Goal: Task Accomplishment & Management: Manage account settings

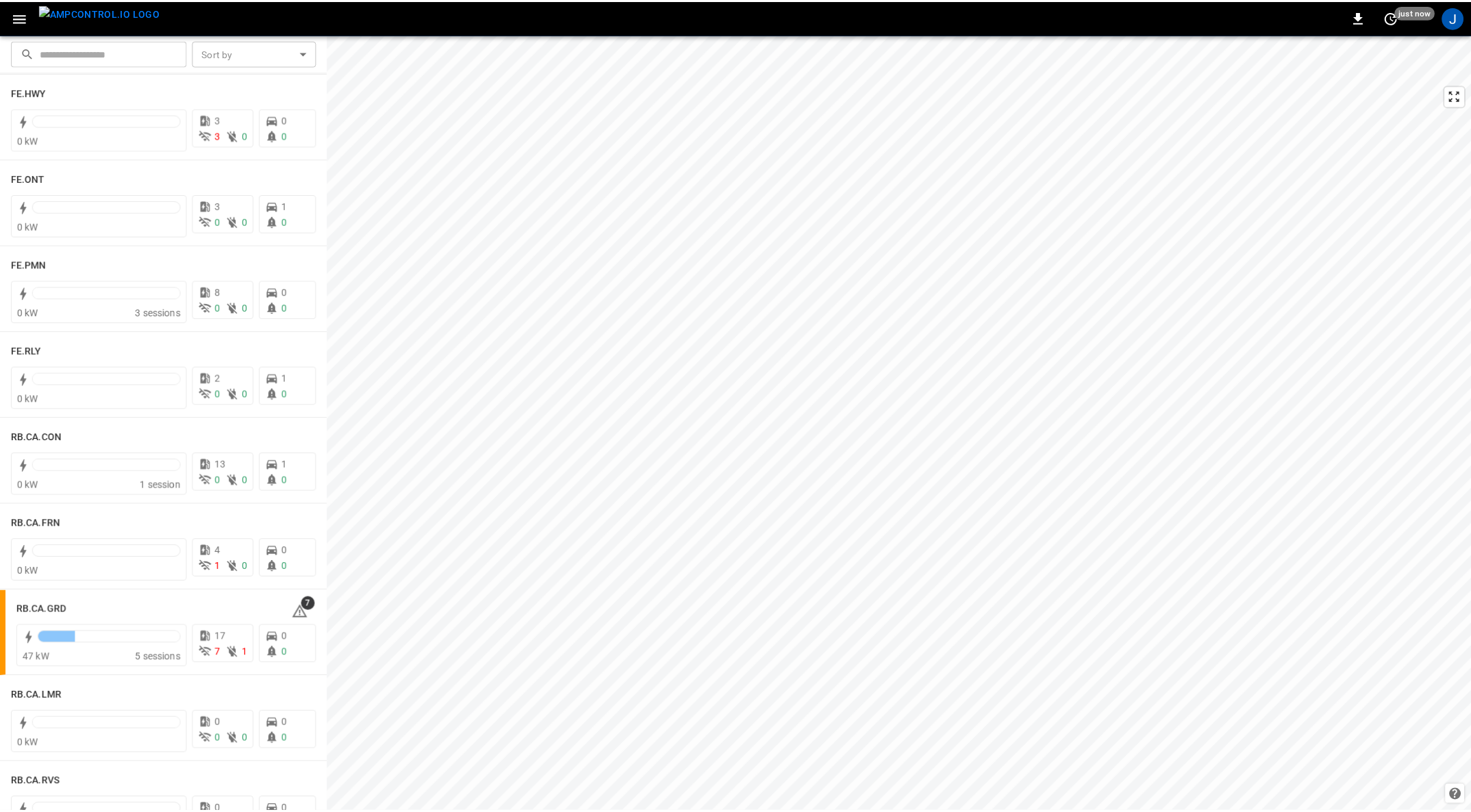
scroll to position [1485, 0]
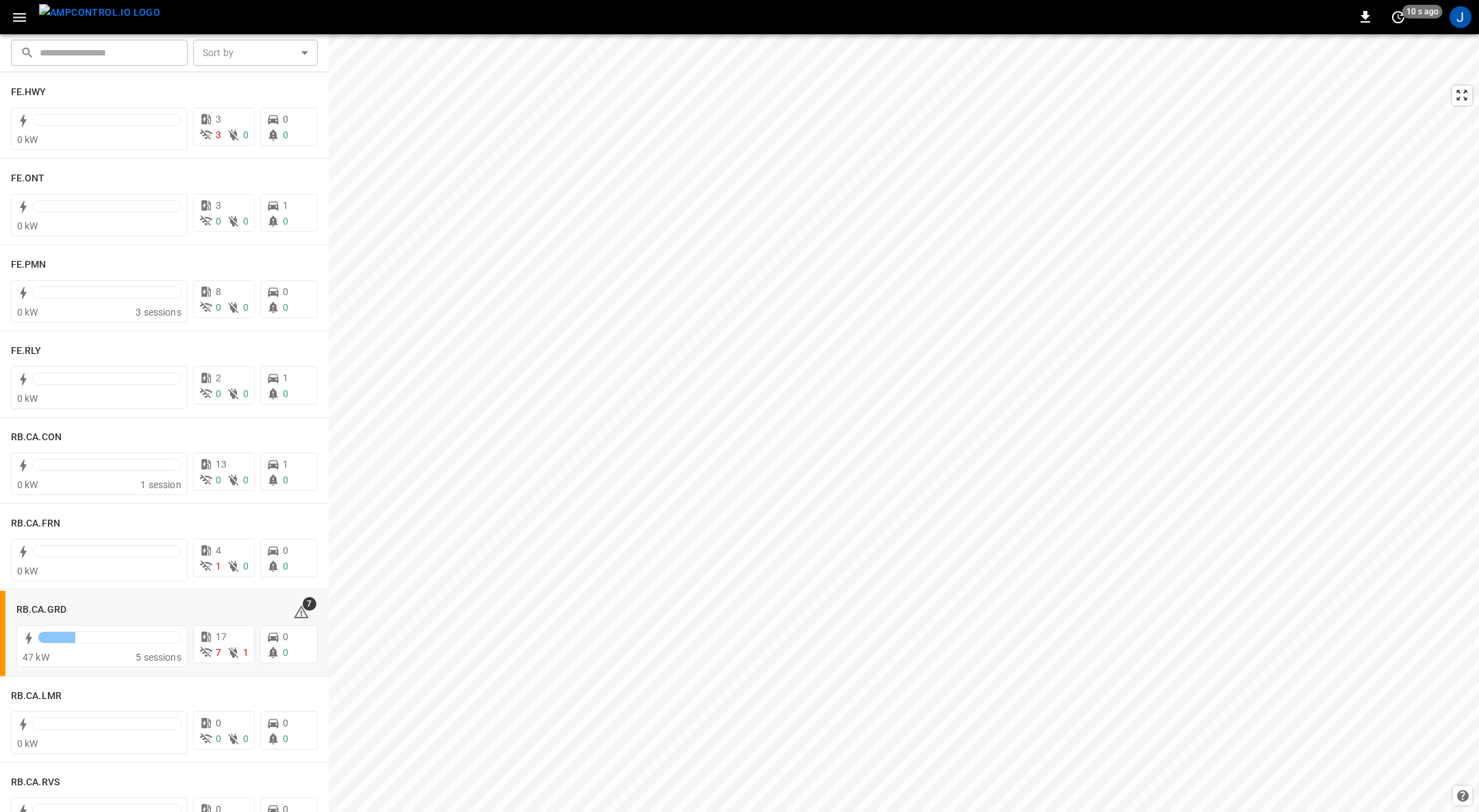
click at [24, 614] on h6 "RB.CA.GRD" at bounding box center [42, 610] width 50 height 15
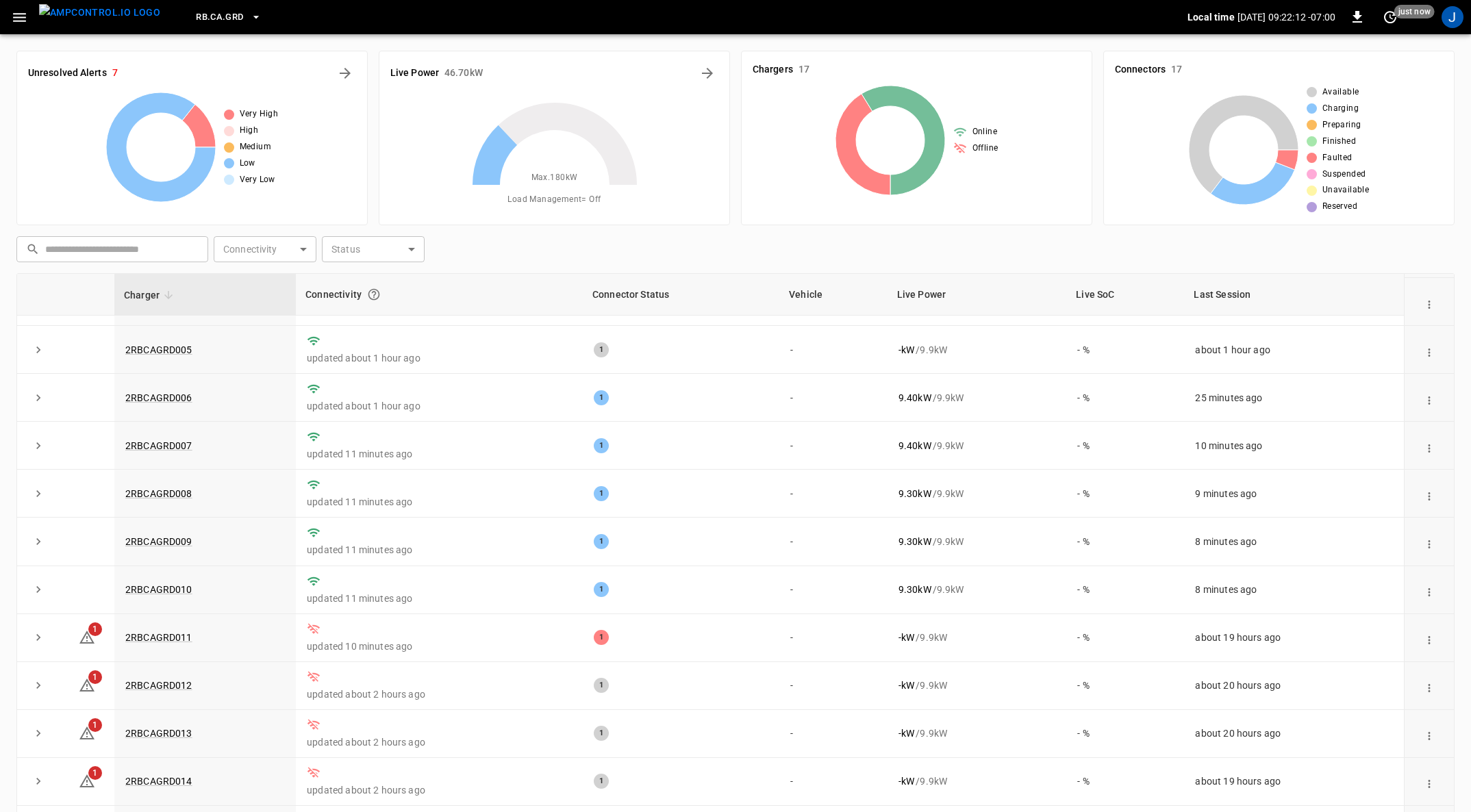
scroll to position [183, 0]
click at [90, 630] on span "1" at bounding box center [95, 628] width 14 height 14
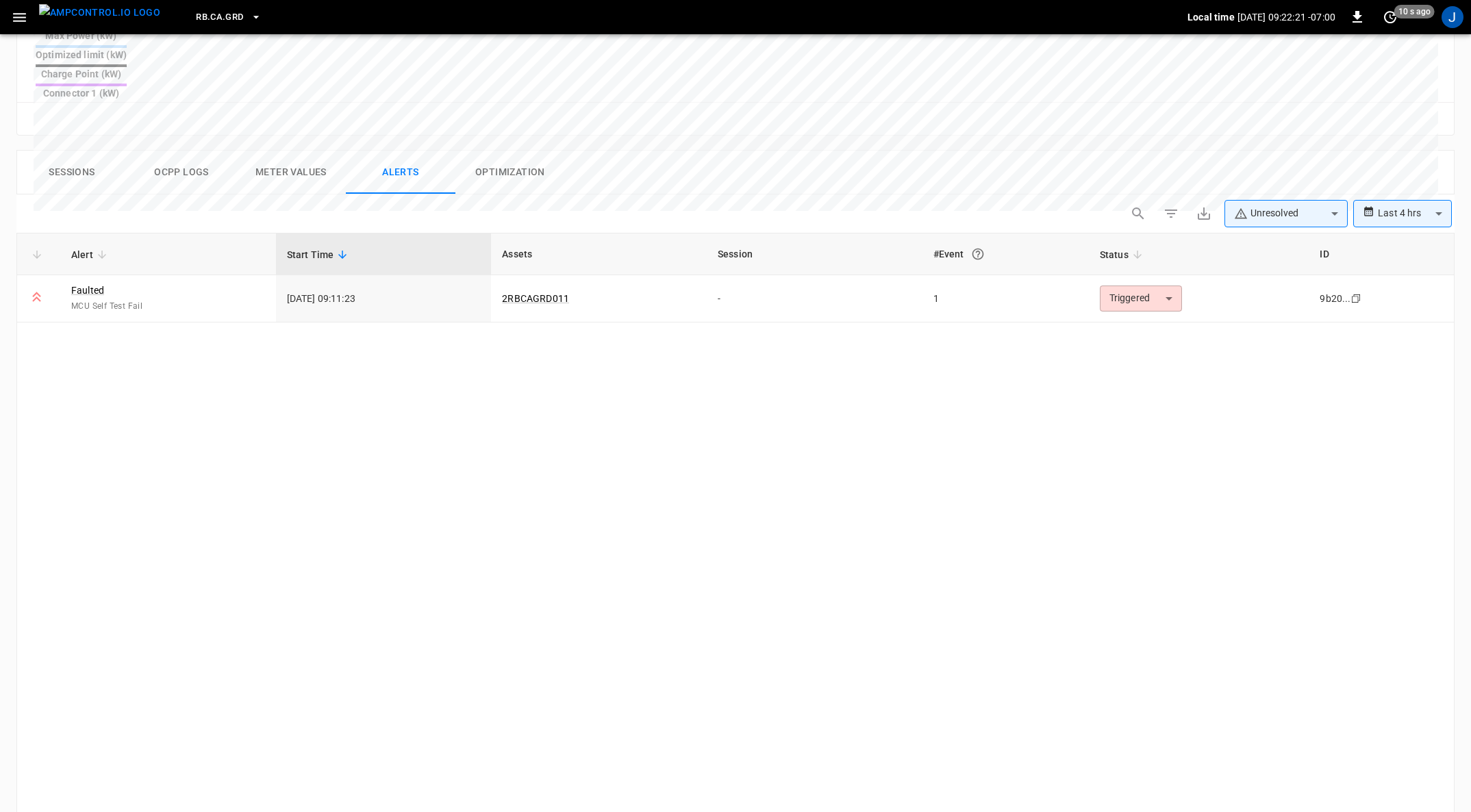
scroll to position [586, 0]
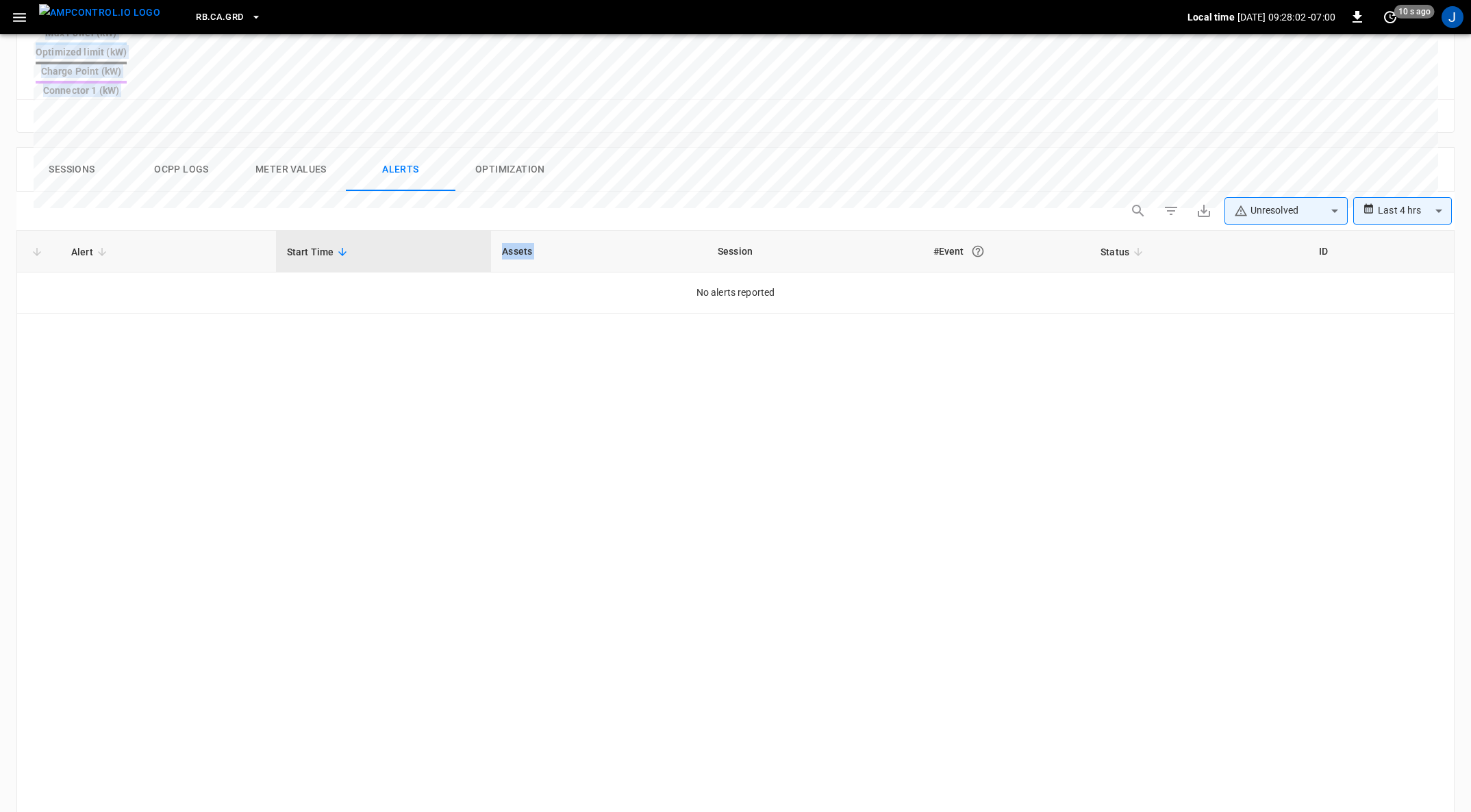
drag, startPoint x: 720, startPoint y: 220, endPoint x: 1085, endPoint y: -74, distance: 468.7
click at [1085, 0] on html "**********" at bounding box center [735, 178] width 1471 height 1528
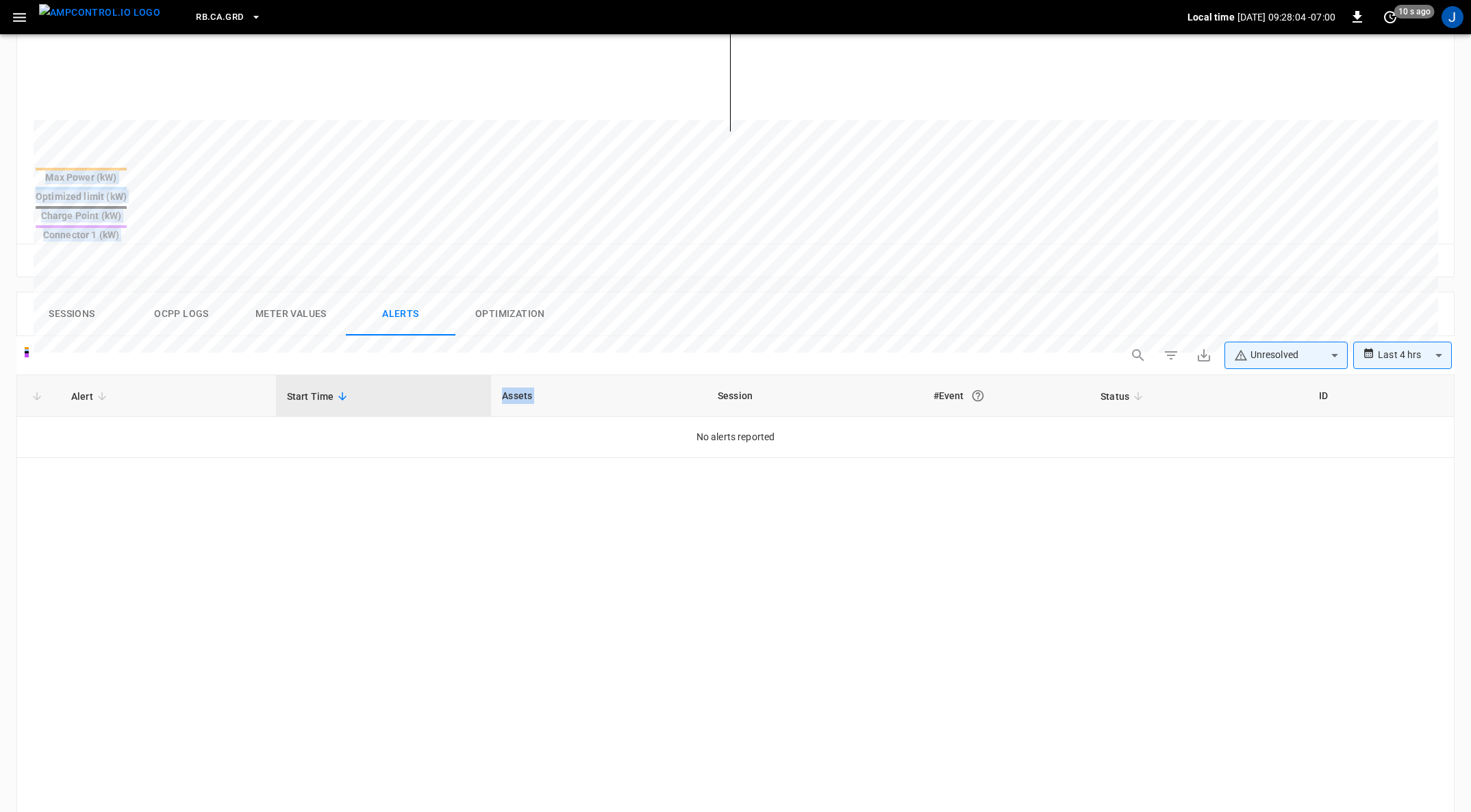
click at [90, 21] on img "menu" at bounding box center [100, 12] width 121 height 17
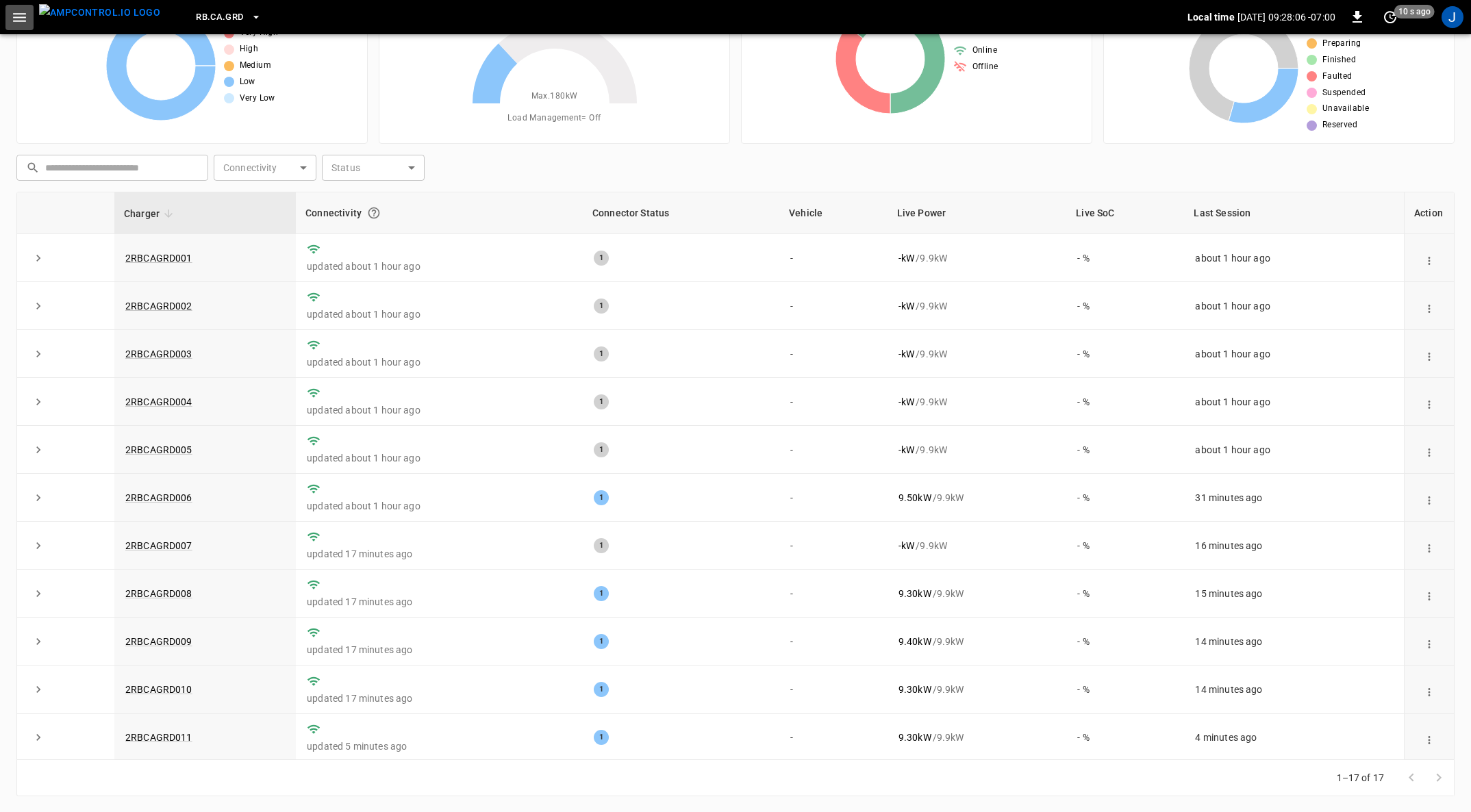
click at [26, 23] on icon "button" at bounding box center [20, 18] width 17 height 17
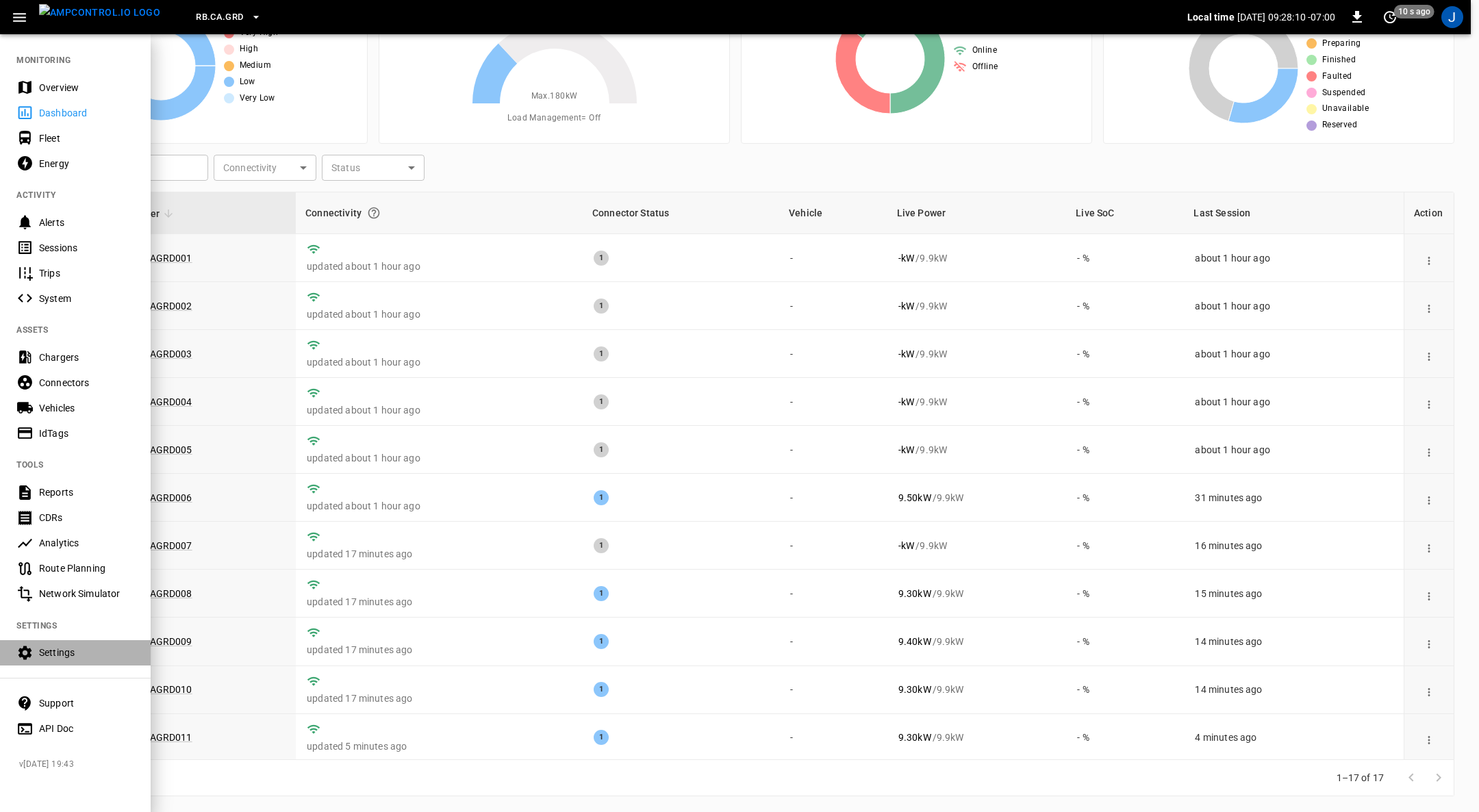
click at [66, 653] on div "Settings" at bounding box center [87, 652] width 95 height 14
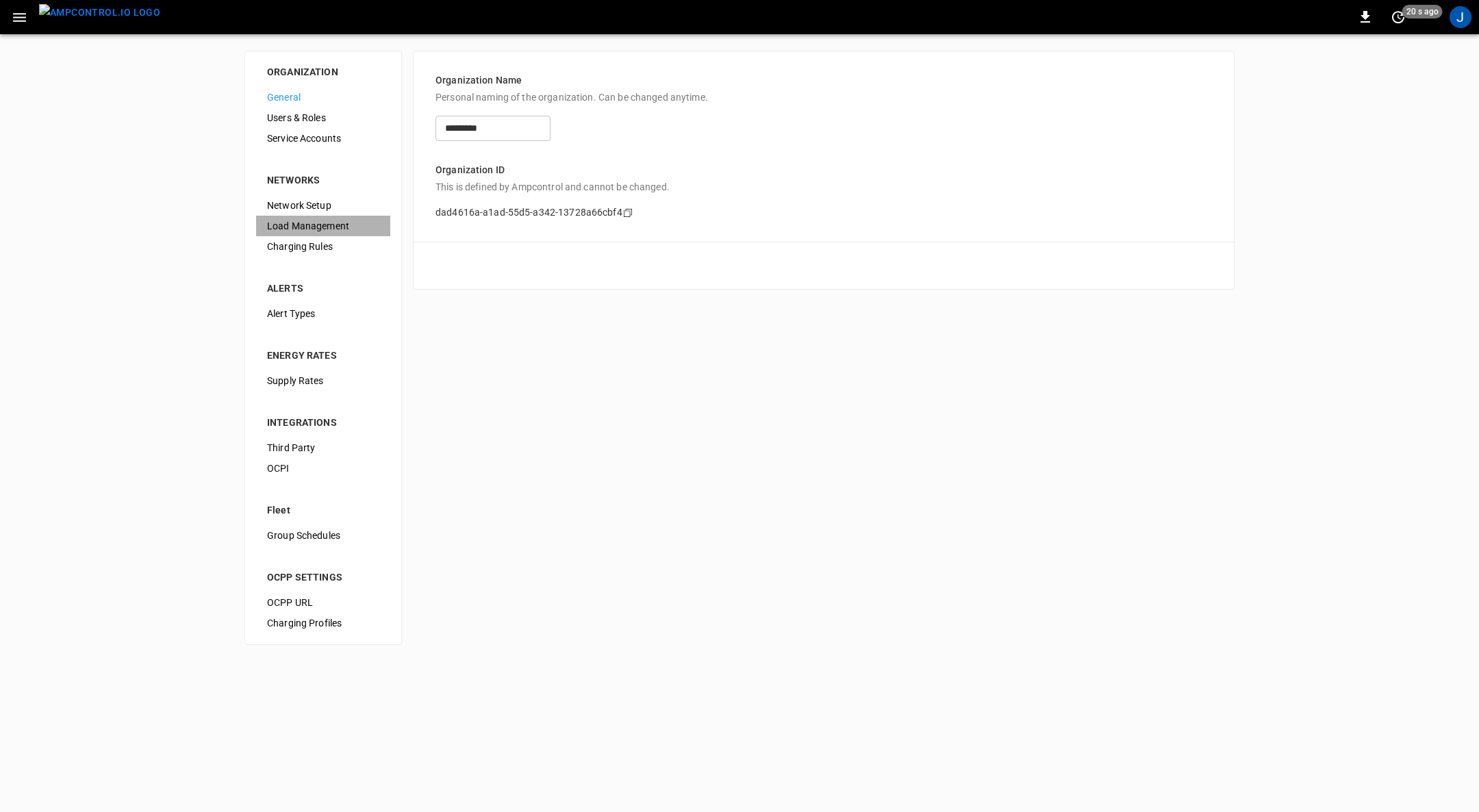
click at [313, 225] on span "Load Management" at bounding box center [323, 226] width 113 height 14
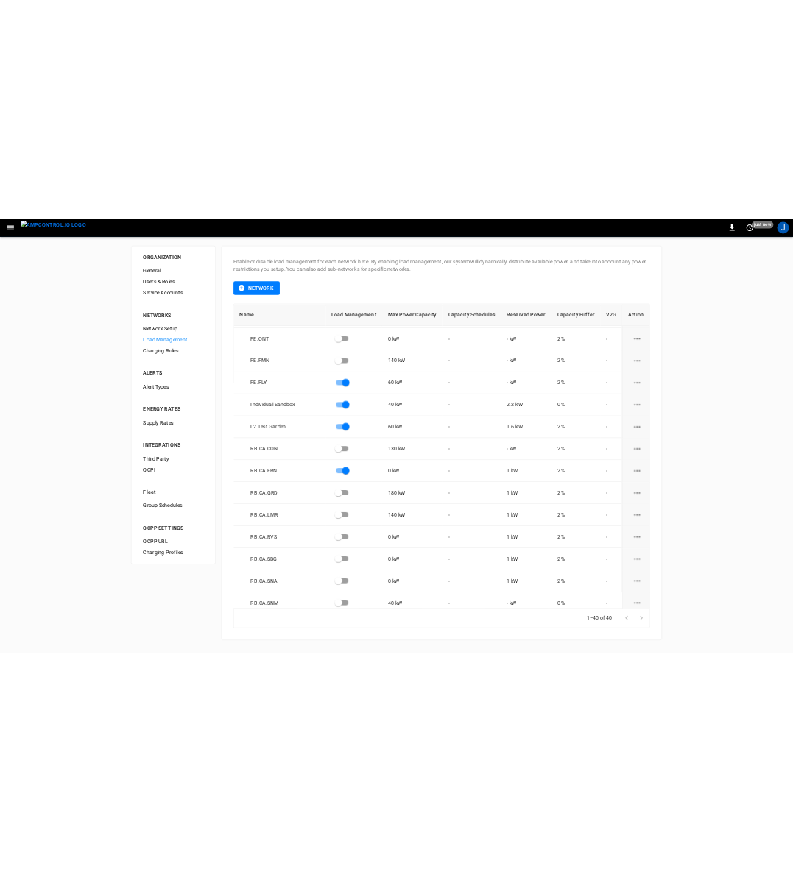
scroll to position [970, 0]
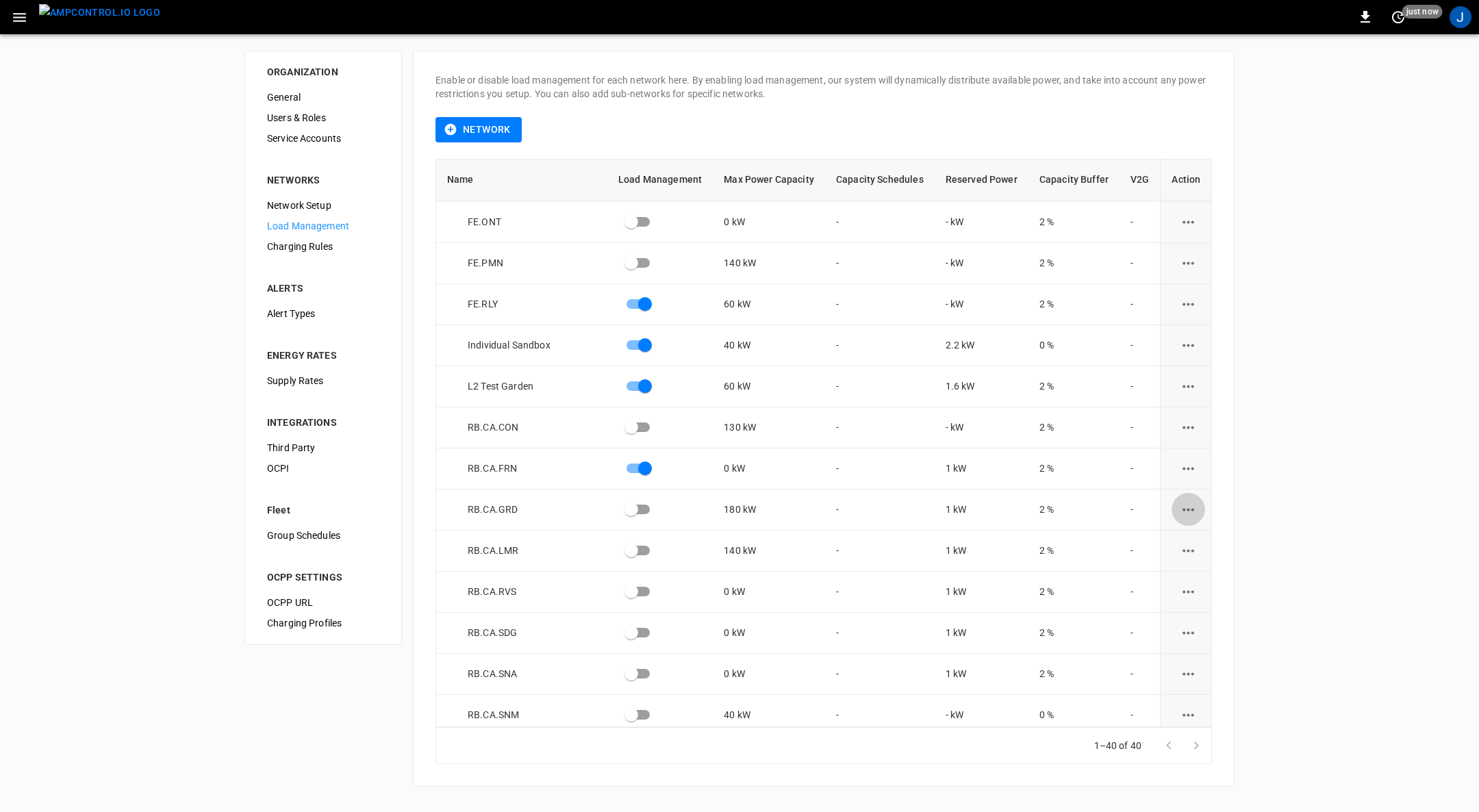
click at [1179, 501] on icon "load management options" at bounding box center [1188, 510] width 17 height 17
click at [1189, 536] on li "Edit" at bounding box center [1212, 542] width 98 height 22
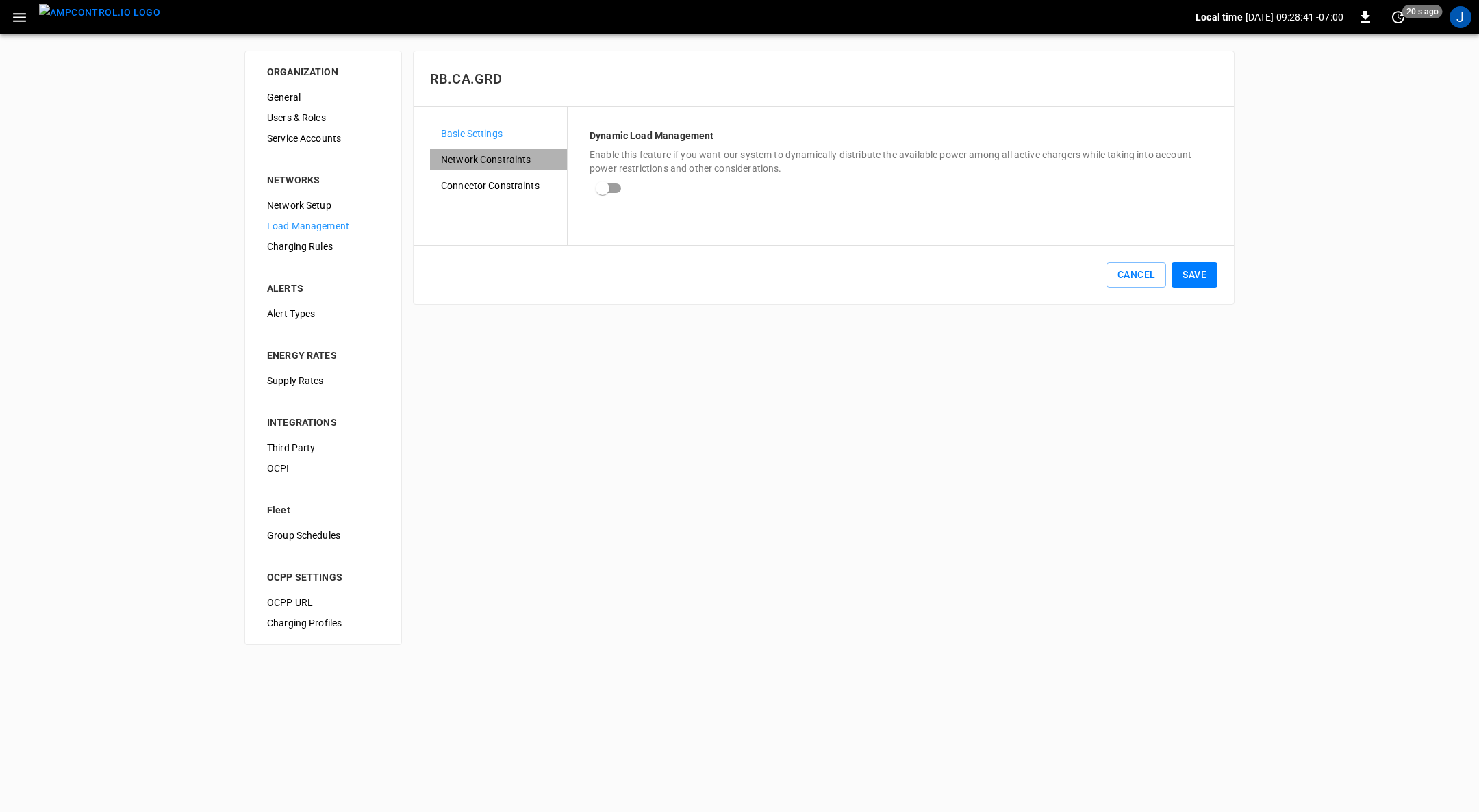
click at [510, 154] on span "Network Constraints" at bounding box center [499, 159] width 115 height 14
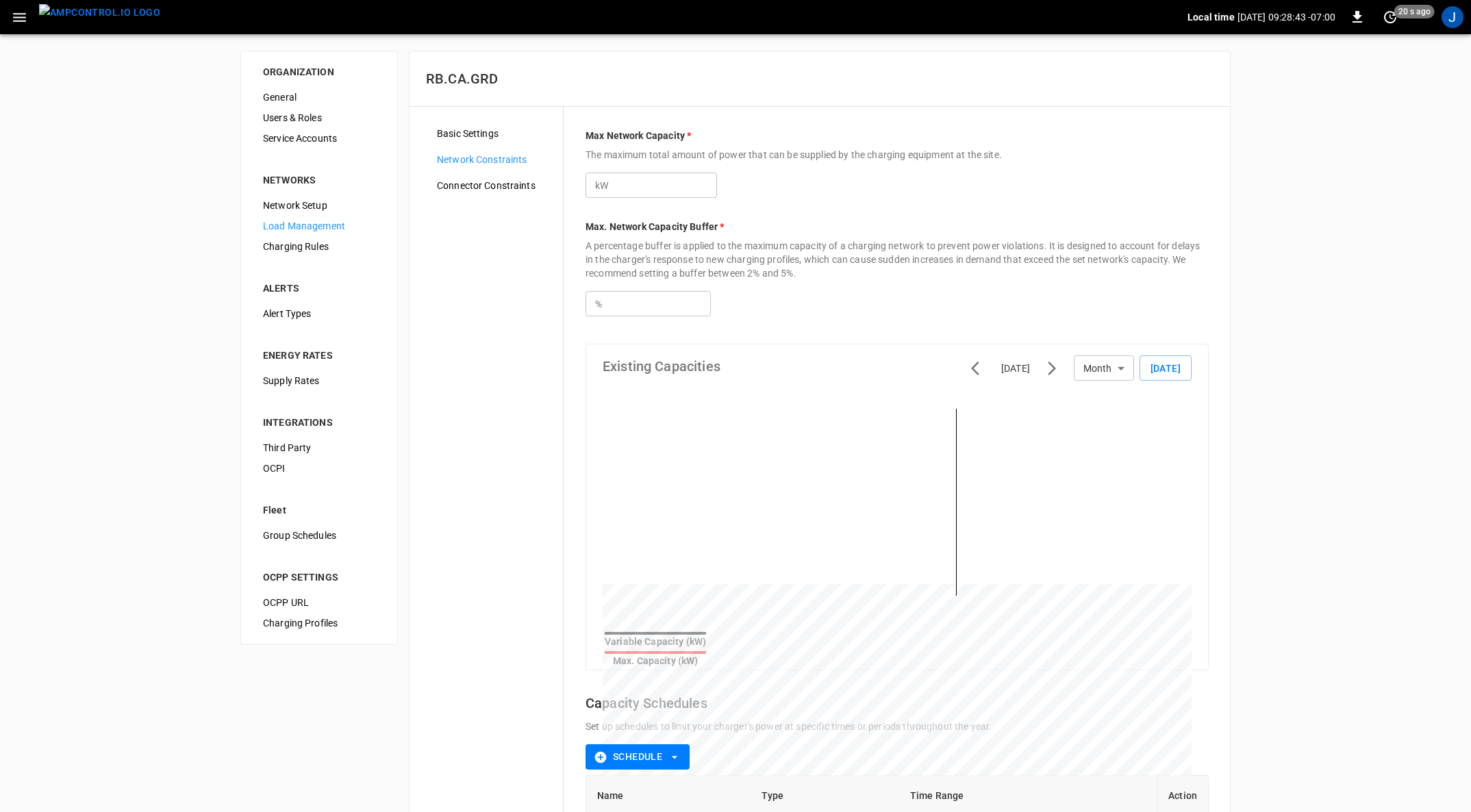
click at [477, 130] on span "Basic Settings" at bounding box center [495, 133] width 115 height 14
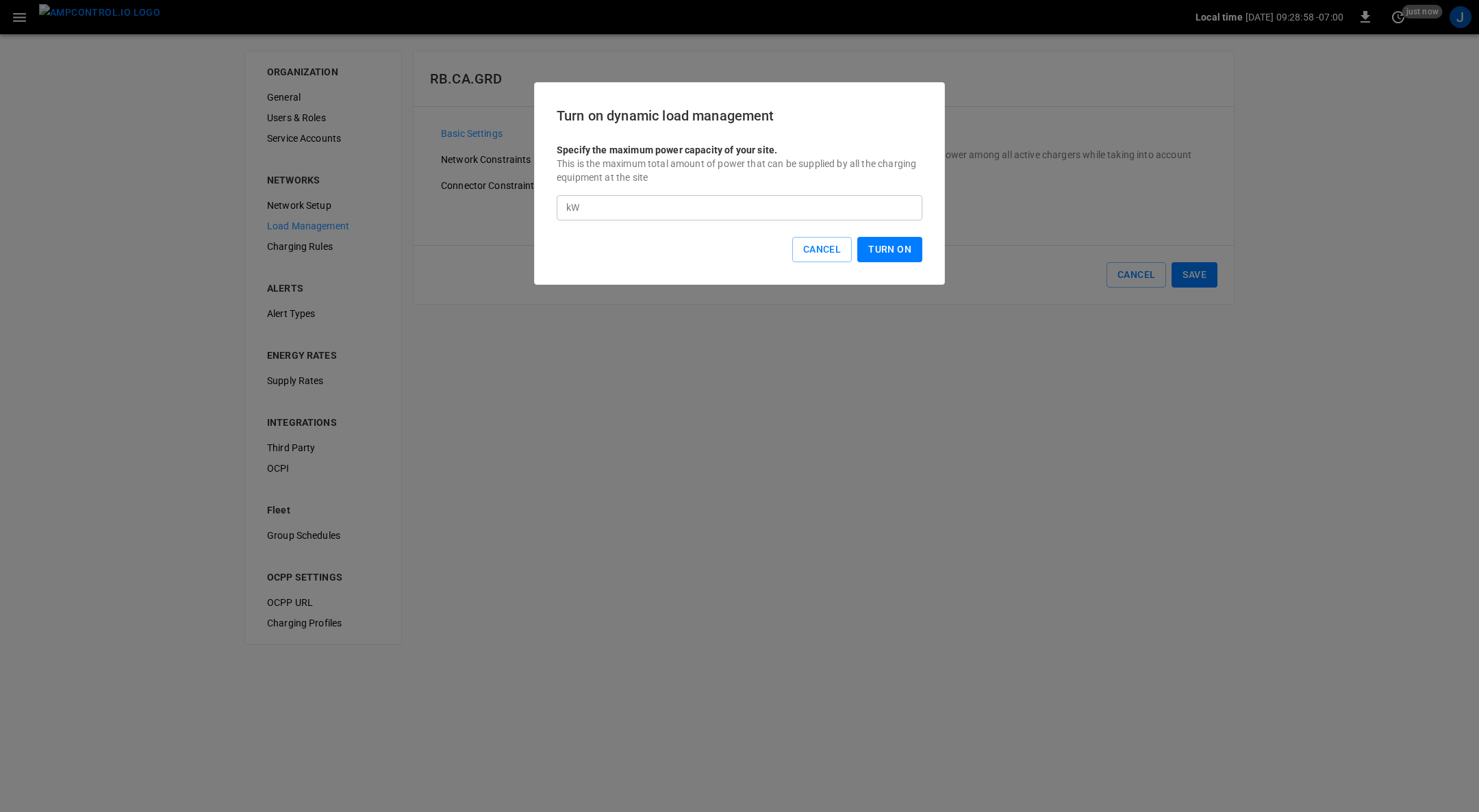
click at [886, 246] on button "Turn On" at bounding box center [889, 249] width 65 height 25
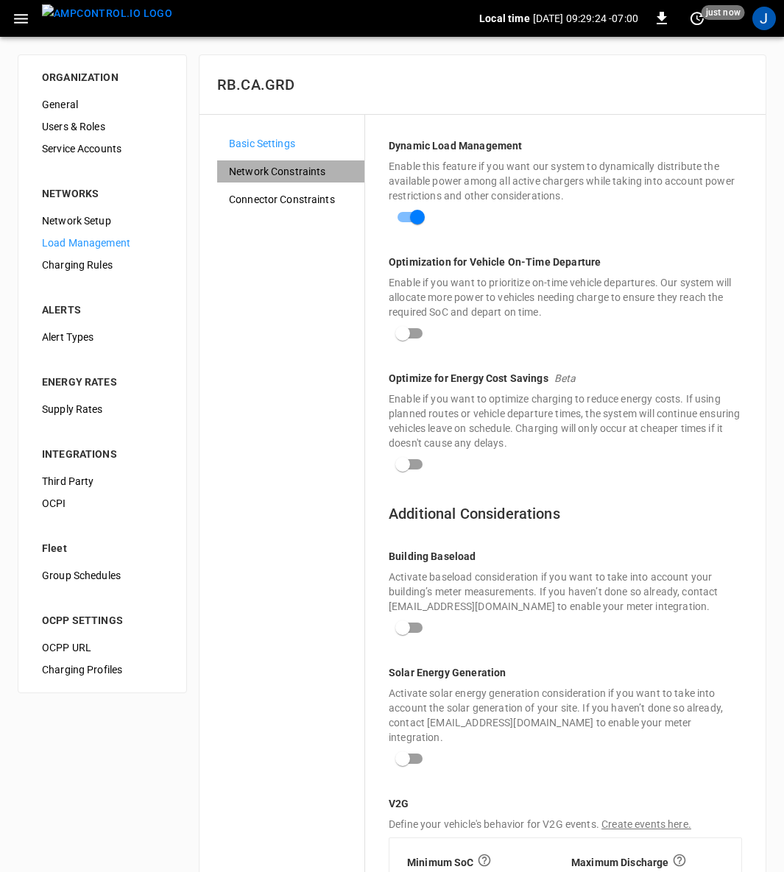
click at [298, 175] on span "Network Constraints" at bounding box center [291, 171] width 124 height 15
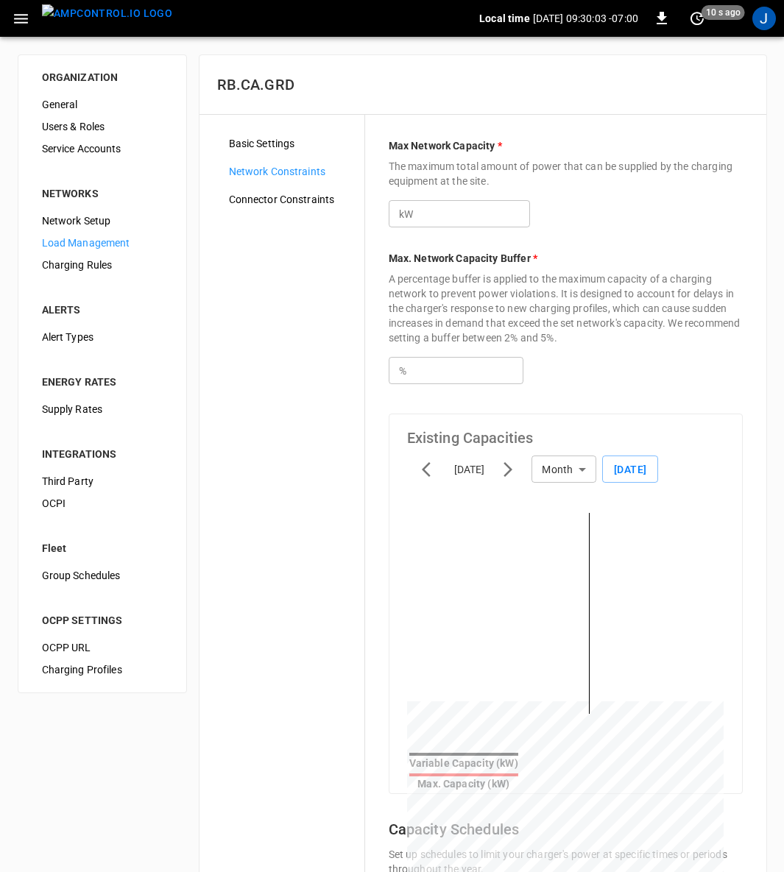
click at [291, 197] on span "Connector Constraints" at bounding box center [291, 199] width 124 height 15
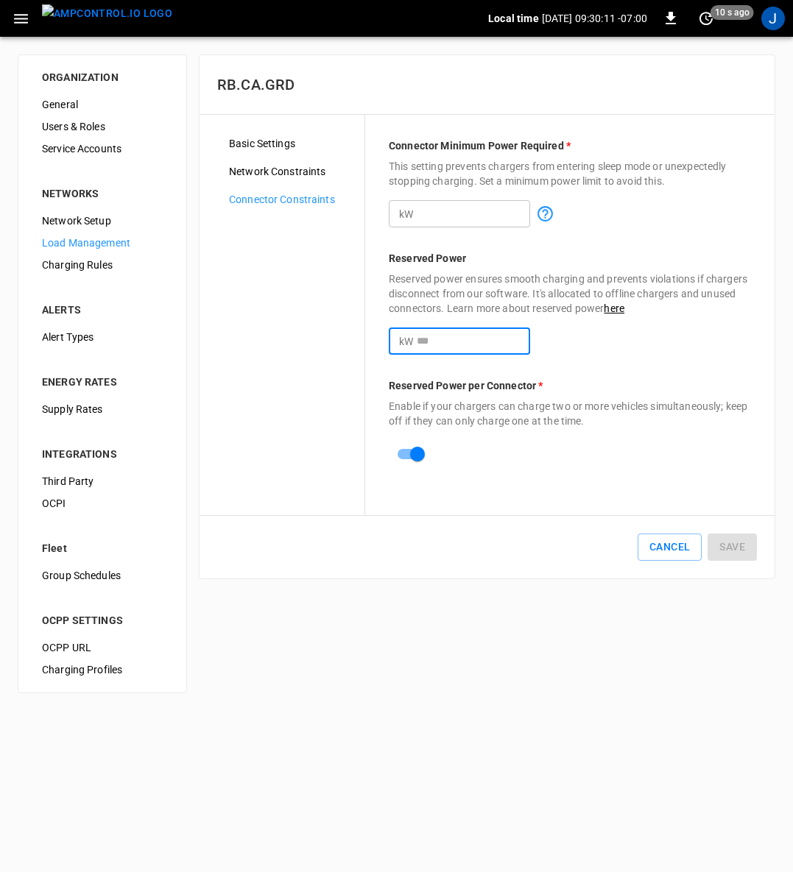
click at [442, 341] on input "*" at bounding box center [473, 341] width 113 height 27
click at [553, 214] on icon at bounding box center [544, 213] width 15 height 15
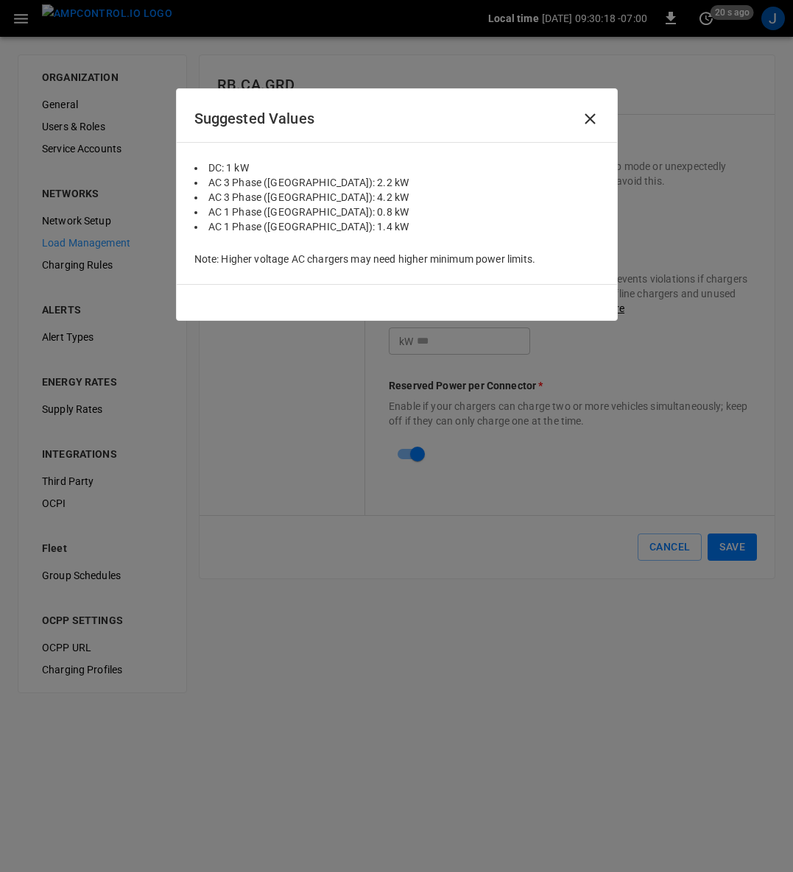
click at [581, 118] on icon at bounding box center [590, 119] width 18 height 18
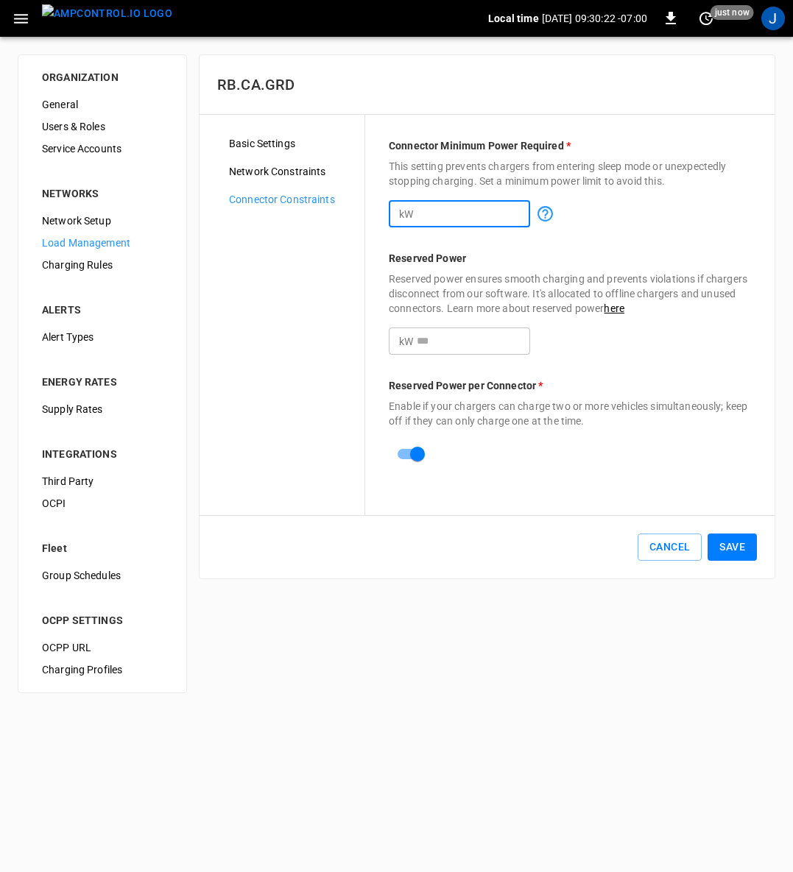
click at [461, 213] on input "*" at bounding box center [473, 213] width 113 height 27
type input "*"
click at [737, 543] on button "Save" at bounding box center [731, 547] width 49 height 27
click at [110, 15] on img "menu" at bounding box center [107, 13] width 130 height 18
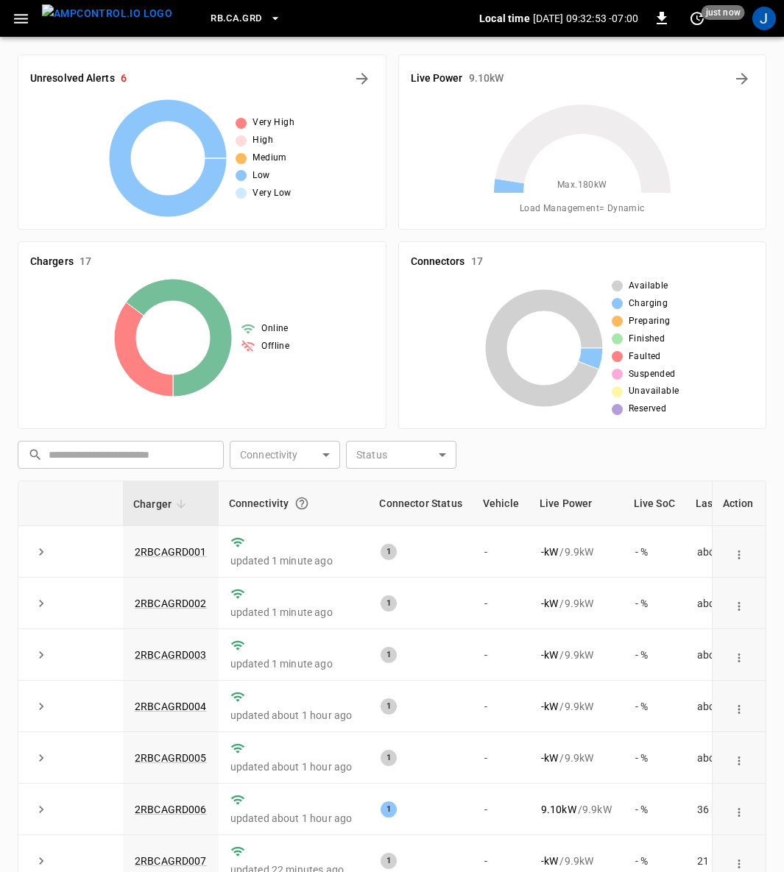
click at [177, 806] on link "2RBCAGRD006" at bounding box center [171, 810] width 72 height 12
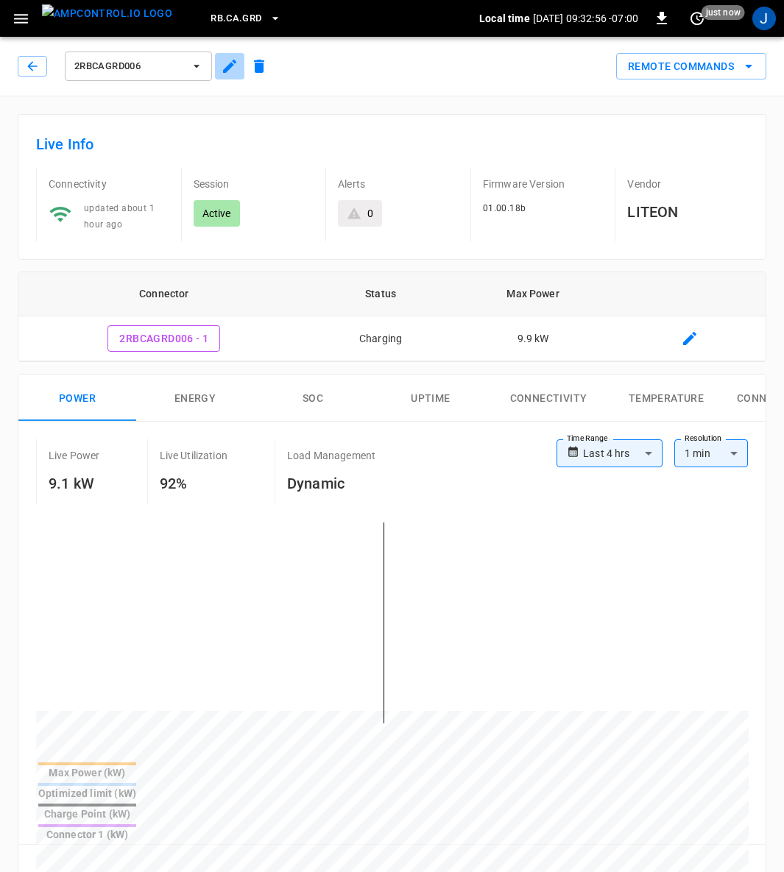
click at [230, 68] on icon "button" at bounding box center [230, 66] width 18 height 18
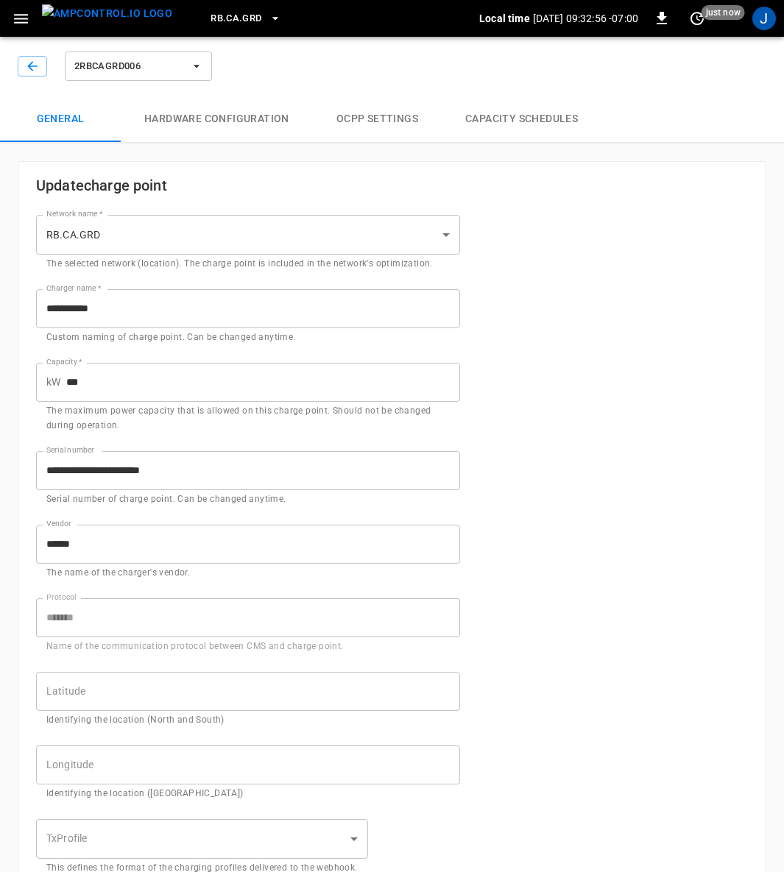
type input "**********"
click at [528, 116] on button "Capacity Schedules" at bounding box center [522, 119] width 160 height 47
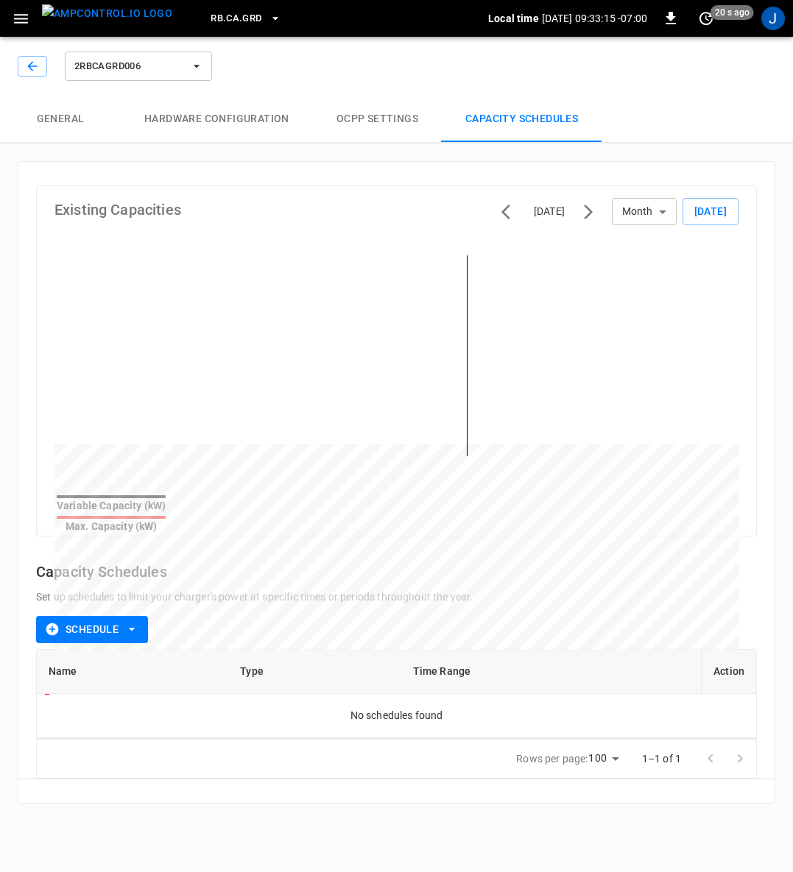
click at [132, 626] on icon "button" at bounding box center [131, 629] width 15 height 15
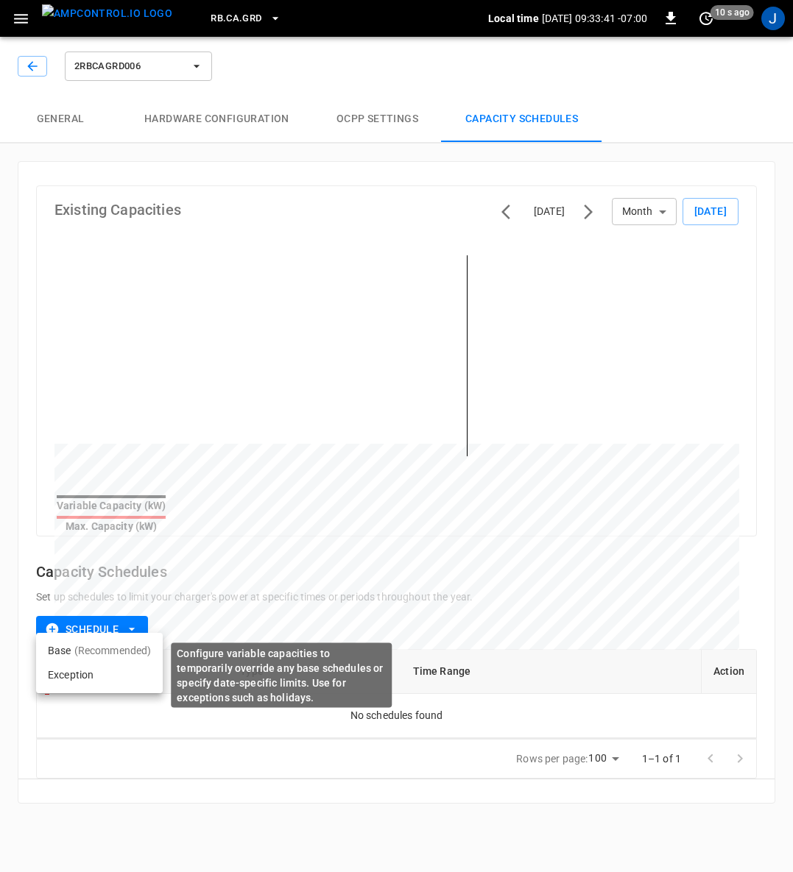
click at [70, 680] on li "Exception" at bounding box center [99, 675] width 127 height 24
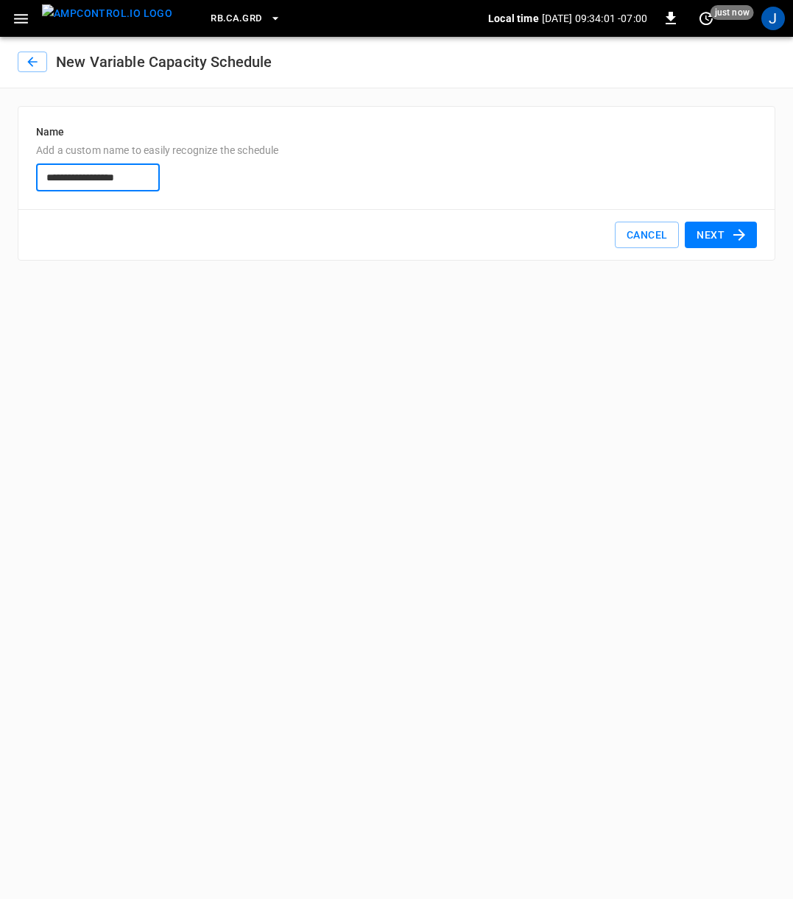
type input "**********"
click at [721, 236] on button "Next" at bounding box center [720, 235] width 72 height 27
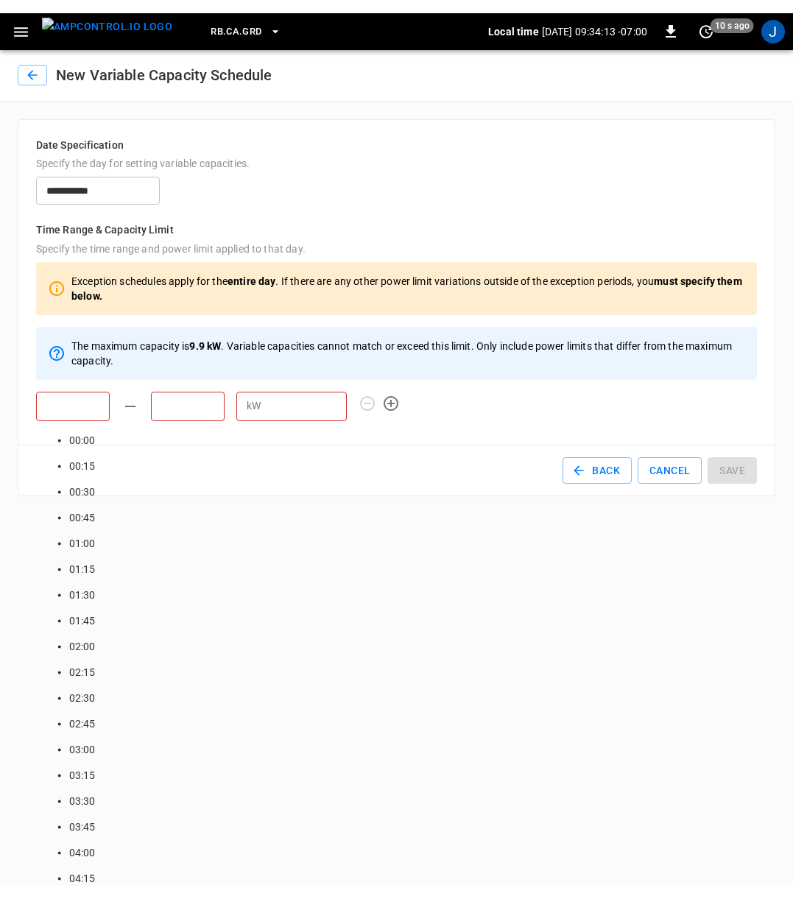
scroll to position [1121, 0]
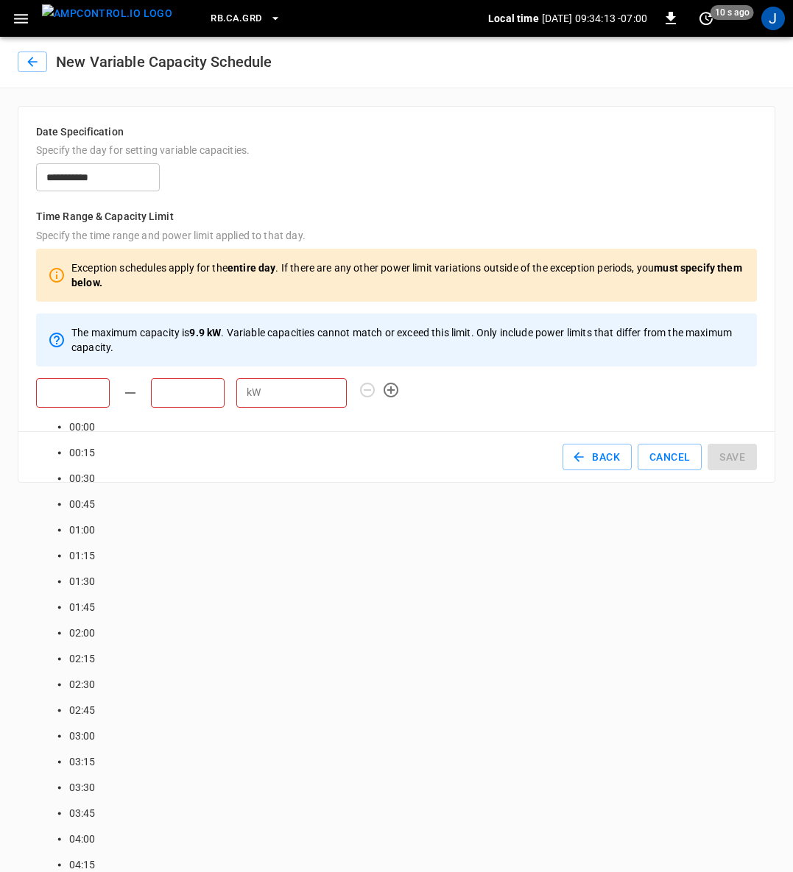
click at [86, 402] on input "text" at bounding box center [73, 392] width 74 height 29
type input "*****"
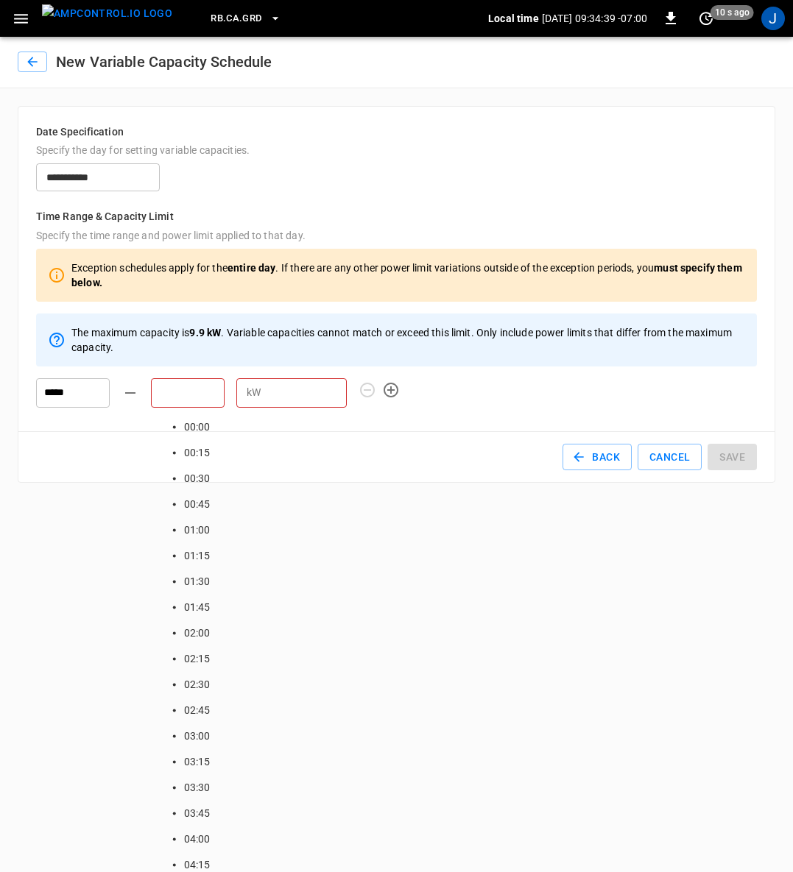
click at [188, 391] on input "text" at bounding box center [188, 392] width 74 height 29
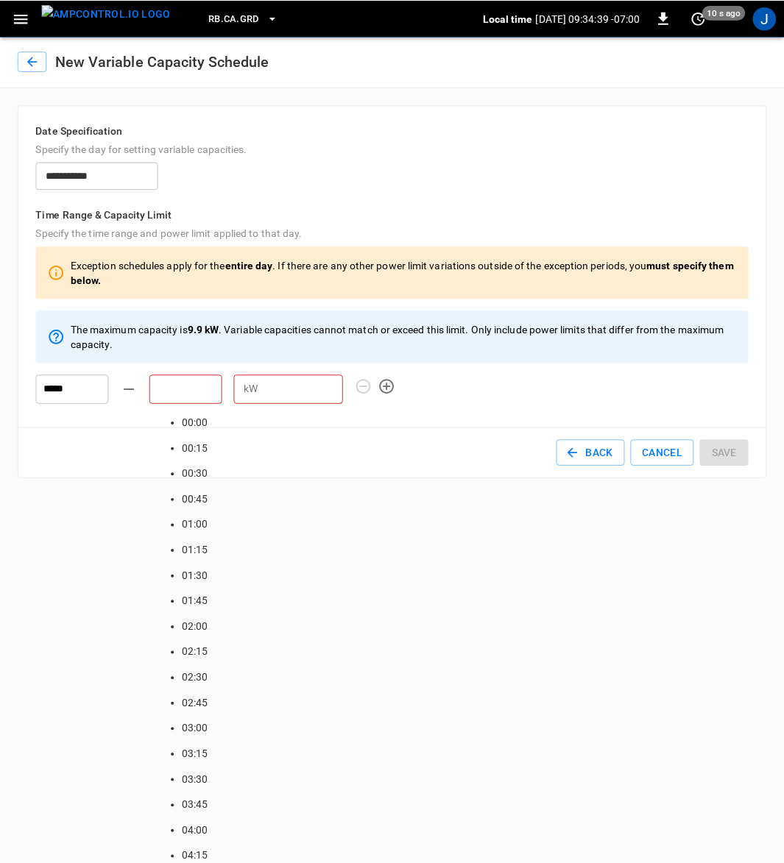
scroll to position [1121, 0]
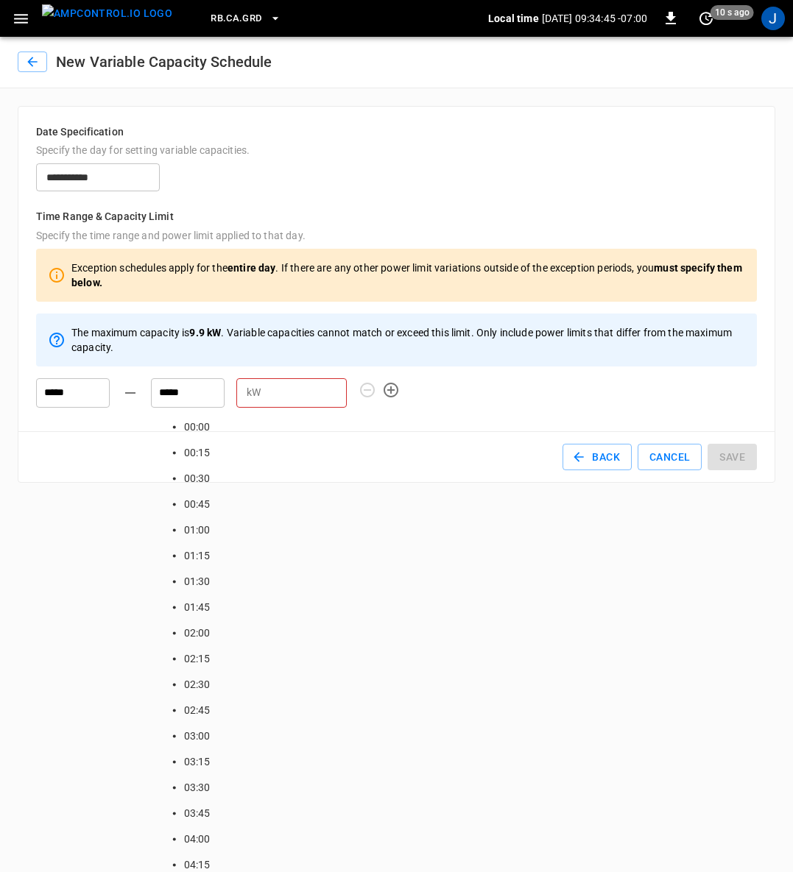
type input "*****"
click at [280, 389] on input "number" at bounding box center [306, 392] width 80 height 27
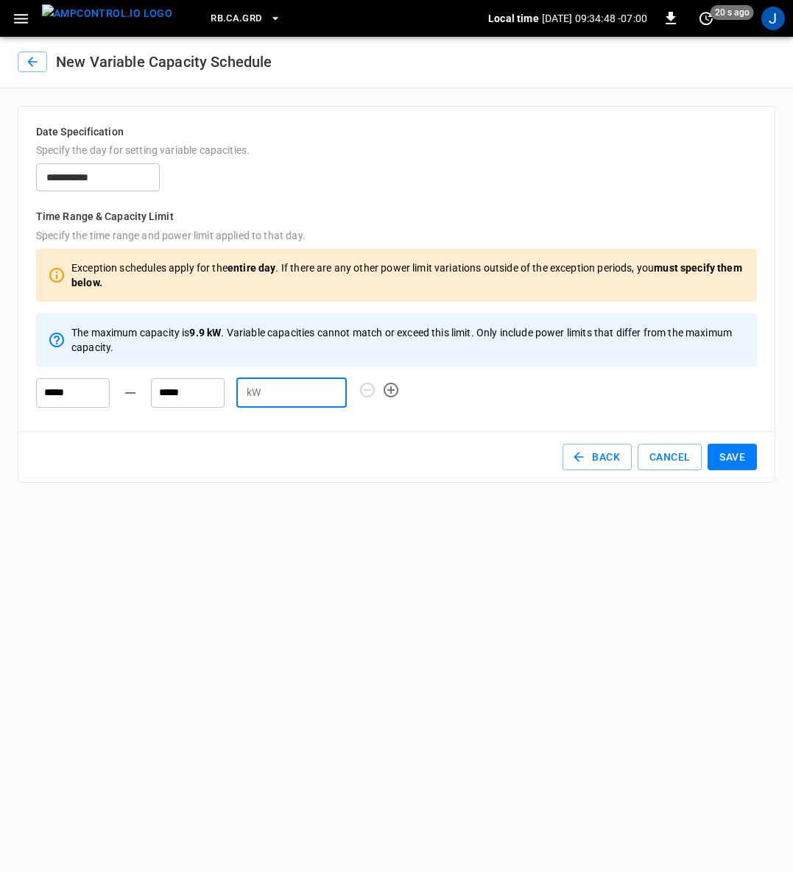
type input "*"
drag, startPoint x: 722, startPoint y: 467, endPoint x: 729, endPoint y: 458, distance: 12.1
click at [729, 458] on button "Save" at bounding box center [731, 457] width 49 height 27
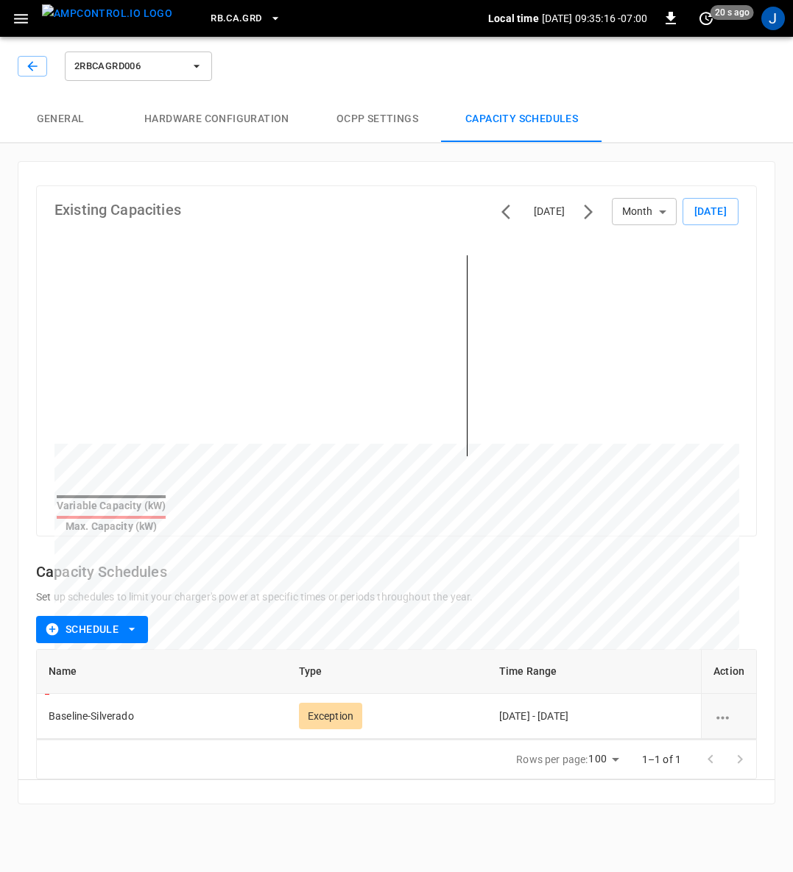
click at [109, 13] on img "menu" at bounding box center [107, 13] width 130 height 18
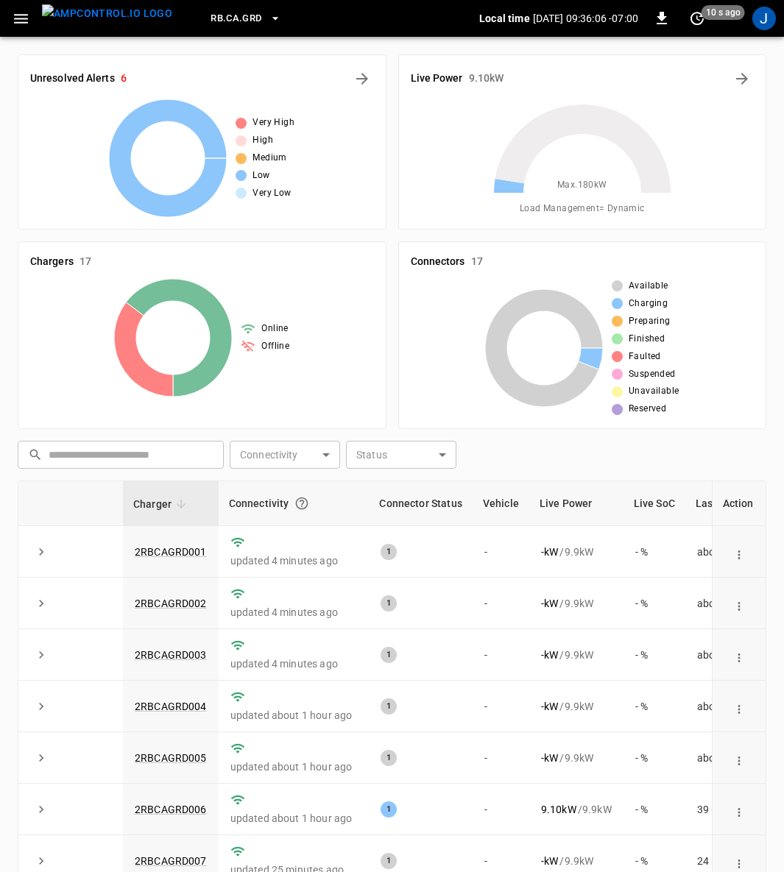
click at [21, 22] on icon "button" at bounding box center [21, 19] width 14 height 10
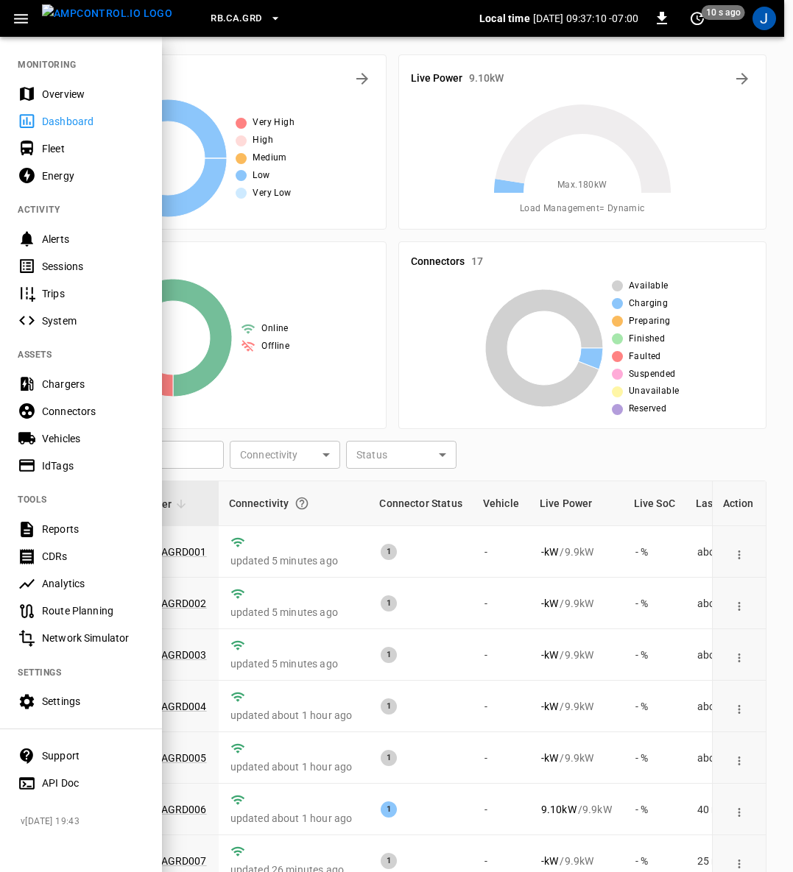
click at [57, 698] on div "Settings" at bounding box center [93, 701] width 102 height 15
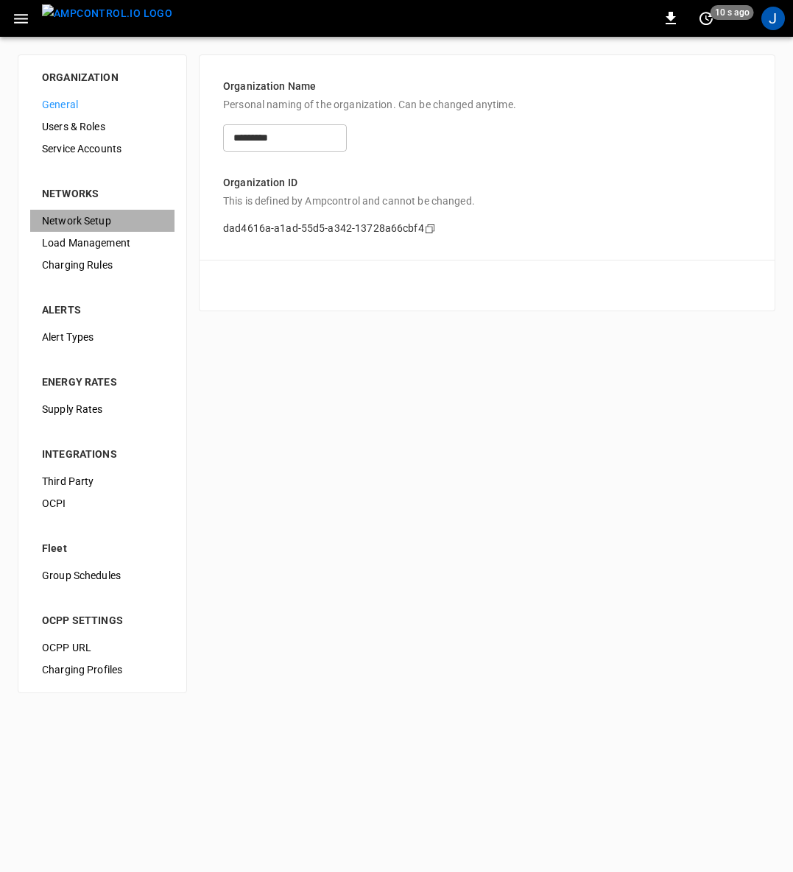
click at [91, 216] on span "Network Setup" at bounding box center [102, 220] width 121 height 15
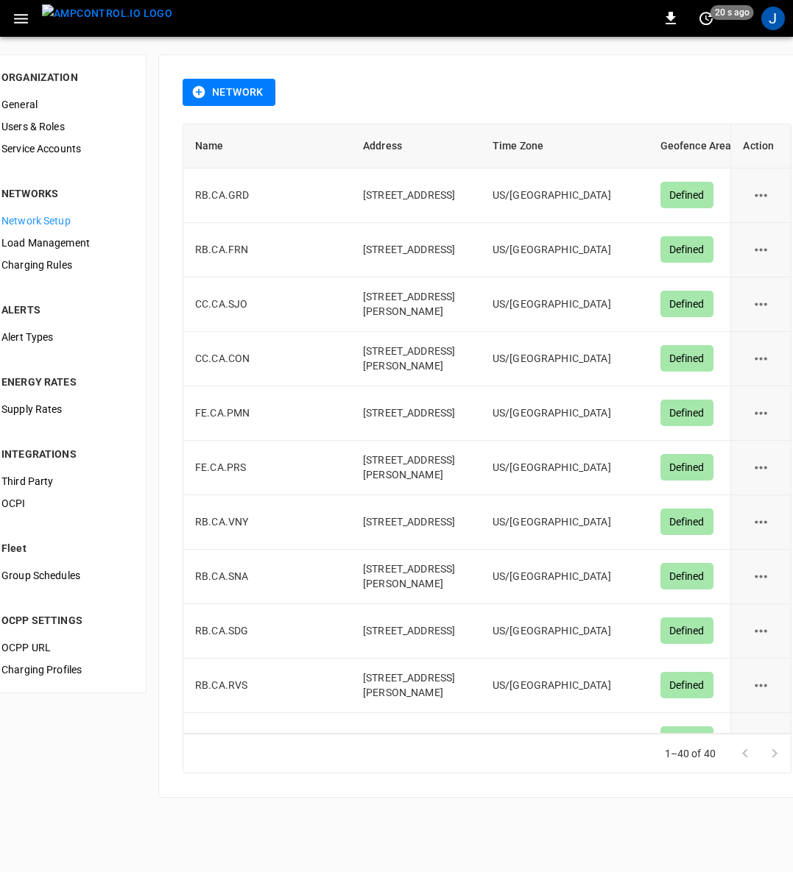
click at [102, 247] on span "Load Management" at bounding box center [61, 243] width 121 height 15
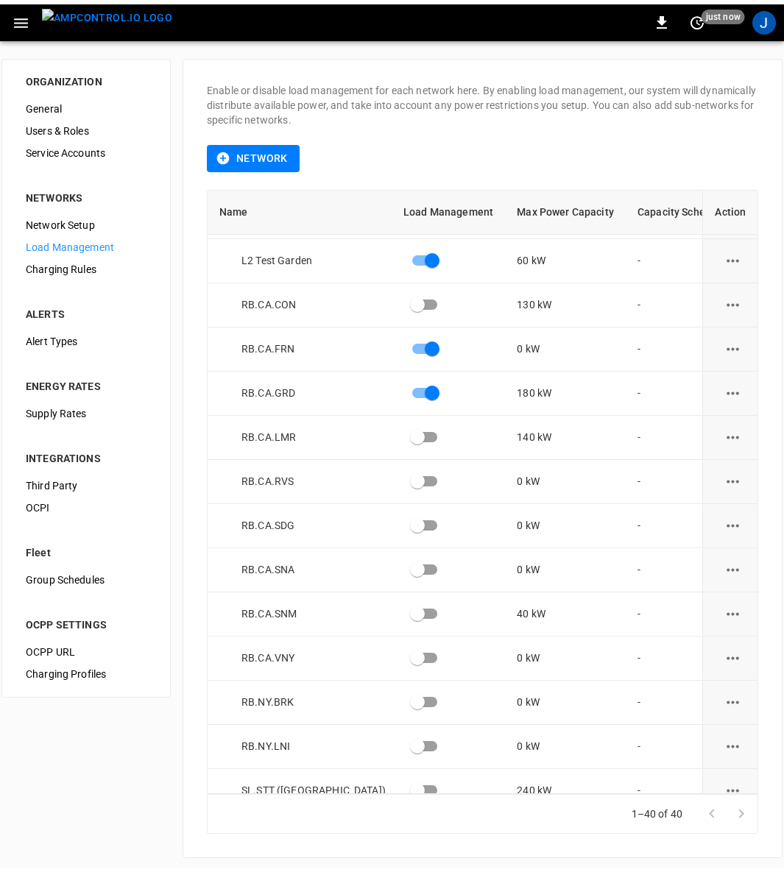
scroll to position [1210, 0]
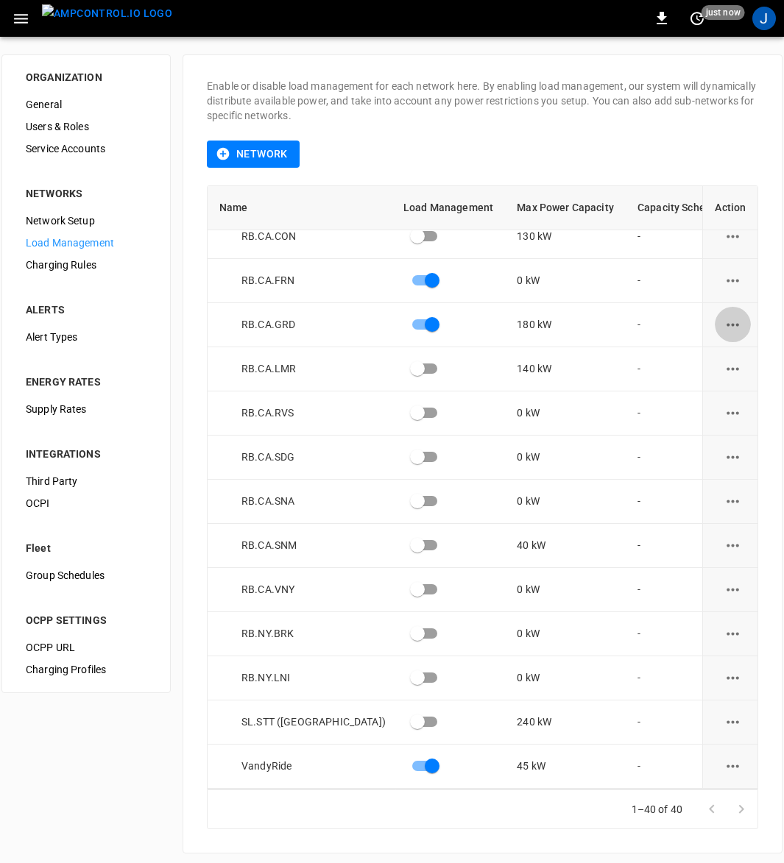
click at [729, 324] on icon "load management options" at bounding box center [732, 325] width 18 height 18
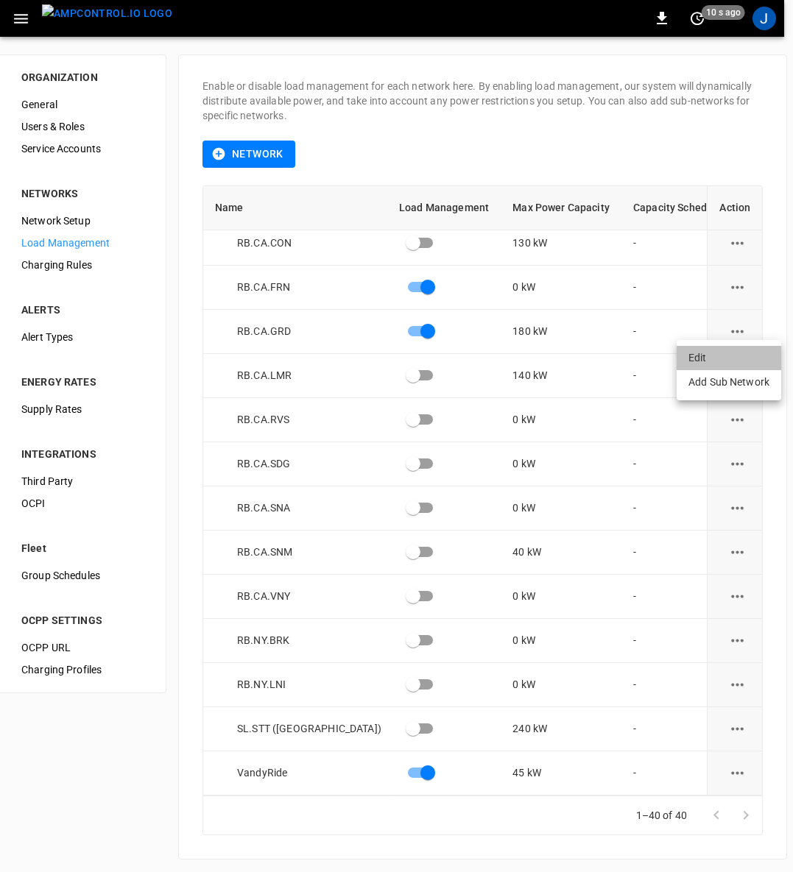
click at [700, 350] on li "Edit" at bounding box center [728, 358] width 105 height 24
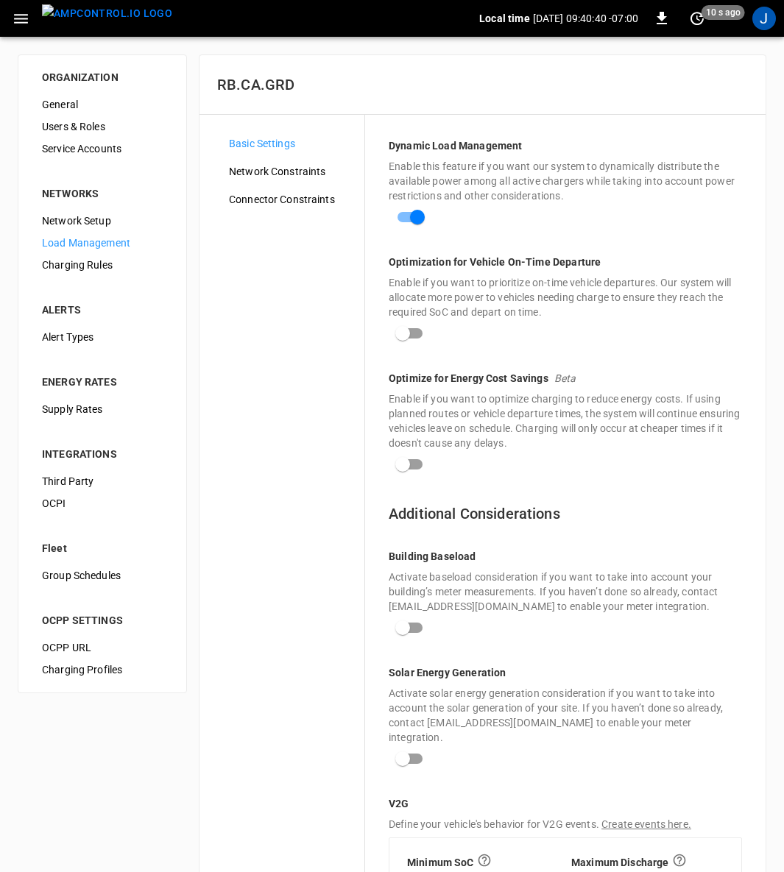
scroll to position [188, 0]
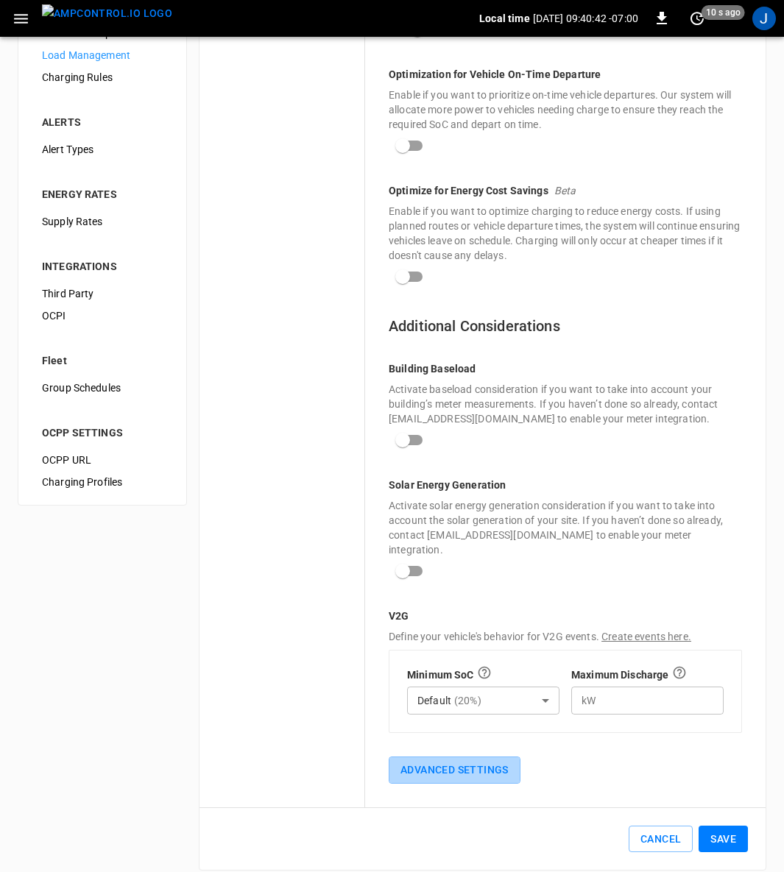
click at [439, 757] on button "Advanced Settings" at bounding box center [455, 770] width 132 height 27
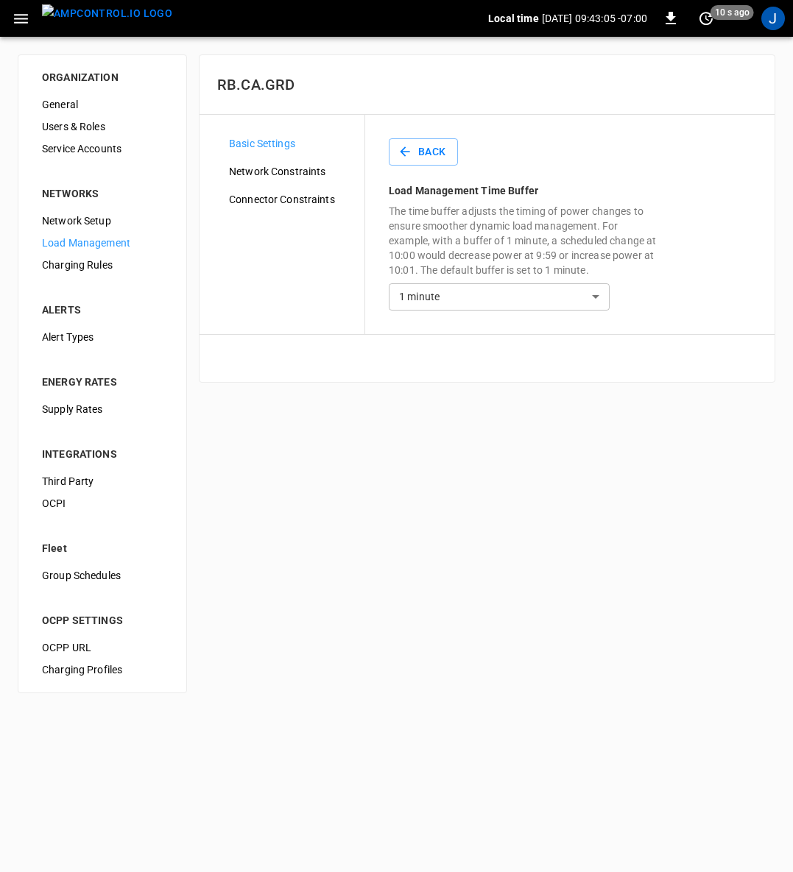
click at [280, 167] on span "Network Constraints" at bounding box center [291, 171] width 124 height 15
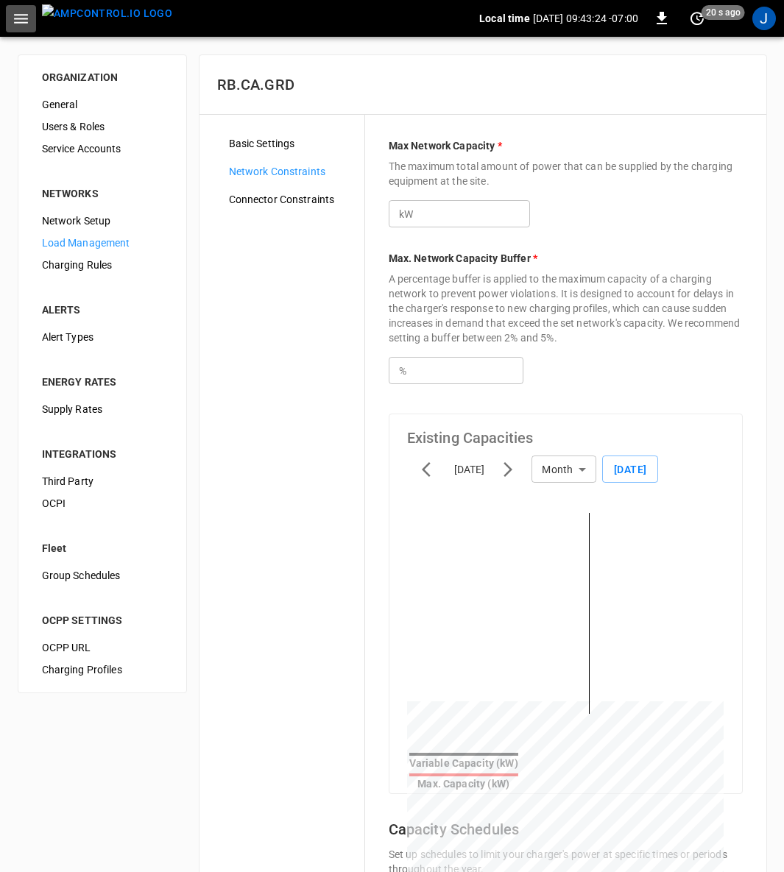
click at [18, 15] on icon "button" at bounding box center [21, 19] width 18 height 18
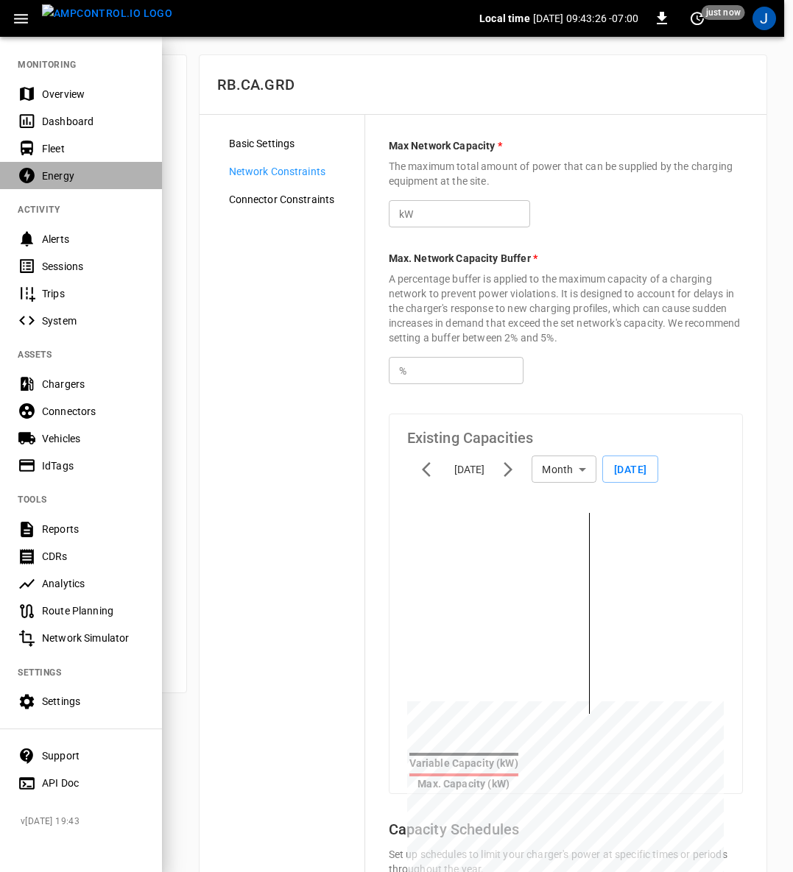
click at [79, 180] on div "Energy" at bounding box center [93, 176] width 102 height 15
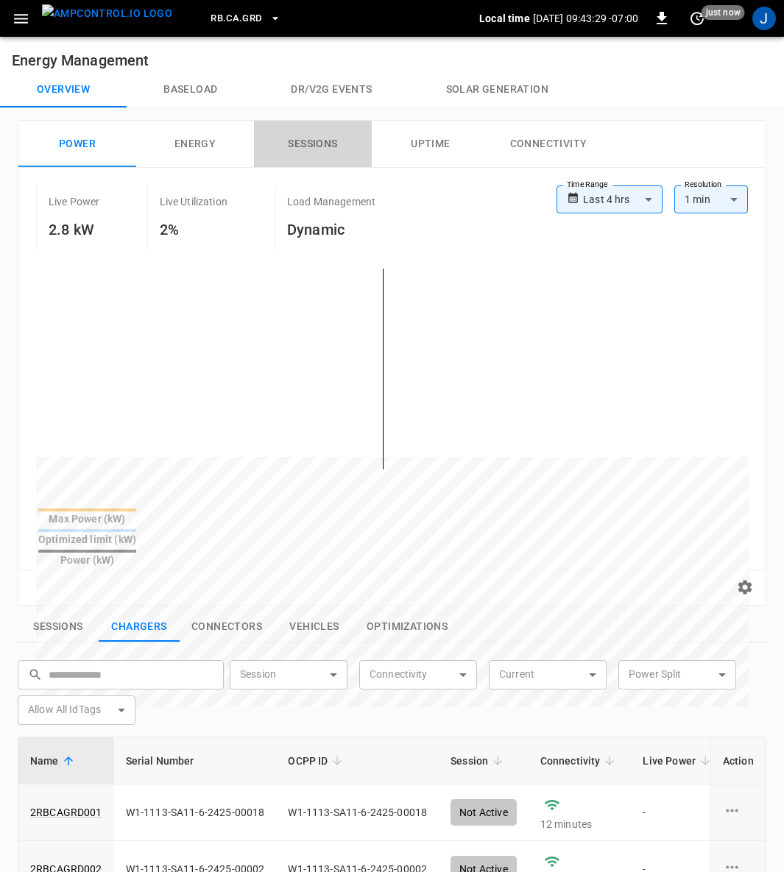
click at [298, 145] on button "Sessions" at bounding box center [313, 144] width 118 height 47
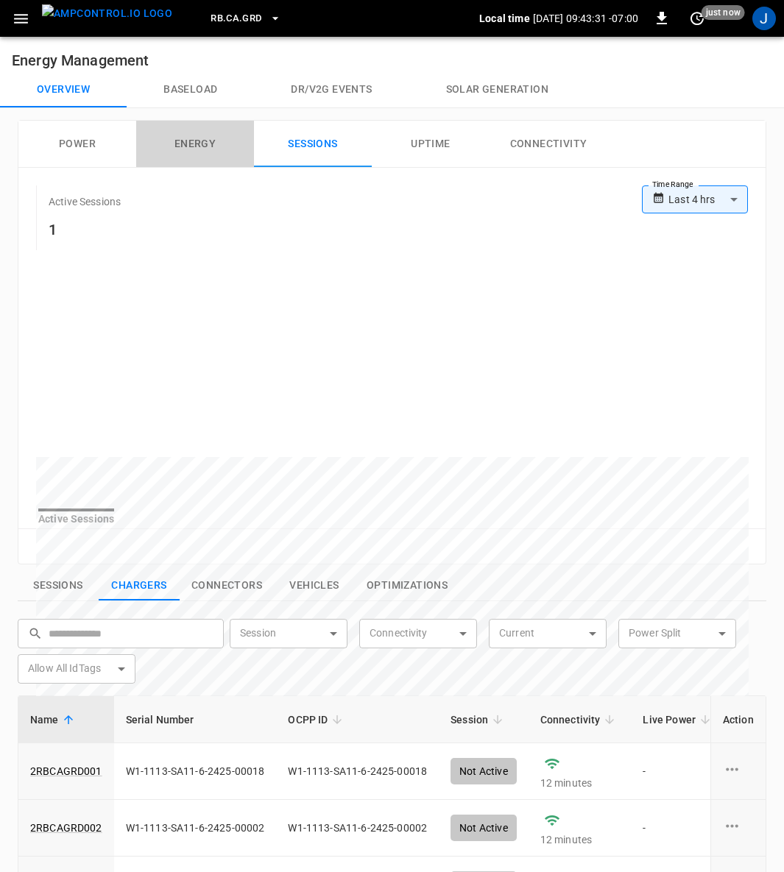
click at [230, 131] on button "Energy" at bounding box center [195, 144] width 118 height 47
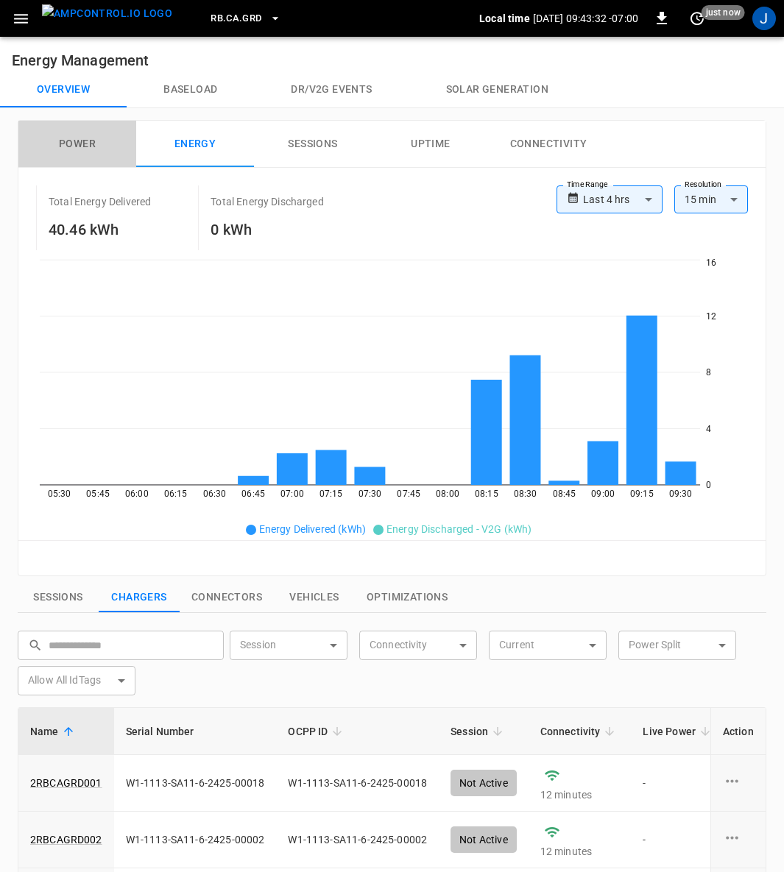
click at [107, 145] on button "Power" at bounding box center [77, 144] width 118 height 47
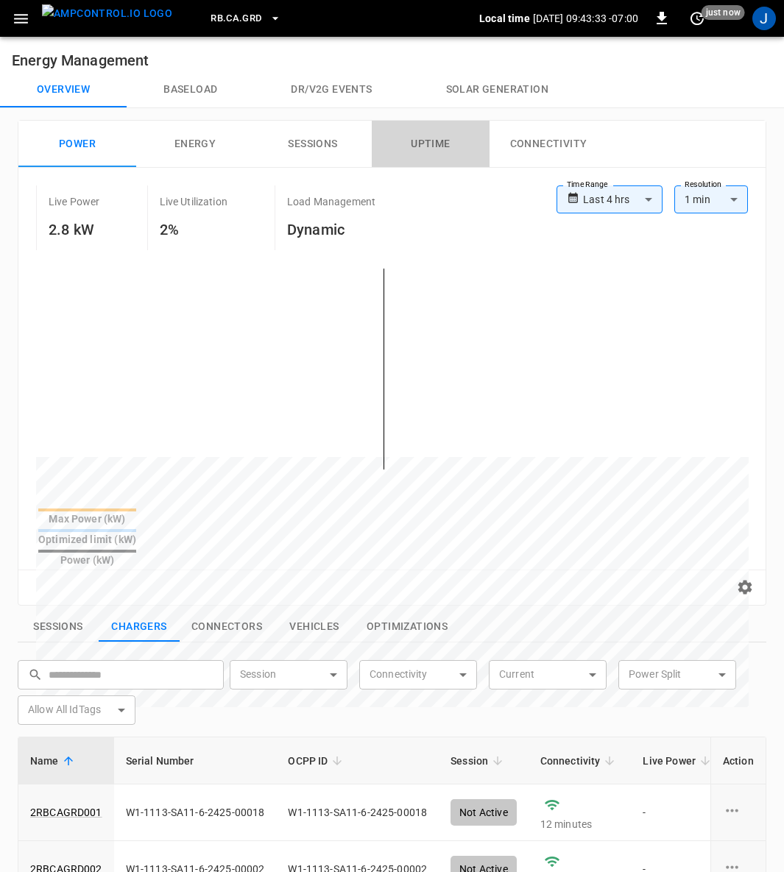
click at [450, 135] on button "Uptime" at bounding box center [431, 144] width 118 height 47
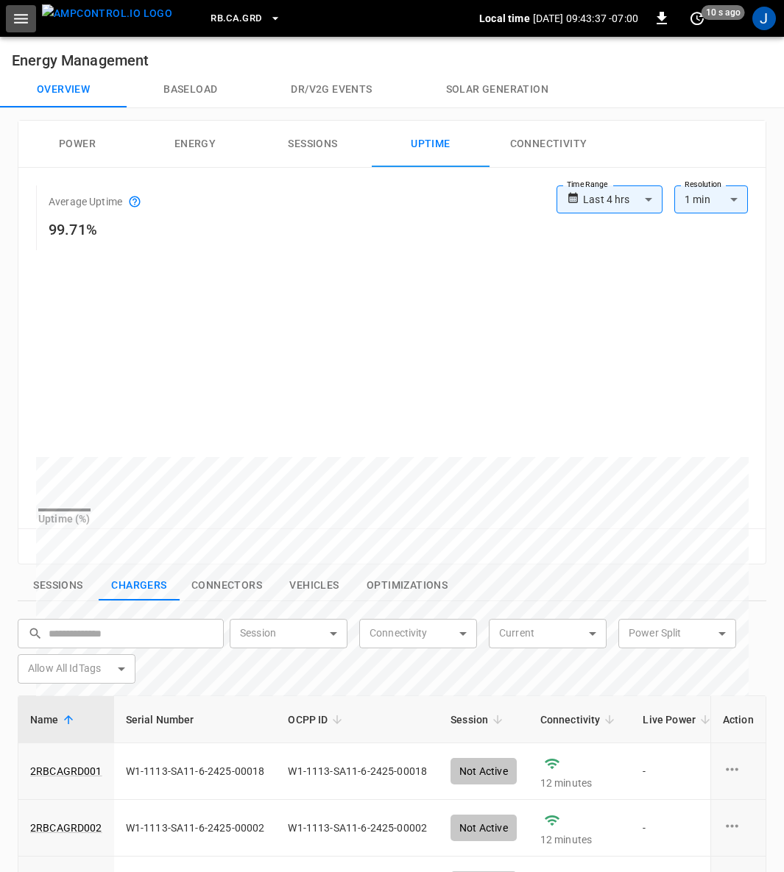
click at [24, 17] on icon "button" at bounding box center [21, 19] width 18 height 18
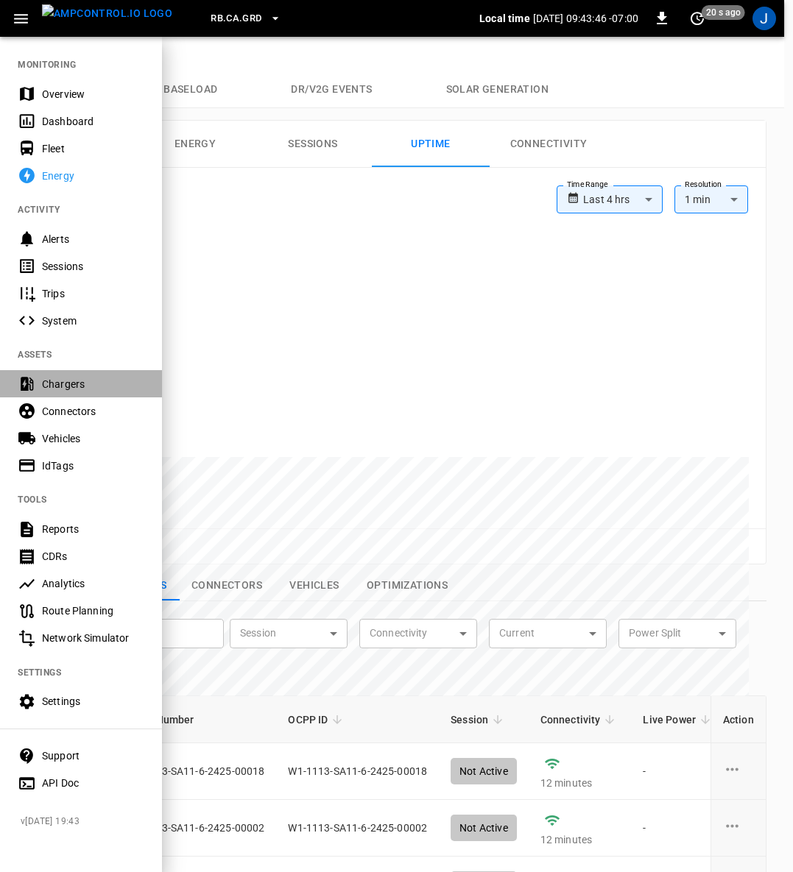
click at [78, 374] on div "Chargers" at bounding box center [81, 383] width 162 height 27
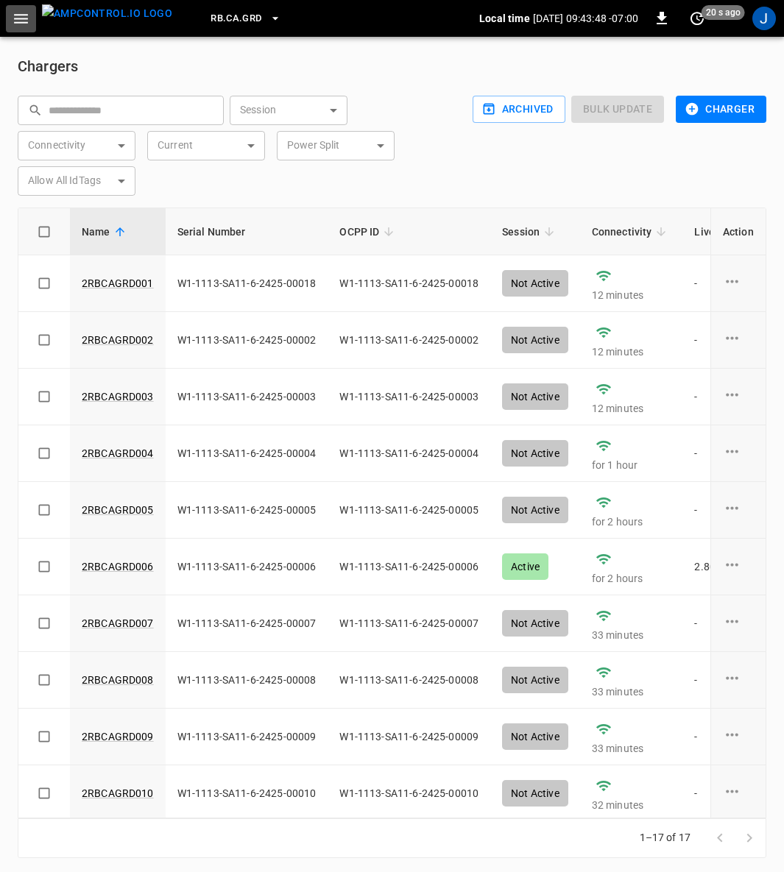
click at [9, 29] on button "button" at bounding box center [21, 18] width 30 height 27
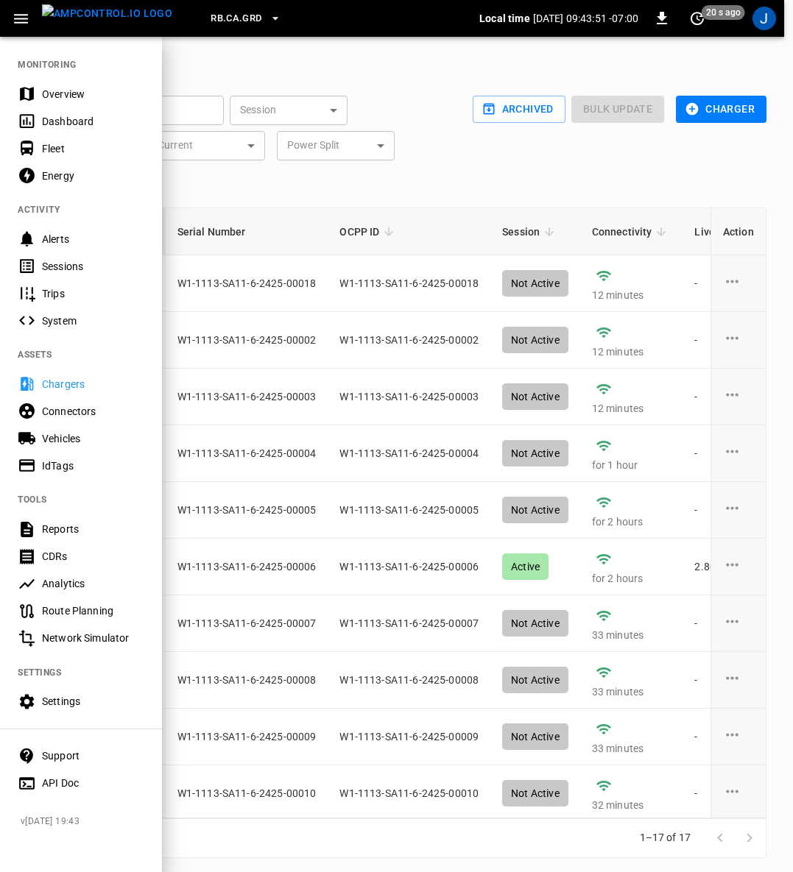
click at [53, 143] on div "Fleet" at bounding box center [93, 148] width 102 height 15
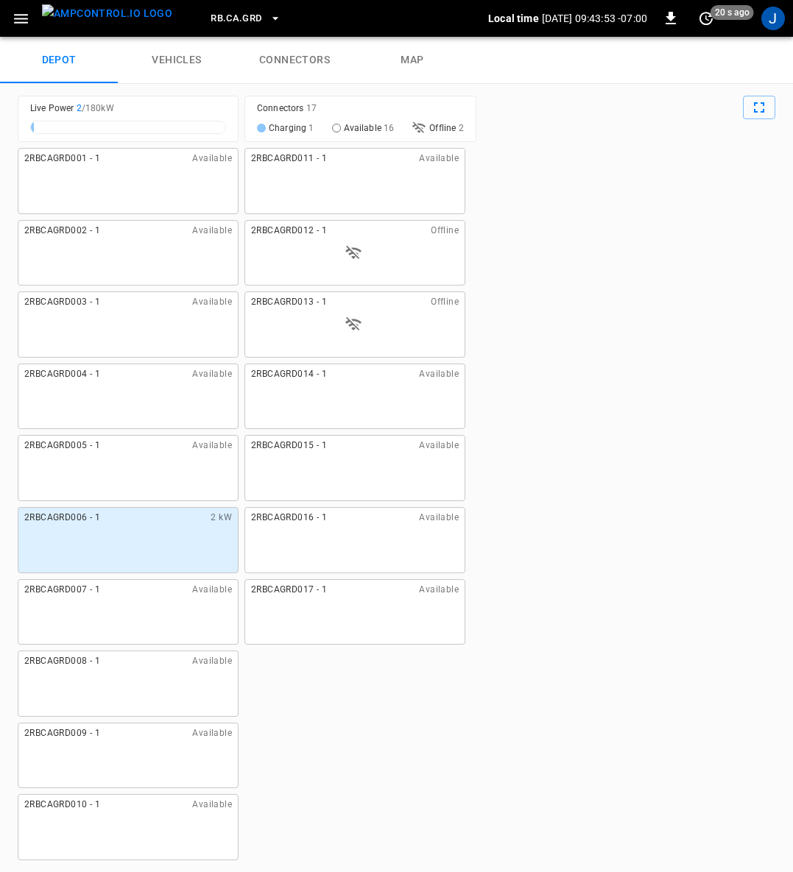
click at [25, 21] on icon "button" at bounding box center [21, 19] width 18 height 18
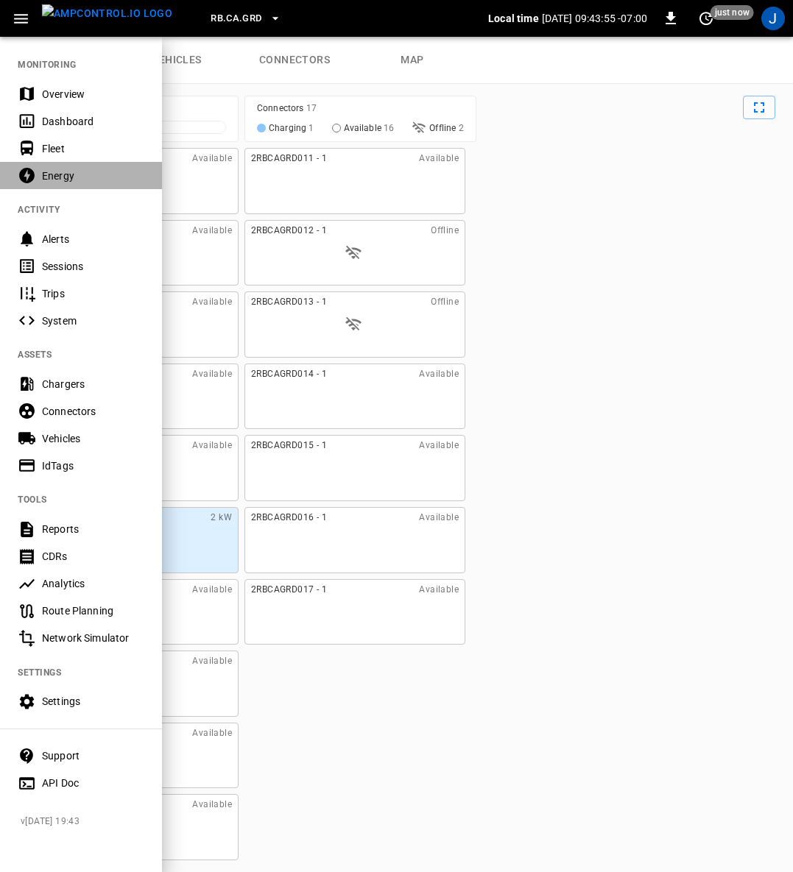
click at [67, 176] on div "Energy" at bounding box center [93, 176] width 102 height 15
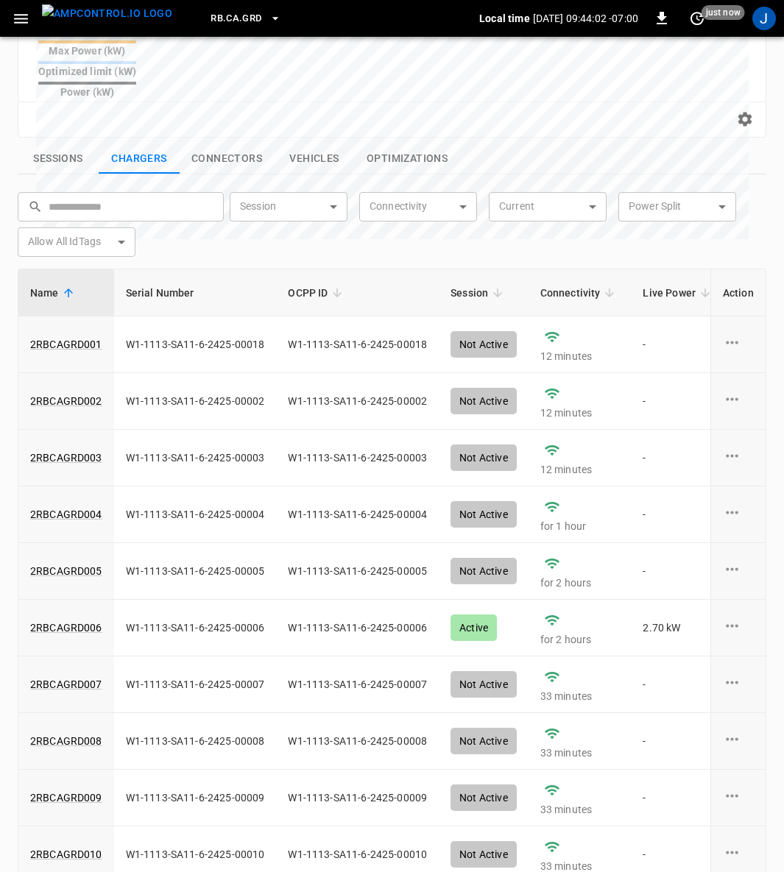
scroll to position [469, 0]
click at [411, 143] on button "Optimizations" at bounding box center [407, 158] width 105 height 31
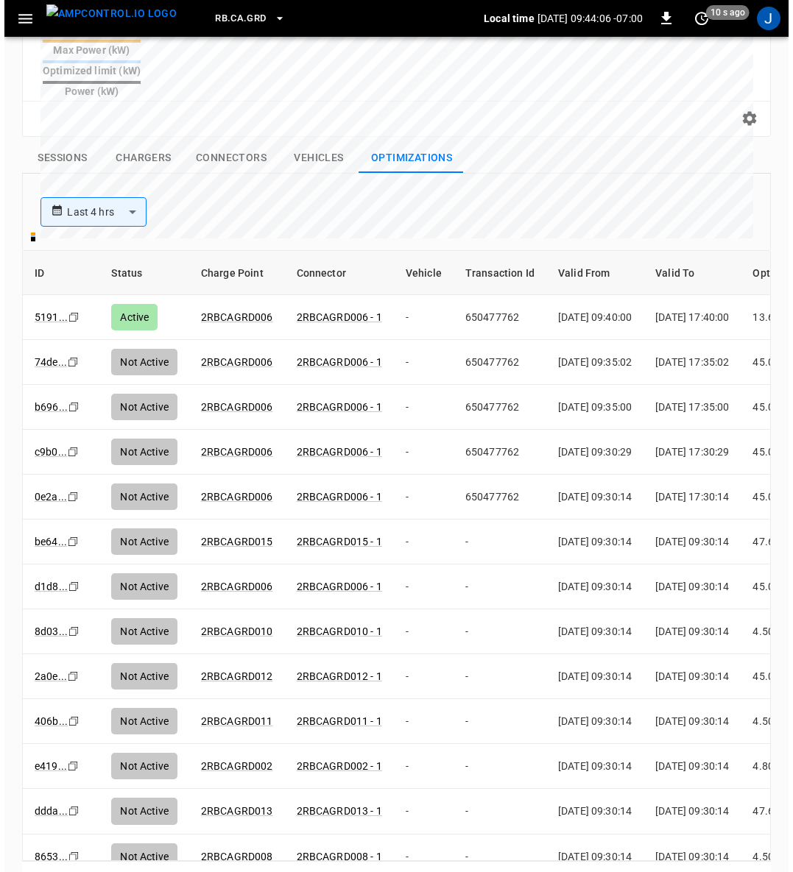
scroll to position [0, 0]
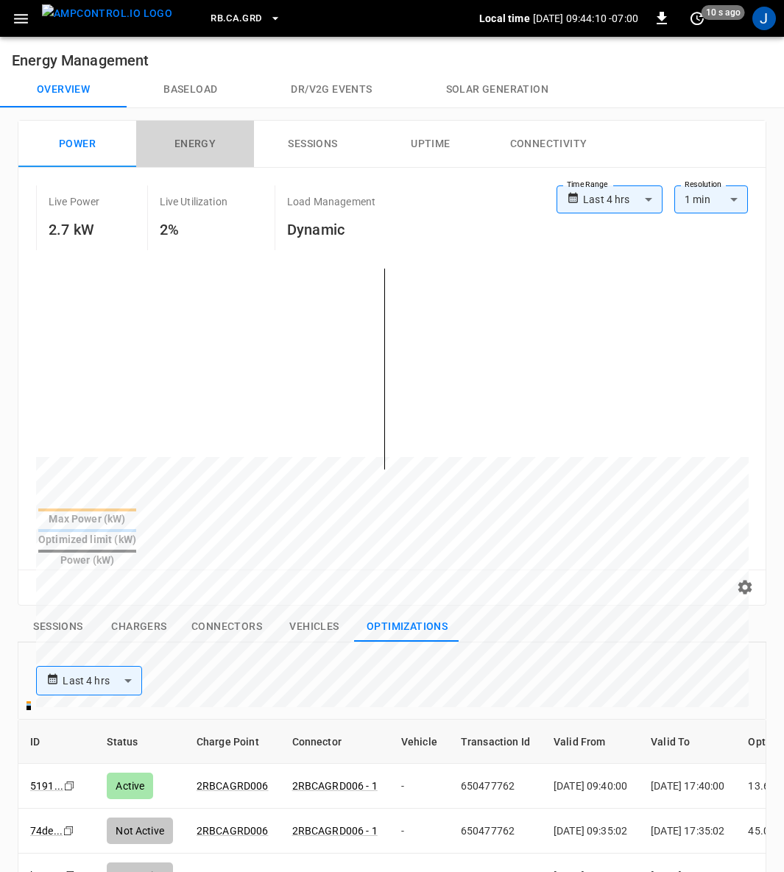
click at [185, 145] on button "Energy" at bounding box center [195, 144] width 118 height 47
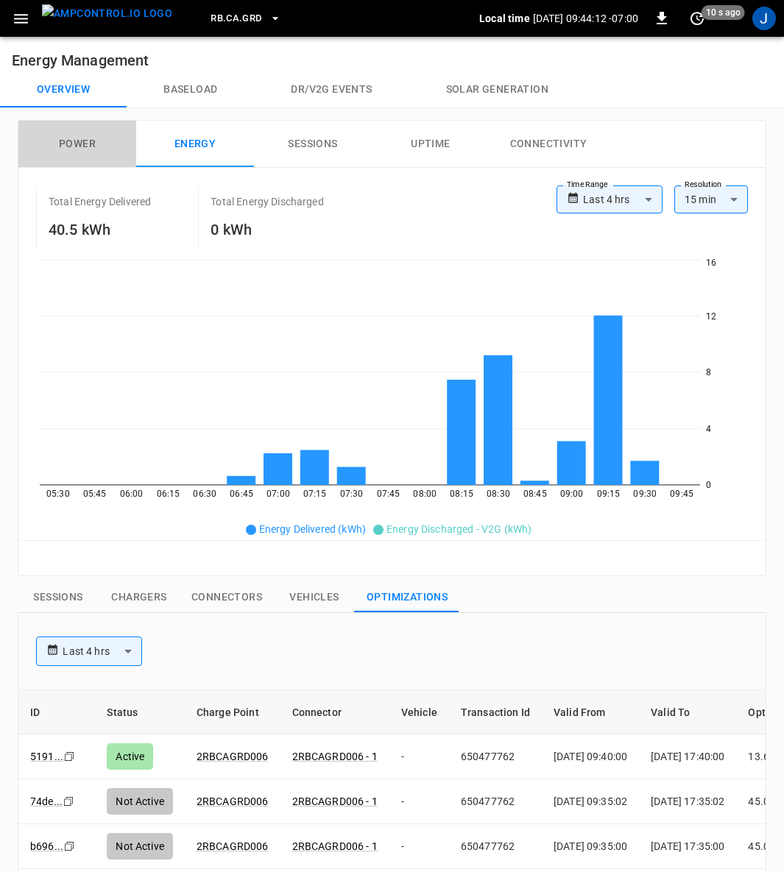
click at [84, 140] on button "Power" at bounding box center [77, 144] width 118 height 47
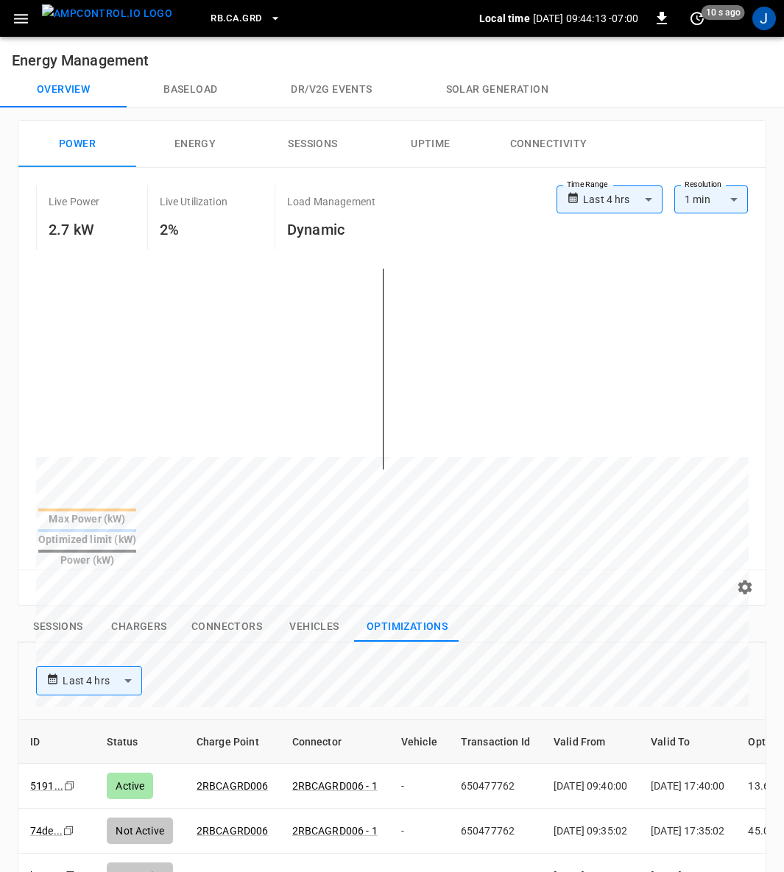
click at [216, 12] on span "RB.CA.GRD" at bounding box center [235, 18] width 51 height 17
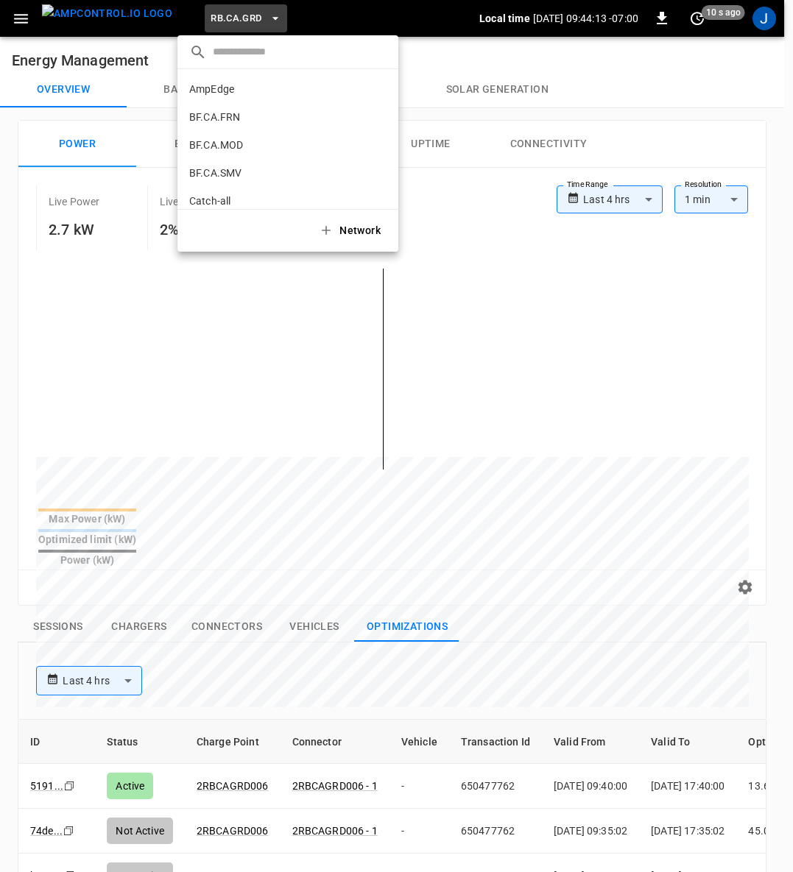
scroll to position [806, 0]
click at [223, 87] on p "RB.CA.GRD" at bounding box center [216, 94] width 54 height 15
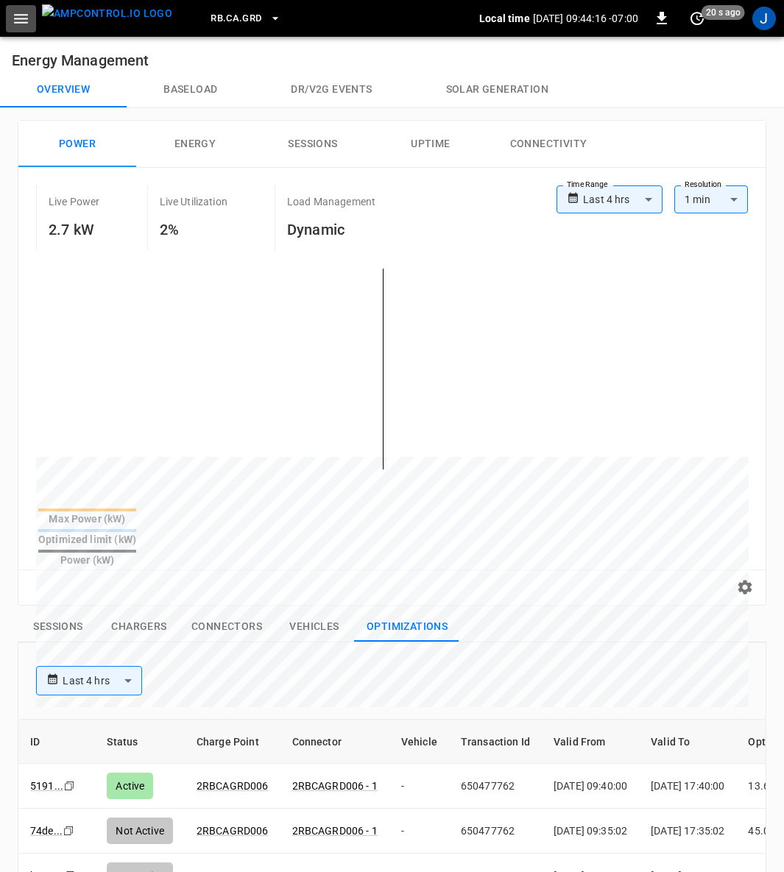
click at [6, 24] on button "button" at bounding box center [21, 18] width 30 height 27
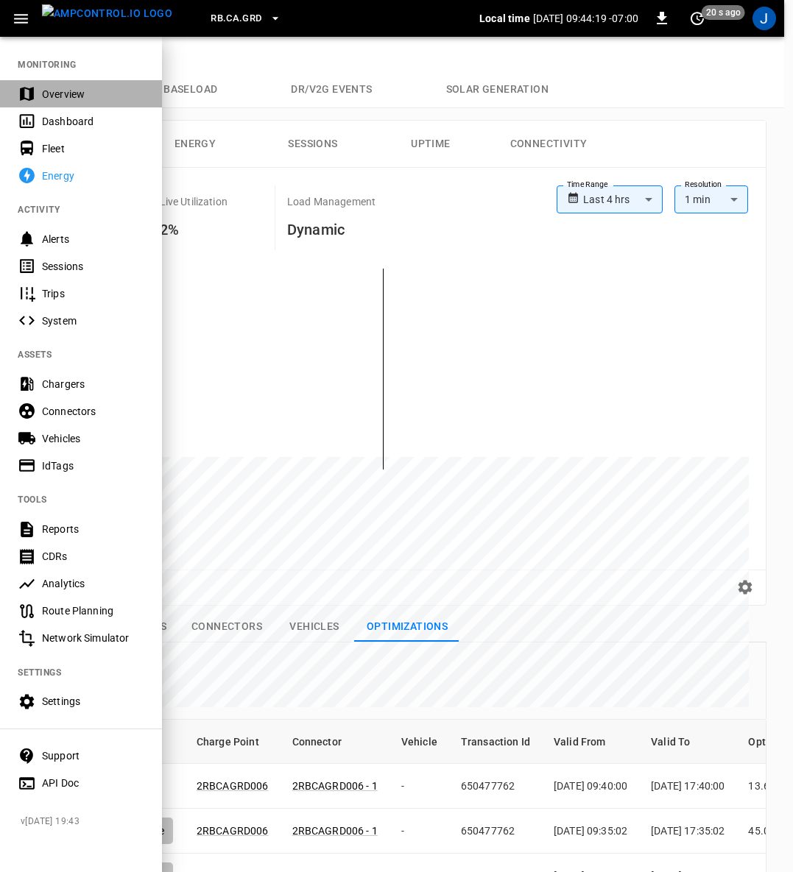
click at [71, 87] on div "Overview" at bounding box center [93, 94] width 102 height 15
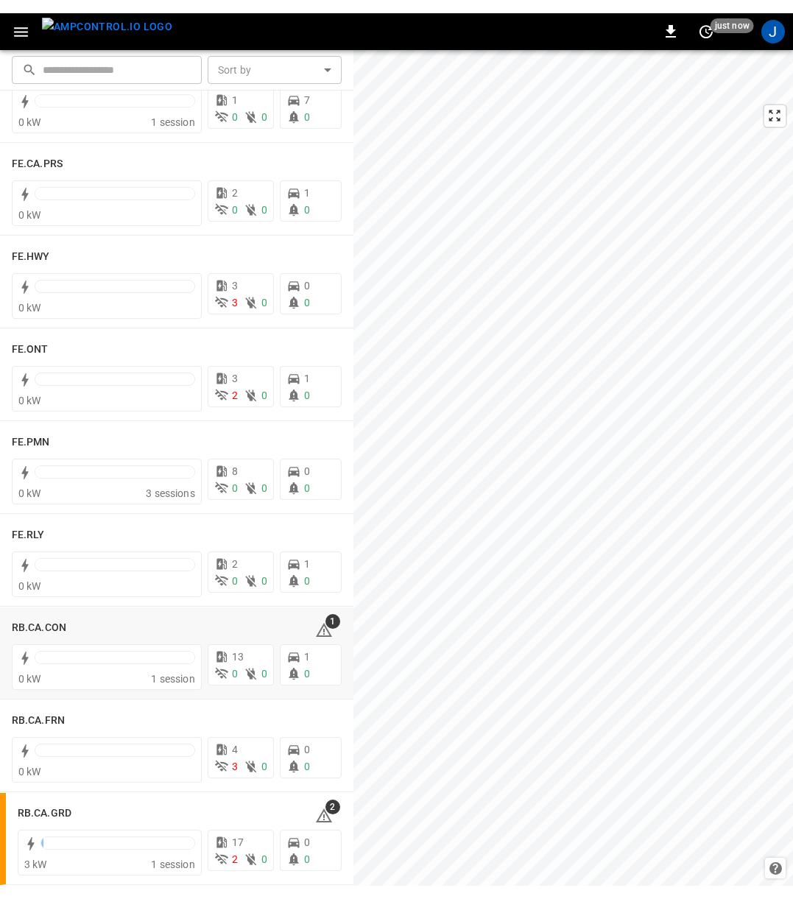
scroll to position [1546, 0]
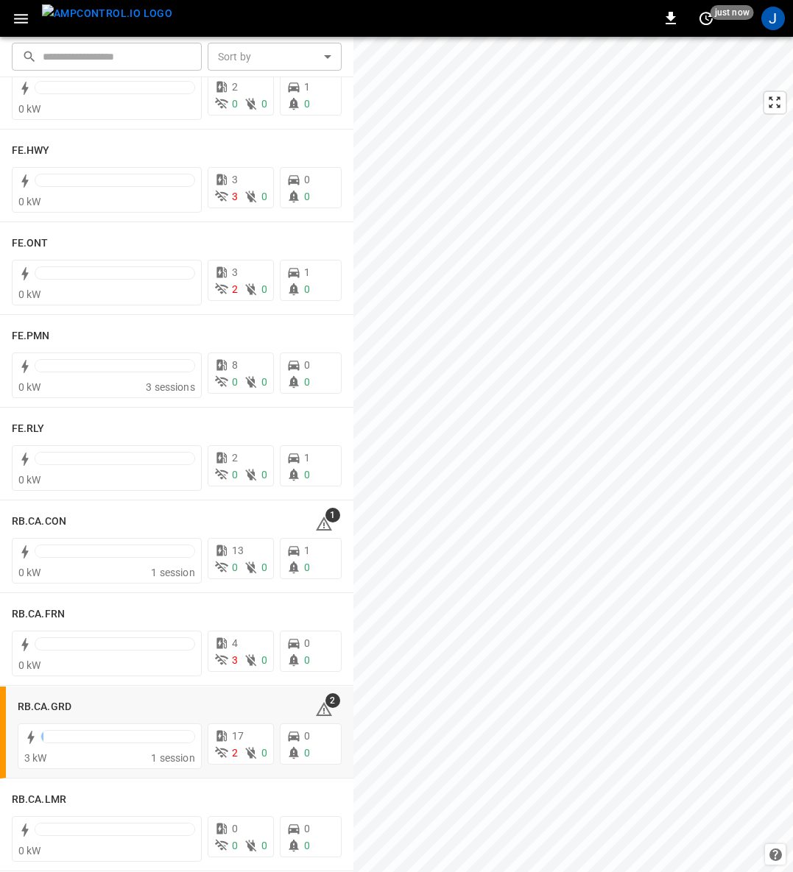
click at [51, 708] on h6 "RB.CA.GRD" at bounding box center [45, 707] width 54 height 16
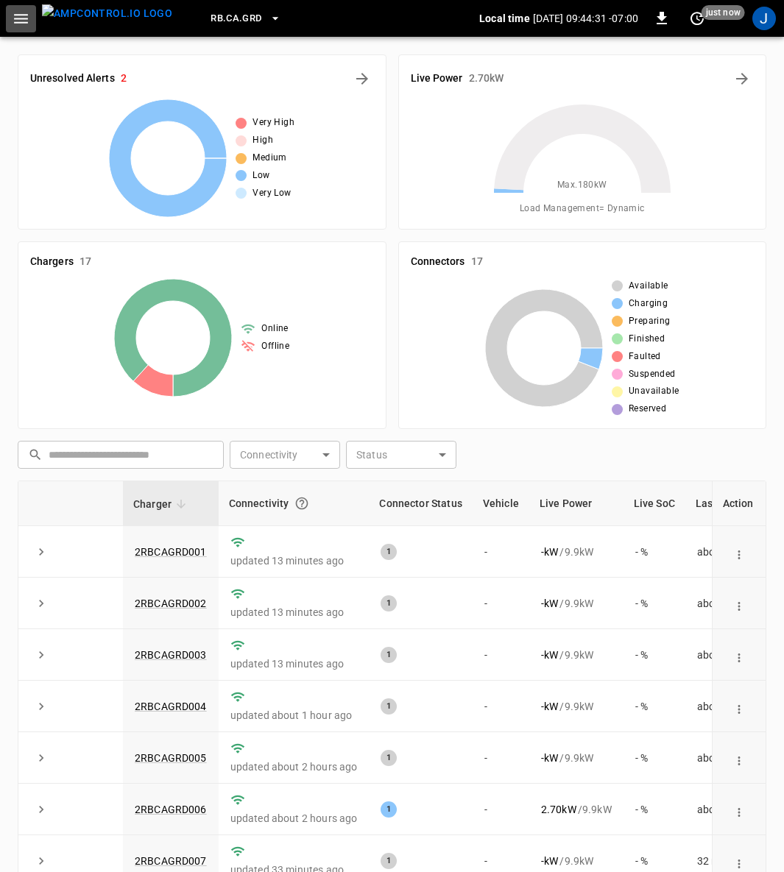
click at [29, 21] on icon "button" at bounding box center [21, 19] width 18 height 18
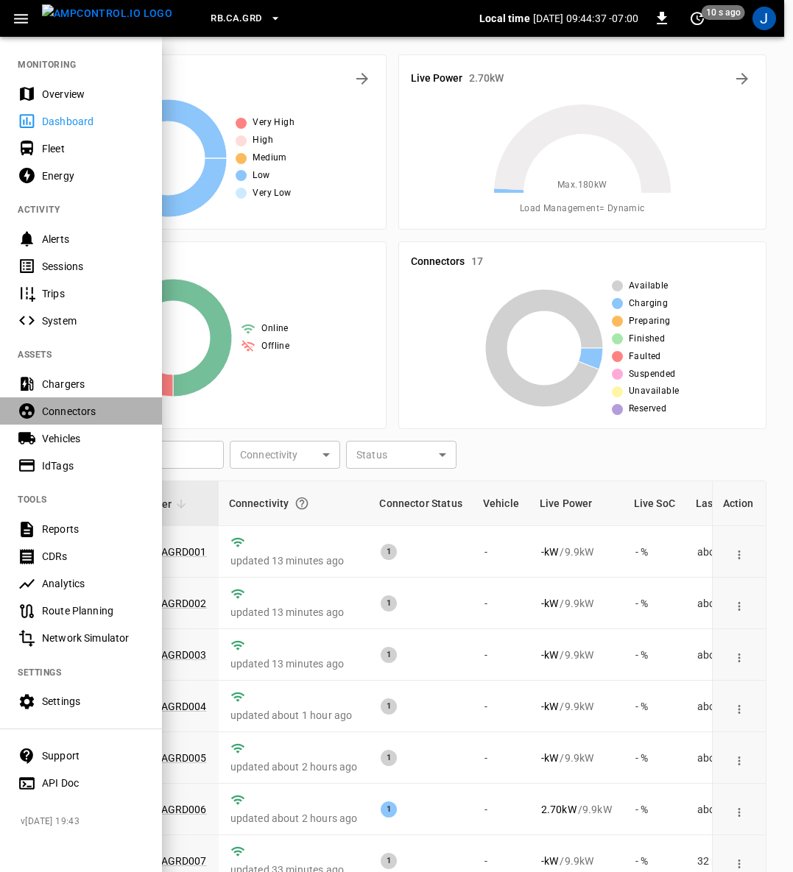
click at [82, 411] on div "Connectors" at bounding box center [93, 411] width 102 height 15
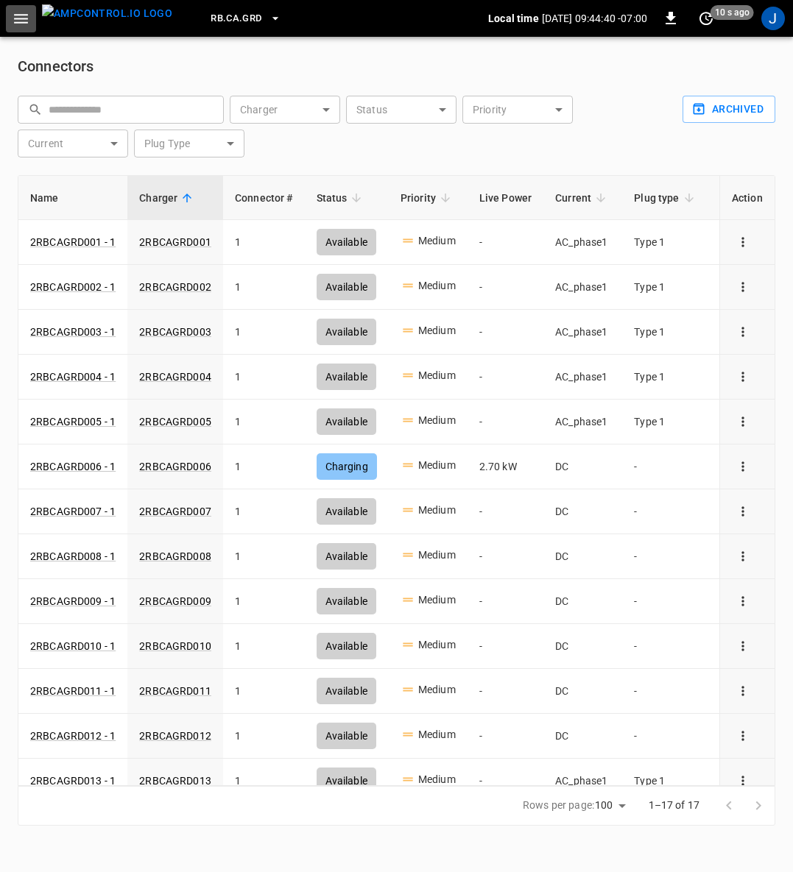
click at [15, 19] on icon "button" at bounding box center [21, 19] width 18 height 18
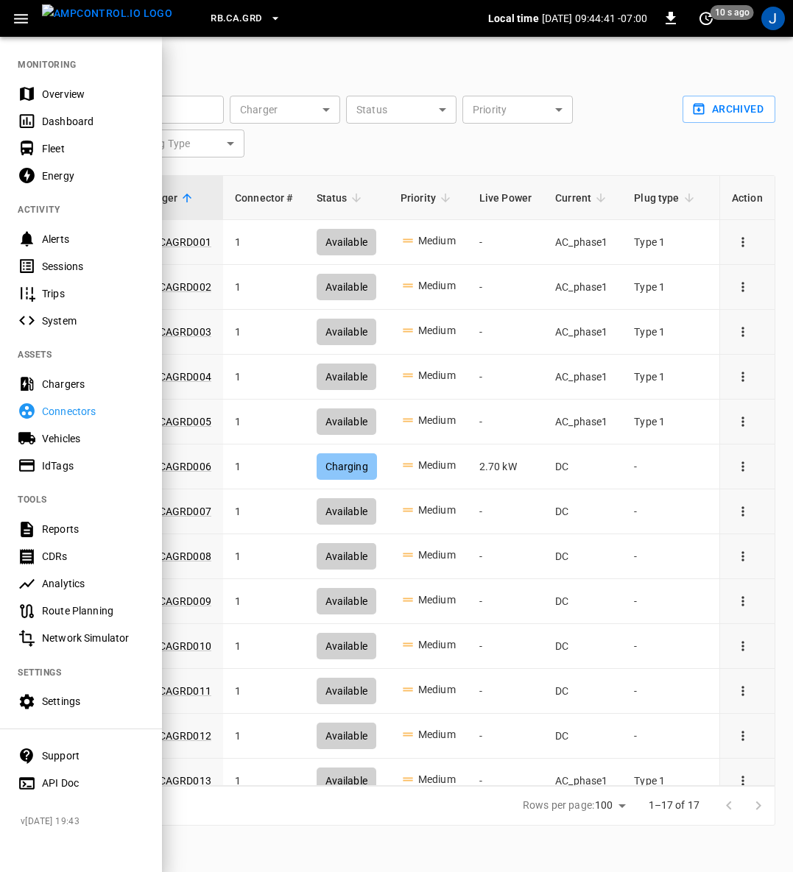
click at [67, 175] on div "Energy" at bounding box center [93, 176] width 102 height 15
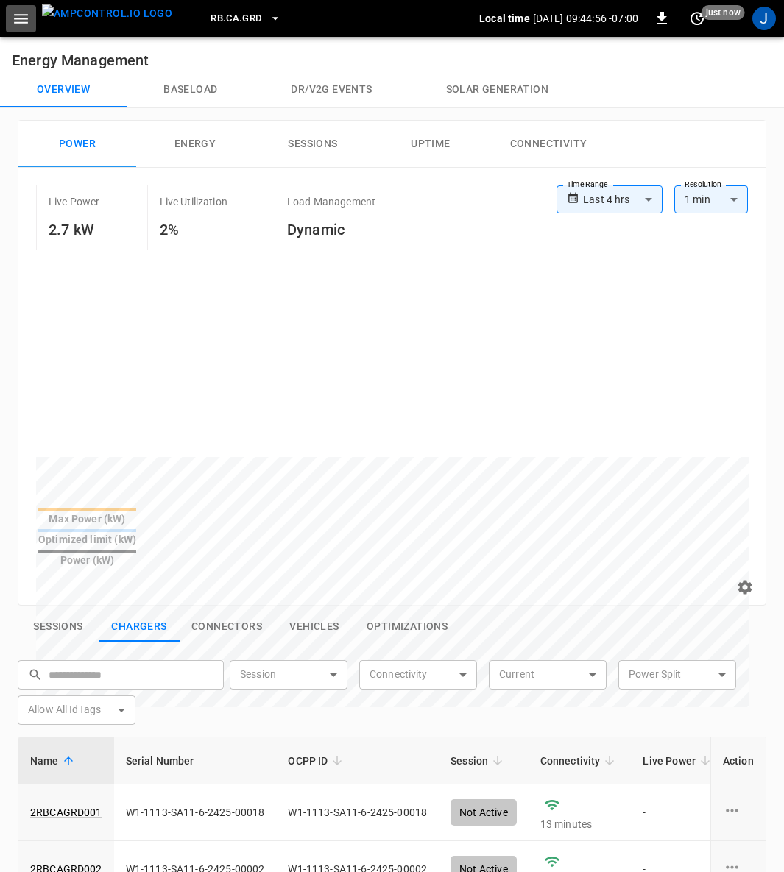
click at [17, 15] on icon "button" at bounding box center [21, 19] width 18 height 18
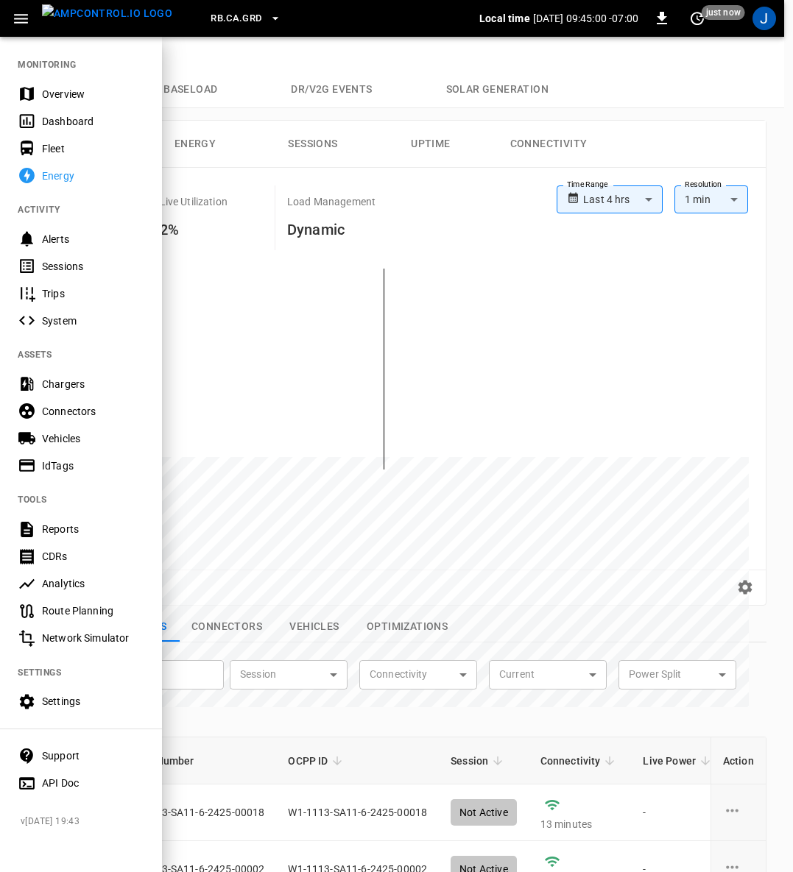
click at [86, 7] on img "menu" at bounding box center [107, 13] width 130 height 18
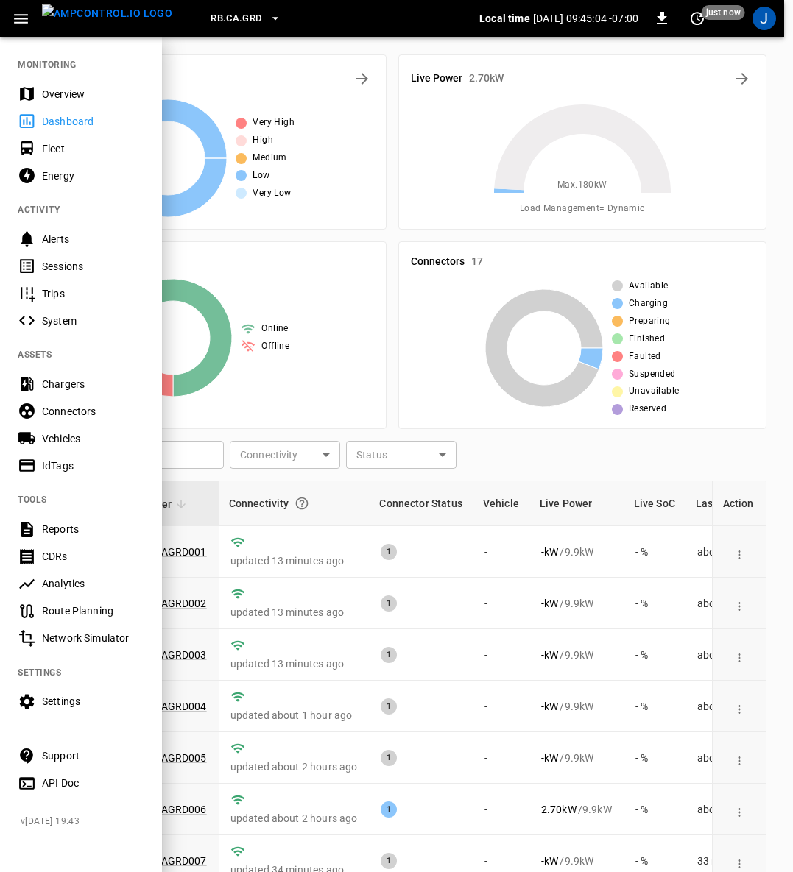
click at [370, 353] on div at bounding box center [396, 436] width 793 height 872
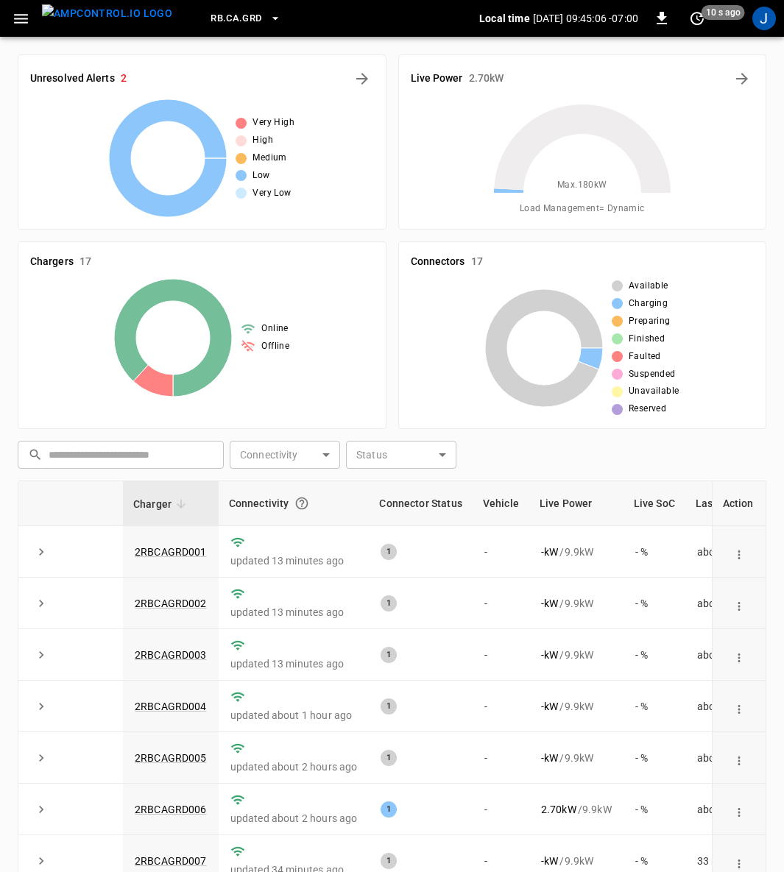
click at [177, 806] on link "2RBCAGRD006" at bounding box center [171, 810] width 72 height 12
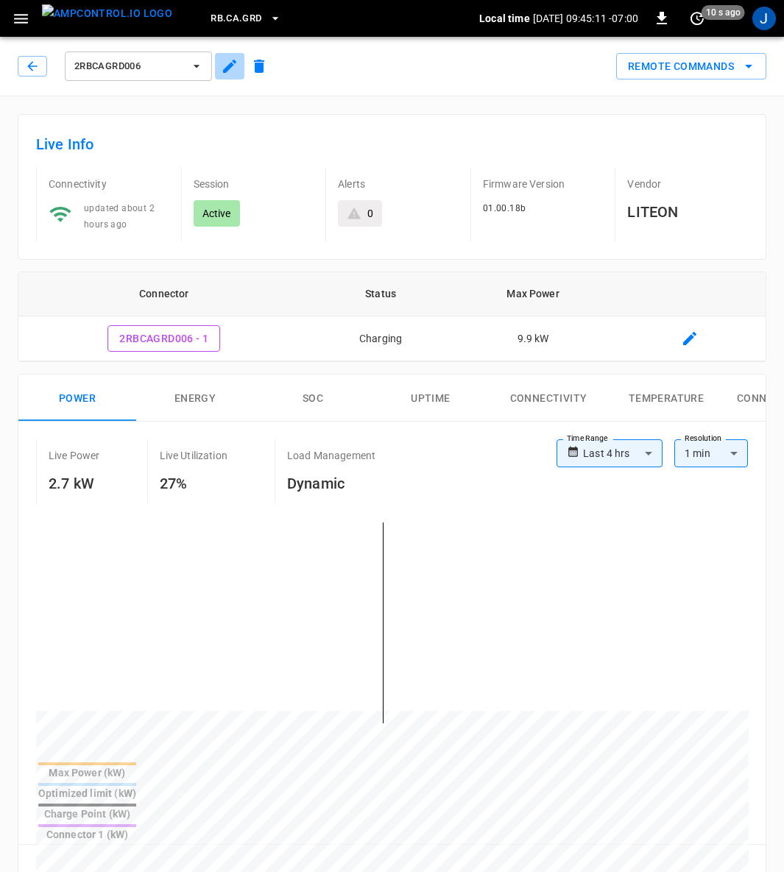
click at [225, 55] on button "button" at bounding box center [229, 66] width 29 height 26
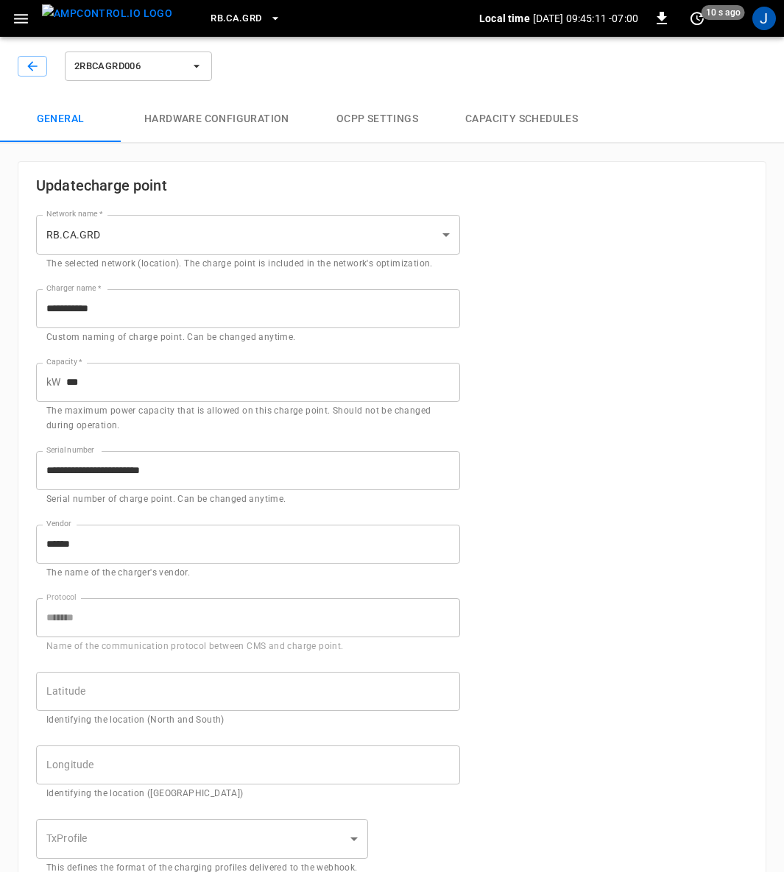
type input "**********"
click at [488, 113] on button "Capacity Schedules" at bounding box center [522, 119] width 160 height 47
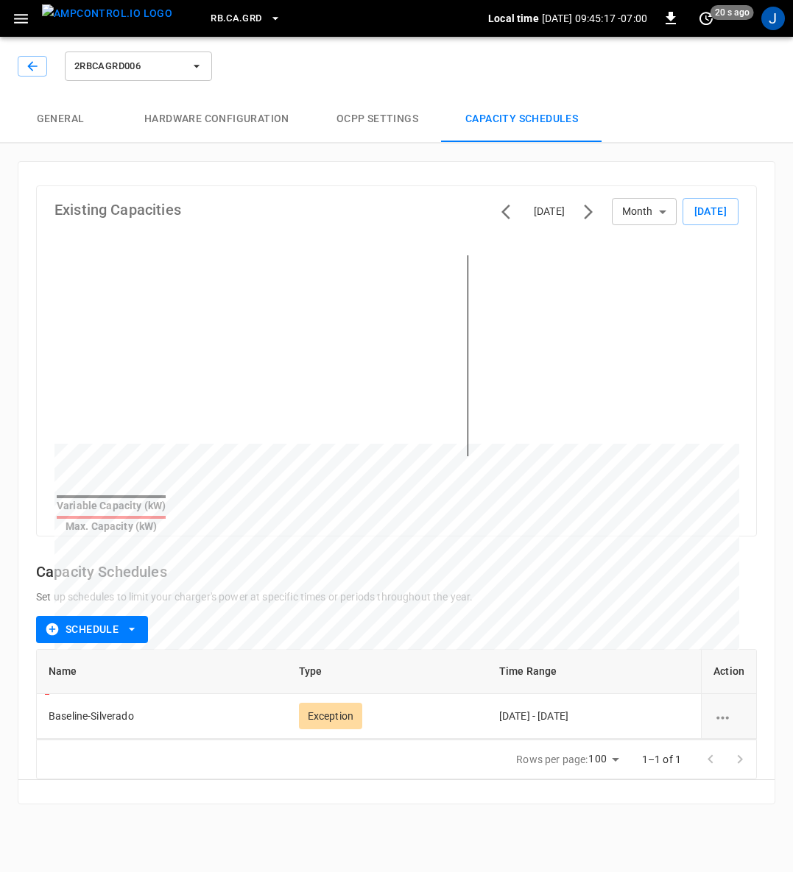
click at [98, 616] on button "Schedule" at bounding box center [92, 629] width 112 height 27
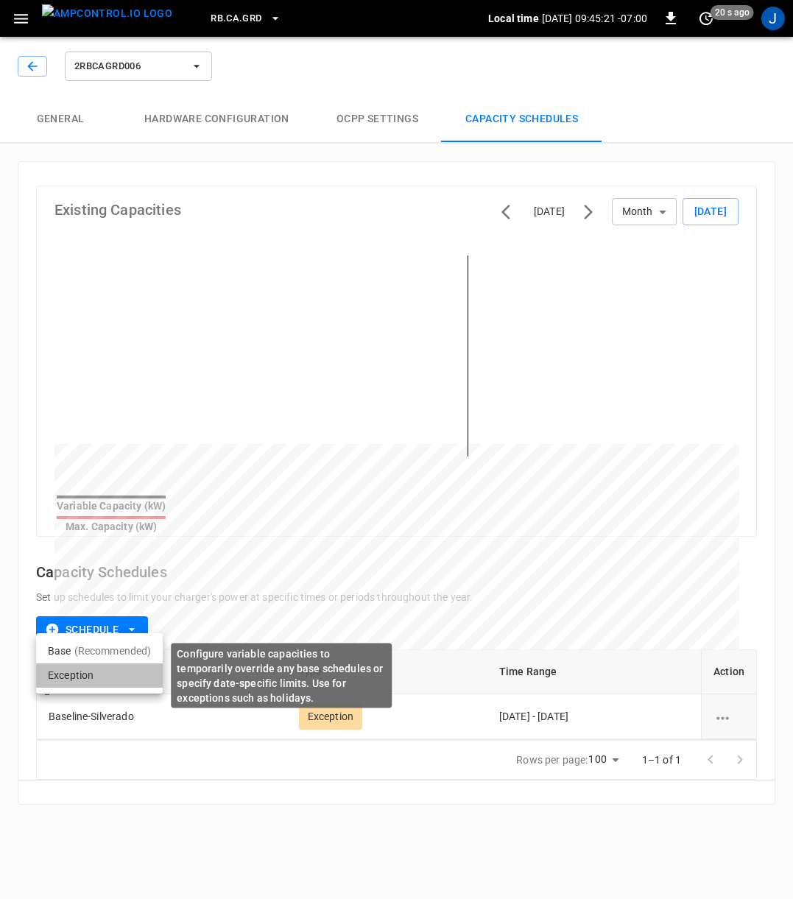
click at [142, 665] on li "Exception" at bounding box center [99, 675] width 127 height 24
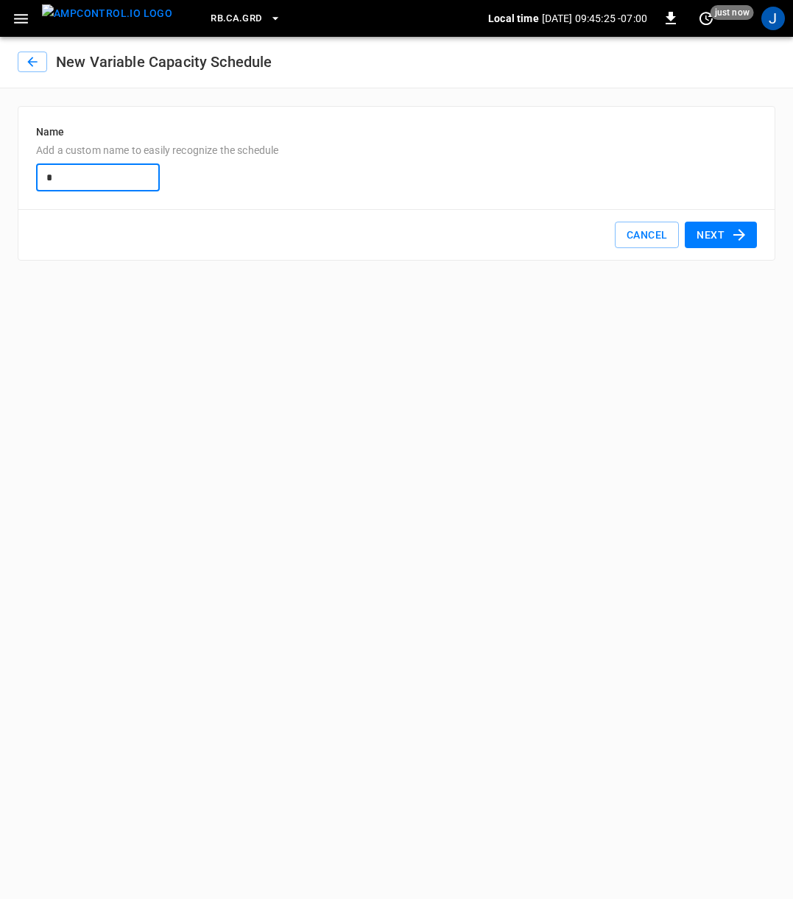
type input "*"
click at [724, 234] on button "Next" at bounding box center [720, 235] width 72 height 27
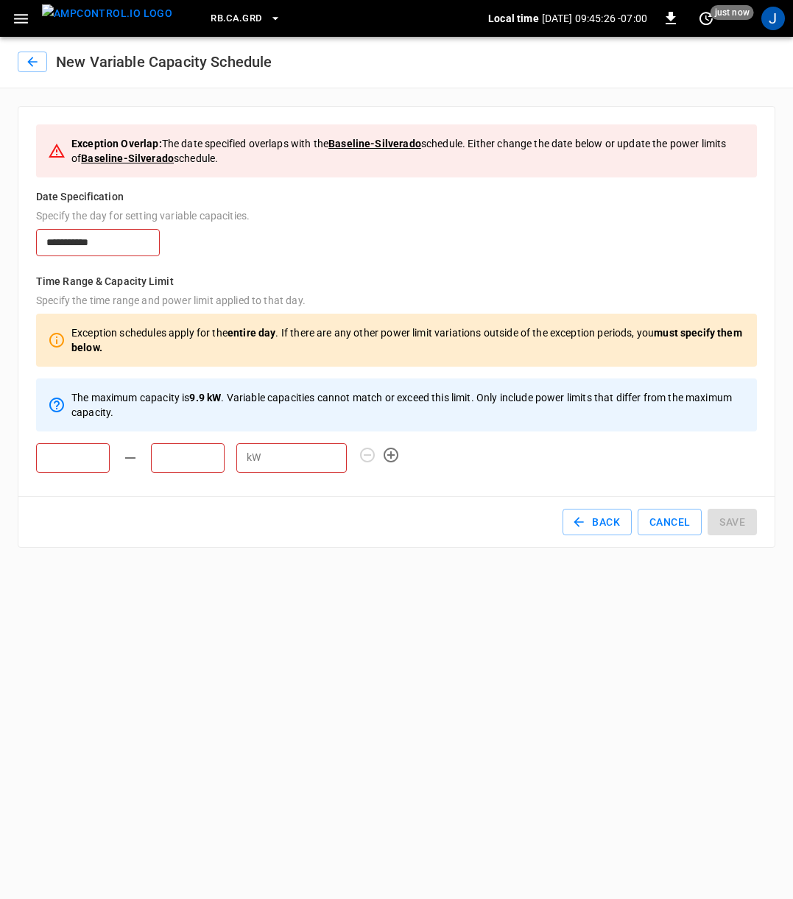
click at [74, 453] on input "text" at bounding box center [73, 457] width 74 height 29
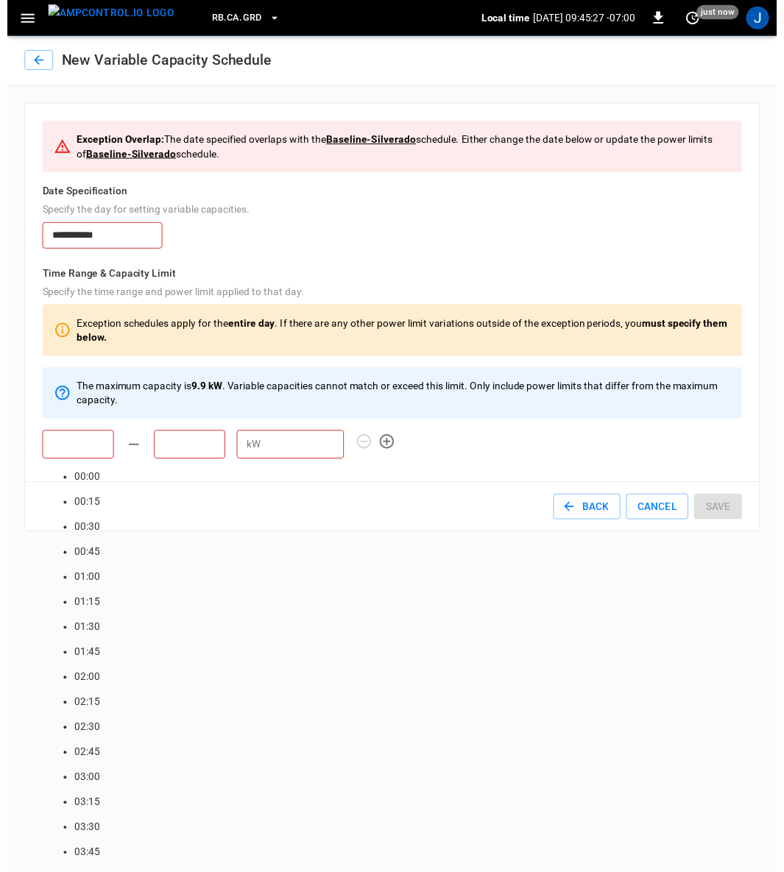
scroll to position [1146, 0]
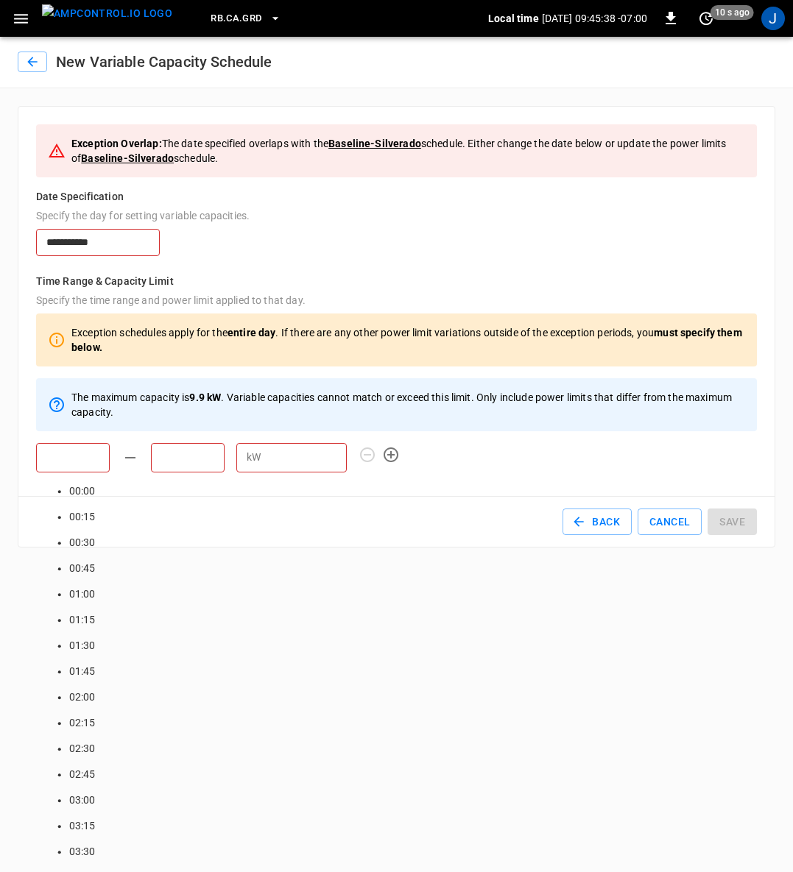
click at [42, 53] on button "button" at bounding box center [32, 62] width 29 height 21
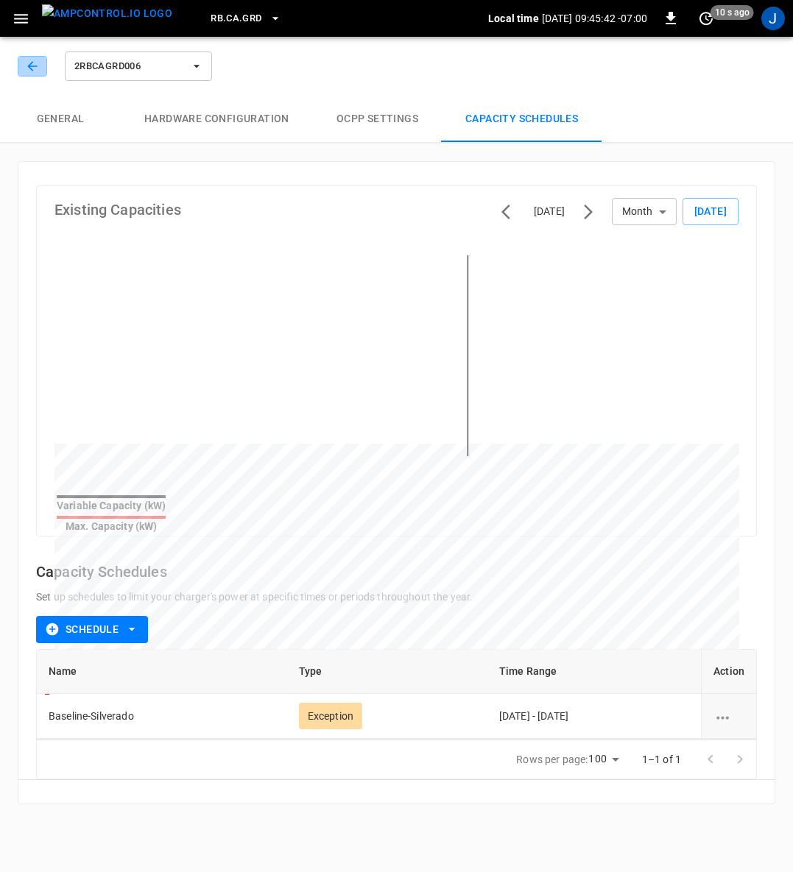
click at [32, 68] on icon "button" at bounding box center [32, 66] width 15 height 15
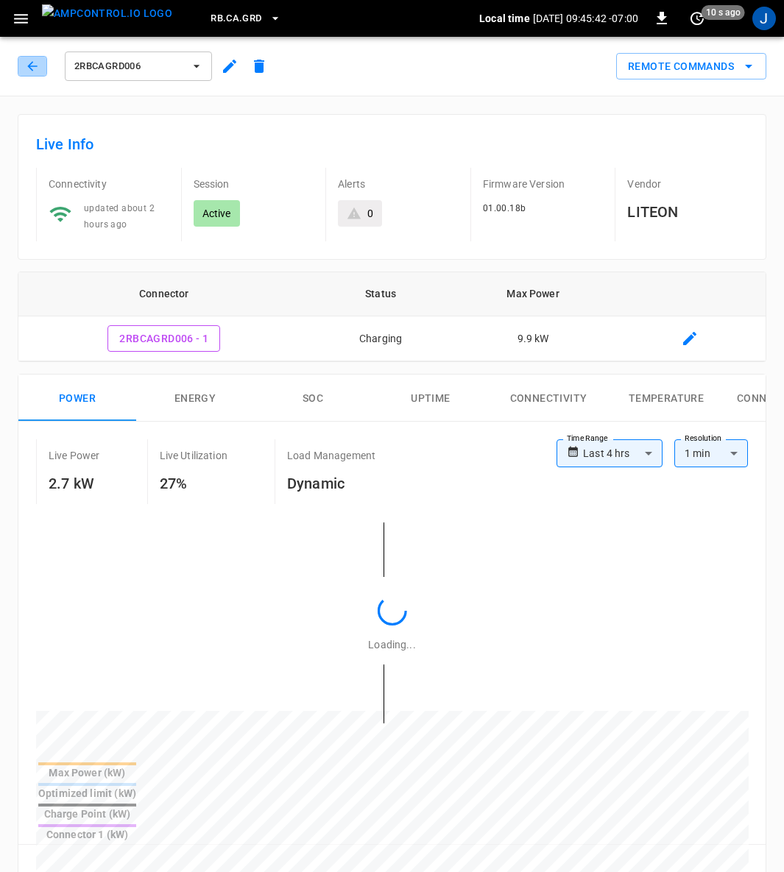
click at [32, 68] on icon "button" at bounding box center [32, 66] width 15 height 15
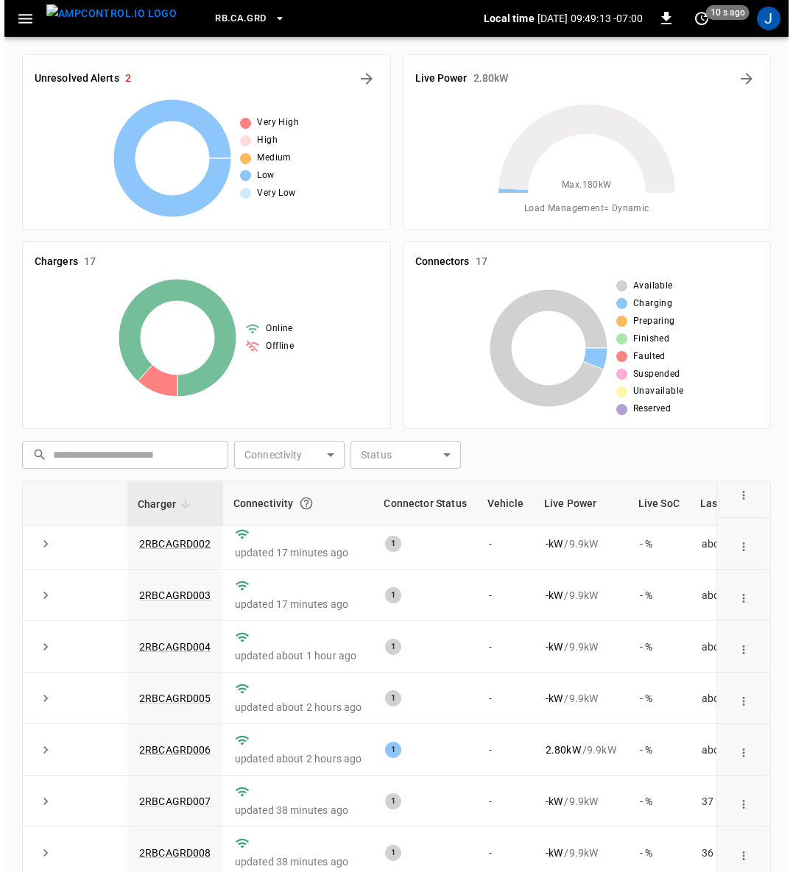
scroll to position [76, 0]
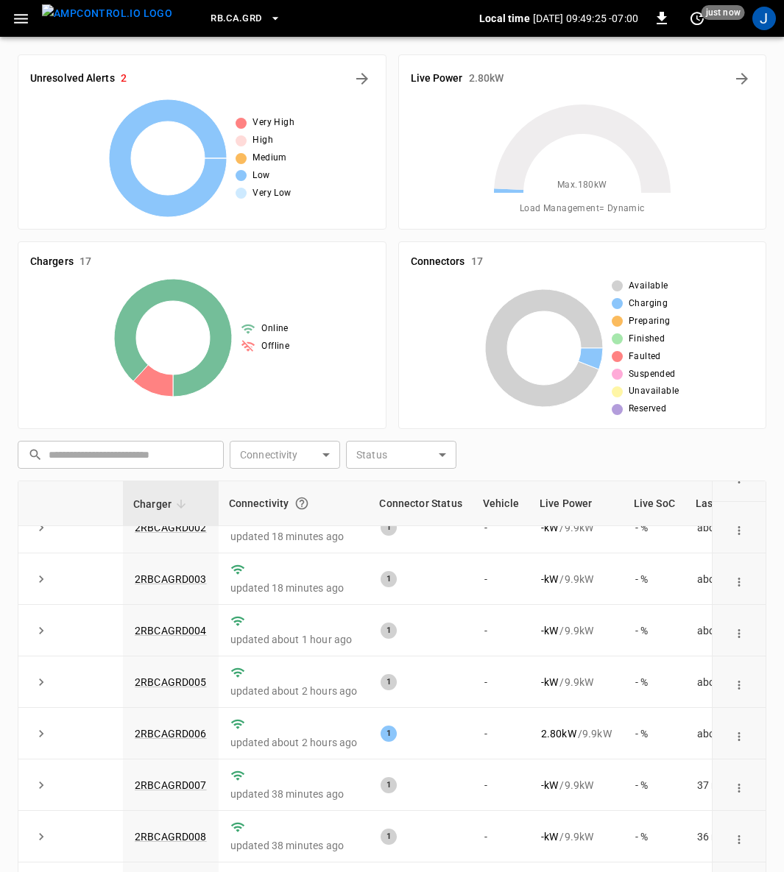
click at [177, 731] on link "2RBCAGRD006" at bounding box center [171, 734] width 72 height 12
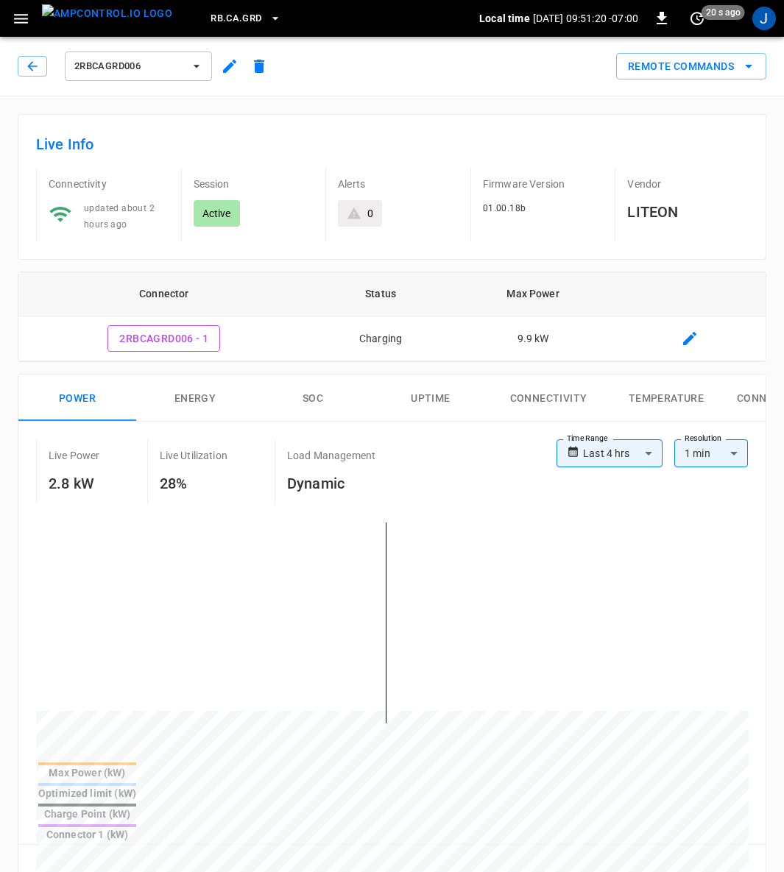
click at [194, 62] on icon "button" at bounding box center [196, 66] width 15 height 15
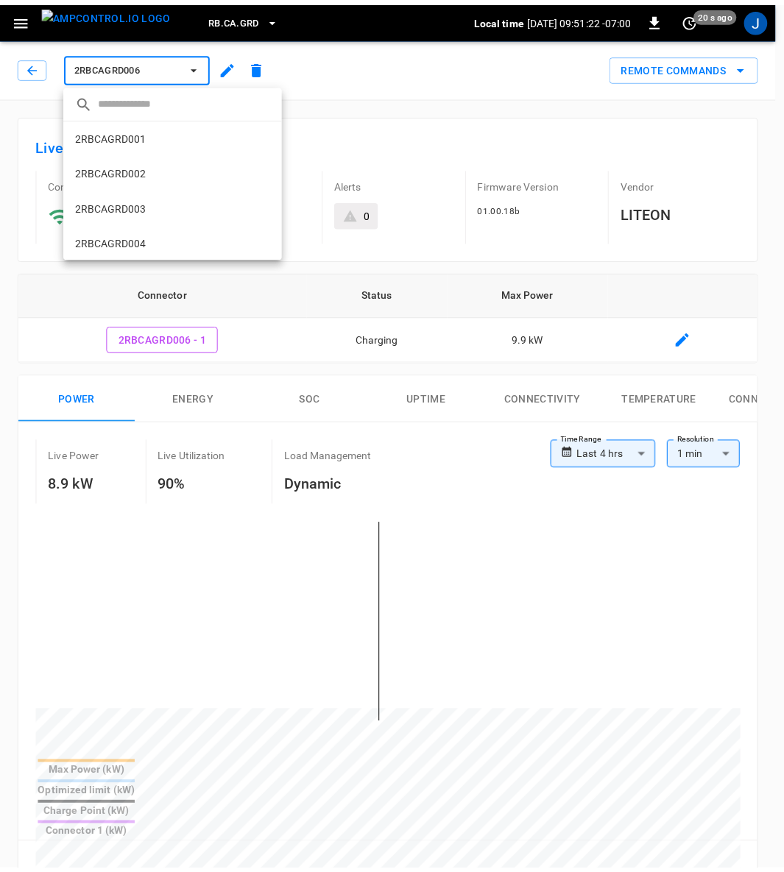
scroll to position [166, 0]
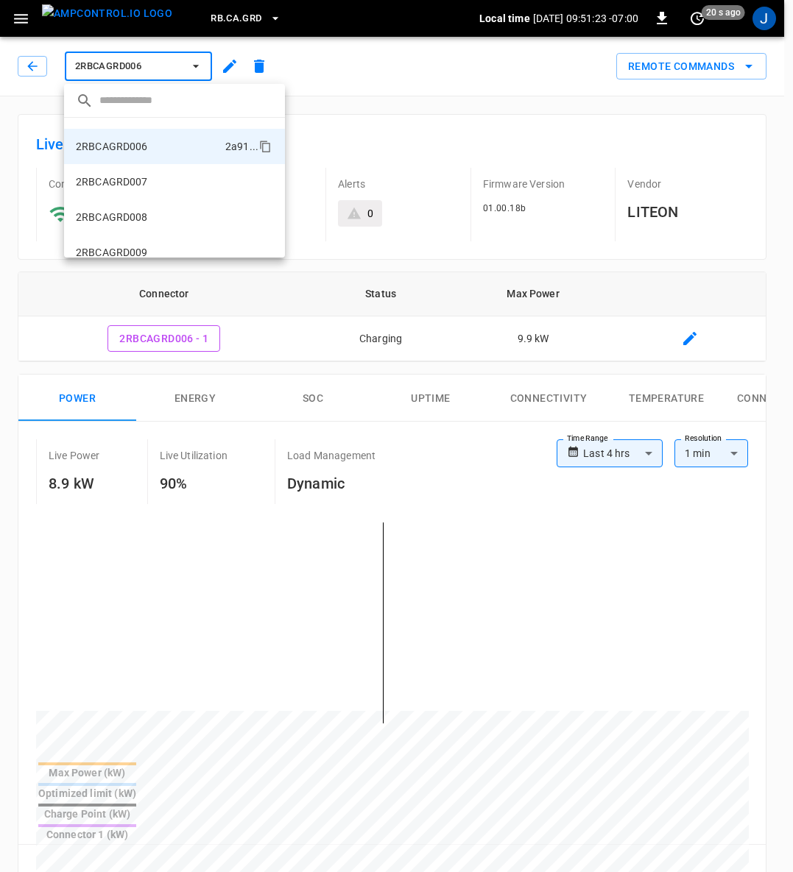
click at [143, 185] on p "2RBCAGRD007" at bounding box center [112, 181] width 72 height 15
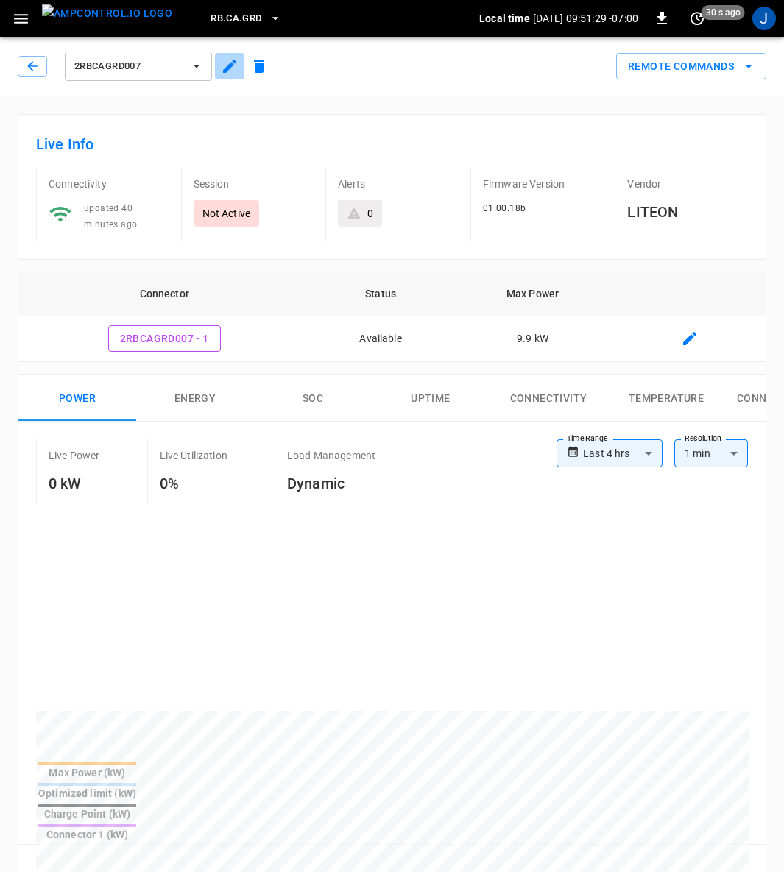
click at [230, 59] on icon "button" at bounding box center [230, 66] width 18 height 18
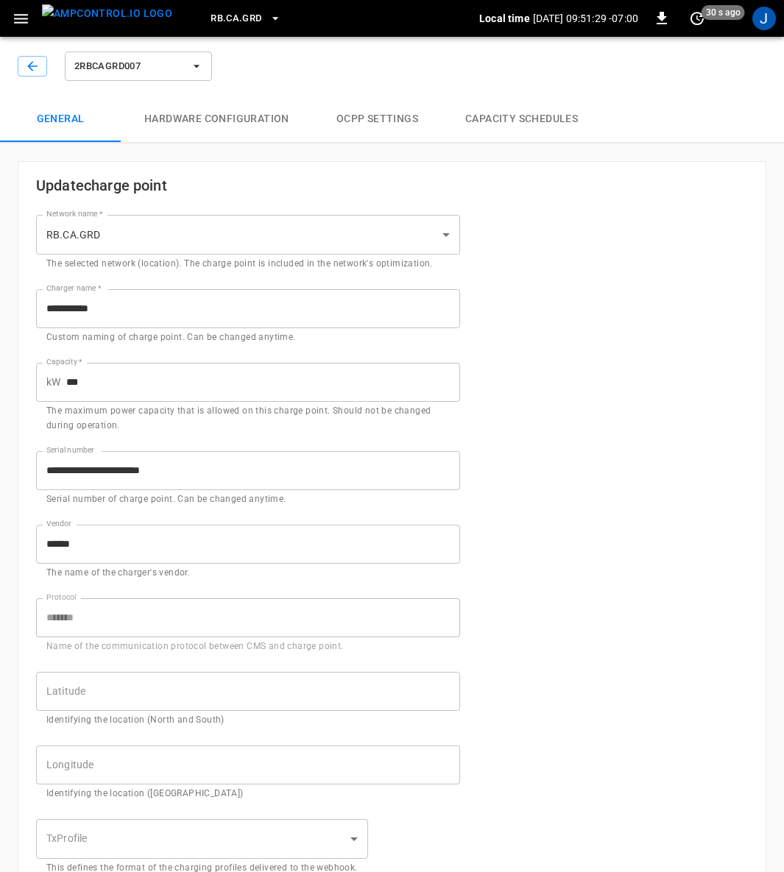
type input "**********"
click at [495, 124] on button "Capacity Schedules" at bounding box center [522, 119] width 160 height 47
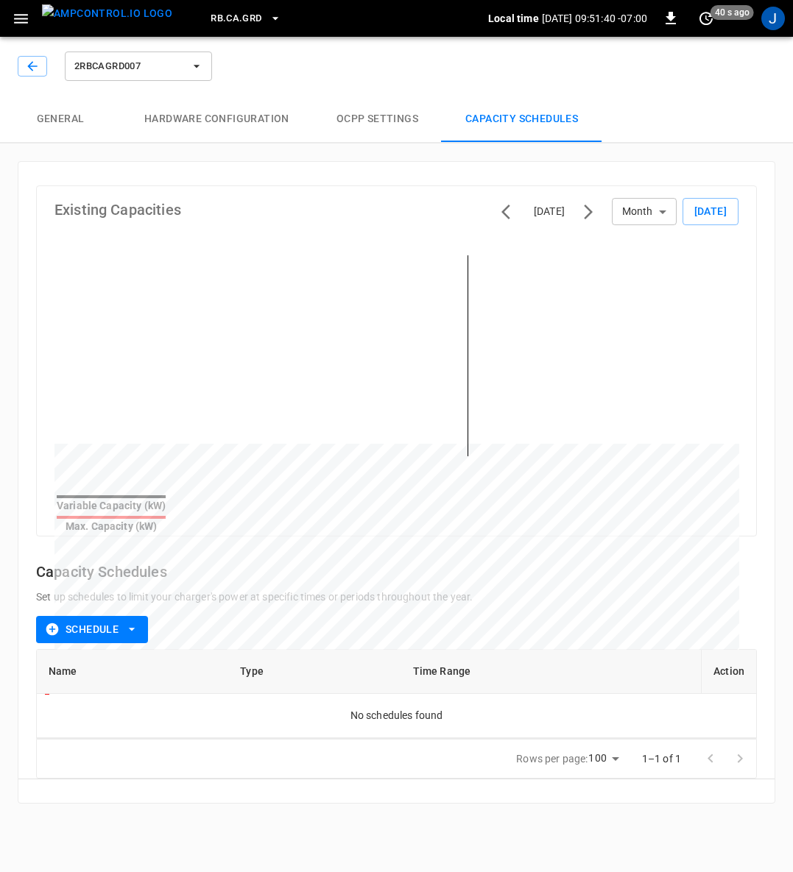
click at [136, 625] on icon "button" at bounding box center [131, 629] width 15 height 15
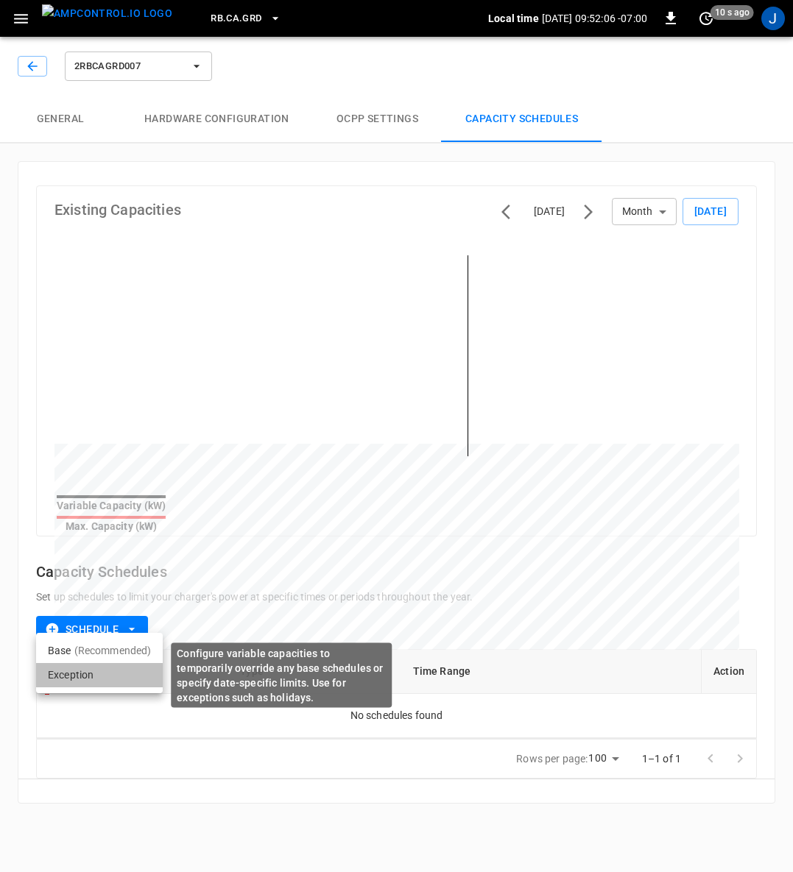
click at [77, 671] on li "Exception" at bounding box center [99, 675] width 127 height 24
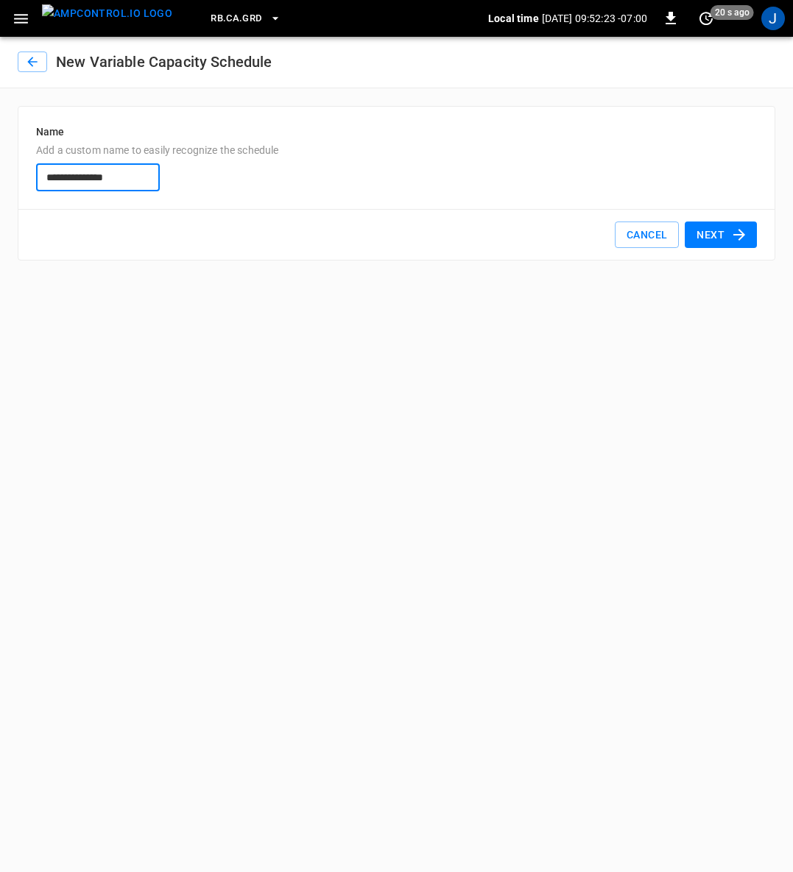
type input "**********"
click at [725, 235] on button "Next" at bounding box center [720, 235] width 72 height 27
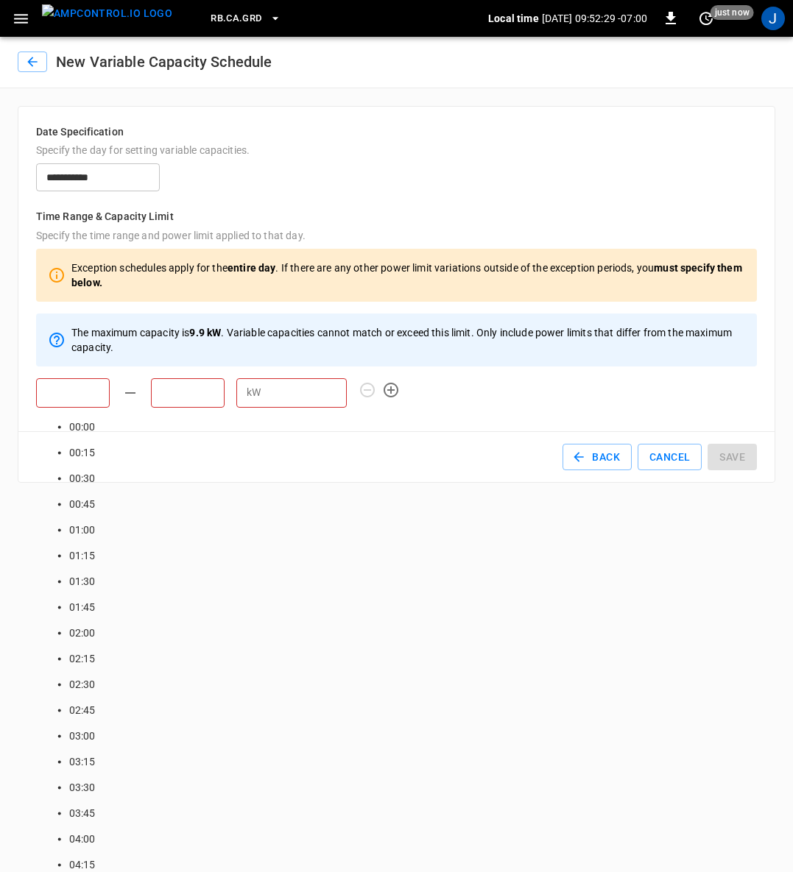
click at [93, 390] on input "text" at bounding box center [73, 392] width 74 height 29
type input "*****"
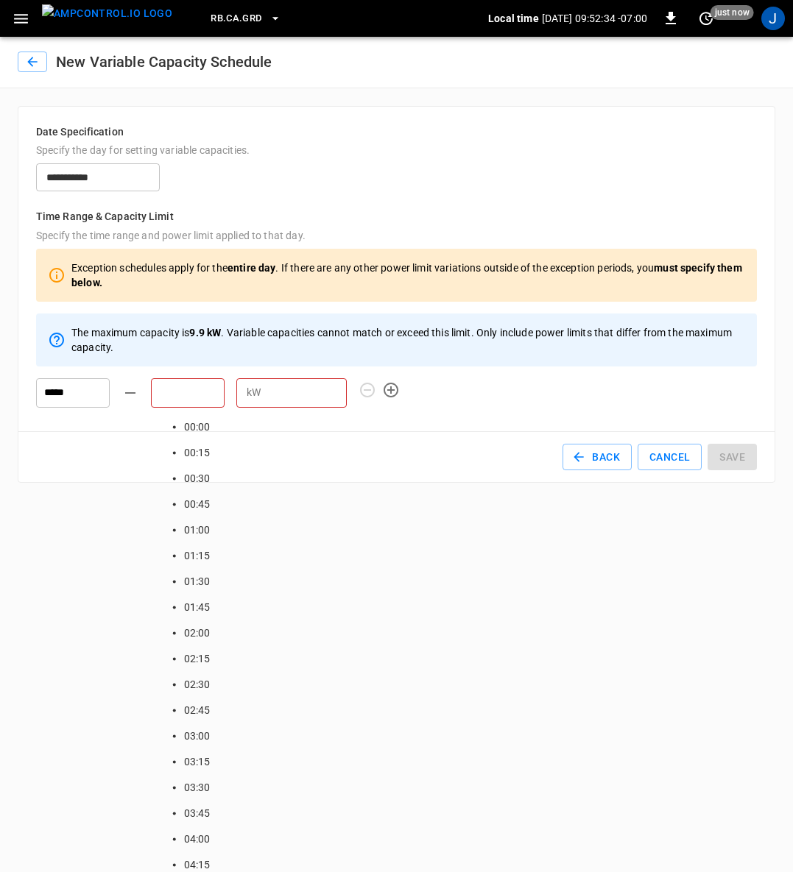
click at [199, 397] on input "text" at bounding box center [188, 392] width 74 height 29
type input "*****"
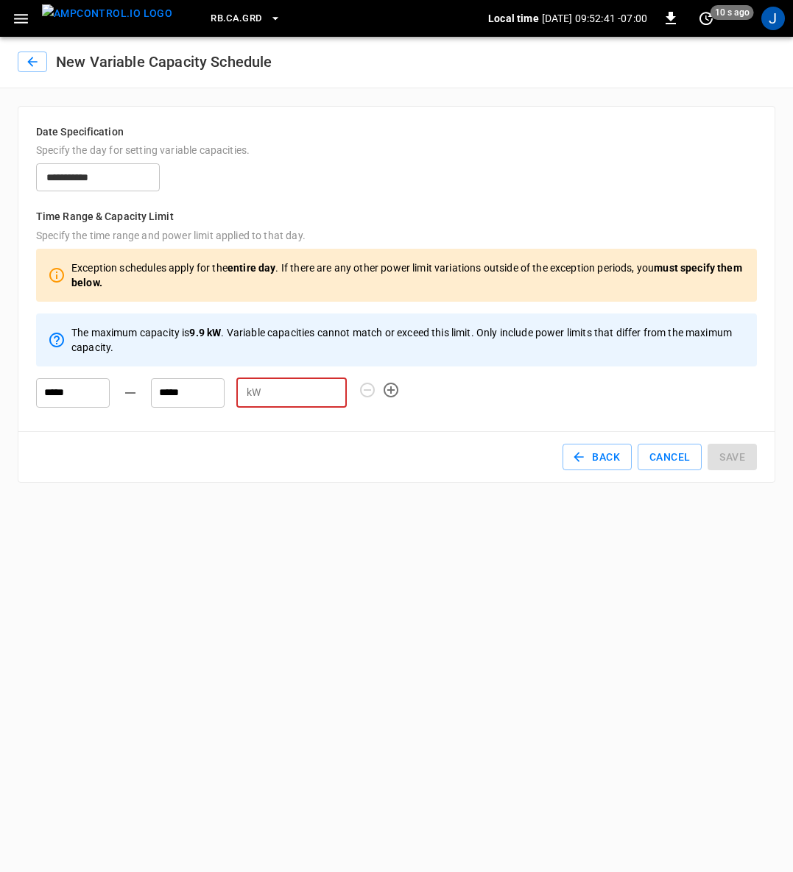
click at [286, 399] on input "number" at bounding box center [306, 392] width 80 height 27
type input "*"
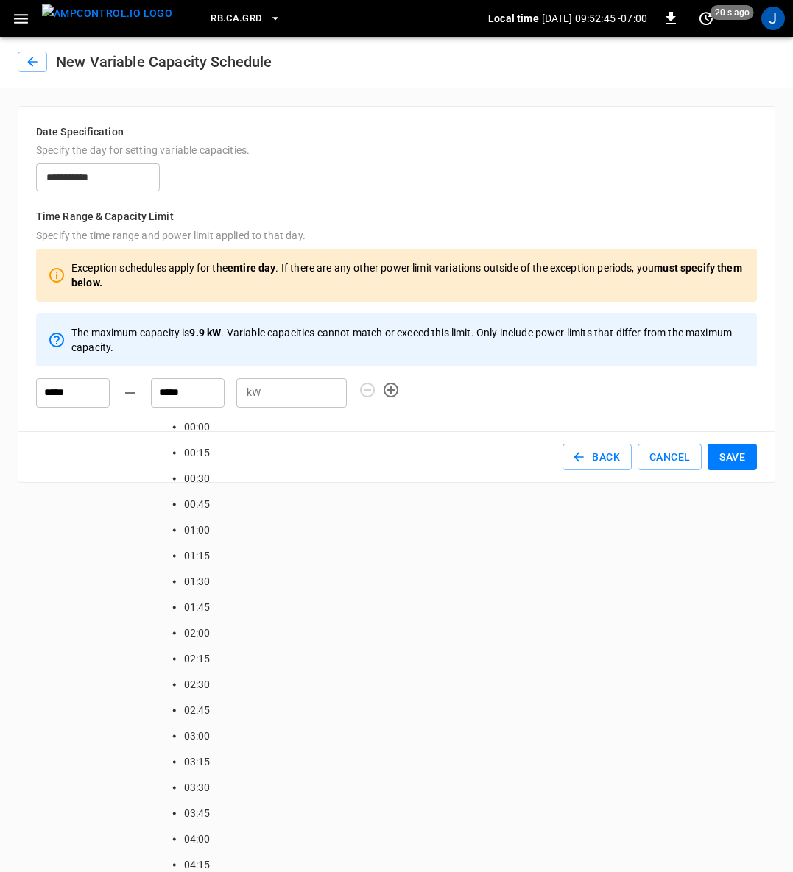
click at [188, 394] on input "*****" at bounding box center [188, 392] width 74 height 29
type input "*****"
click at [457, 500] on html "**********" at bounding box center [396, 250] width 793 height 500
click at [731, 459] on button "Save" at bounding box center [731, 457] width 49 height 27
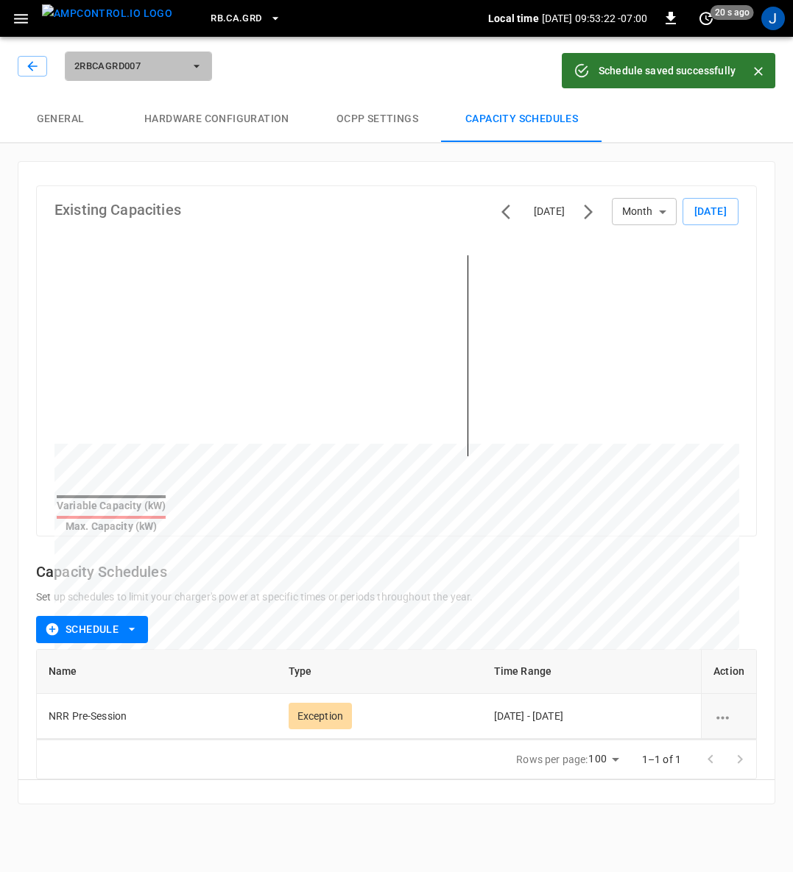
click at [198, 71] on icon "button" at bounding box center [196, 66] width 15 height 15
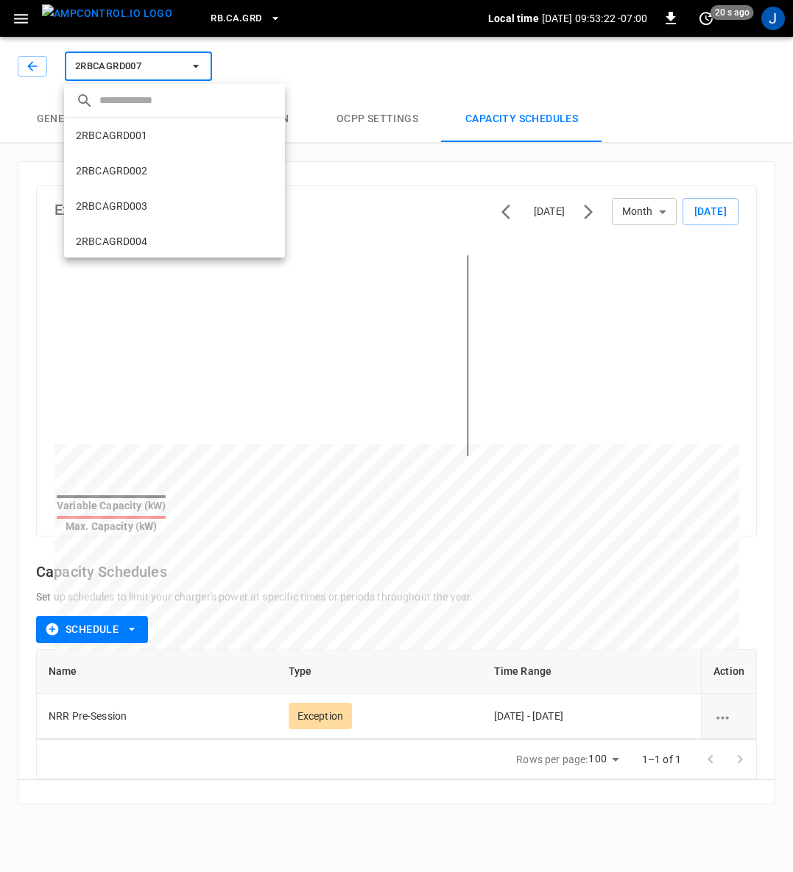
scroll to position [201, 0]
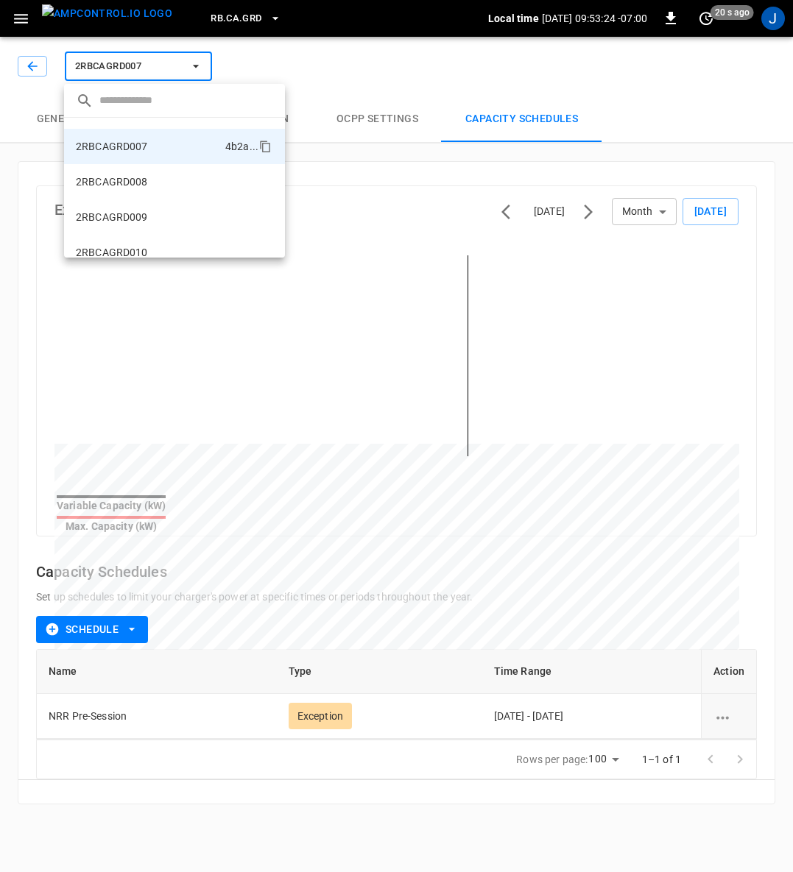
click at [124, 185] on p "2RBCAGRD008" at bounding box center [112, 181] width 72 height 15
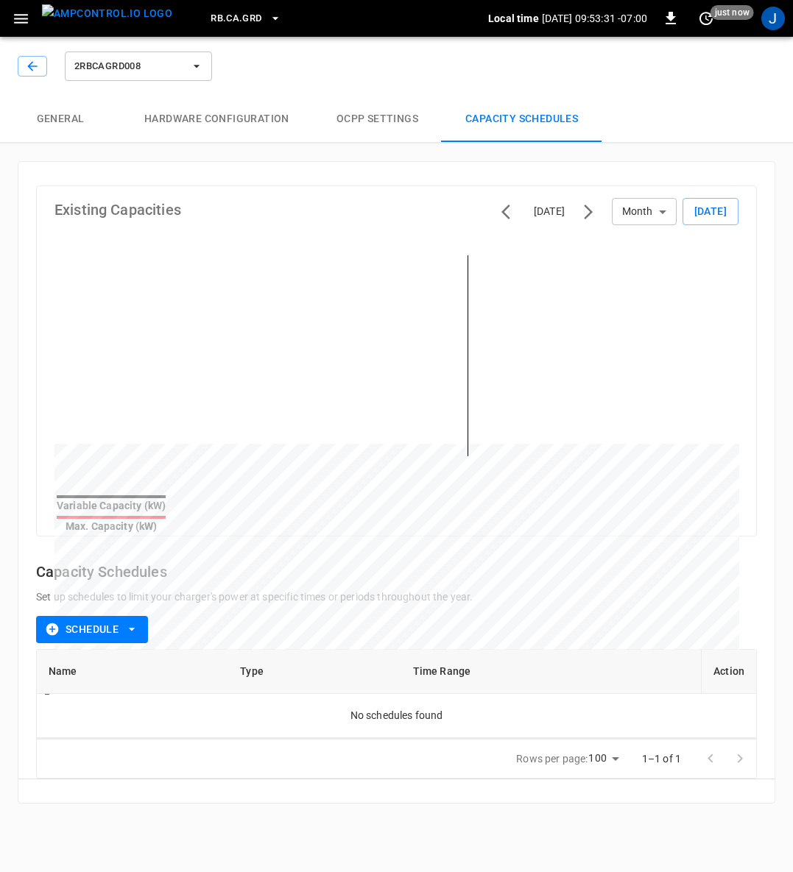
click at [128, 622] on icon "button" at bounding box center [131, 629] width 15 height 15
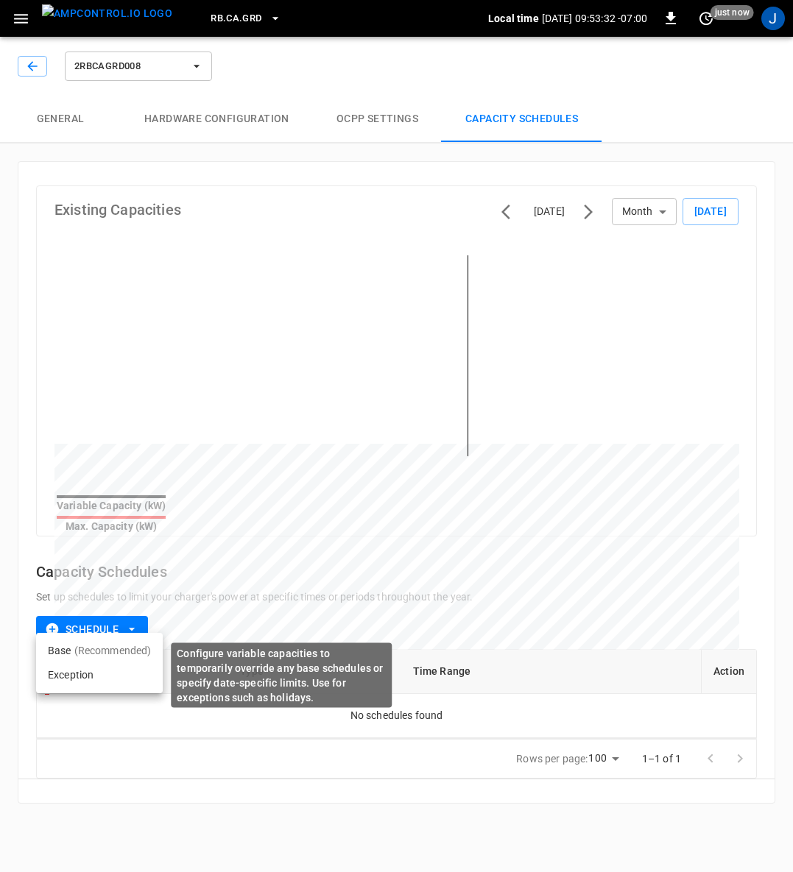
click at [66, 676] on li "Exception" at bounding box center [99, 675] width 127 height 24
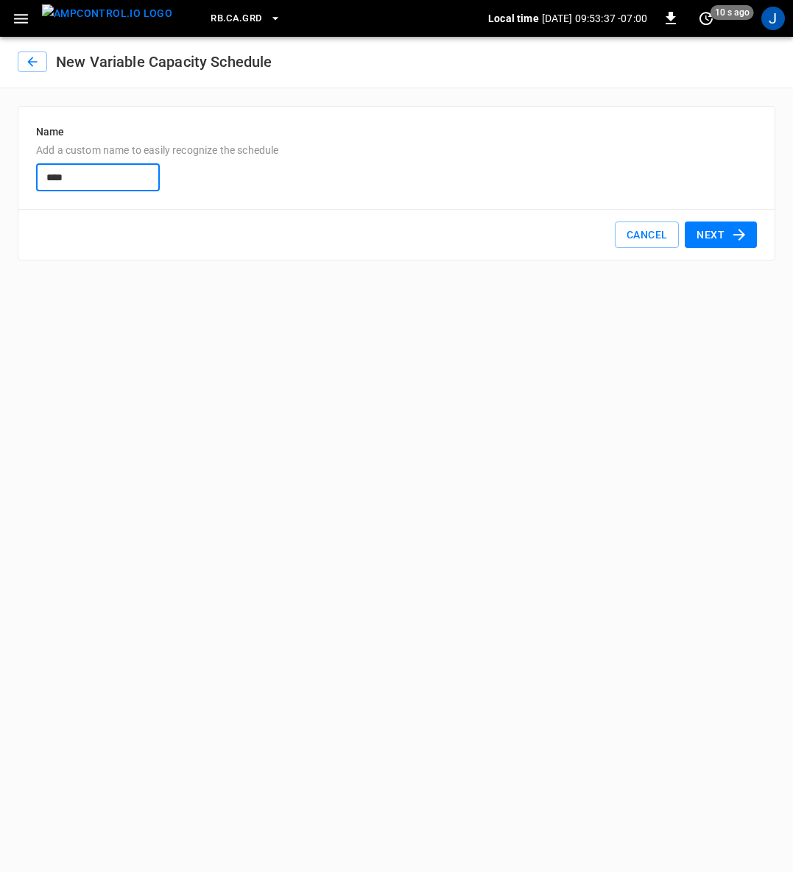
type input "**********"
click at [730, 230] on icon "button" at bounding box center [739, 235] width 18 height 18
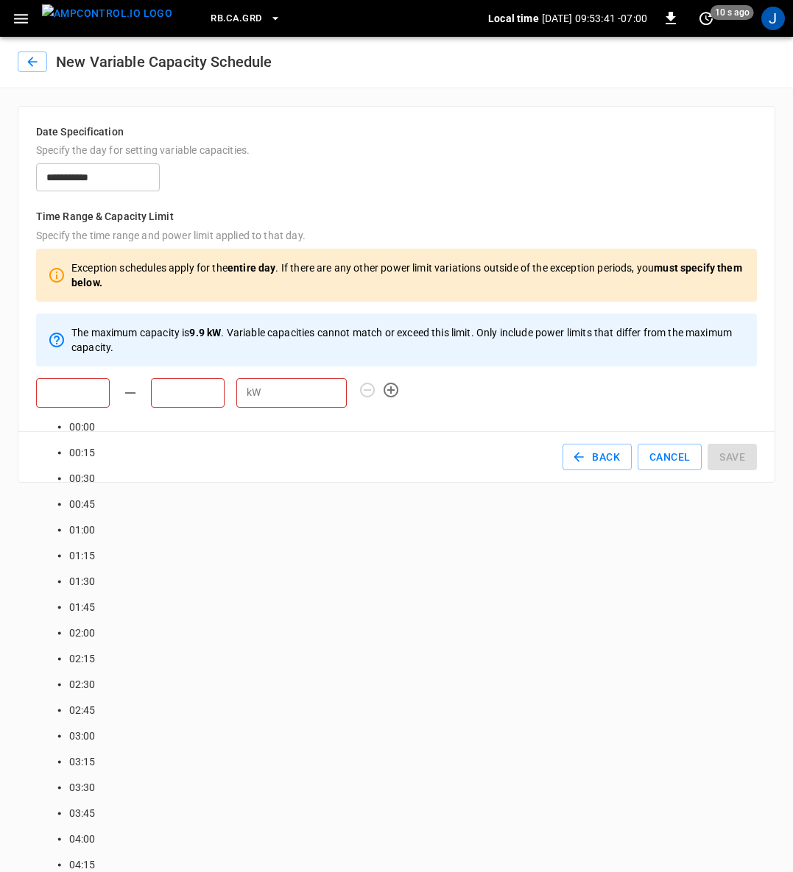
click at [76, 393] on input "text" at bounding box center [73, 392] width 74 height 29
type input "*****"
click at [174, 402] on input "text" at bounding box center [188, 392] width 74 height 29
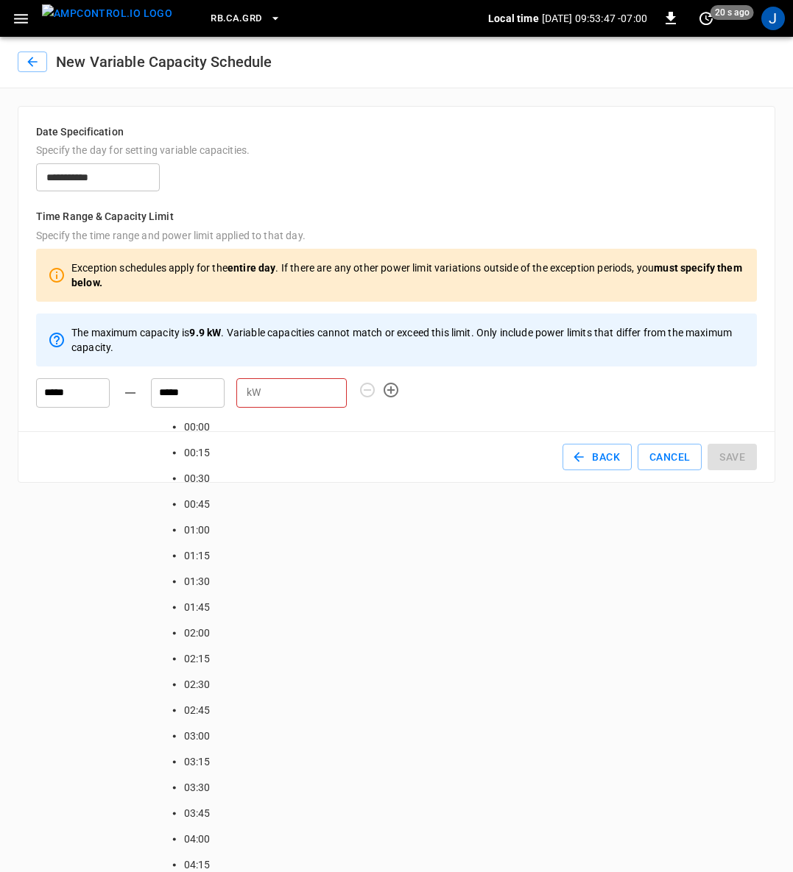
type input "*****"
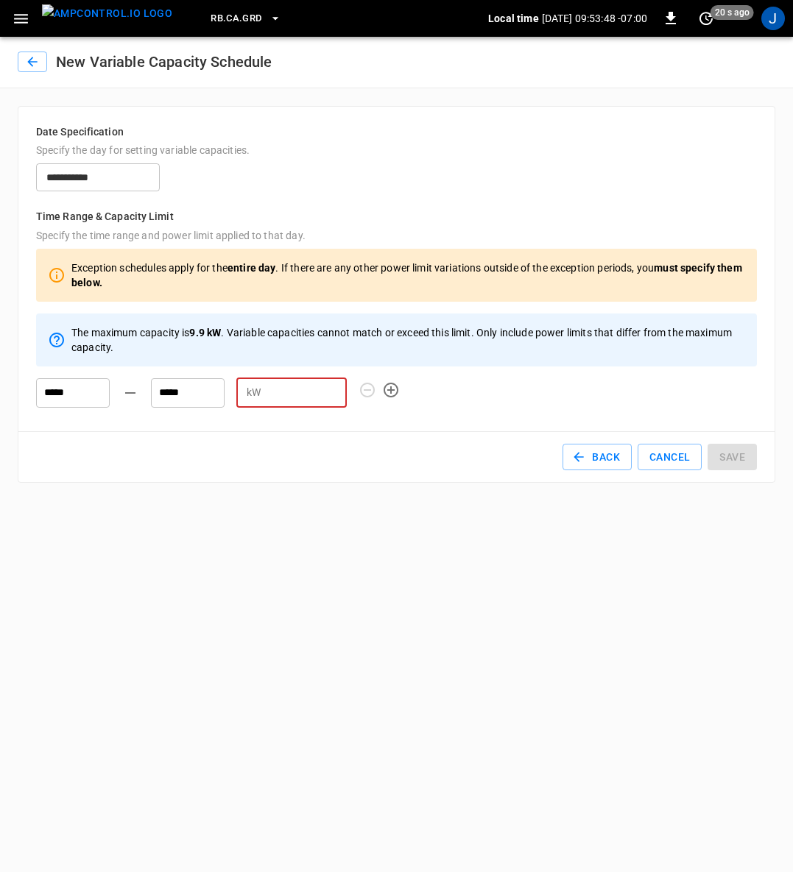
click at [276, 403] on input "number" at bounding box center [306, 392] width 80 height 27
type input "*"
click at [732, 450] on button "Save" at bounding box center [731, 457] width 49 height 27
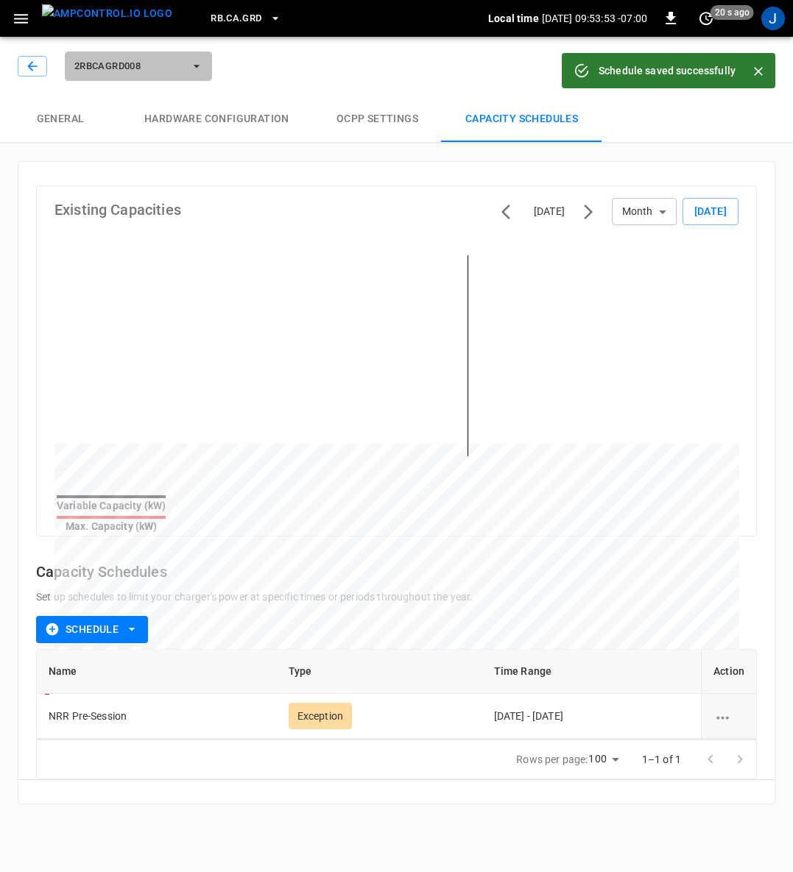
click at [199, 75] on button "2RBCAGRD008" at bounding box center [138, 66] width 147 height 29
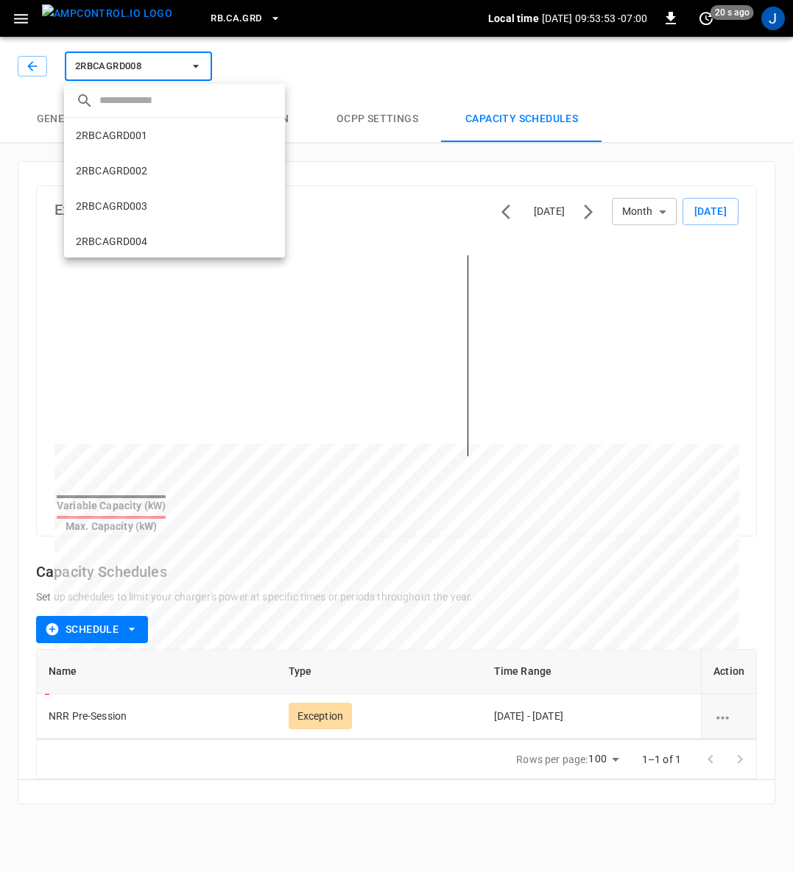
scroll to position [236, 0]
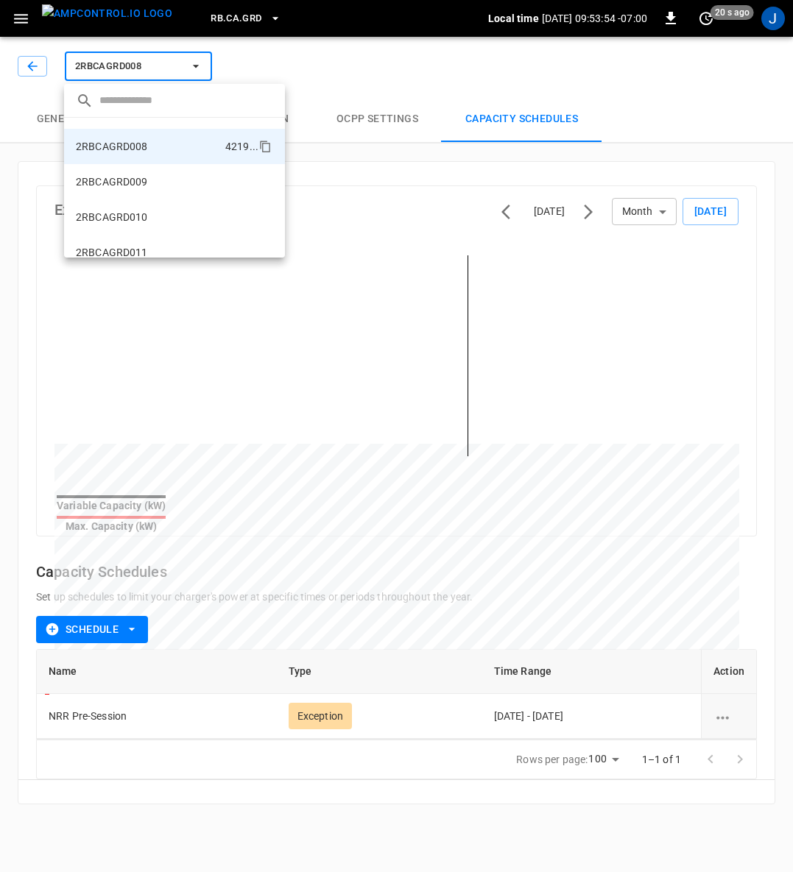
click at [135, 180] on p "2RBCAGRD009" at bounding box center [112, 181] width 72 height 15
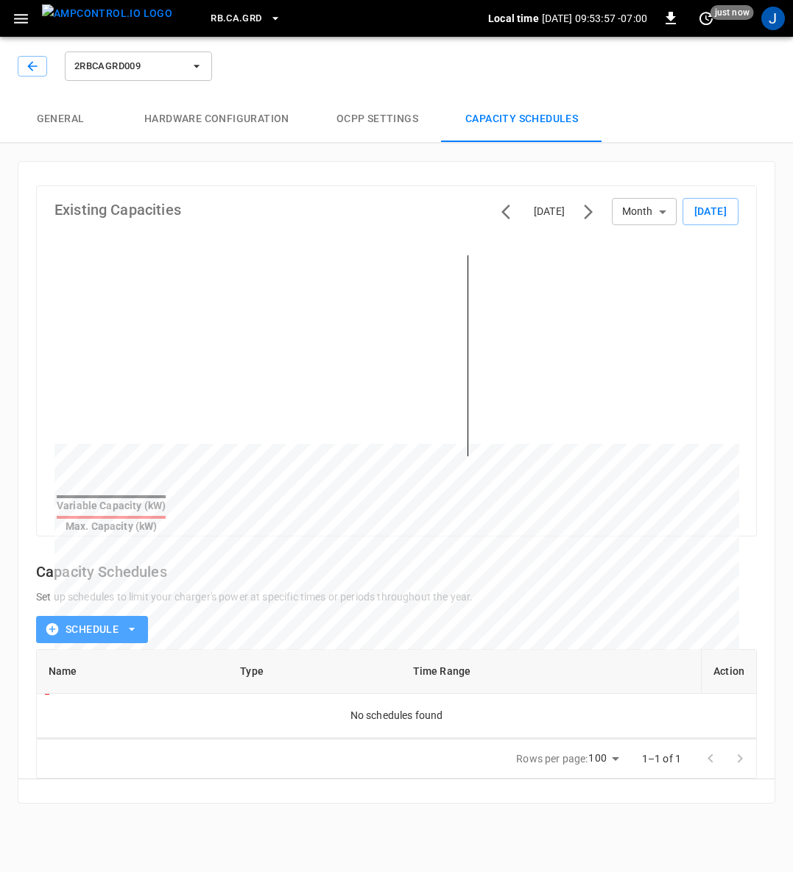
click at [126, 622] on icon "button" at bounding box center [131, 629] width 15 height 15
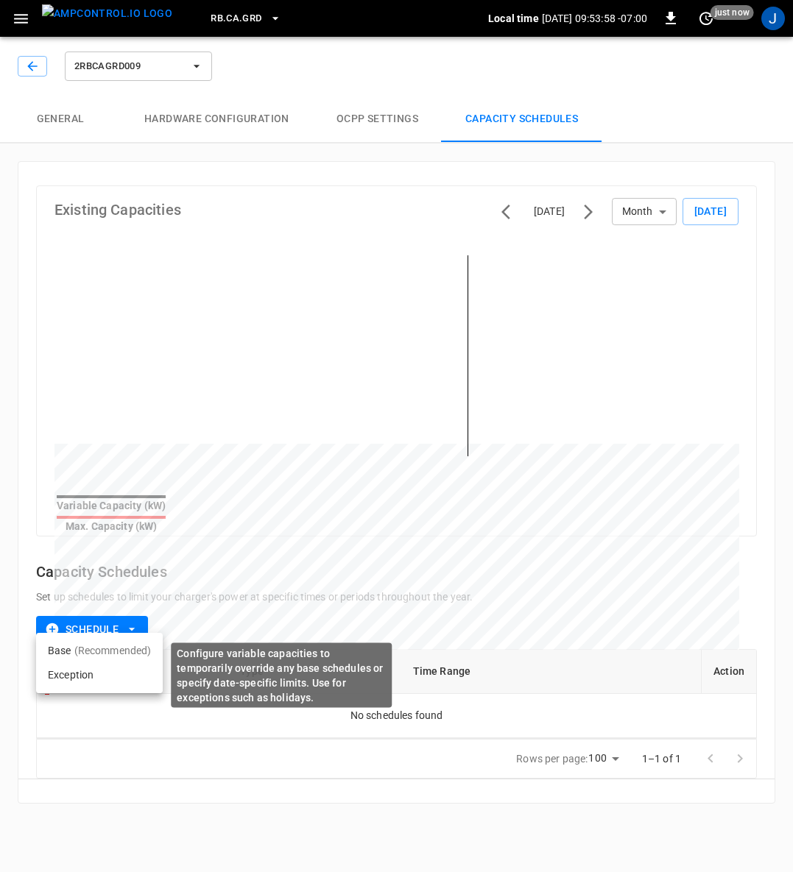
click at [76, 676] on li "Exception" at bounding box center [99, 675] width 127 height 24
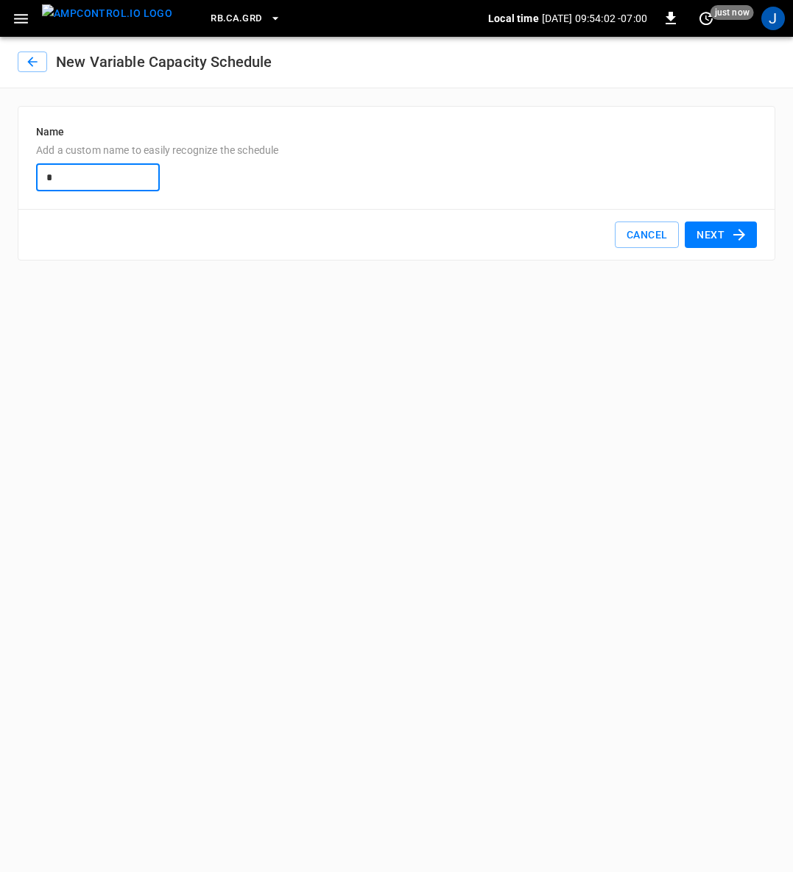
type input "**********"
click at [727, 232] on button "Next" at bounding box center [720, 235] width 72 height 27
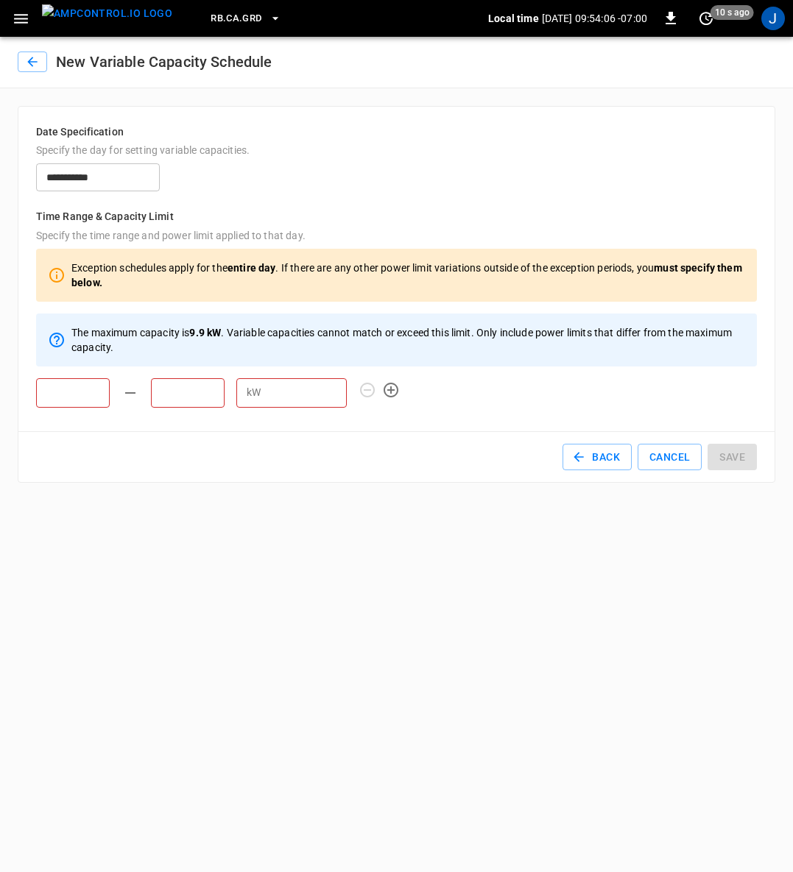
click at [79, 395] on input "text" at bounding box center [73, 392] width 74 height 29
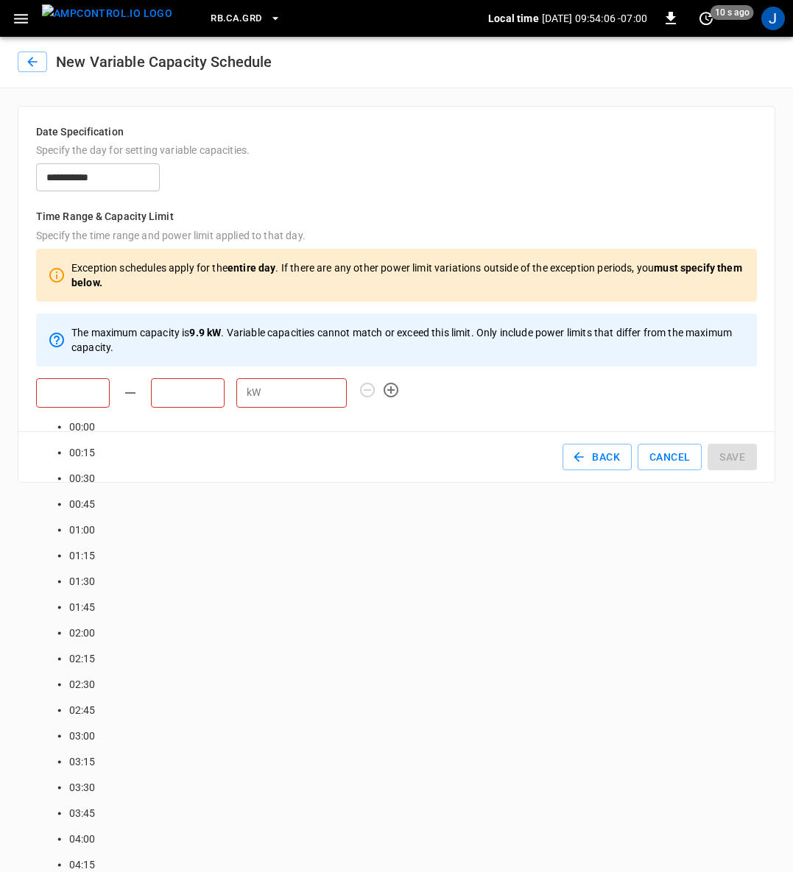
scroll to position [1146, 0]
type input "*****"
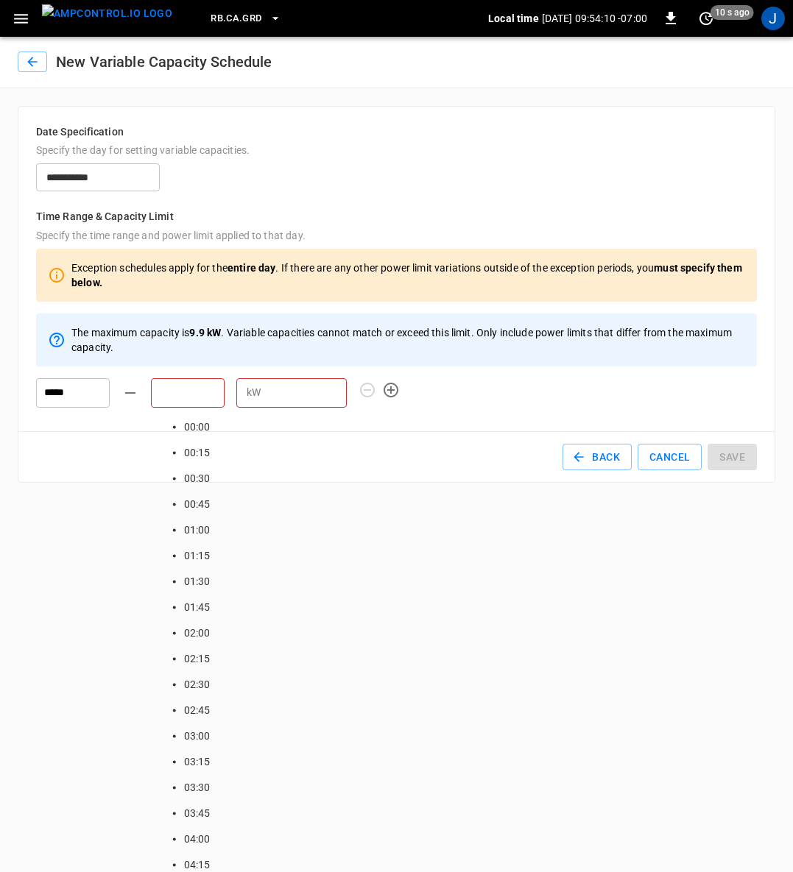
click at [188, 400] on input "text" at bounding box center [188, 392] width 74 height 29
type input "*****"
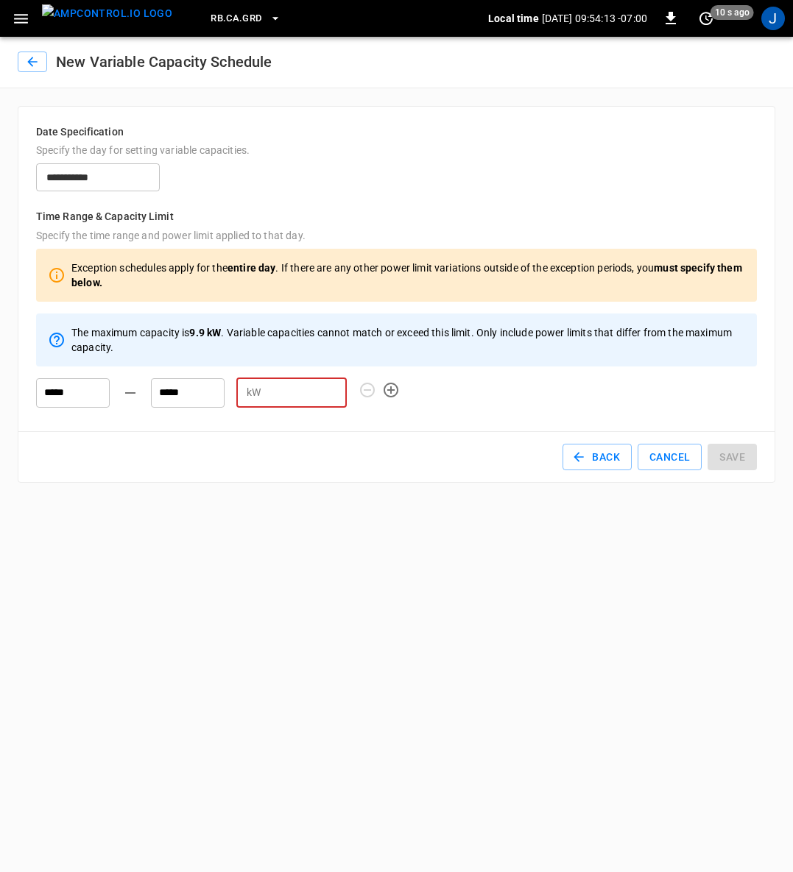
click at [314, 394] on input "number" at bounding box center [306, 392] width 80 height 27
type input "*"
click at [735, 454] on button "Save" at bounding box center [731, 457] width 49 height 27
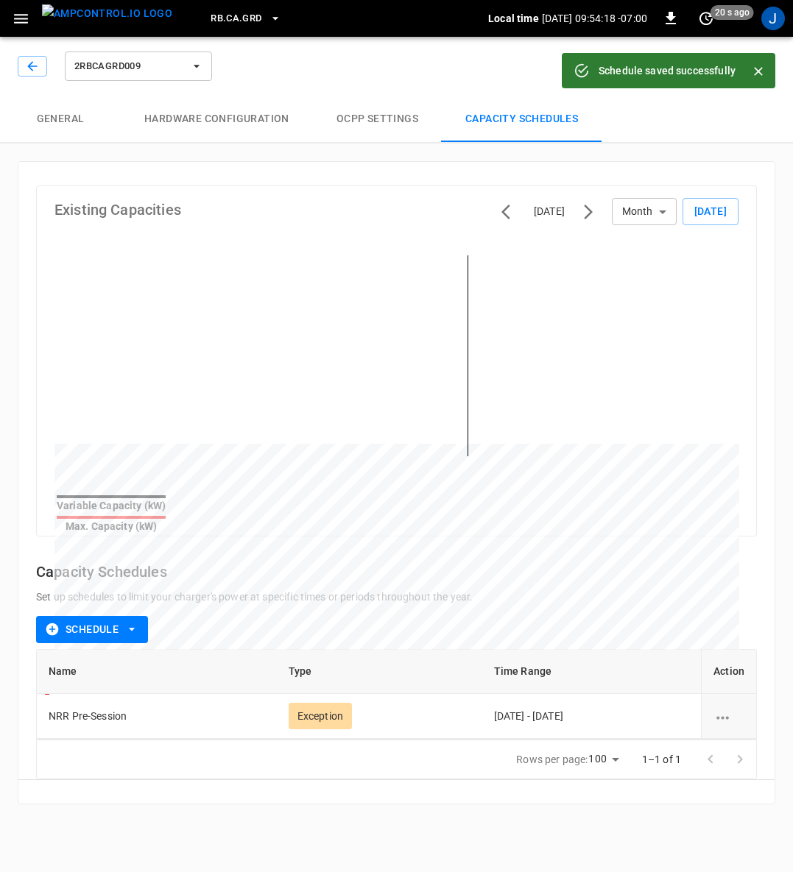
click at [194, 66] on icon "button" at bounding box center [196, 66] width 15 height 15
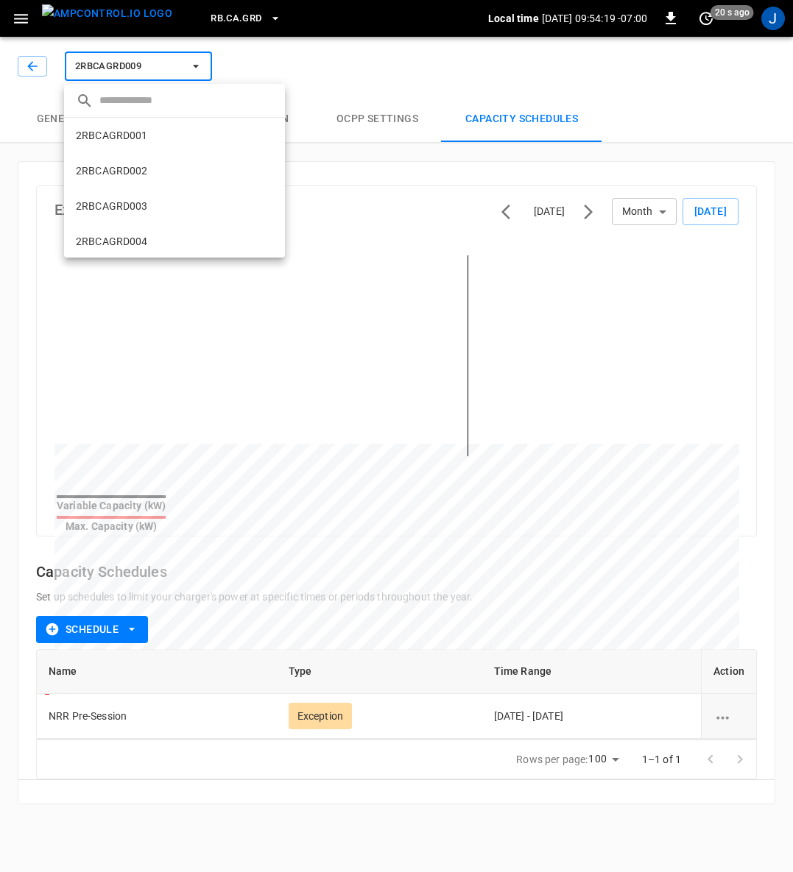
scroll to position [272, 0]
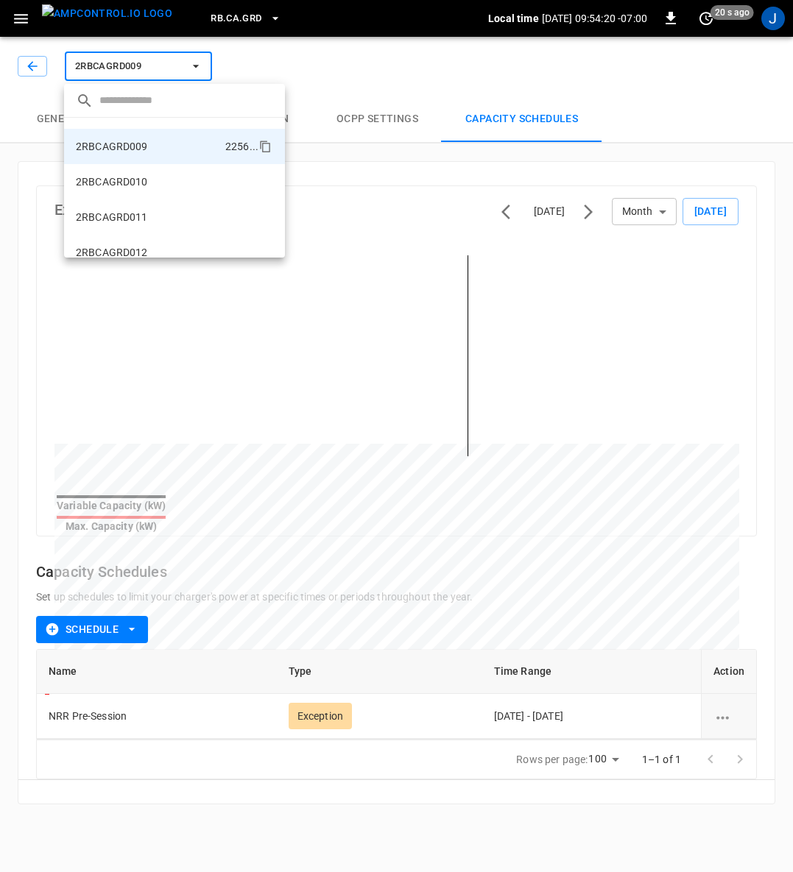
click at [124, 181] on p "2RBCAGRD010" at bounding box center [112, 181] width 72 height 15
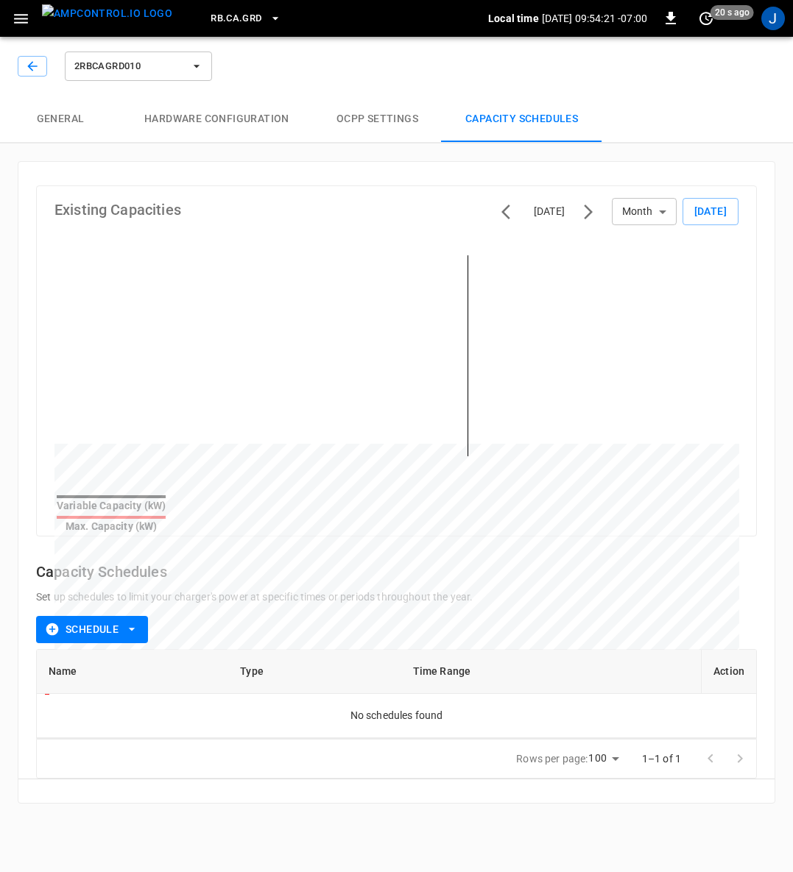
click at [135, 622] on icon "button" at bounding box center [131, 629] width 15 height 15
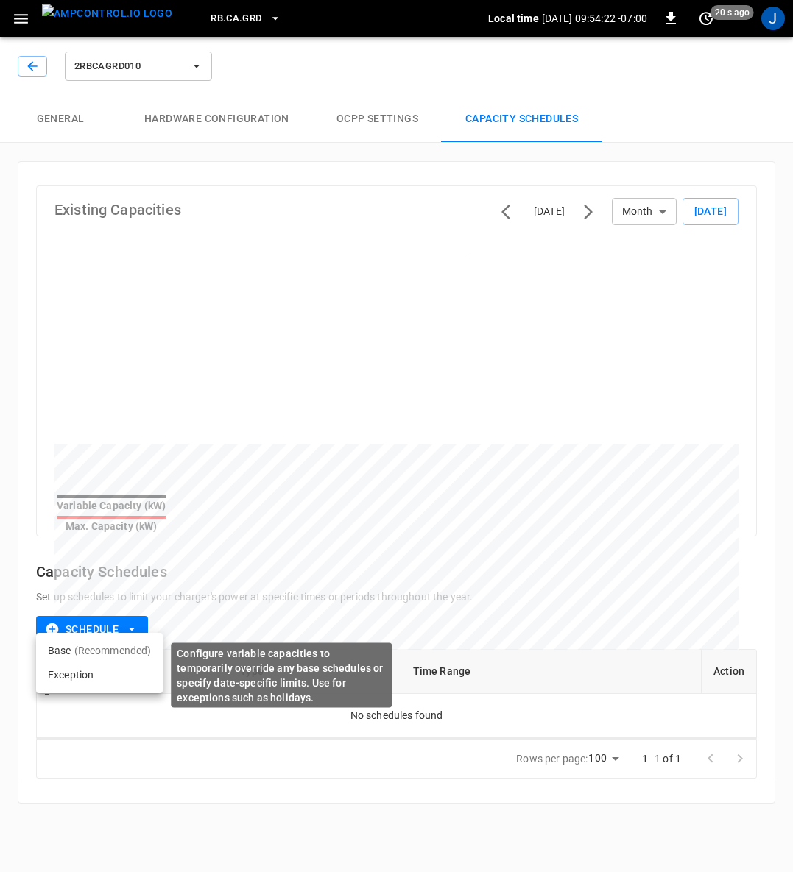
click at [51, 673] on li "Exception" at bounding box center [99, 675] width 127 height 24
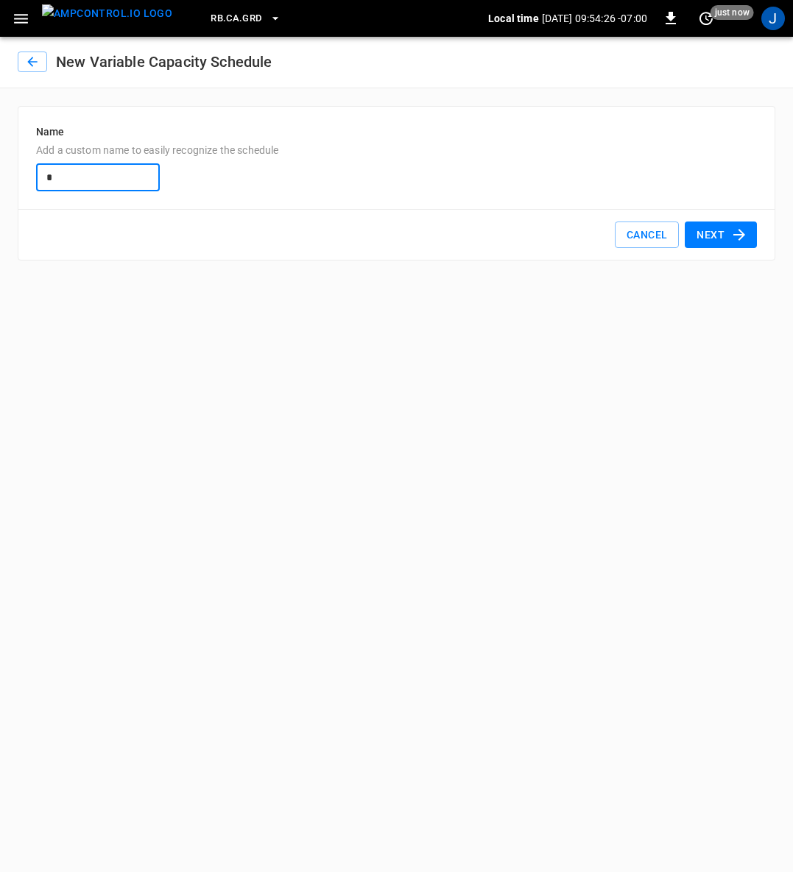
type input "**********"
click at [722, 233] on button "Next" at bounding box center [720, 235] width 72 height 27
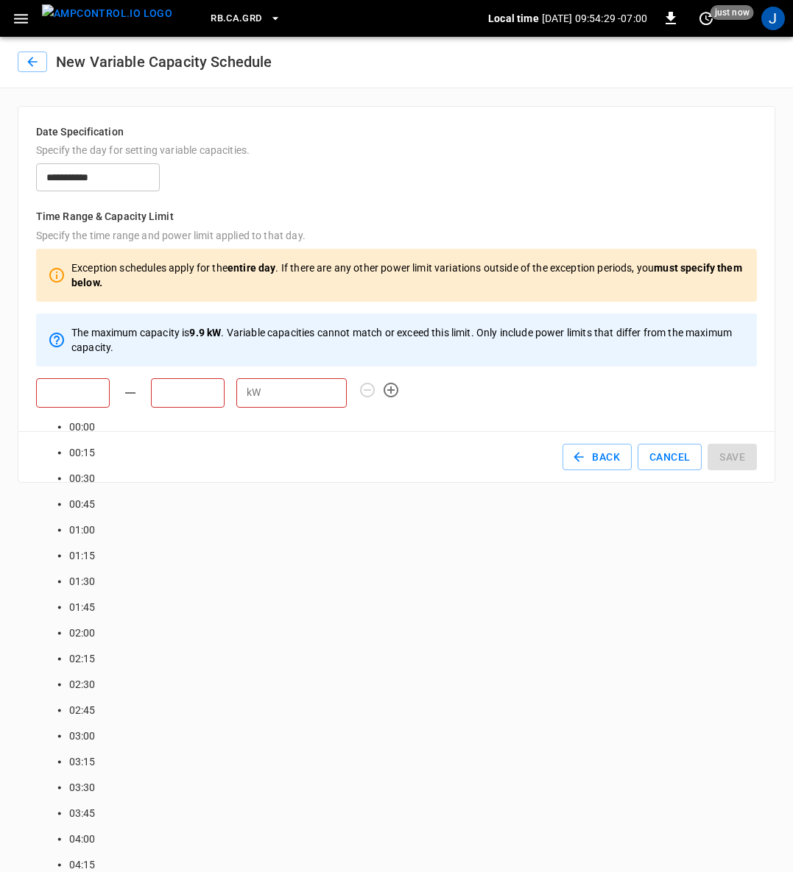
click at [68, 387] on input "text" at bounding box center [73, 392] width 74 height 29
type input "*****"
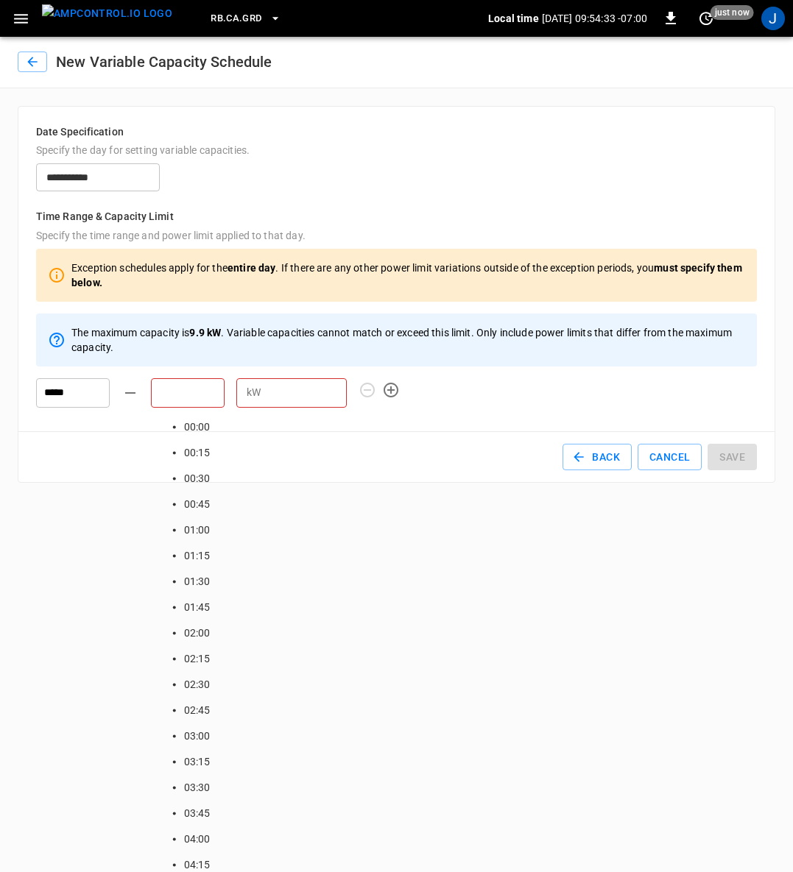
click at [197, 393] on input "text" at bounding box center [188, 392] width 74 height 29
type input "*****"
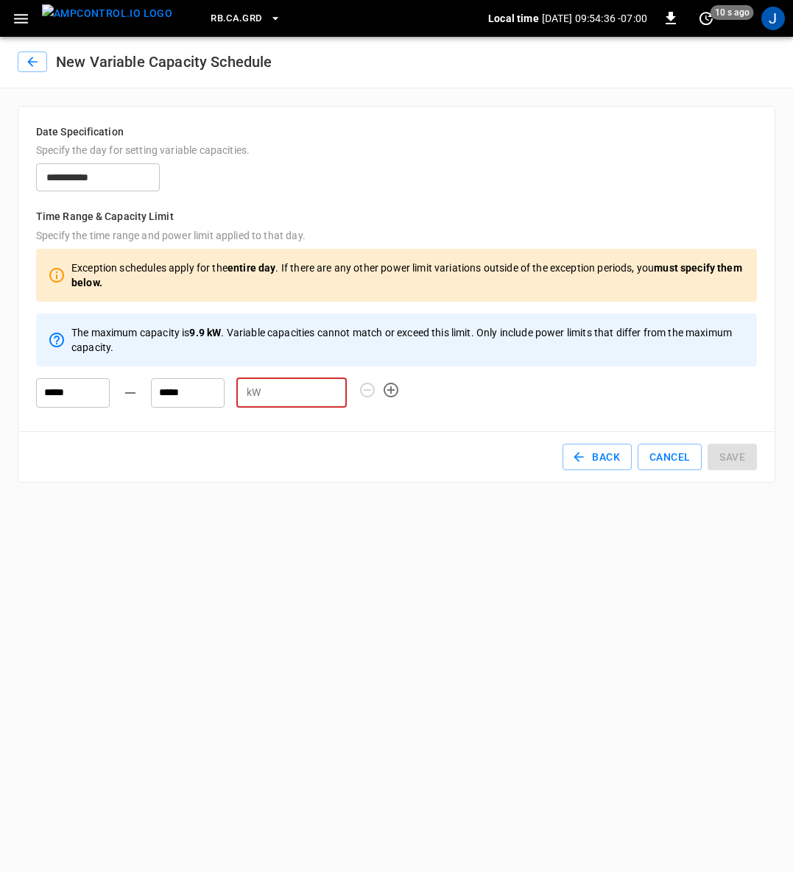
click at [294, 396] on input "number" at bounding box center [306, 392] width 80 height 27
type input "*"
click at [726, 457] on button "Save" at bounding box center [731, 457] width 49 height 27
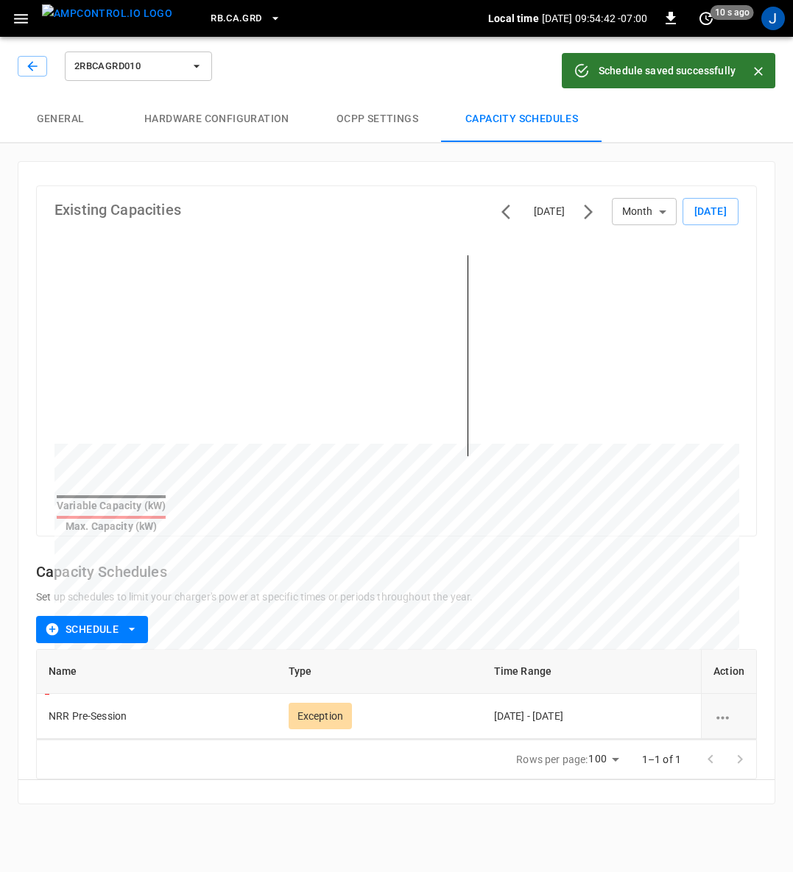
click at [194, 75] on button "2RBCAGRD010" at bounding box center [138, 66] width 147 height 29
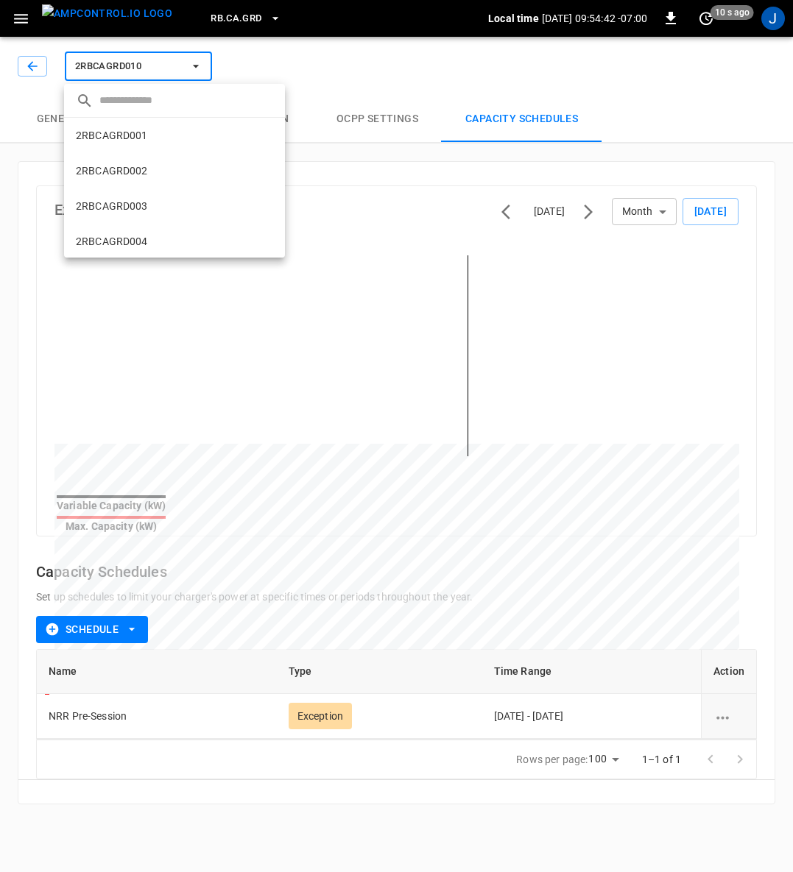
scroll to position [307, 0]
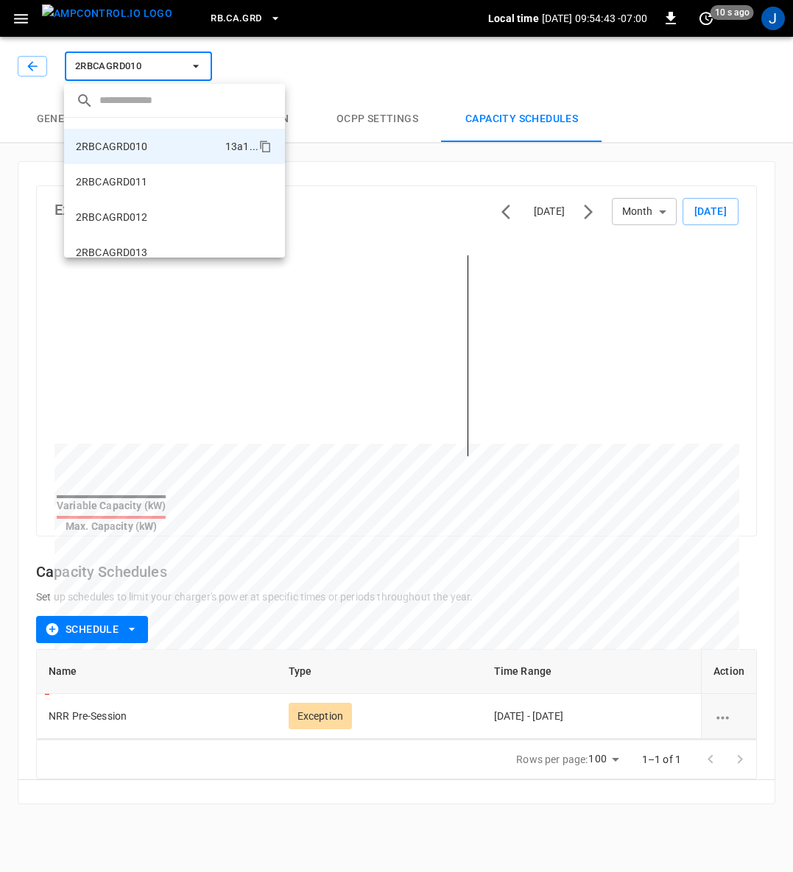
click at [135, 181] on p "2RBCAGRD011" at bounding box center [112, 181] width 72 height 15
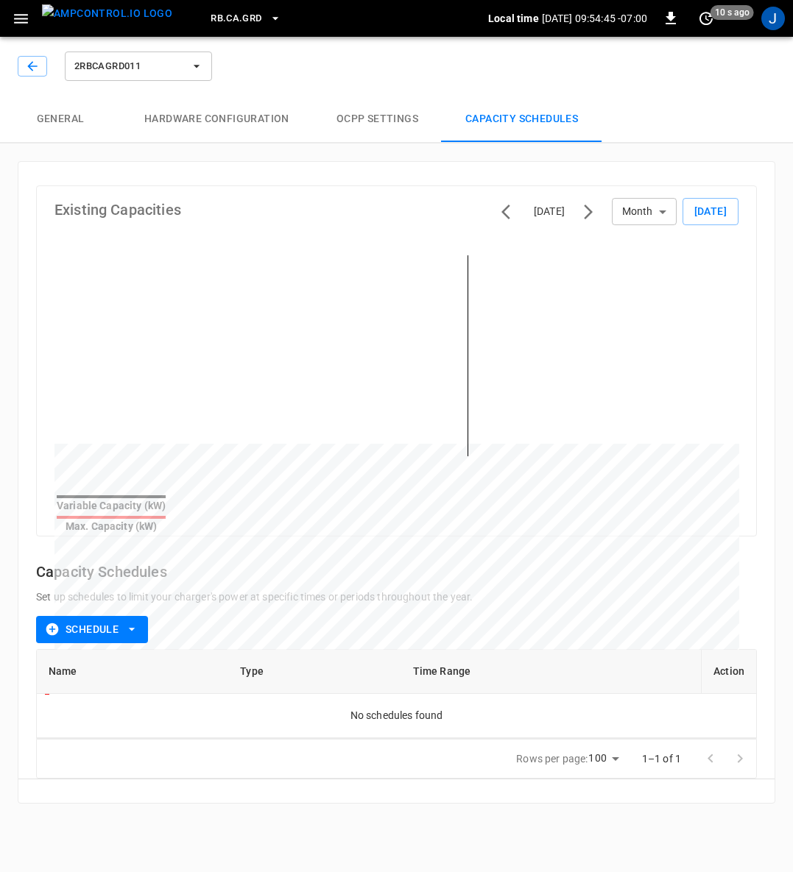
click at [139, 618] on button "Schedule" at bounding box center [92, 629] width 112 height 27
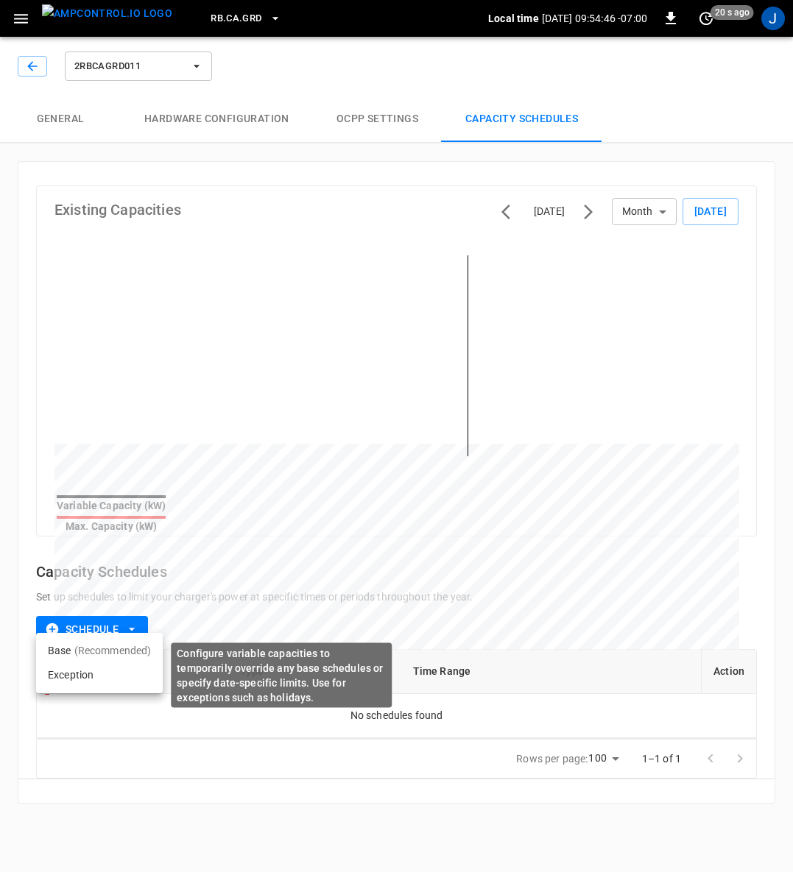
click at [67, 676] on li "Exception" at bounding box center [99, 675] width 127 height 24
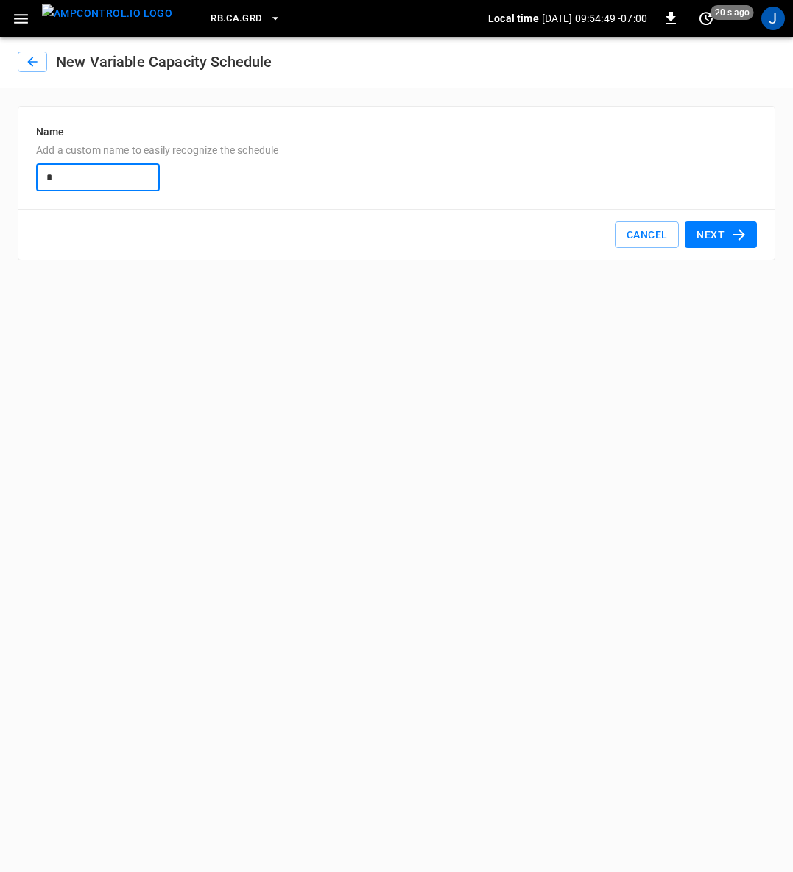
type input "**********"
click at [715, 237] on button "Next" at bounding box center [720, 235] width 72 height 27
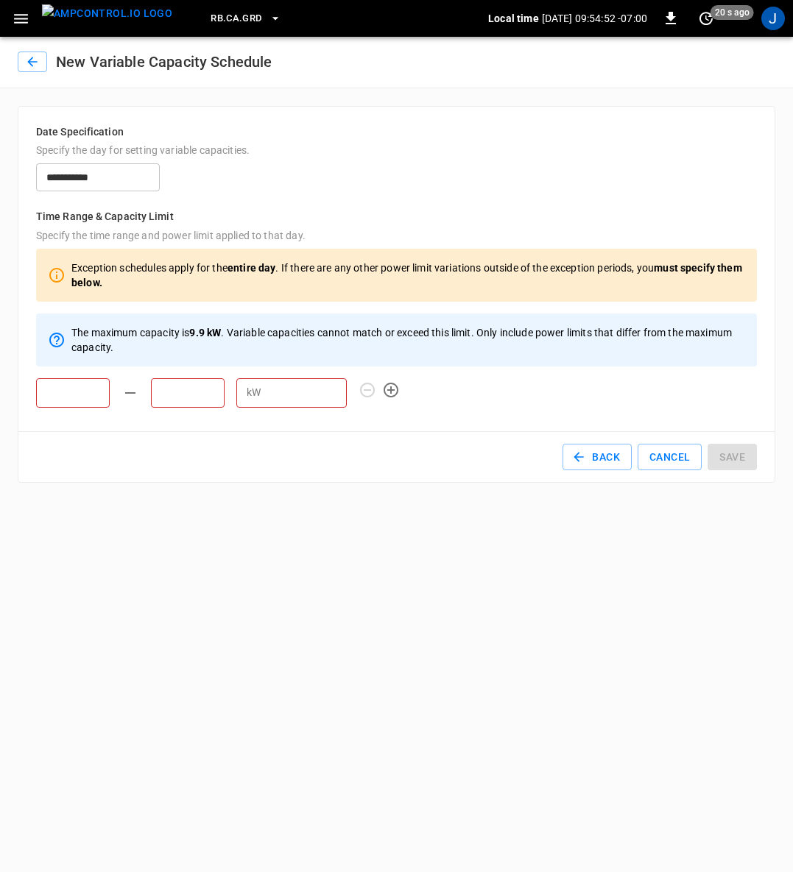
click at [73, 403] on input "text" at bounding box center [73, 392] width 74 height 29
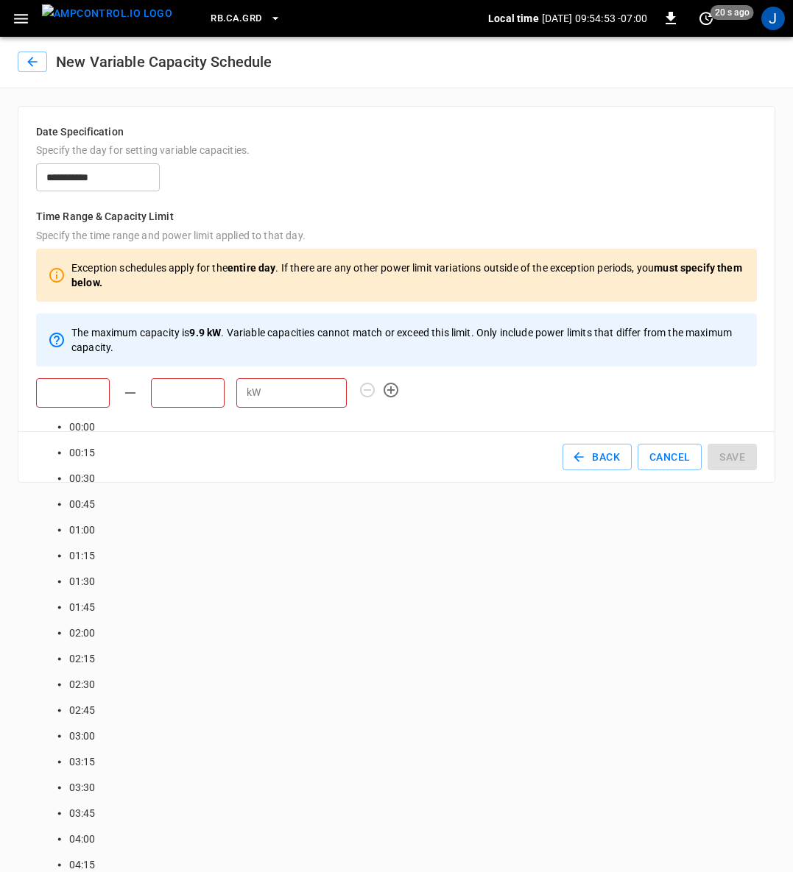
scroll to position [1146, 0]
type input "*****"
click at [189, 393] on input "text" at bounding box center [188, 392] width 74 height 29
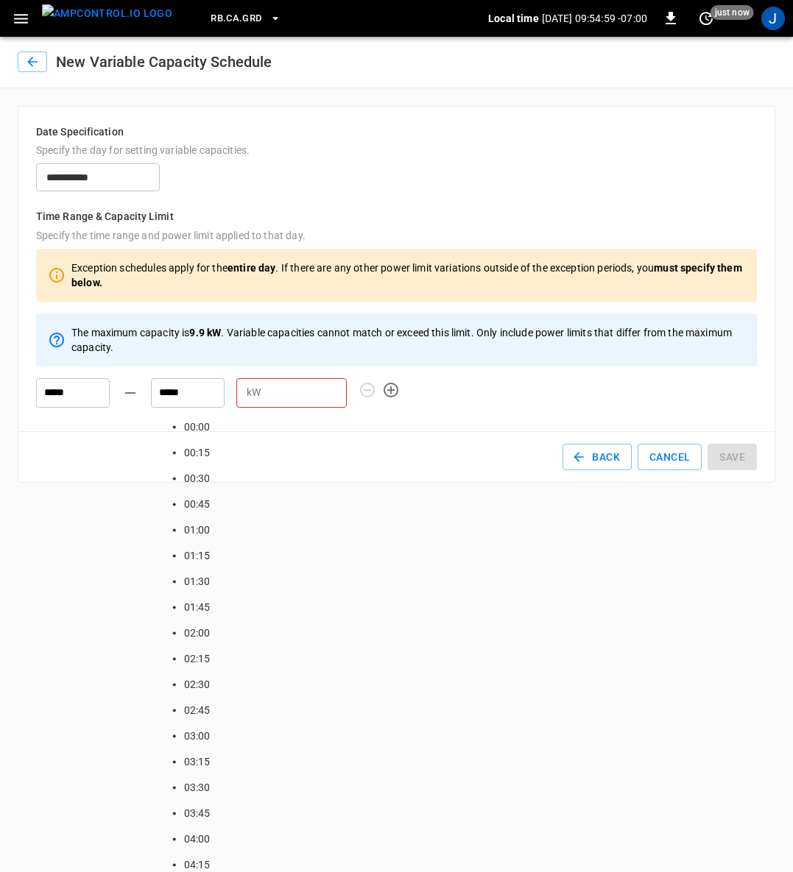
type input "*****"
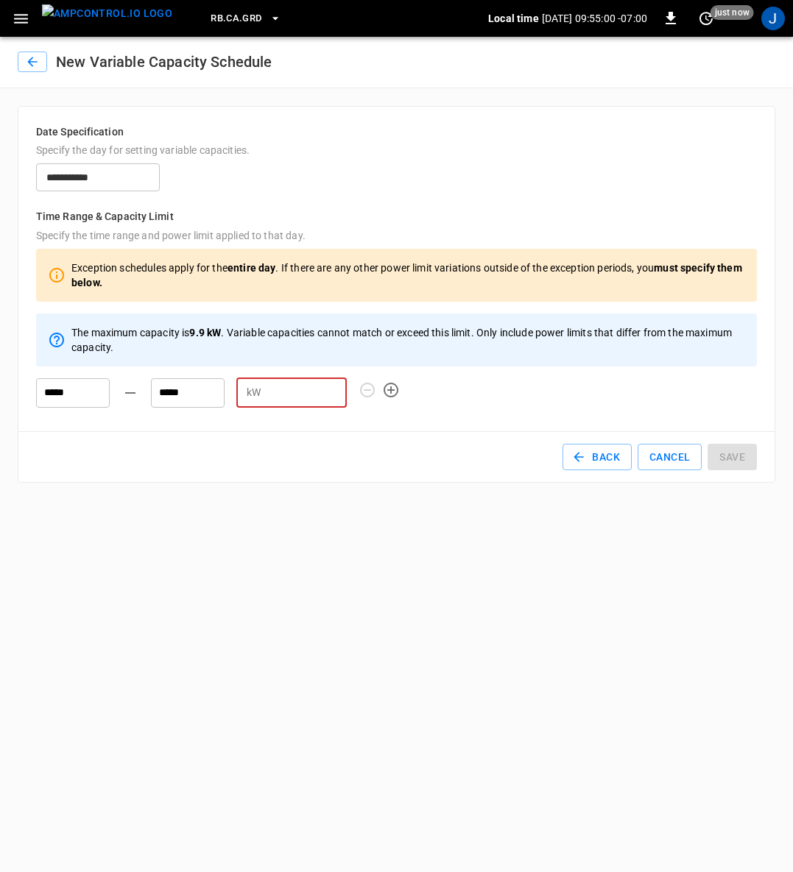
click at [277, 392] on input "number" at bounding box center [306, 392] width 80 height 27
type input "*"
click at [746, 459] on button "Save" at bounding box center [731, 457] width 49 height 27
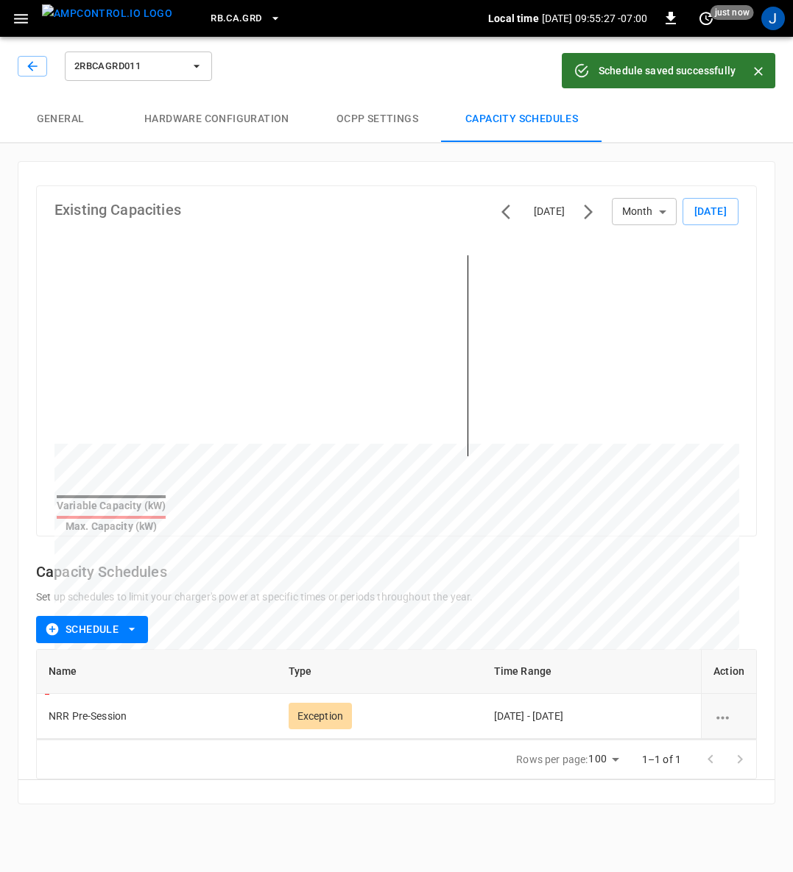
click at [194, 66] on icon "button" at bounding box center [197, 66] width 6 height 3
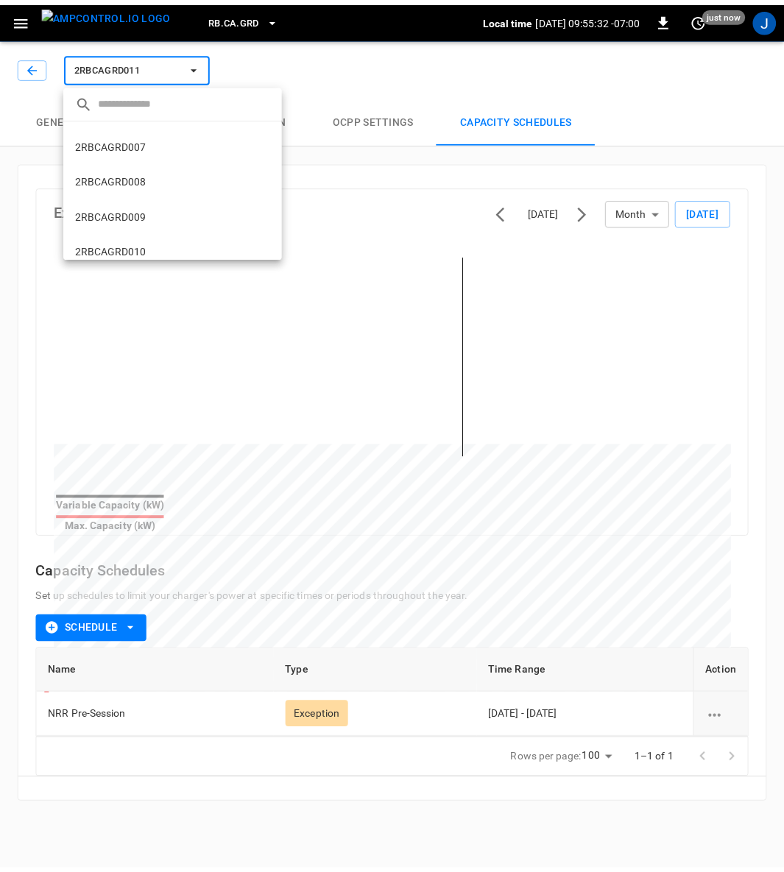
scroll to position [199, 0]
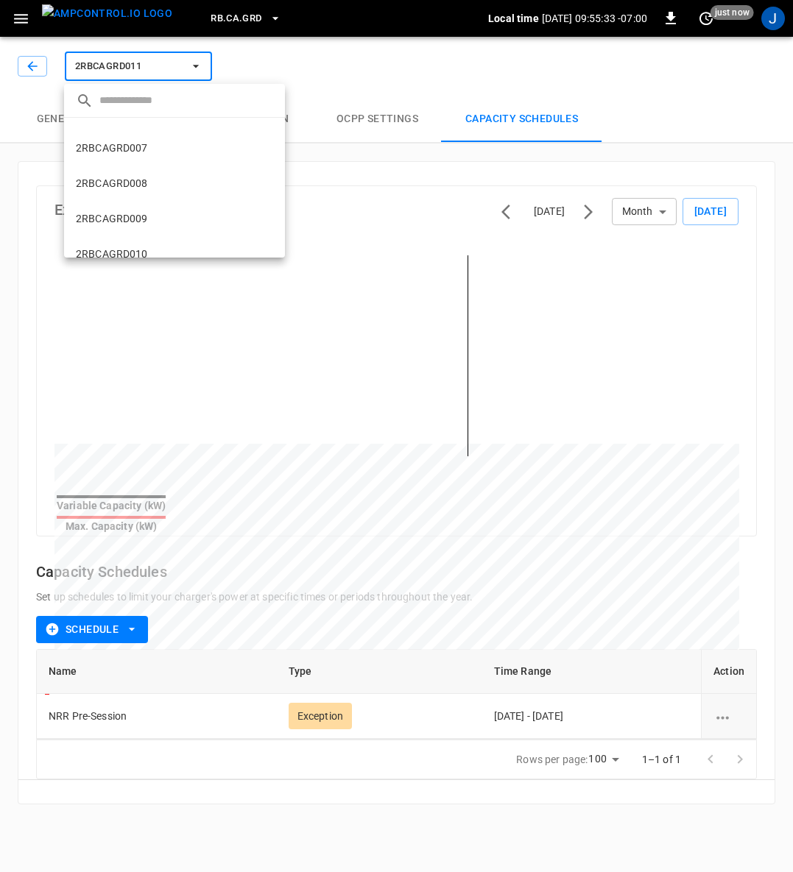
click at [155, 143] on li "2RBCAGRD007 4b2a ..." at bounding box center [174, 147] width 221 height 35
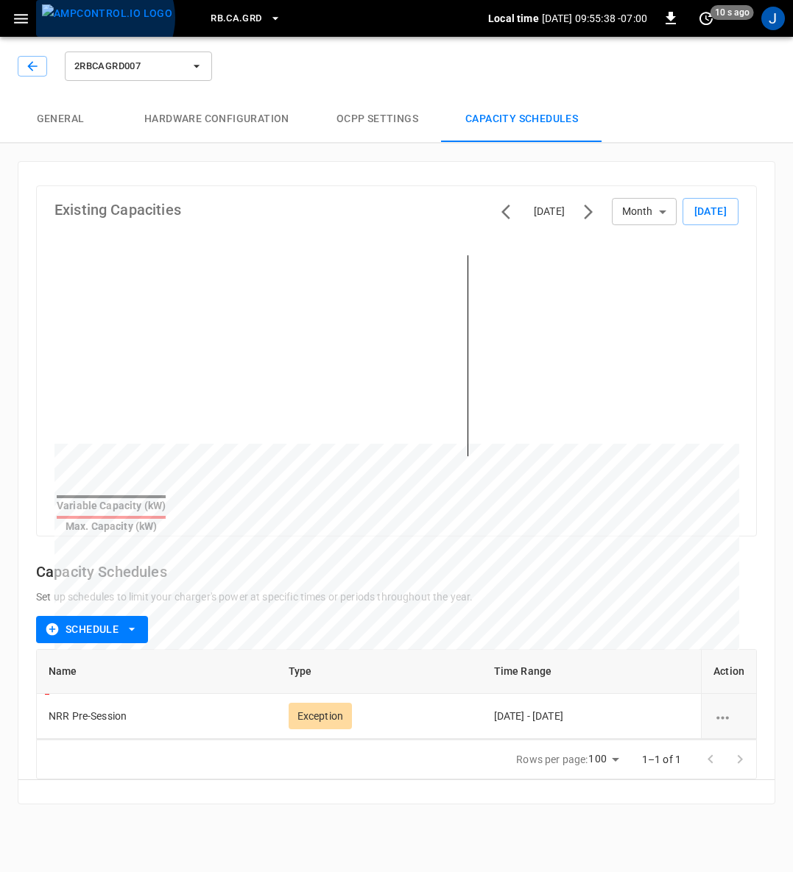
click at [104, 18] on img "menu" at bounding box center [107, 13] width 130 height 18
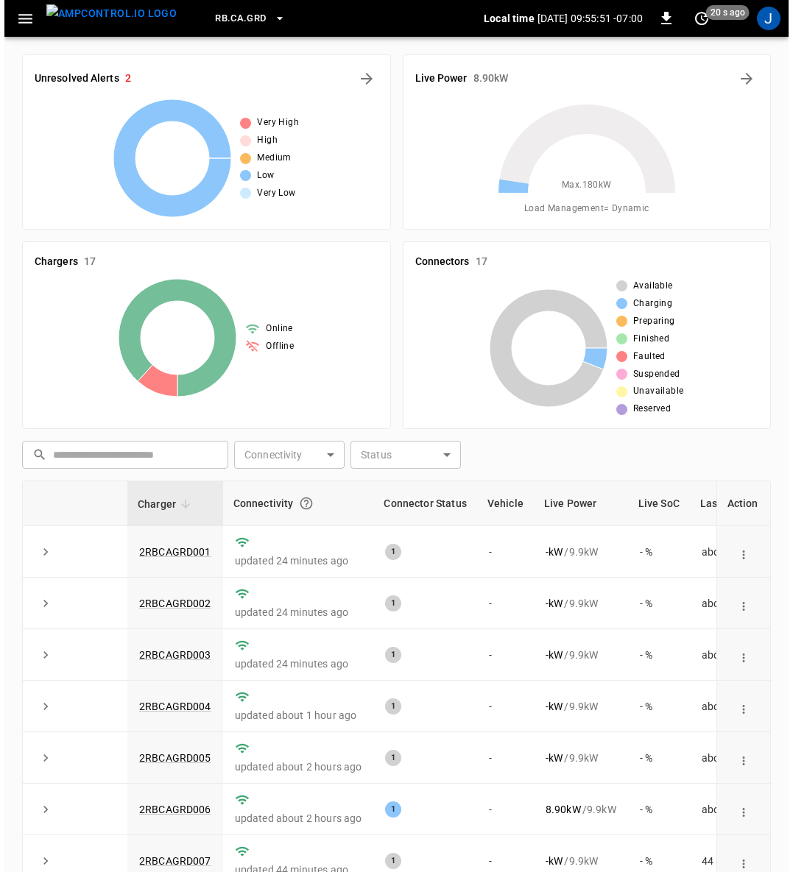
scroll to position [177, 0]
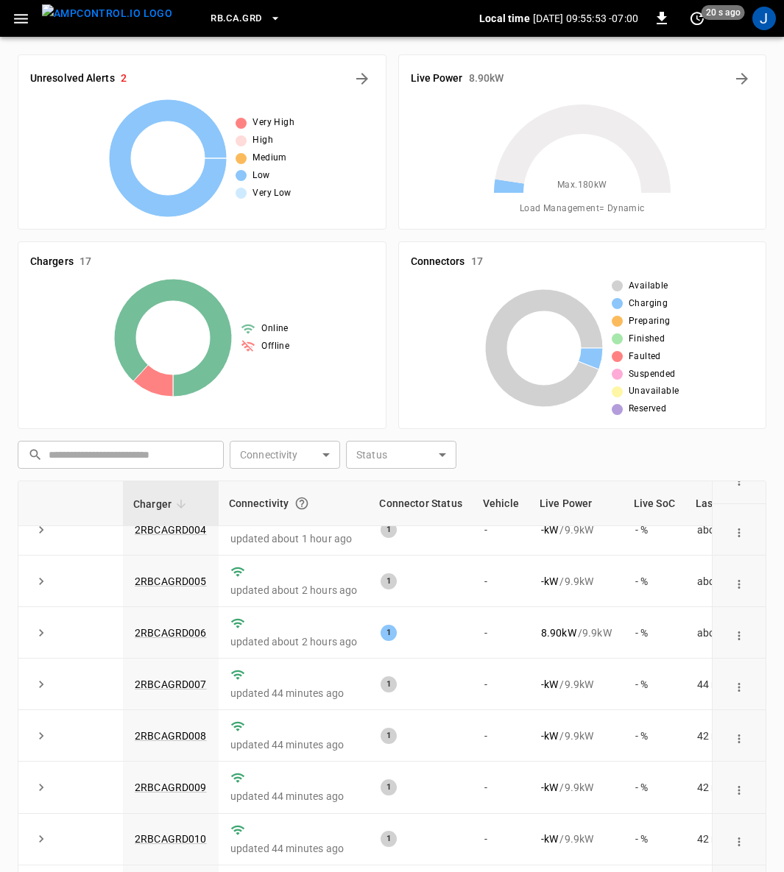
click at [172, 687] on link "2RBCAGRD007" at bounding box center [171, 685] width 72 height 12
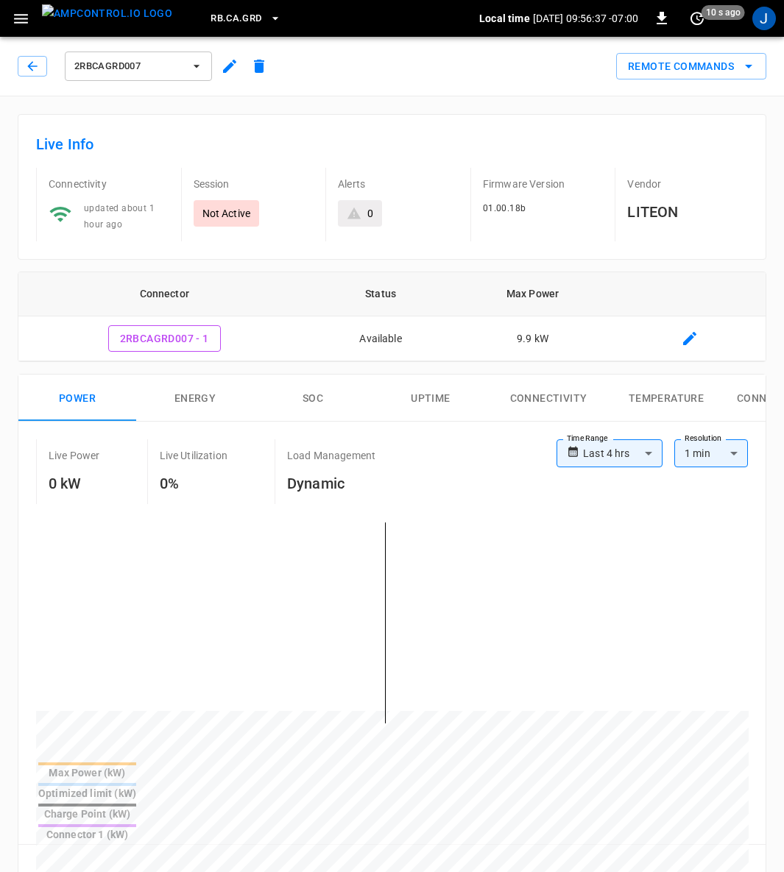
click at [199, 65] on icon "button" at bounding box center [196, 66] width 15 height 15
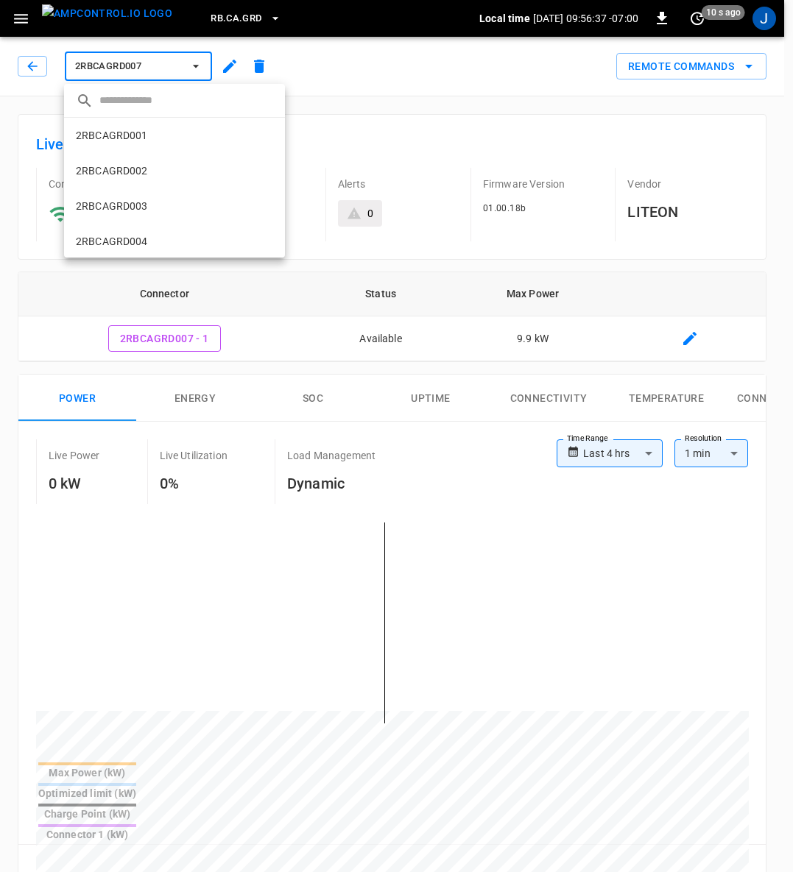
scroll to position [201, 0]
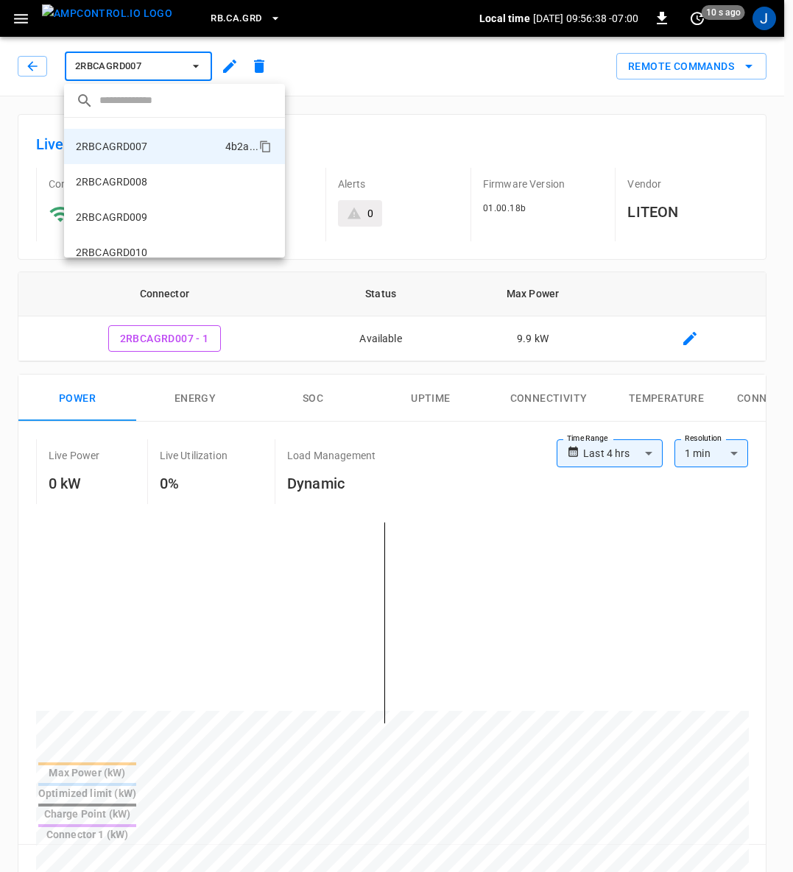
click at [128, 178] on p "2RBCAGRD008" at bounding box center [112, 181] width 72 height 15
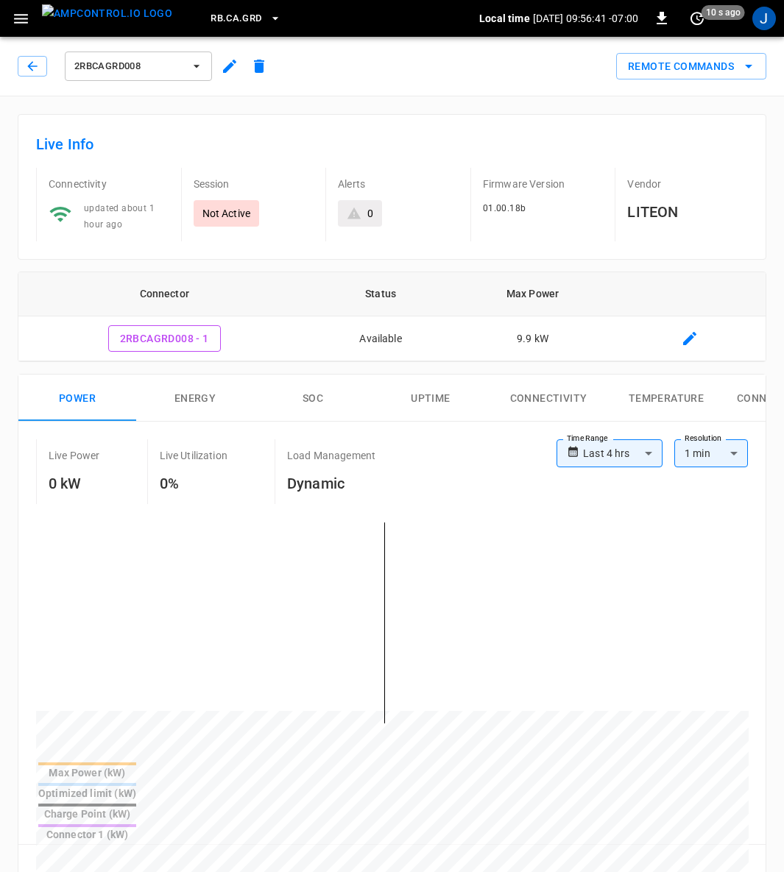
click at [199, 64] on icon "button" at bounding box center [196, 66] width 15 height 15
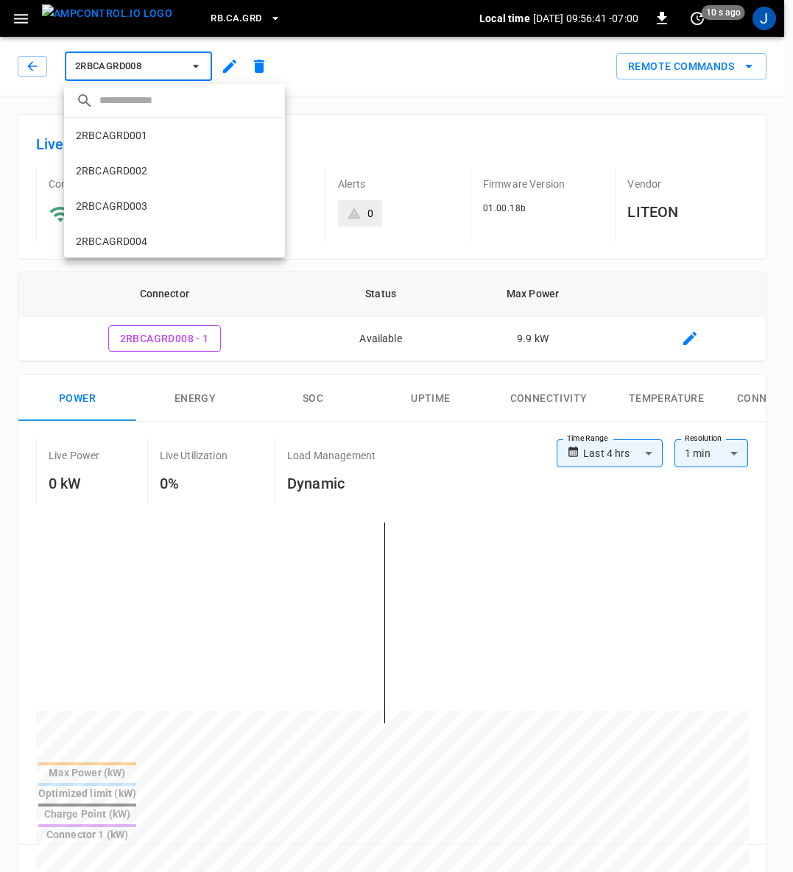
scroll to position [236, 0]
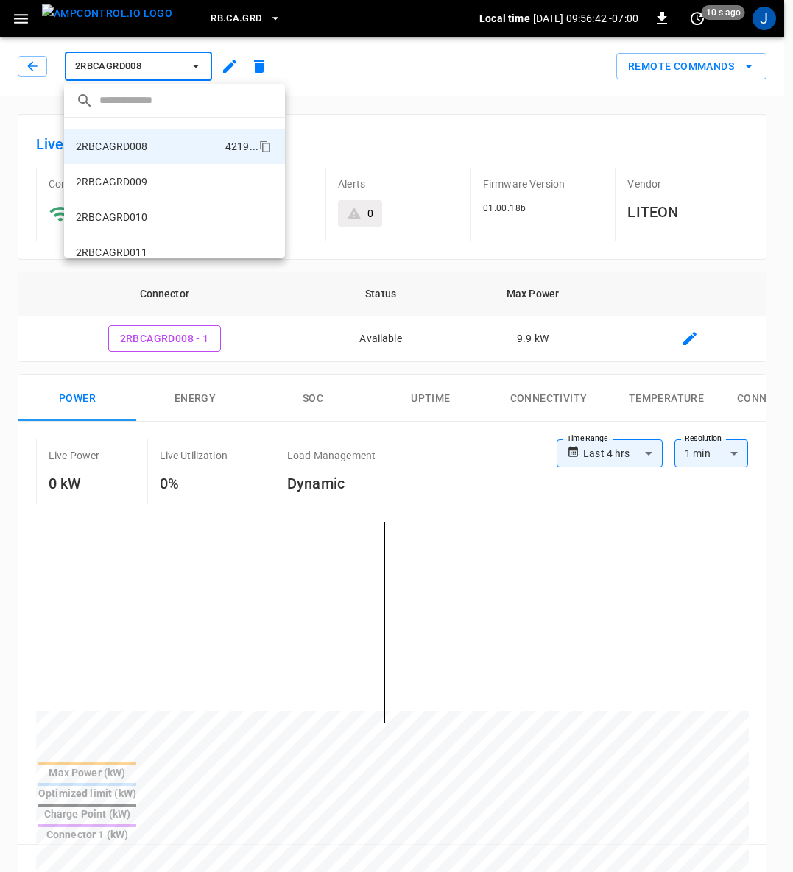
click at [122, 179] on p "2RBCAGRD009" at bounding box center [112, 181] width 72 height 15
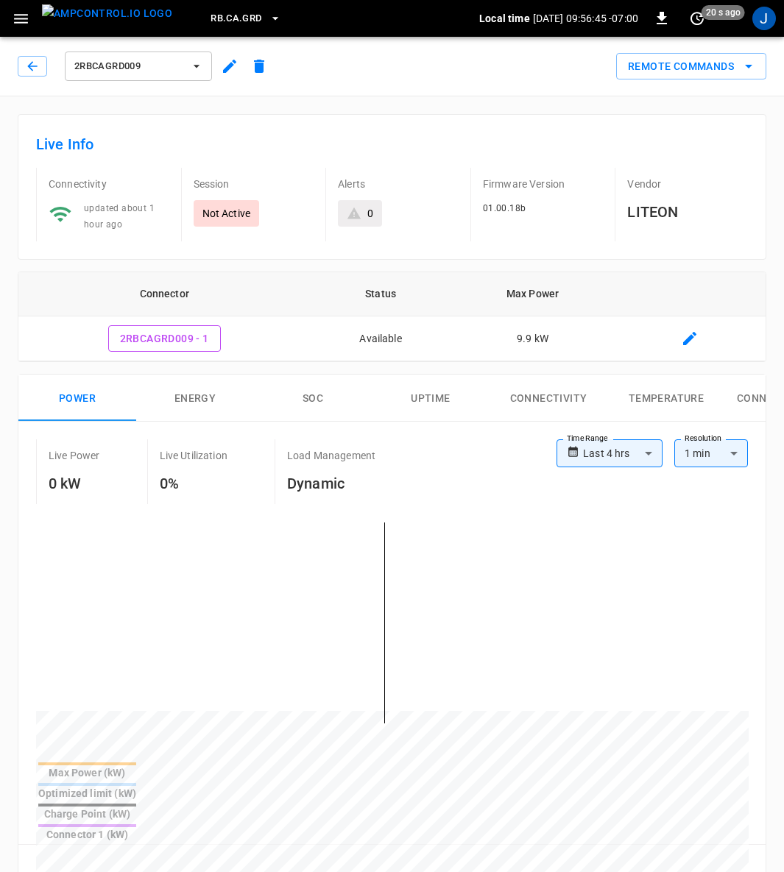
click at [197, 69] on icon "button" at bounding box center [196, 66] width 15 height 15
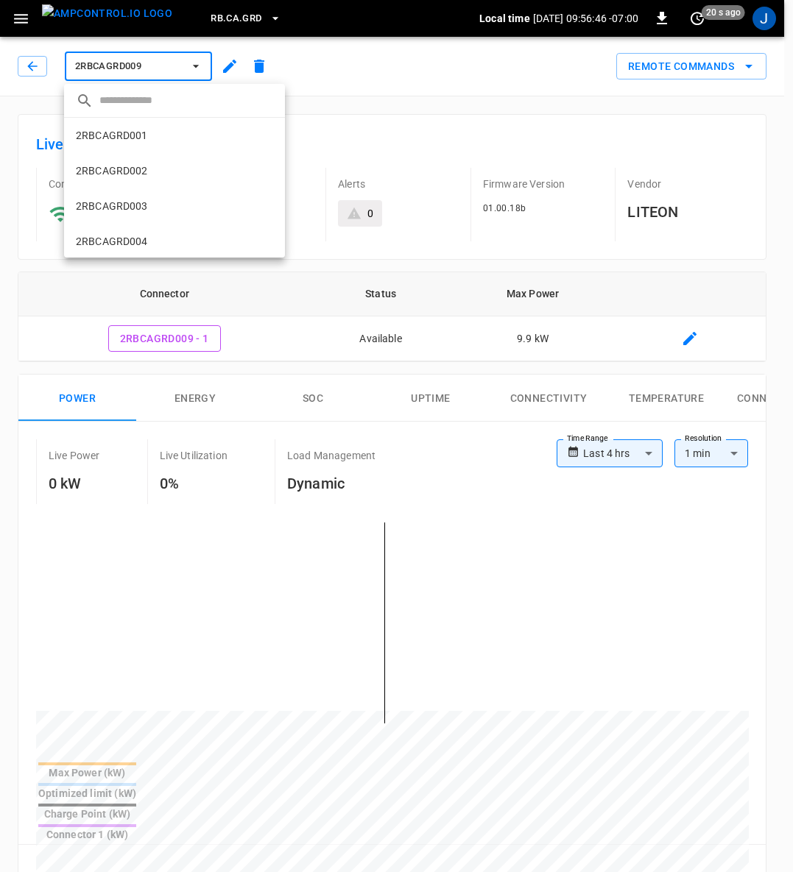
scroll to position [272, 0]
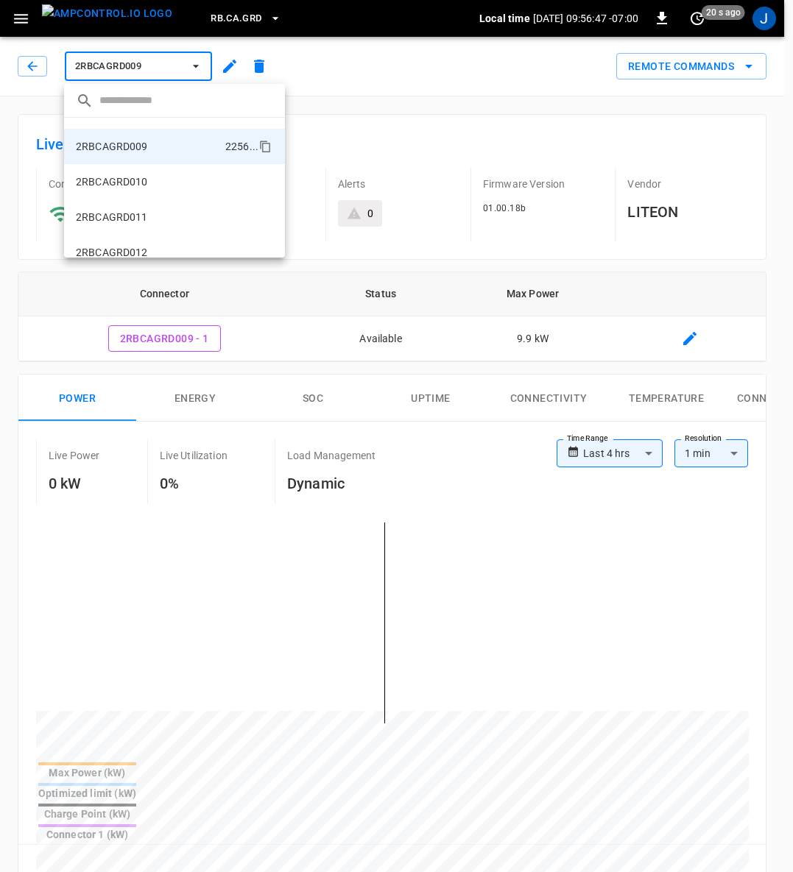
click at [134, 179] on p "2RBCAGRD010" at bounding box center [112, 181] width 72 height 15
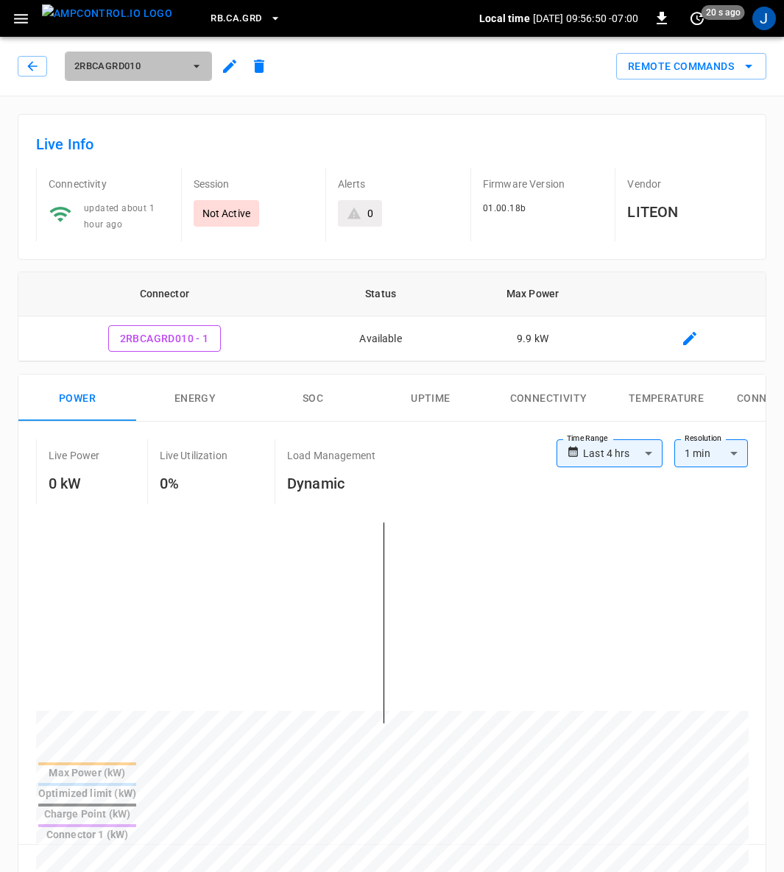
click at [199, 66] on icon "button" at bounding box center [196, 66] width 15 height 15
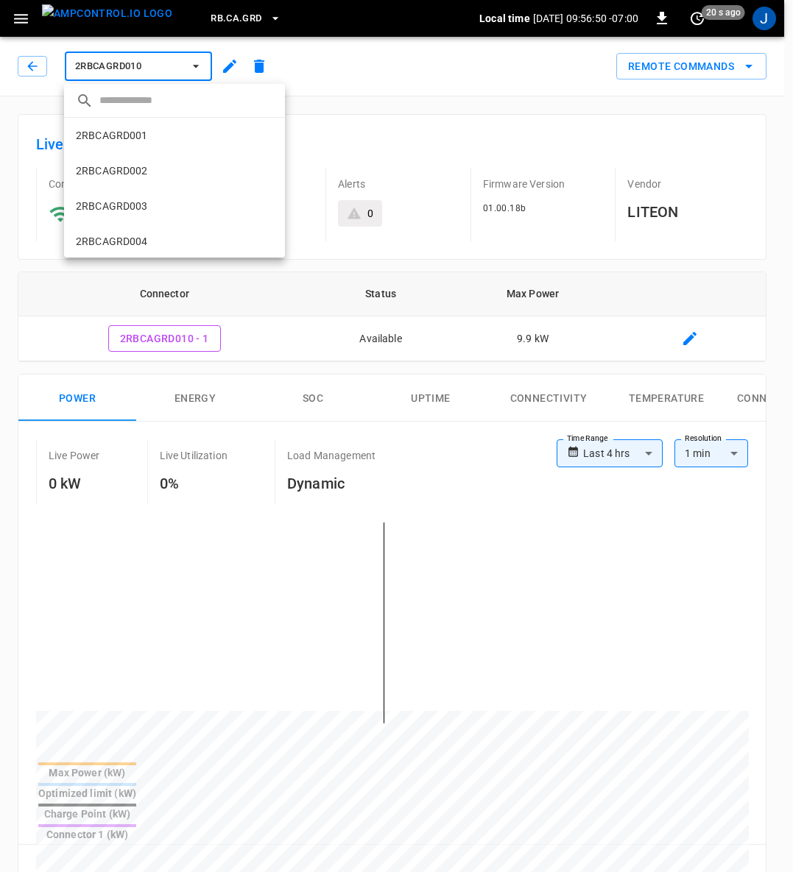
scroll to position [307, 0]
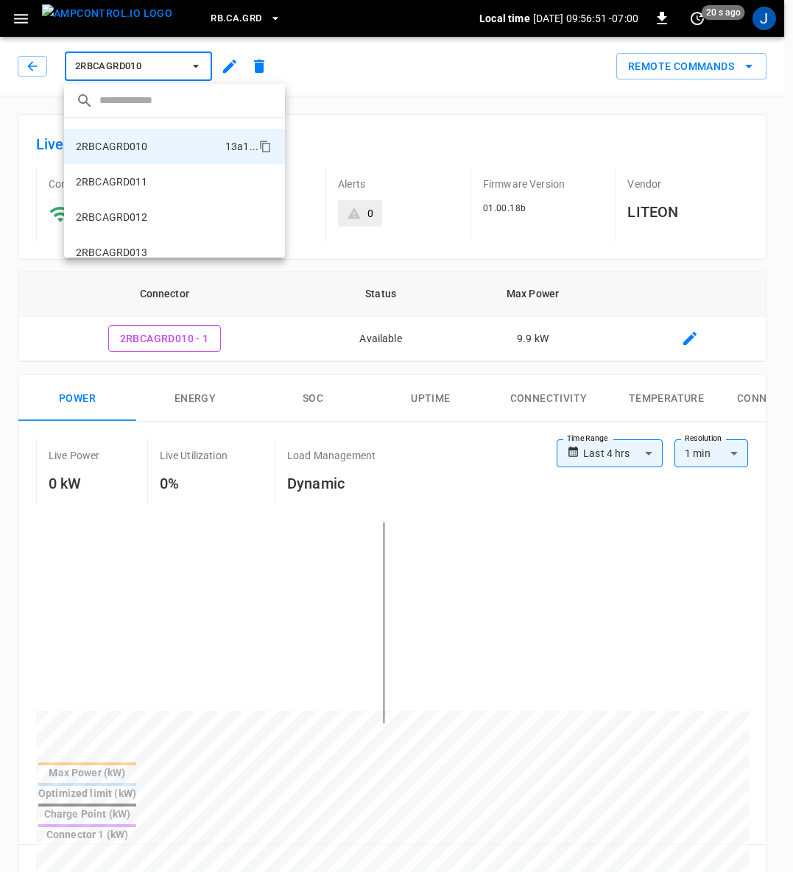
click at [126, 177] on p "2RBCAGRD011" at bounding box center [112, 181] width 72 height 15
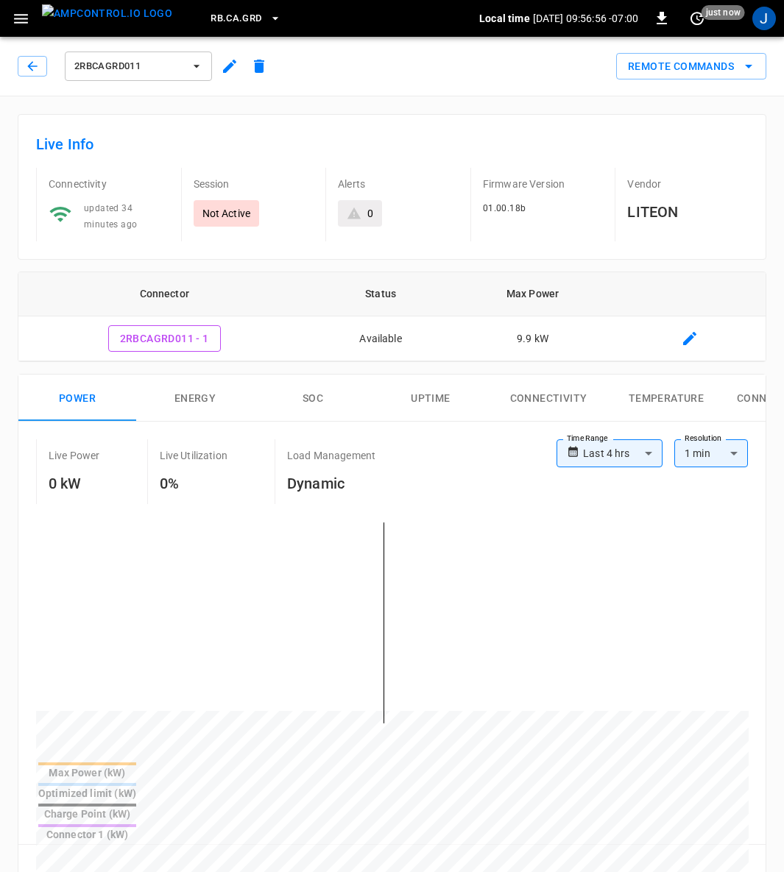
click at [201, 73] on icon "button" at bounding box center [196, 66] width 15 height 15
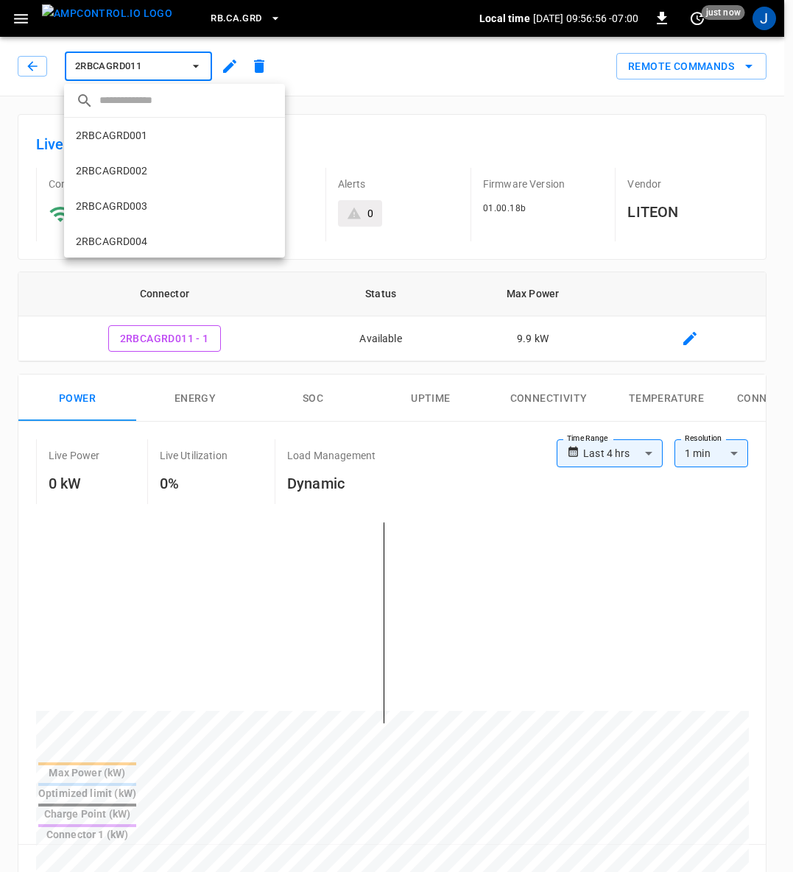
scroll to position [342, 0]
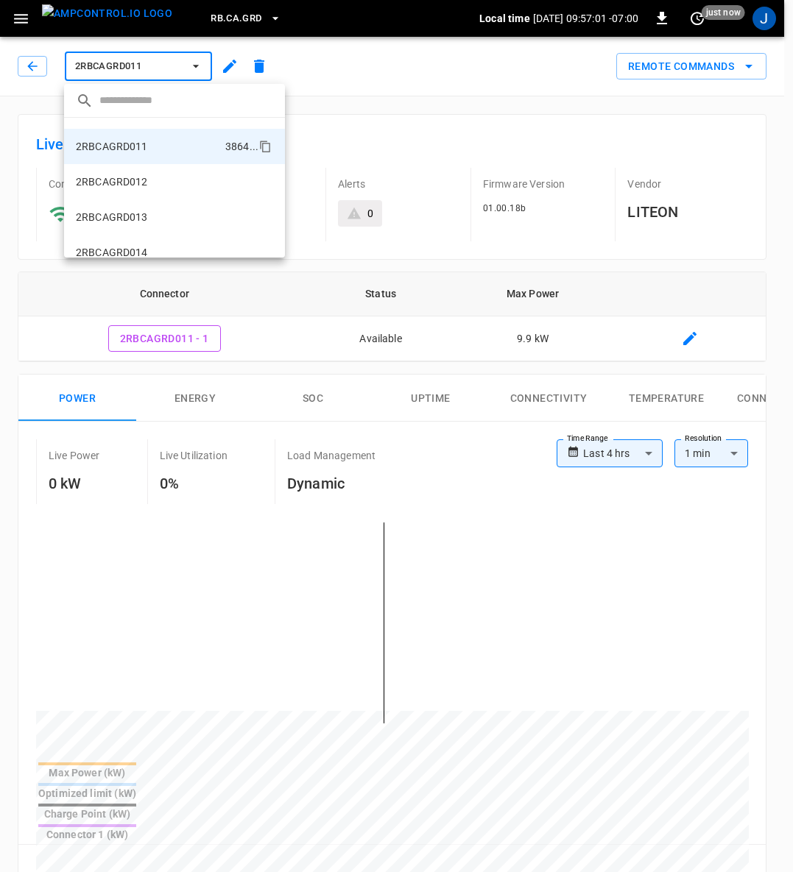
click at [645, 818] on div at bounding box center [396, 436] width 793 height 872
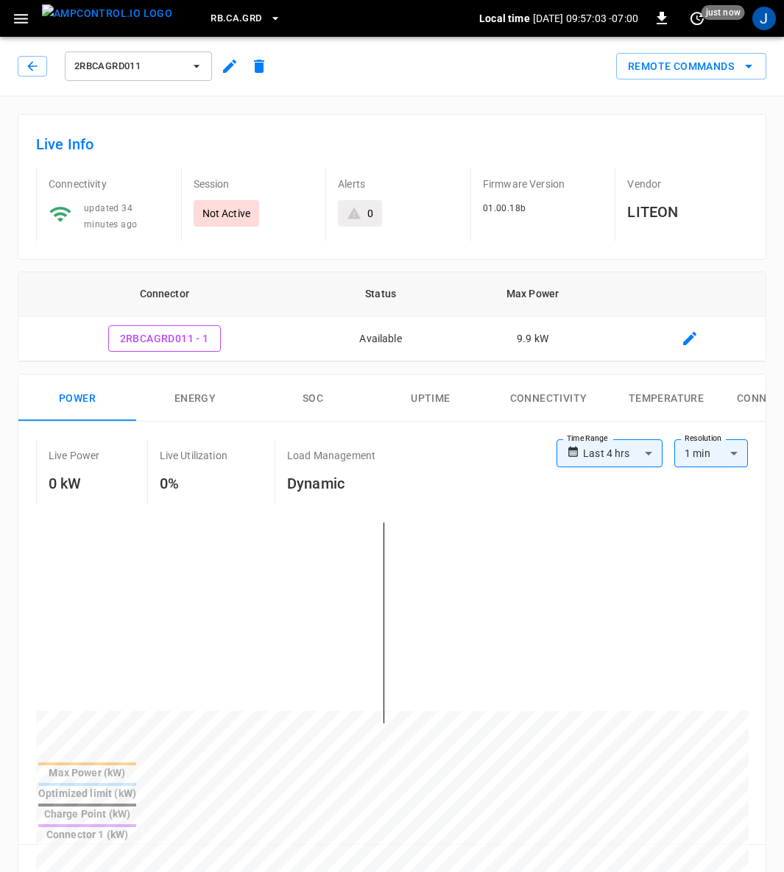
click at [192, 68] on icon "button" at bounding box center [196, 66] width 15 height 15
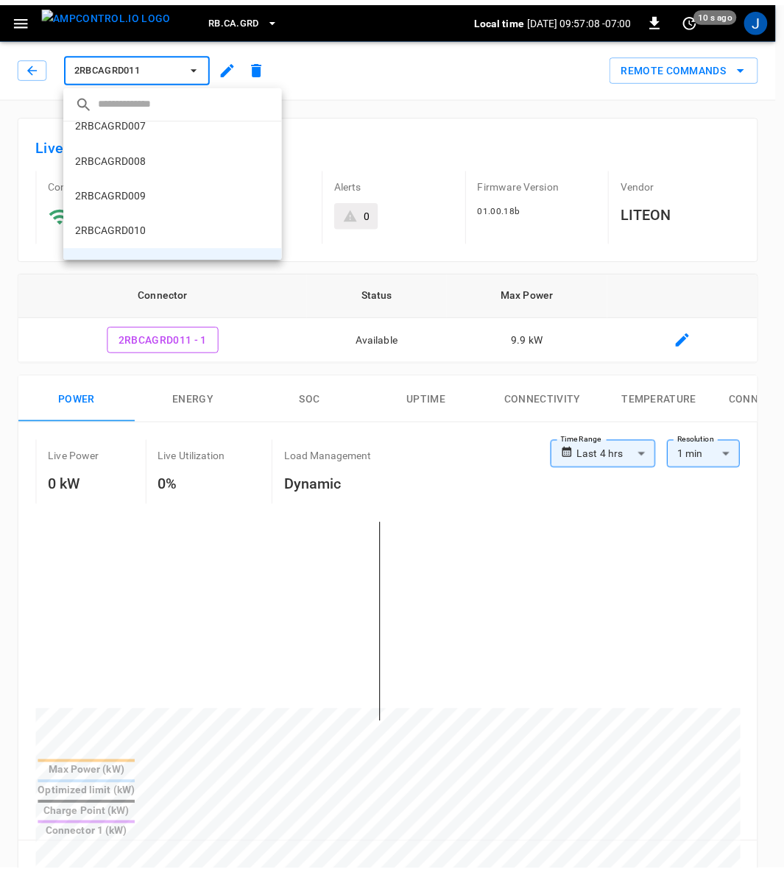
scroll to position [202, 0]
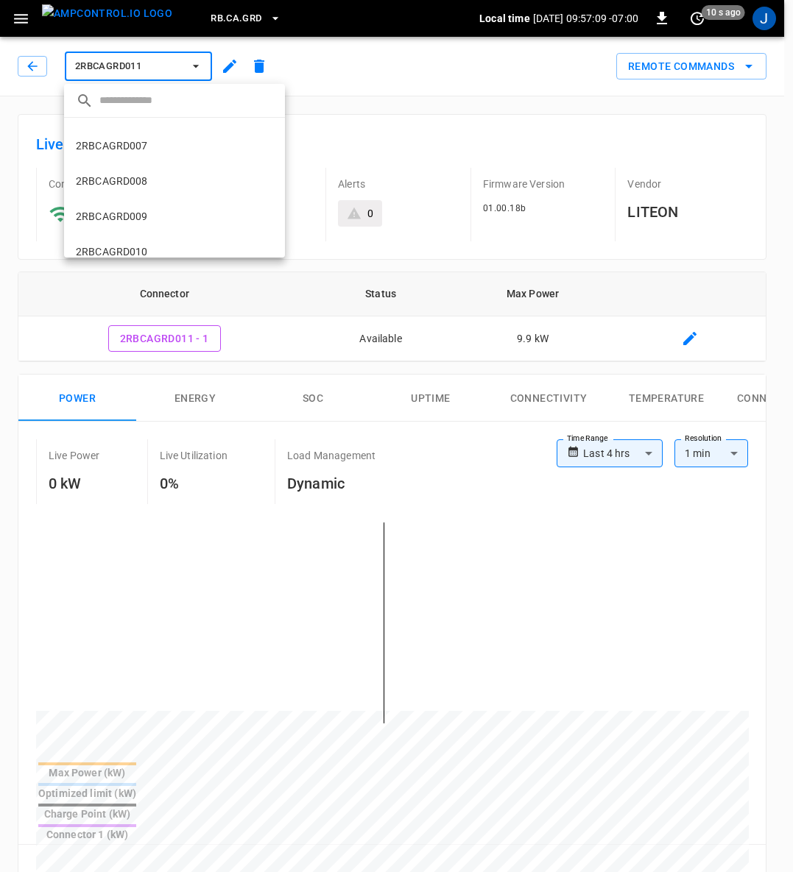
click at [118, 142] on p "2RBCAGRD007" at bounding box center [112, 145] width 72 height 15
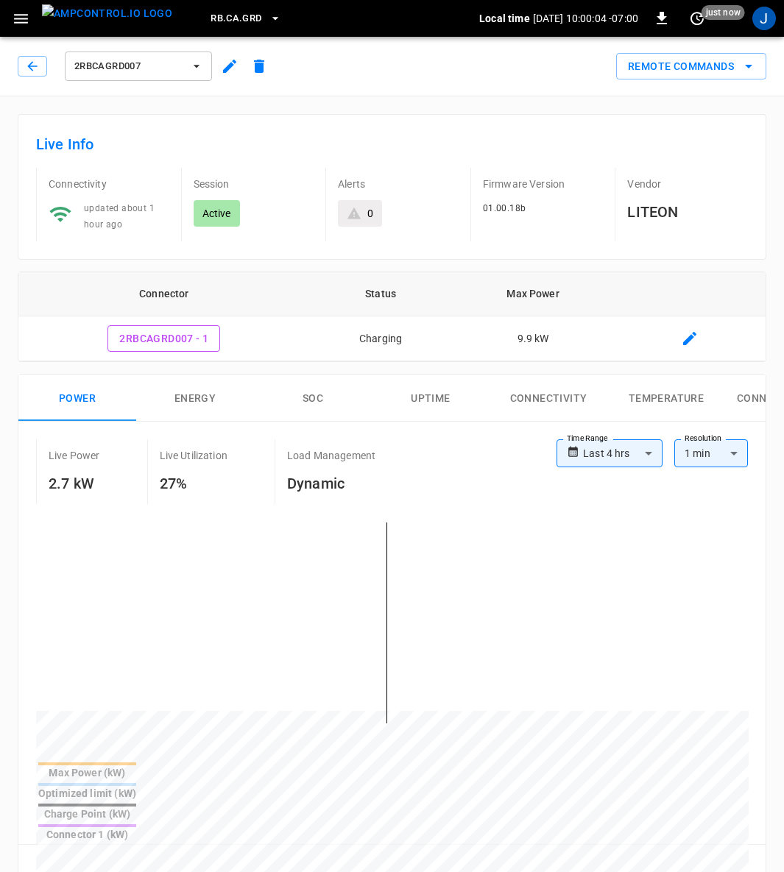
click at [113, 16] on img "menu" at bounding box center [107, 13] width 130 height 18
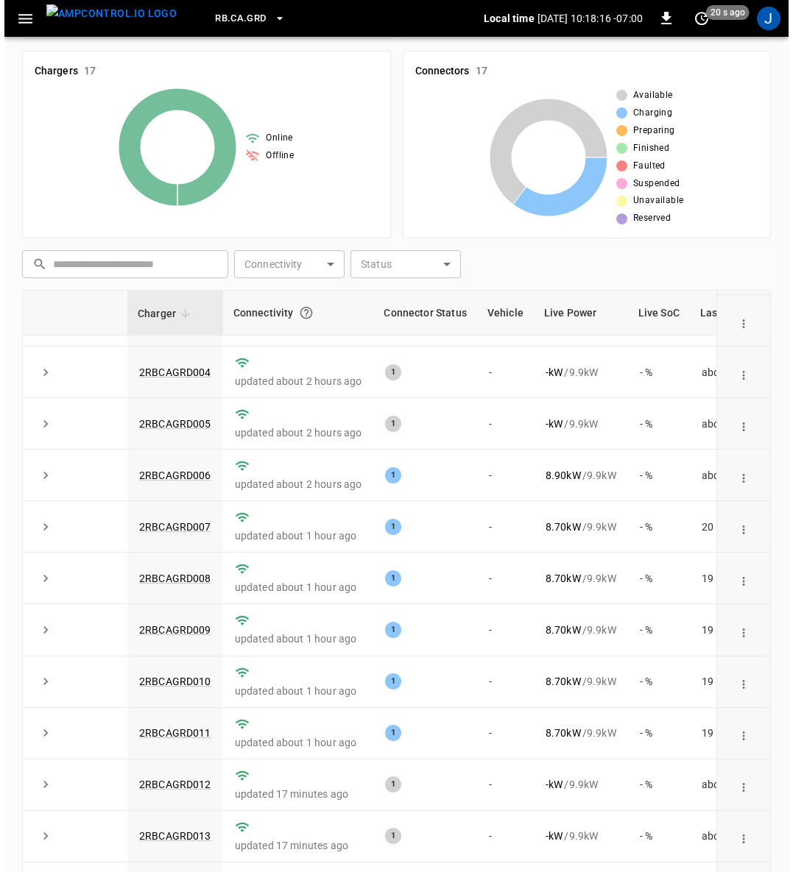
scroll to position [141, 0]
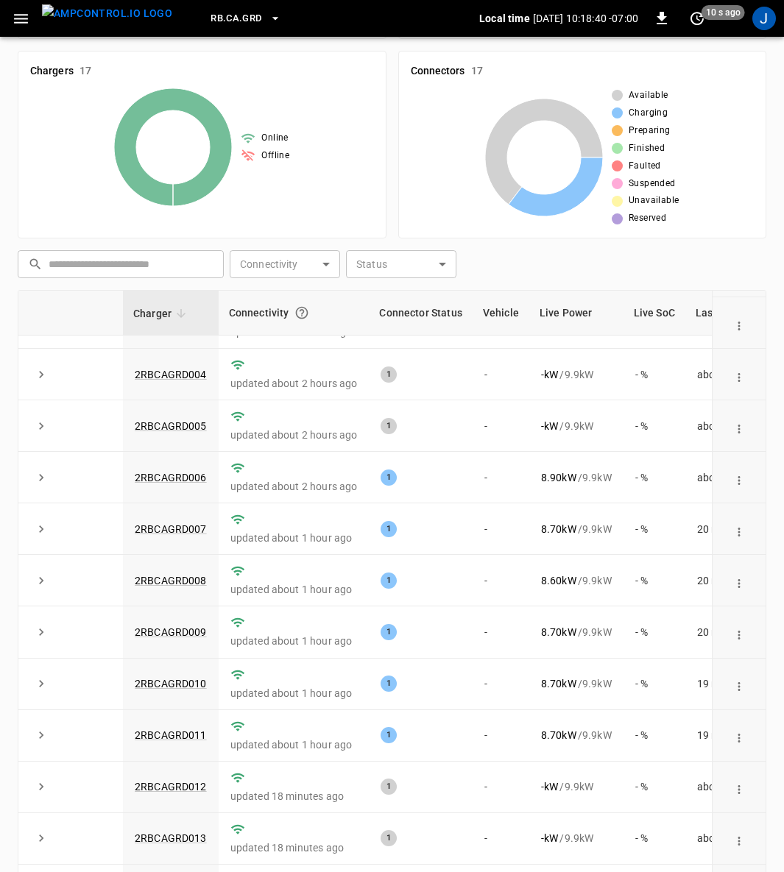
click at [17, 20] on icon "button" at bounding box center [21, 19] width 18 height 18
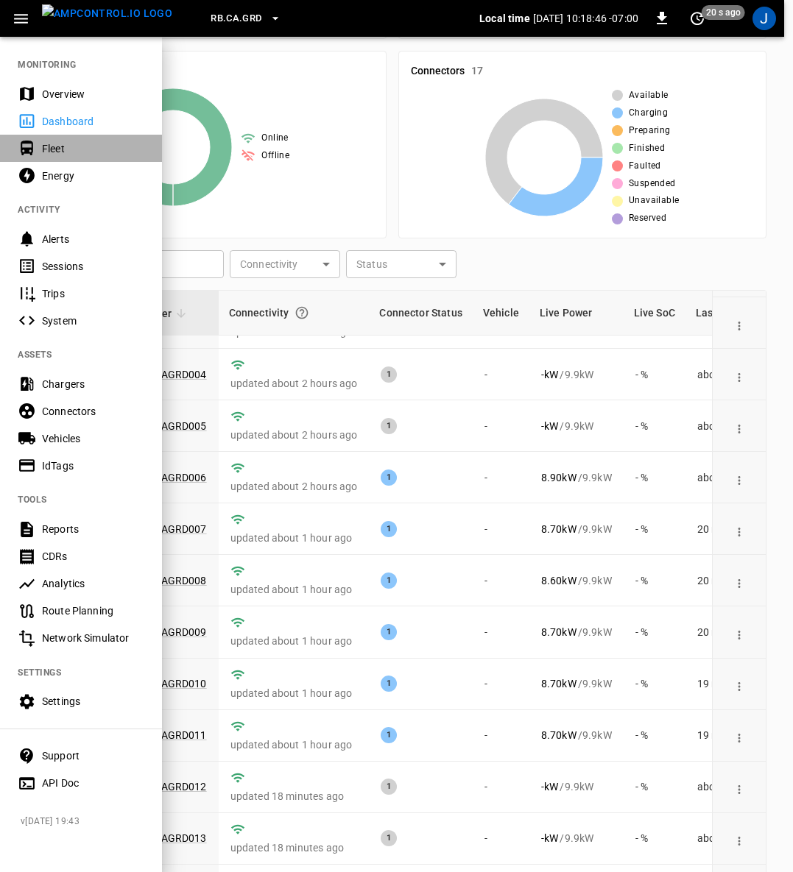
click at [55, 152] on div "Fleet" at bounding box center [93, 148] width 102 height 15
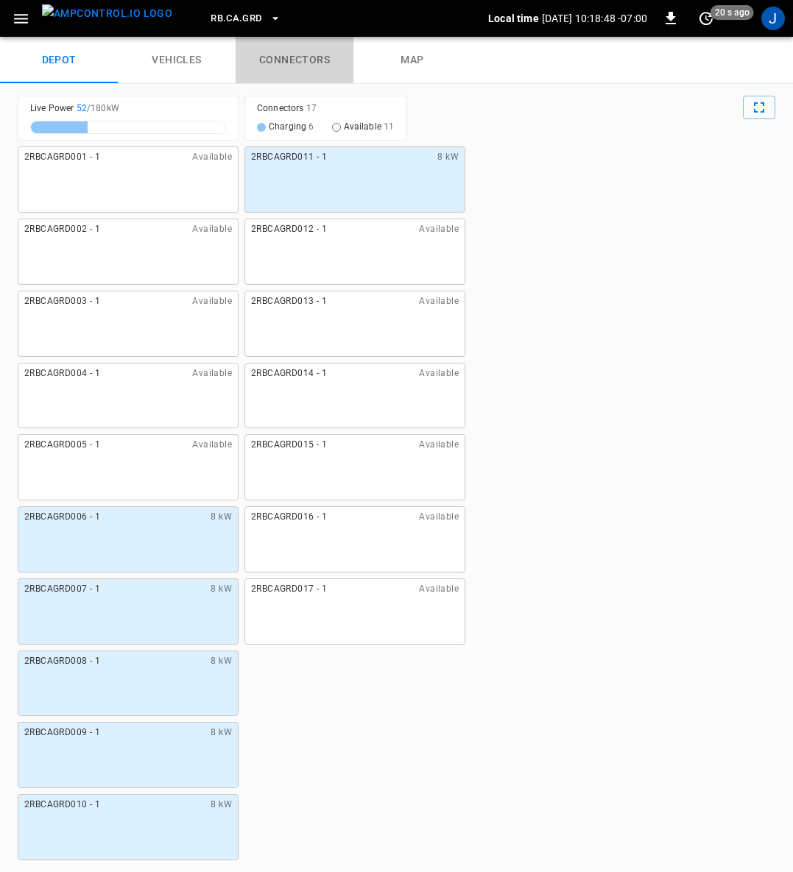
click at [298, 60] on link "connectors" at bounding box center [295, 60] width 118 height 47
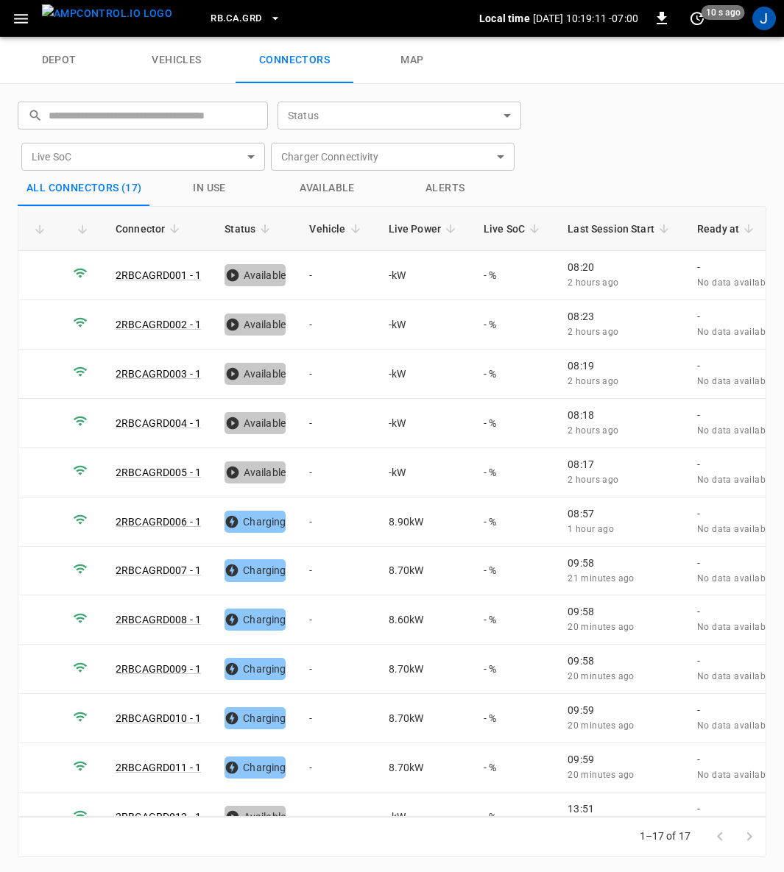
click at [103, 23] on img "menu" at bounding box center [107, 13] width 130 height 18
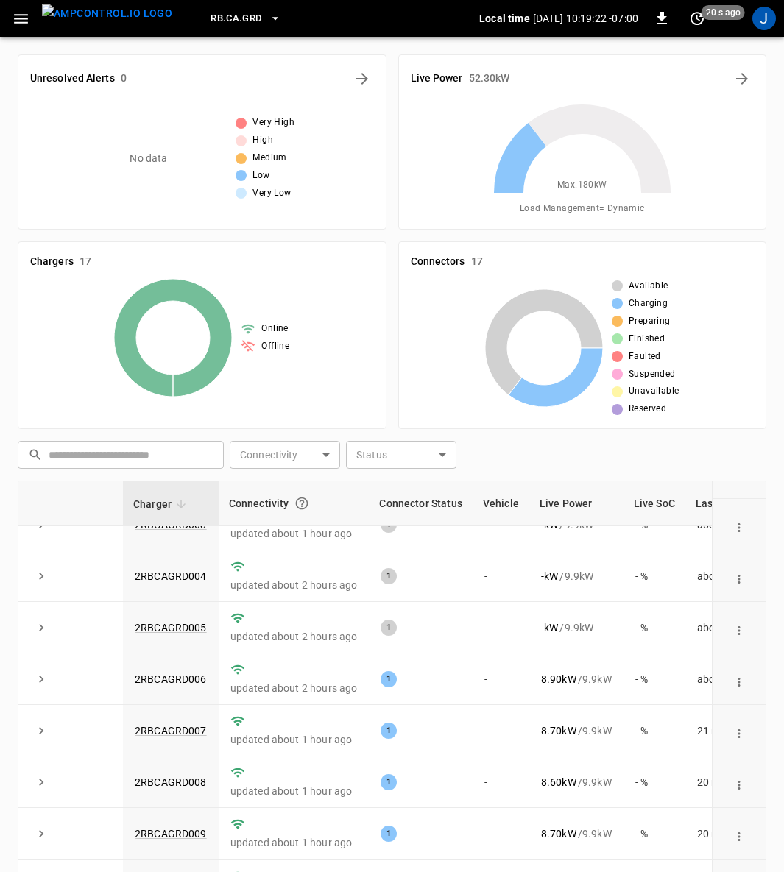
scroll to position [171, 0]
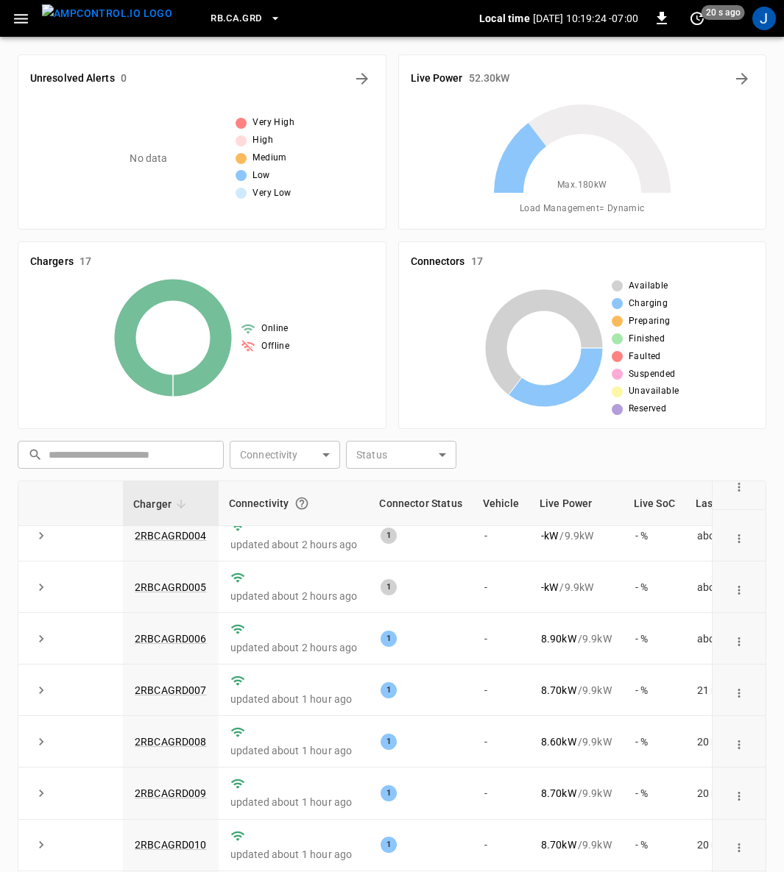
click at [175, 691] on link "2RBCAGRD007" at bounding box center [171, 690] width 72 height 12
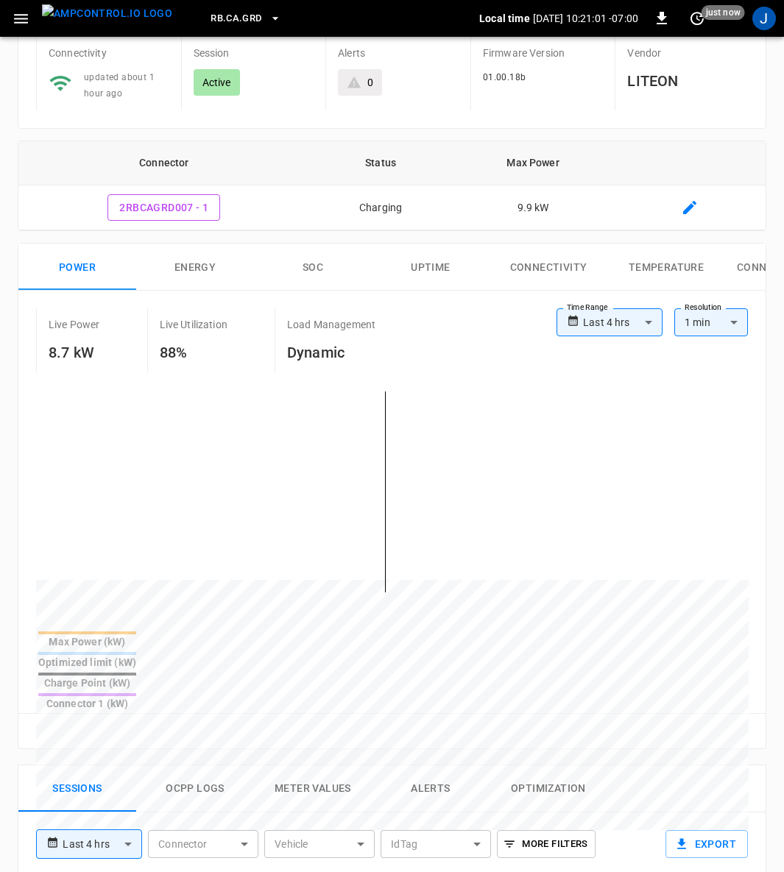
scroll to position [132, 0]
drag, startPoint x: 534, startPoint y: 844, endPoint x: 422, endPoint y: 560, distance: 305.6
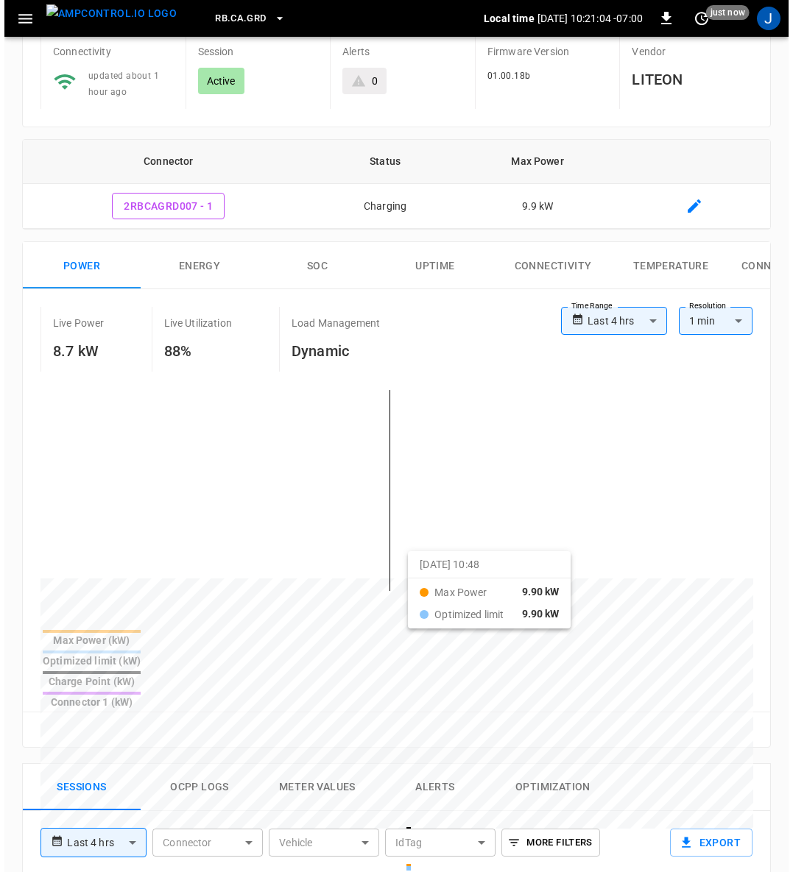
scroll to position [0, 0]
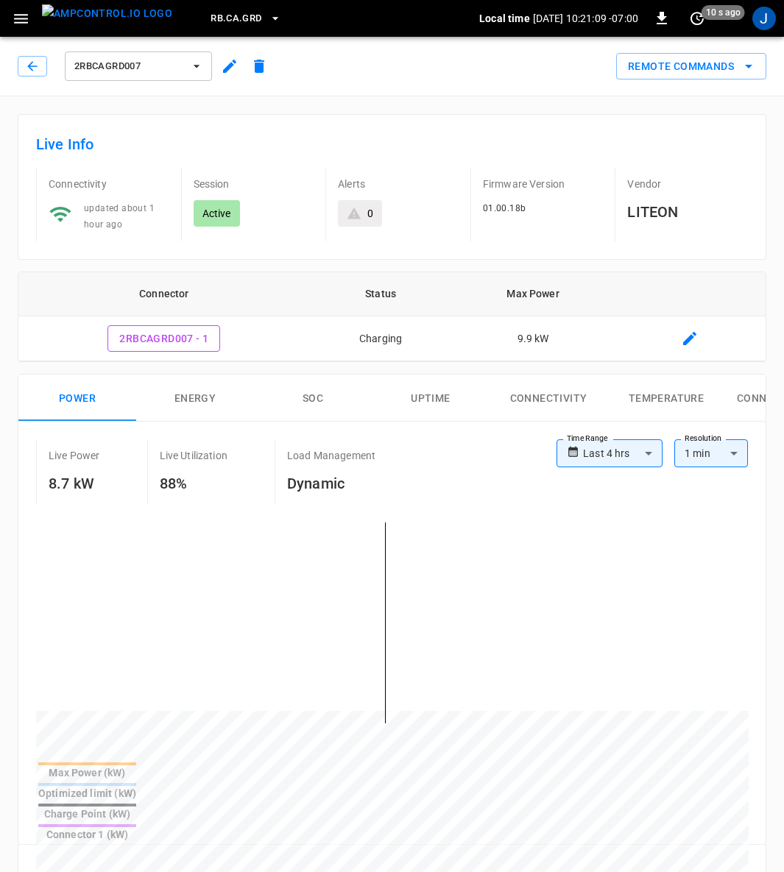
click at [197, 70] on icon "button" at bounding box center [196, 66] width 15 height 15
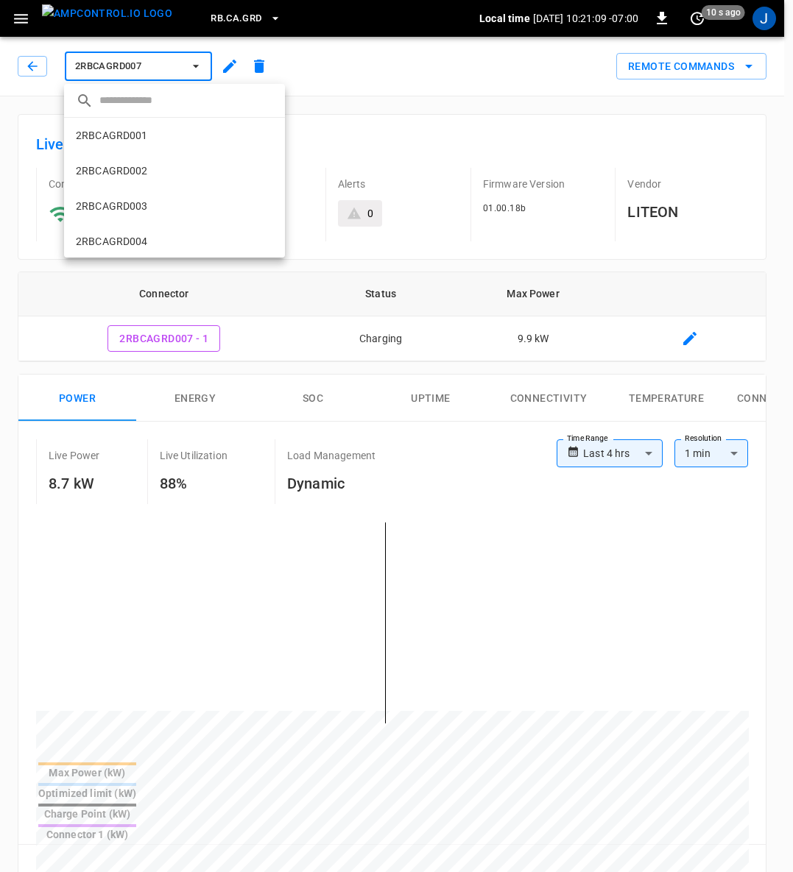
scroll to position [201, 0]
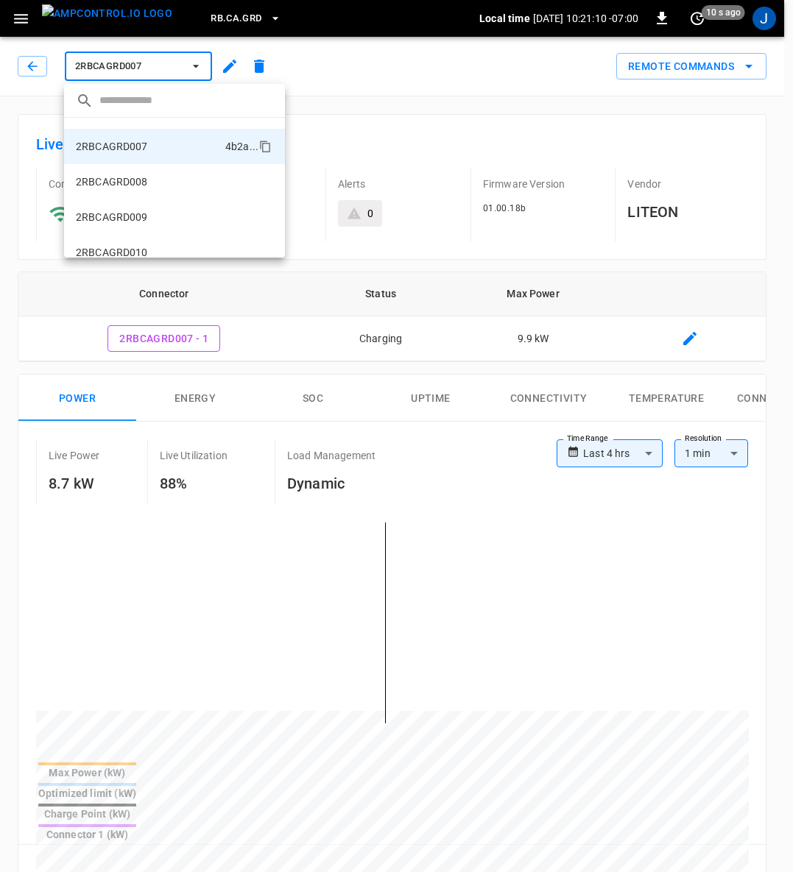
click at [197, 70] on div at bounding box center [396, 436] width 793 height 872
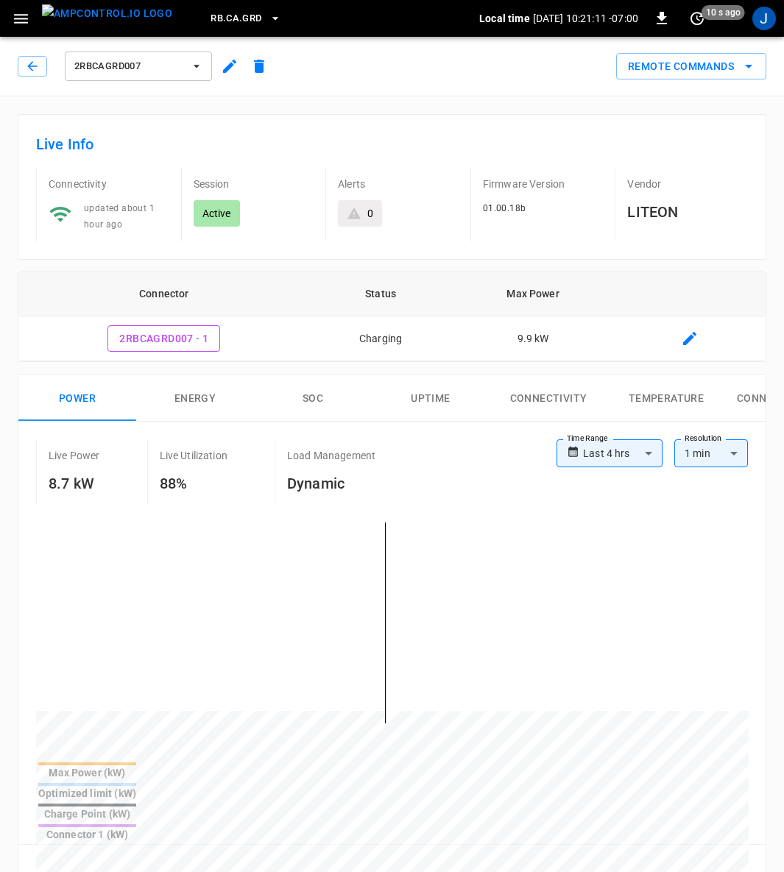
click at [225, 66] on icon "button" at bounding box center [230, 66] width 18 height 18
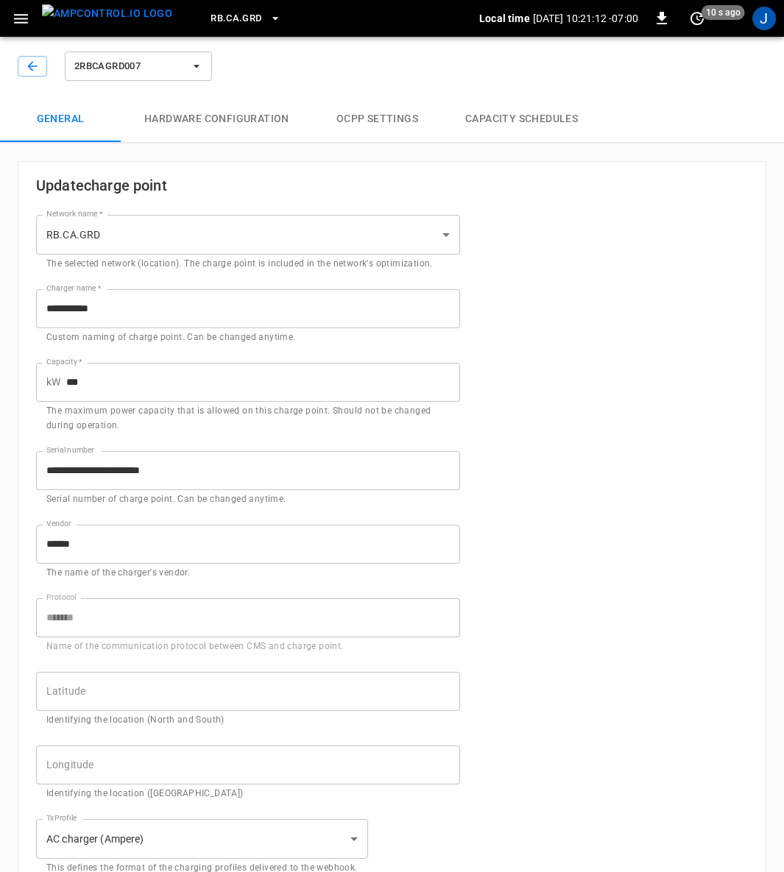
type input "**********"
click at [532, 119] on button "Capacity Schedules" at bounding box center [522, 119] width 160 height 47
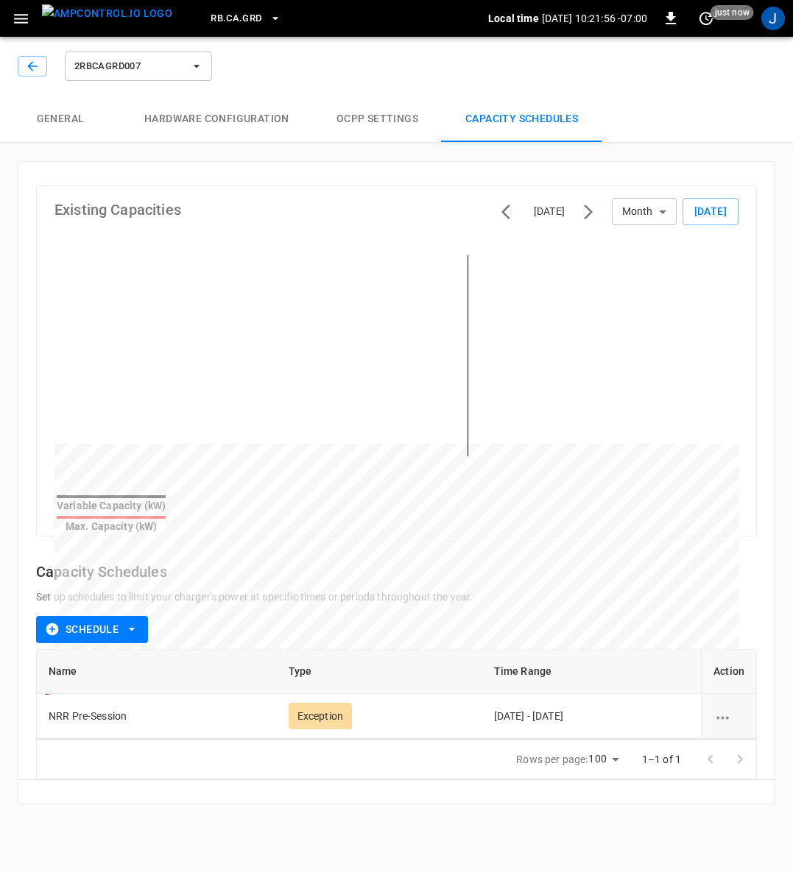
click at [135, 624] on icon "button" at bounding box center [131, 629] width 15 height 15
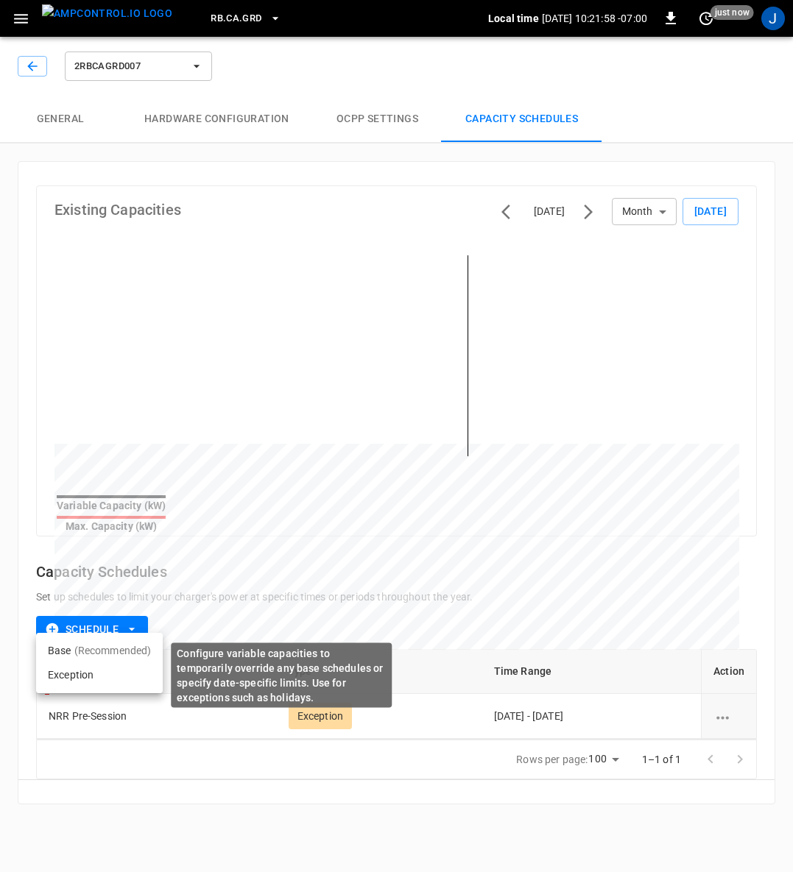
click at [82, 678] on li "Exception" at bounding box center [99, 675] width 127 height 24
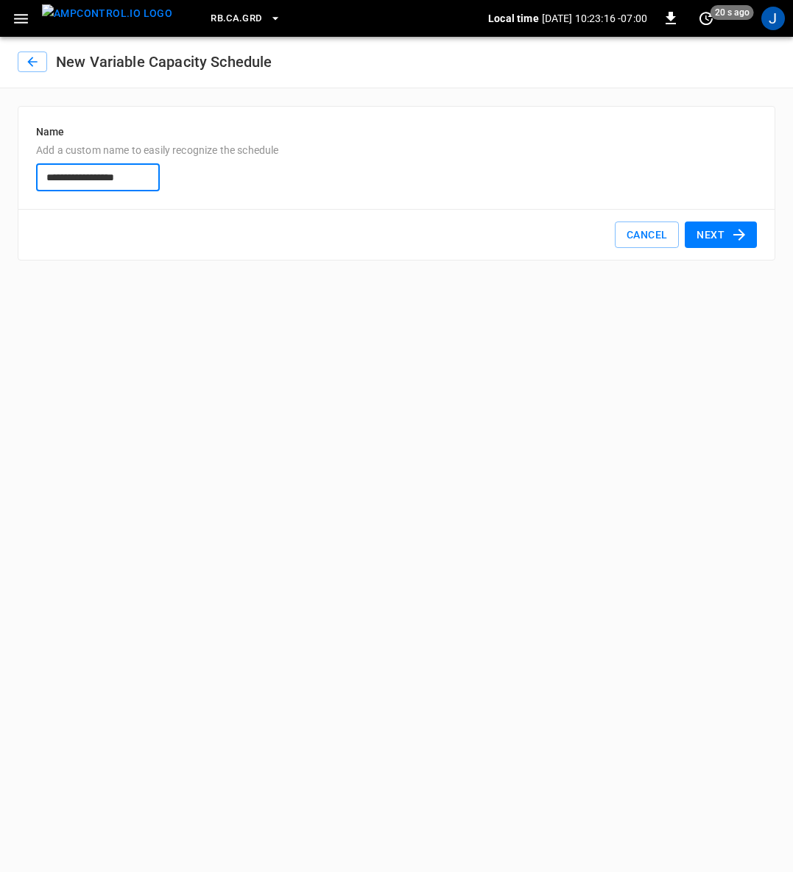
type input "**********"
click at [714, 241] on button "Next" at bounding box center [720, 235] width 72 height 27
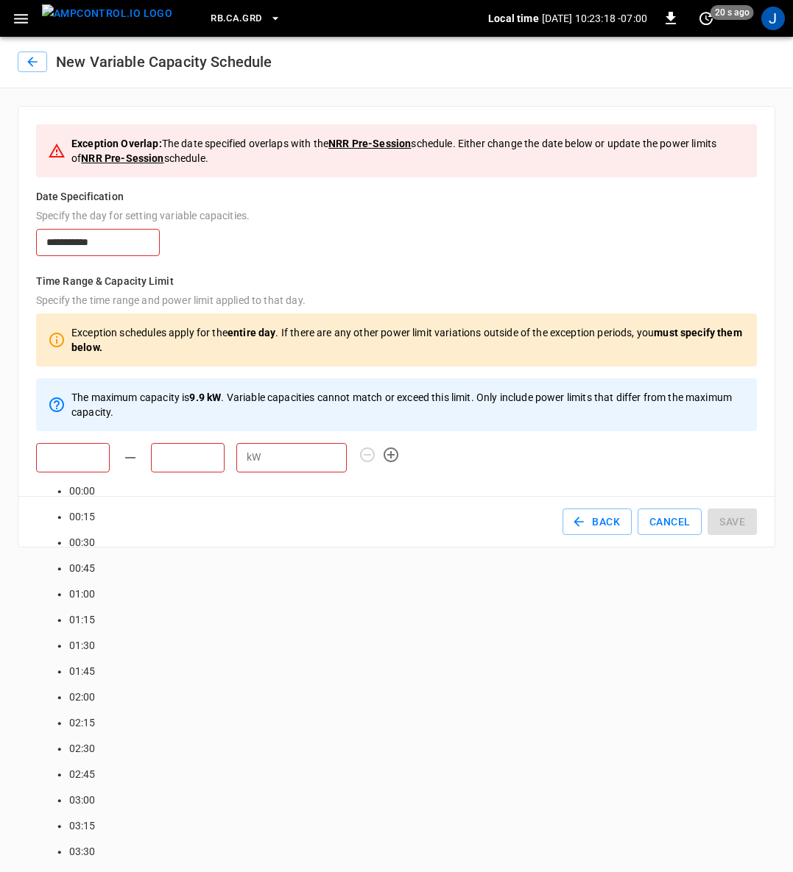
click at [77, 461] on input "text" at bounding box center [73, 457] width 74 height 29
type input "*****"
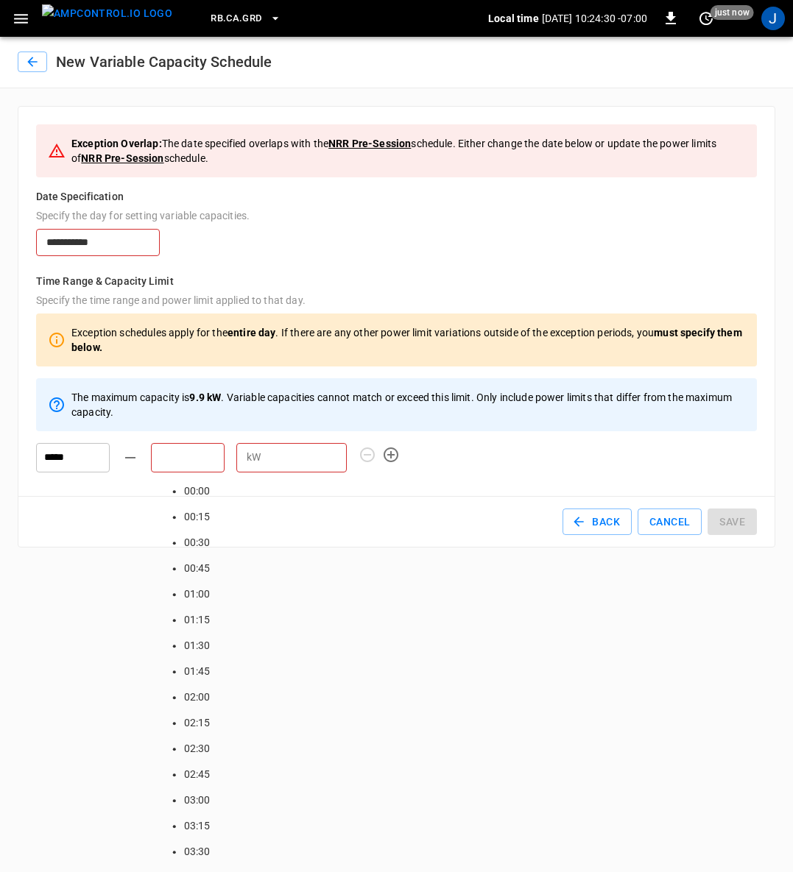
click at [163, 464] on input "text" at bounding box center [188, 457] width 74 height 29
type input "*****"
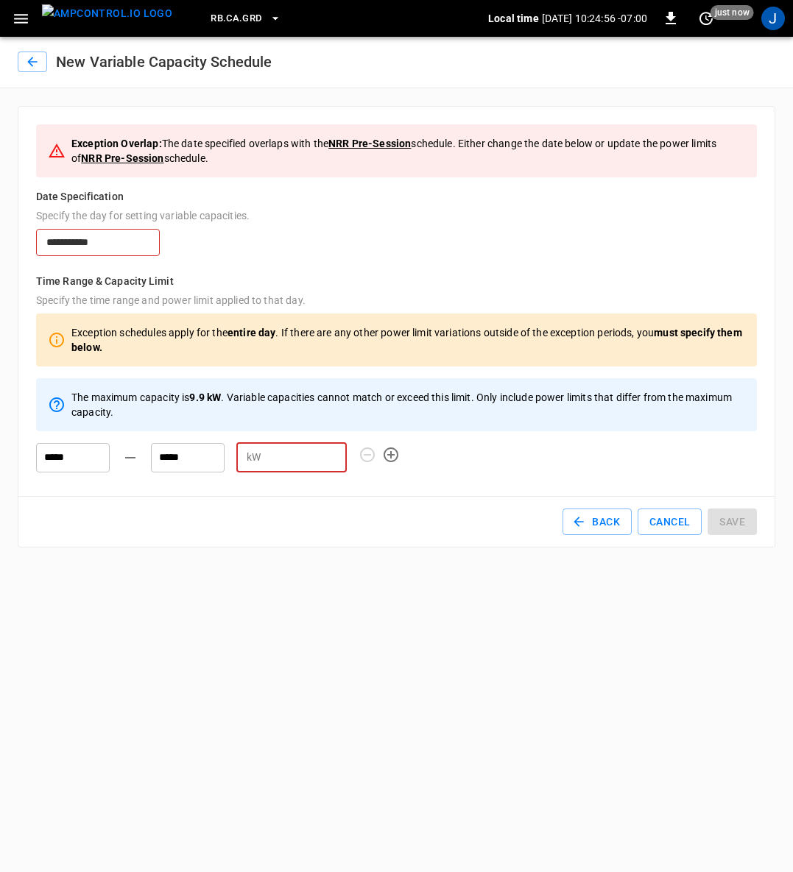
click at [281, 460] on input "number" at bounding box center [306, 457] width 80 height 27
type input "*"
click at [599, 526] on button "Back" at bounding box center [596, 522] width 69 height 27
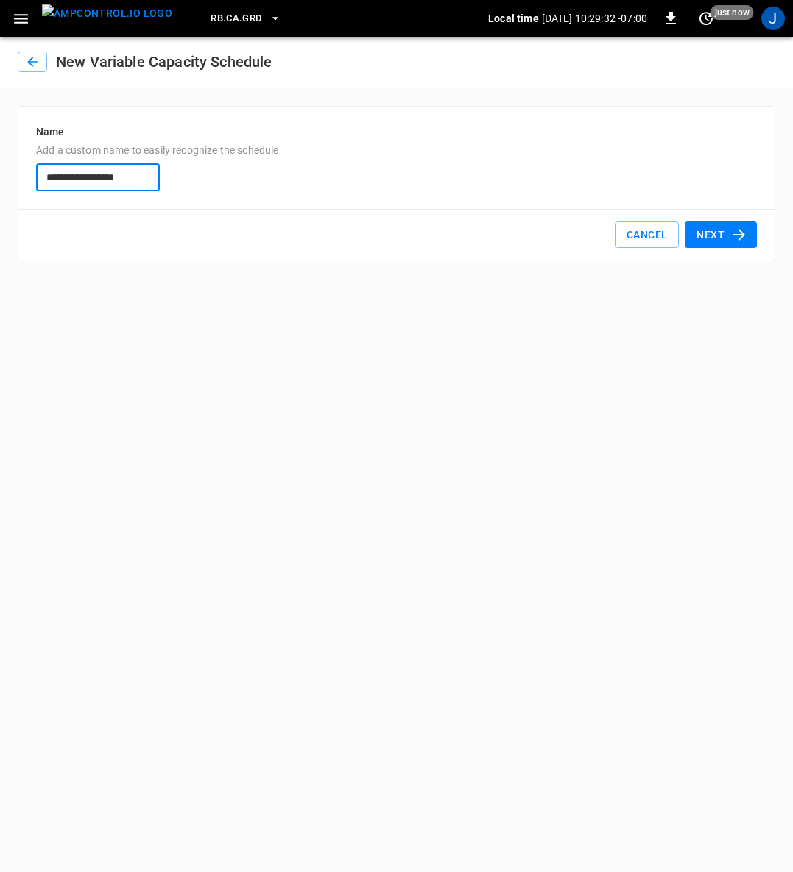
click at [637, 235] on button "Cancel" at bounding box center [647, 235] width 64 height 27
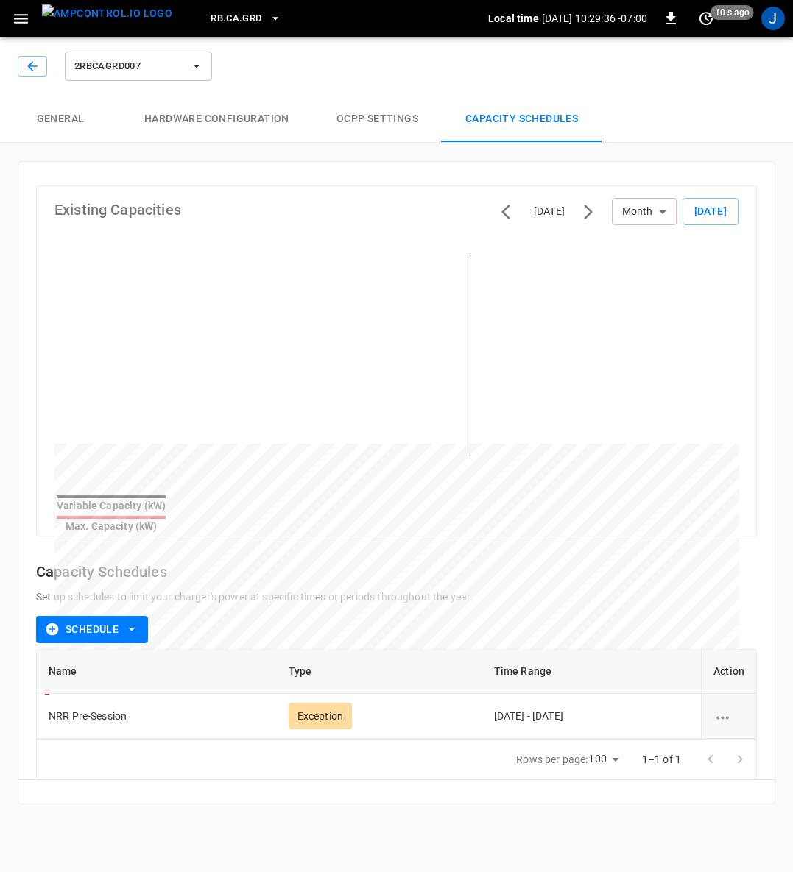
click at [734, 709] on div "schedule options" at bounding box center [728, 716] width 31 height 15
click at [741, 739] on li "Delete" at bounding box center [740, 741] width 52 height 24
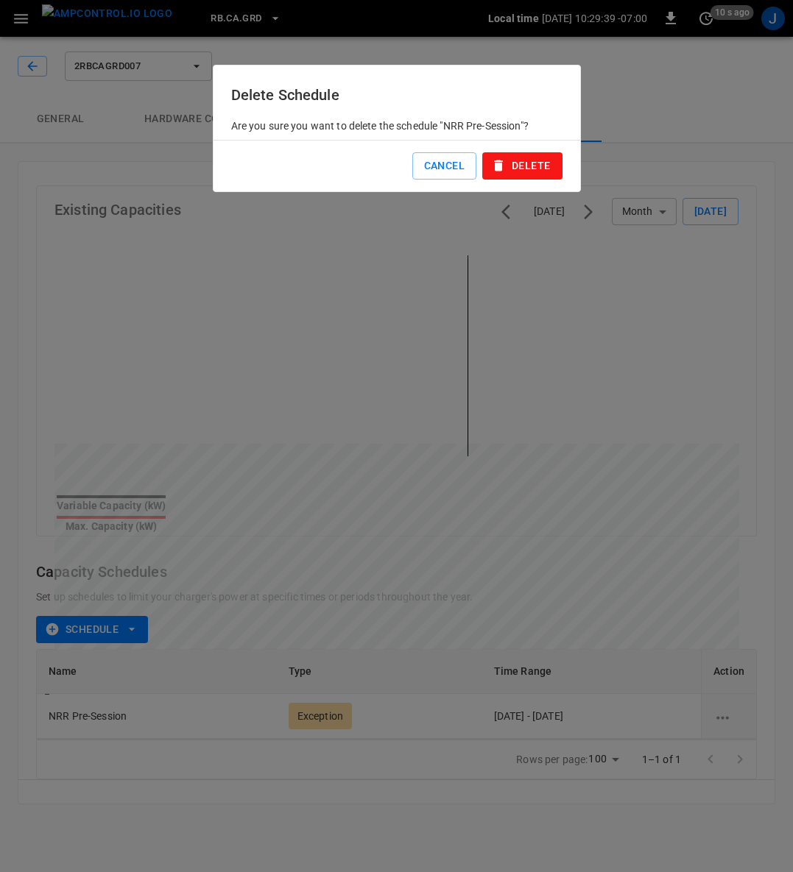
click at [539, 165] on button "Delete" at bounding box center [521, 165] width 79 height 27
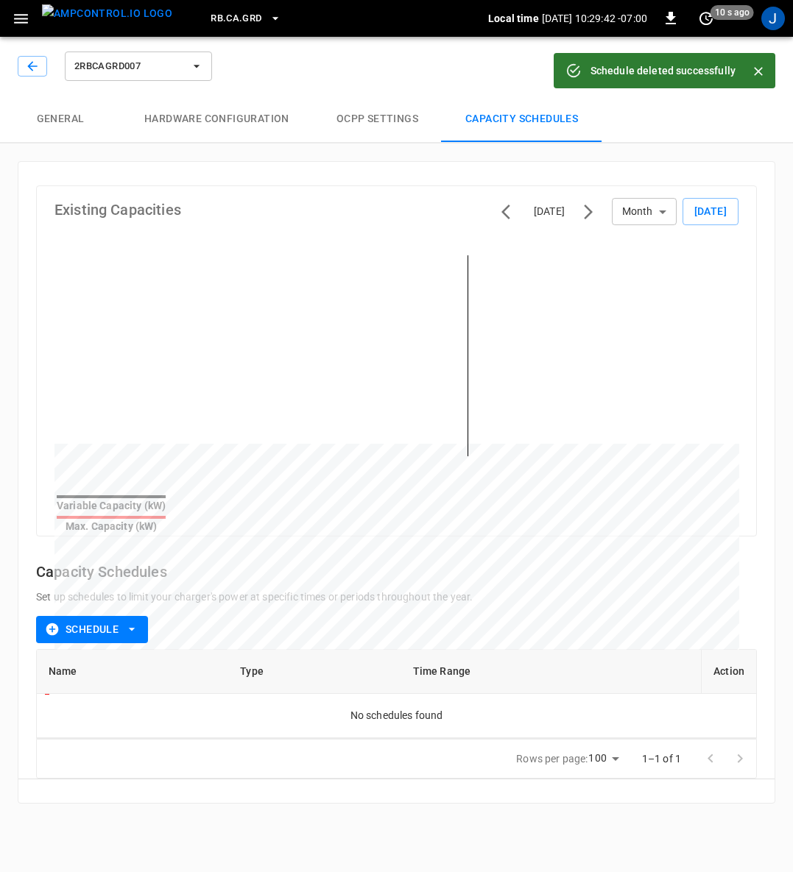
click at [199, 64] on icon "button" at bounding box center [196, 66] width 15 height 15
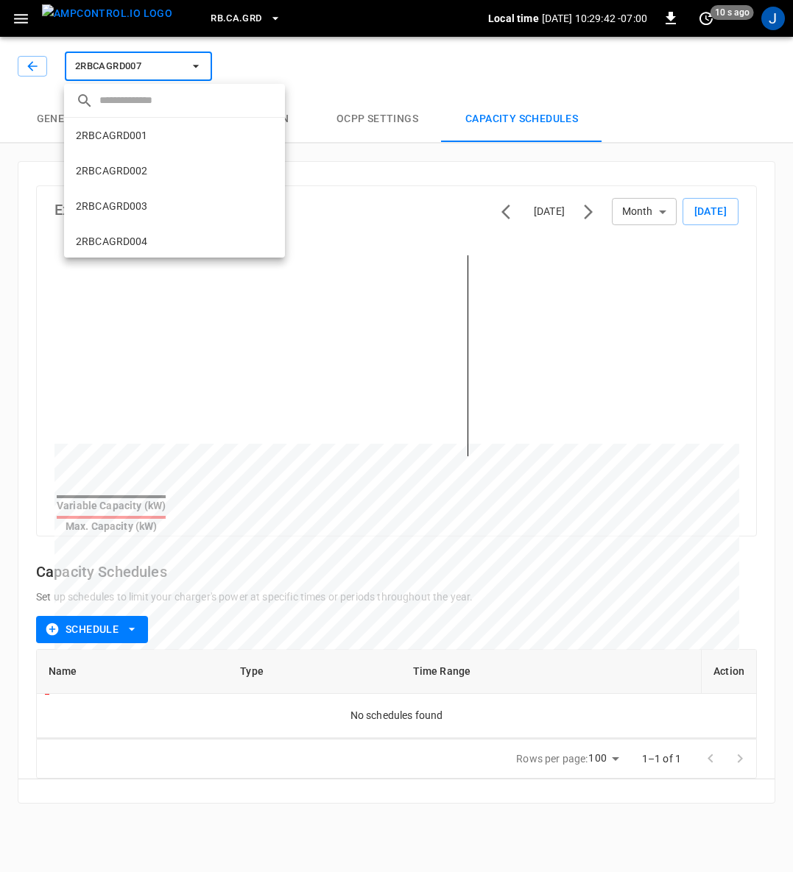
scroll to position [201, 0]
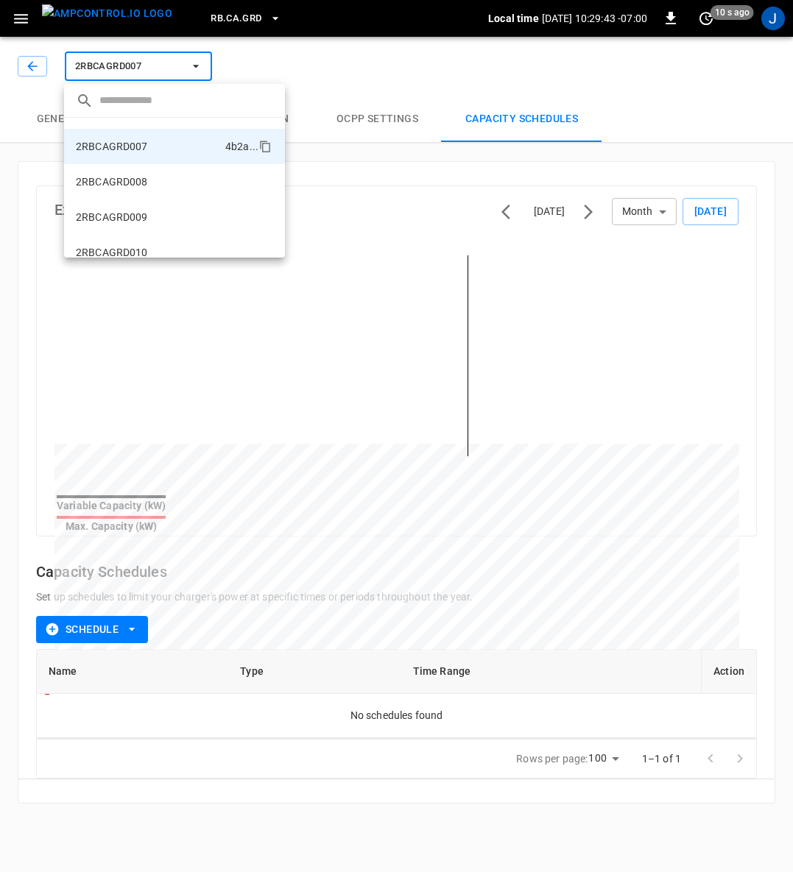
click at [131, 181] on p "2RBCAGRD008" at bounding box center [112, 181] width 72 height 15
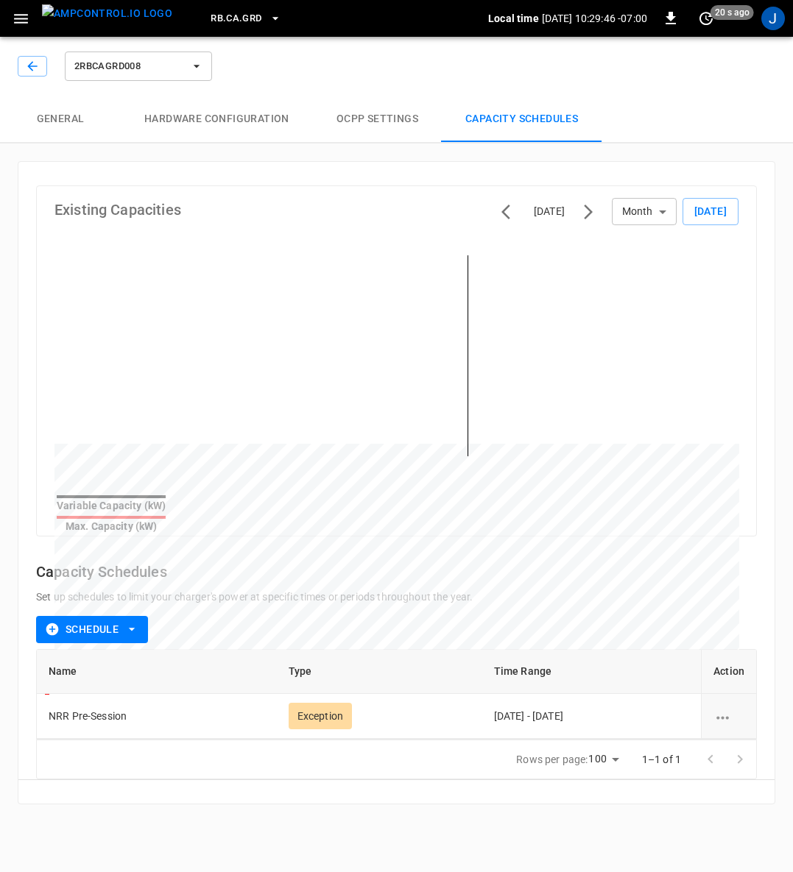
click at [727, 716] on icon "schedule options" at bounding box center [722, 717] width 13 height 3
click at [740, 736] on li "Delete" at bounding box center [740, 741] width 52 height 24
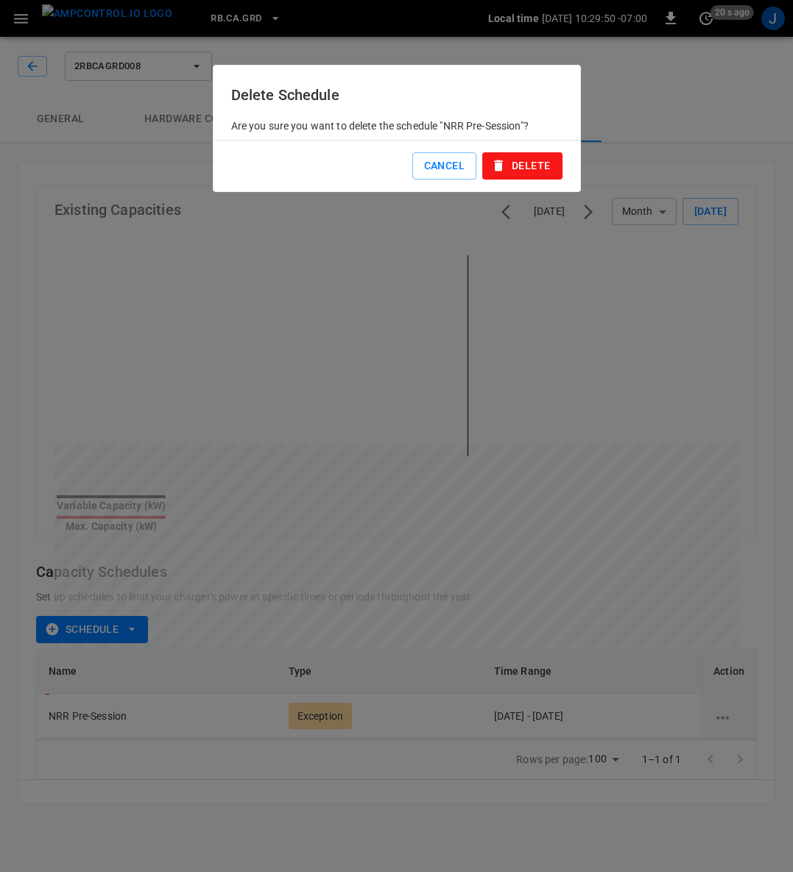
click at [528, 161] on button "Delete" at bounding box center [521, 165] width 79 height 27
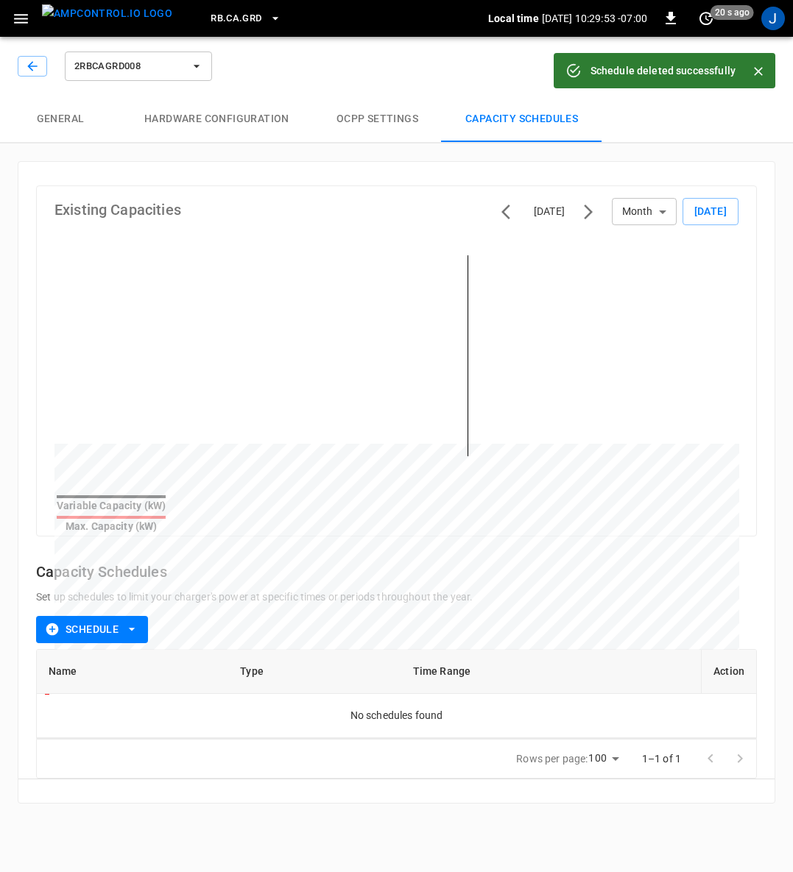
click at [199, 60] on icon "button" at bounding box center [196, 66] width 15 height 15
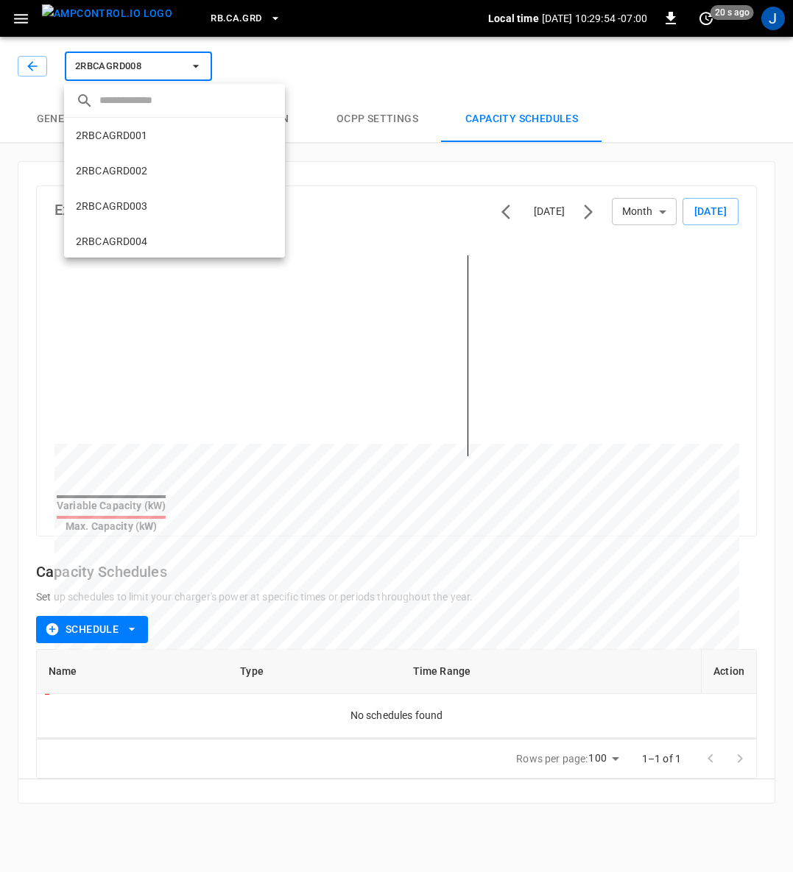
scroll to position [236, 0]
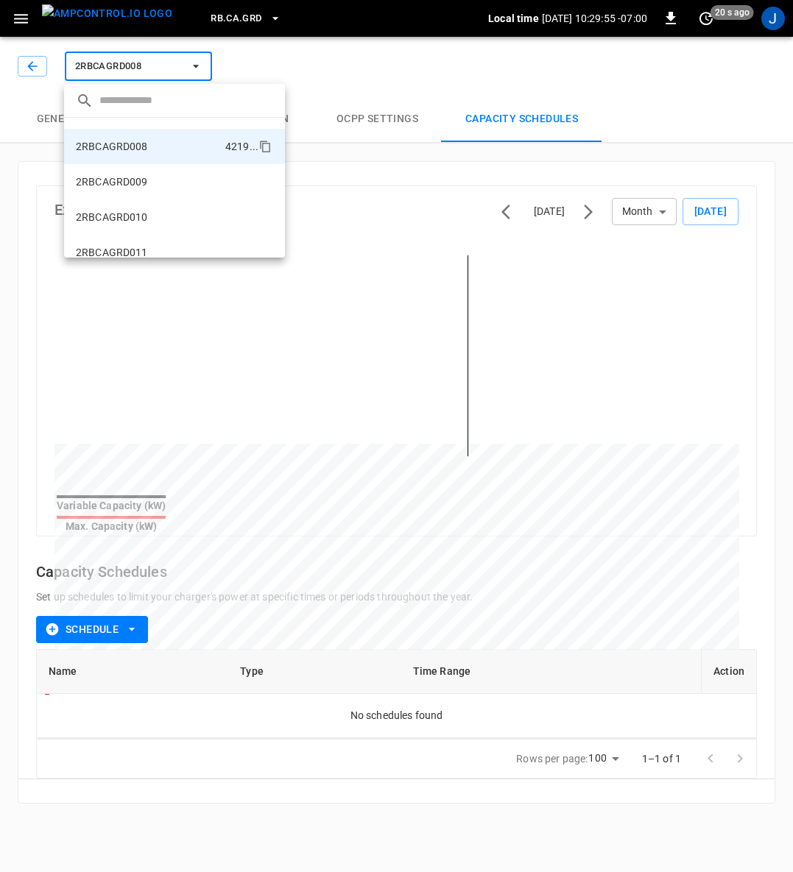
click at [141, 183] on p "2RBCAGRD009" at bounding box center [112, 181] width 72 height 15
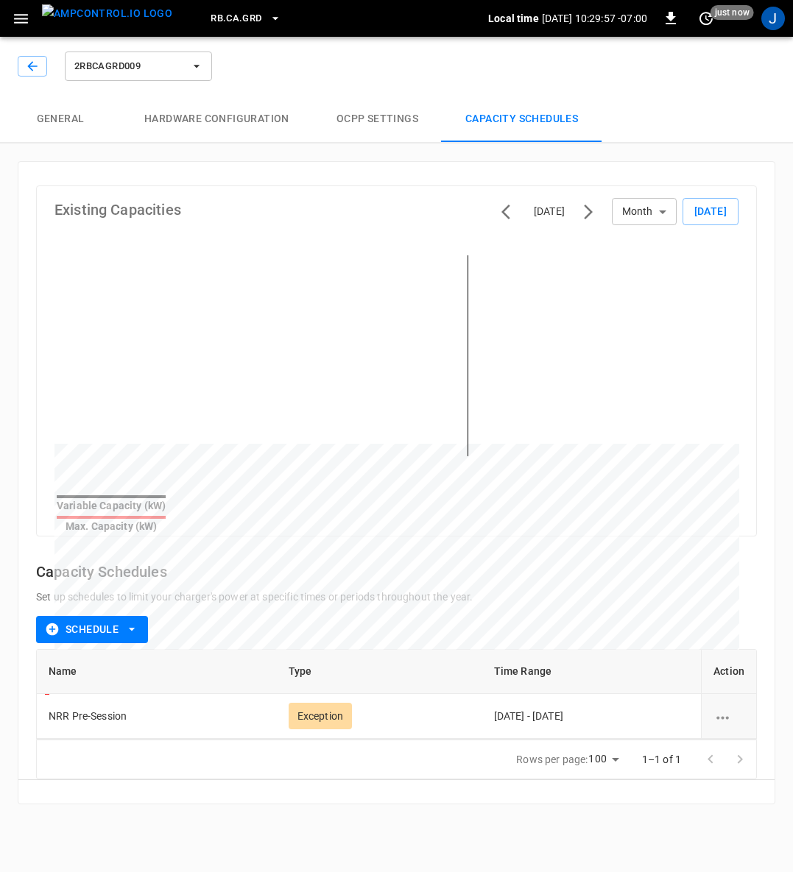
click at [726, 709] on icon "schedule options" at bounding box center [722, 718] width 18 height 18
click at [735, 742] on li "Delete" at bounding box center [740, 741] width 52 height 24
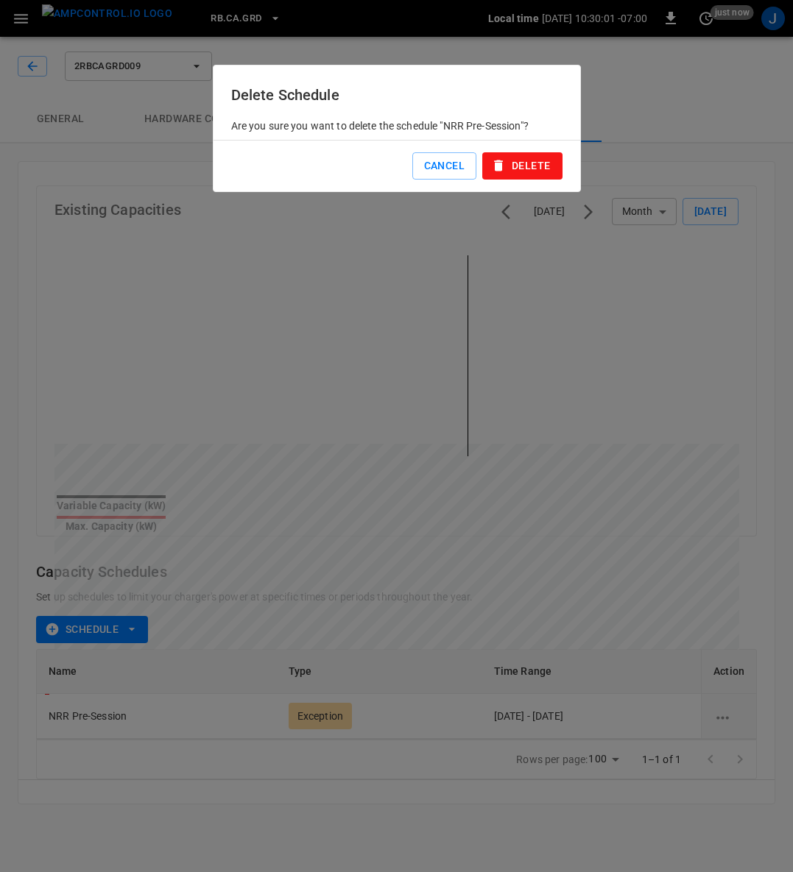
click at [529, 164] on button "Delete" at bounding box center [521, 165] width 79 height 27
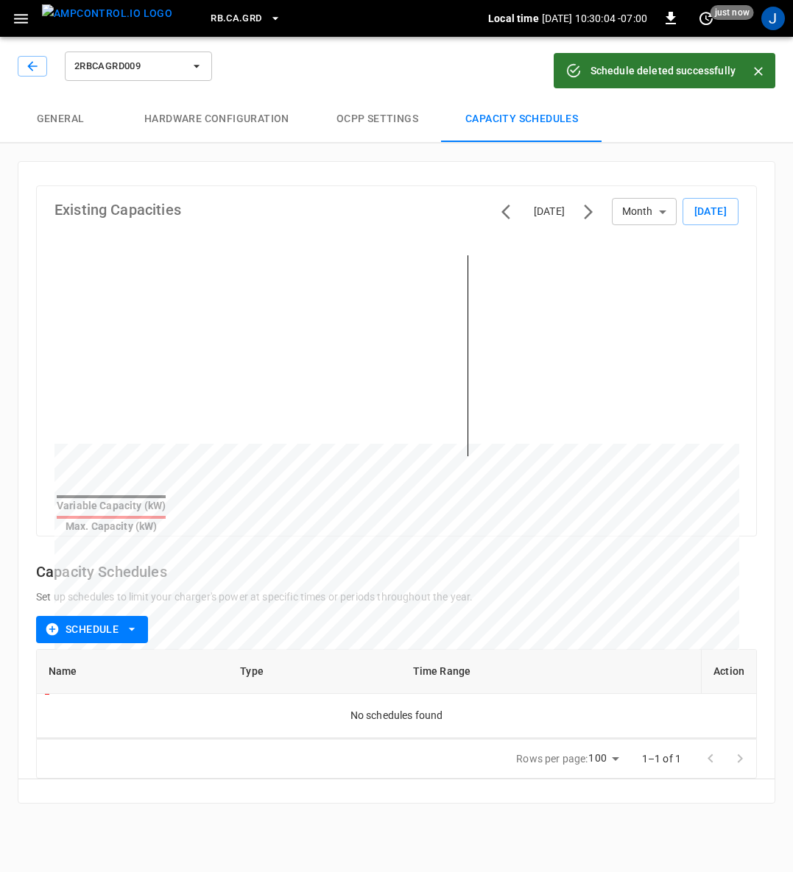
click at [197, 67] on icon "button" at bounding box center [197, 66] width 6 height 3
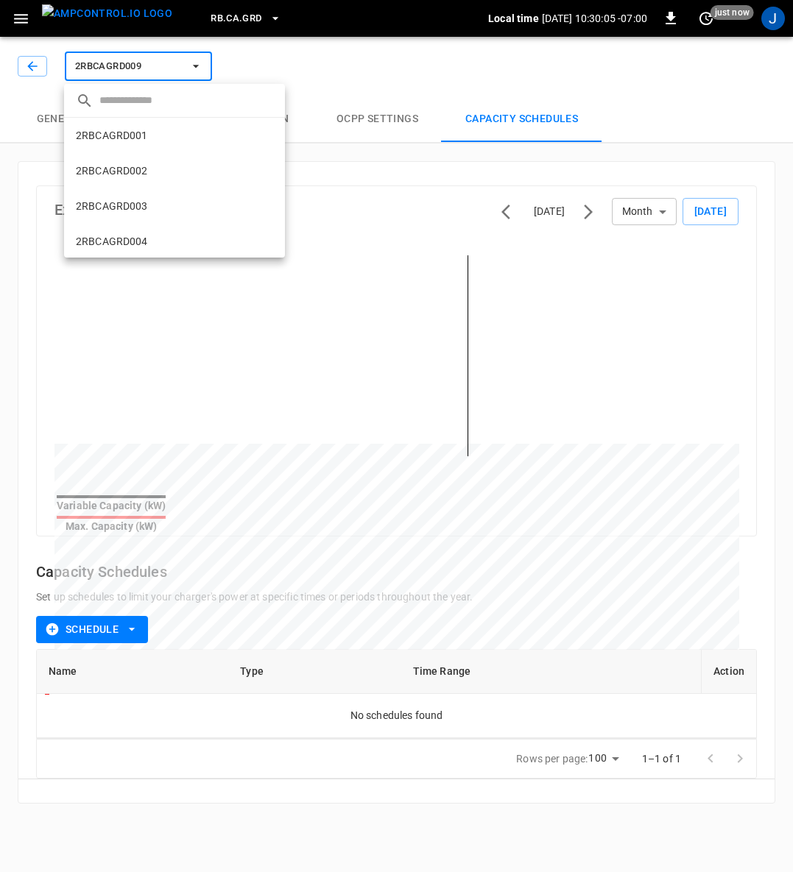
scroll to position [272, 0]
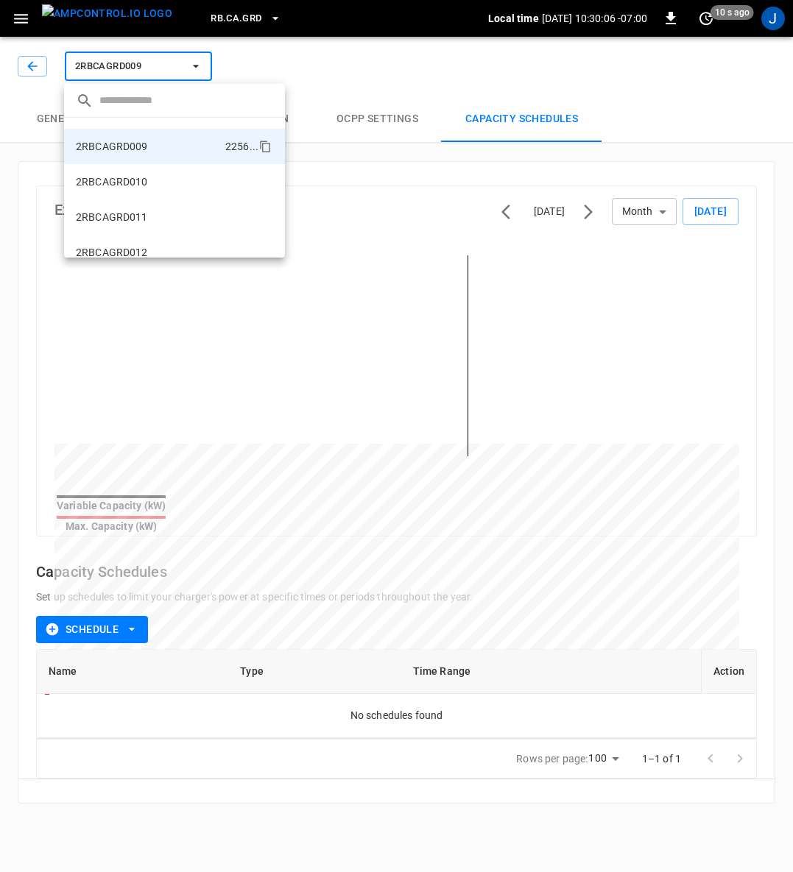
click at [128, 184] on p "2RBCAGRD010" at bounding box center [112, 181] width 72 height 15
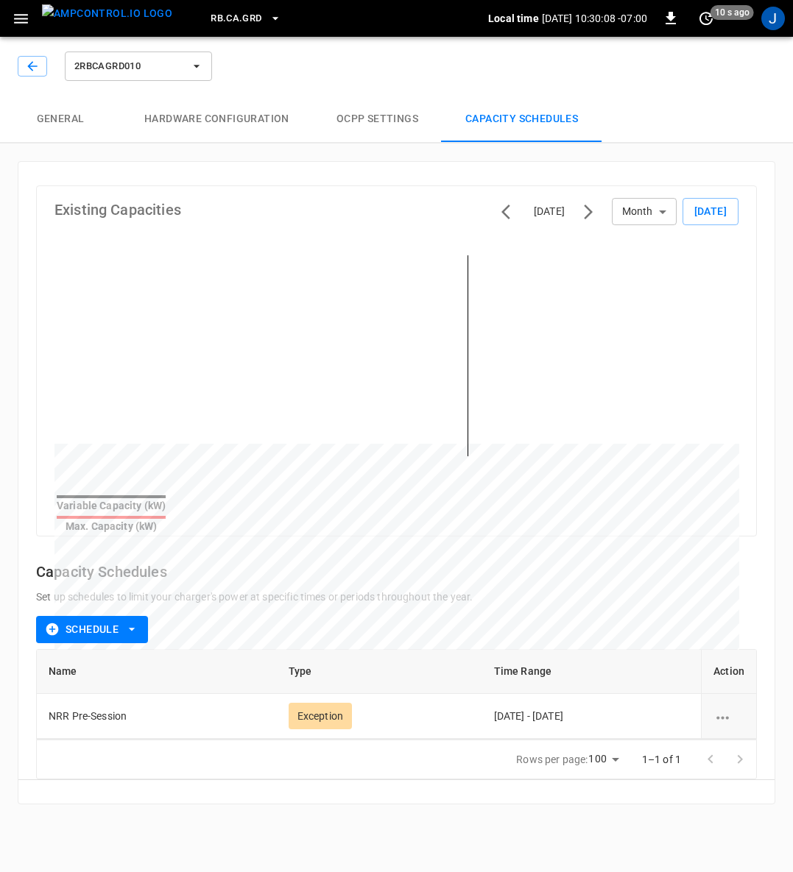
click at [194, 67] on icon "button" at bounding box center [196, 66] width 15 height 15
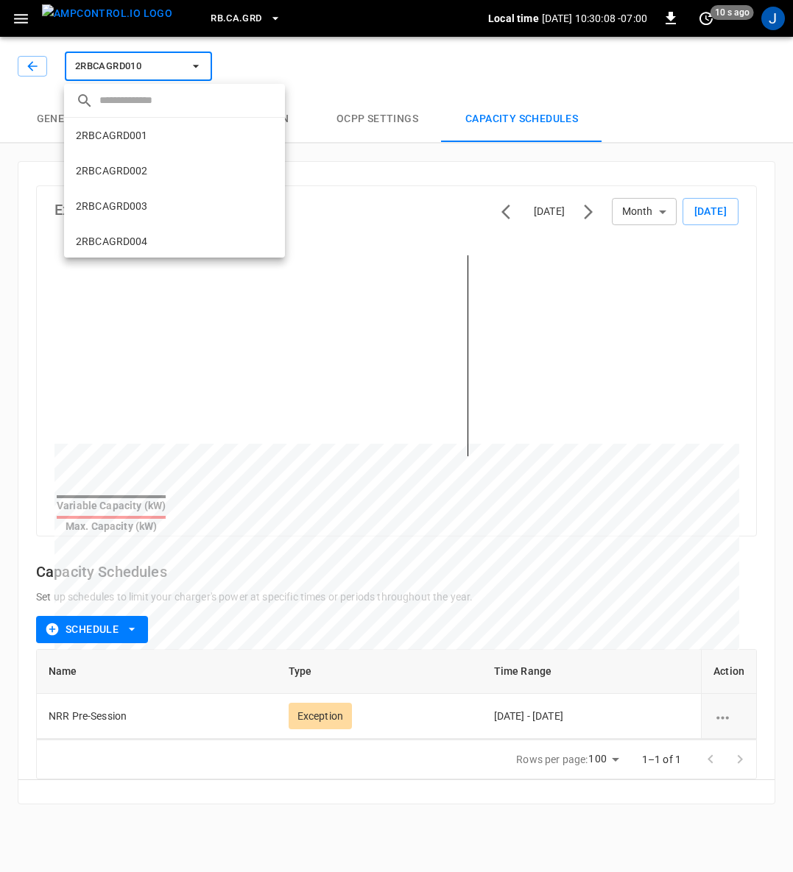
scroll to position [307, 0]
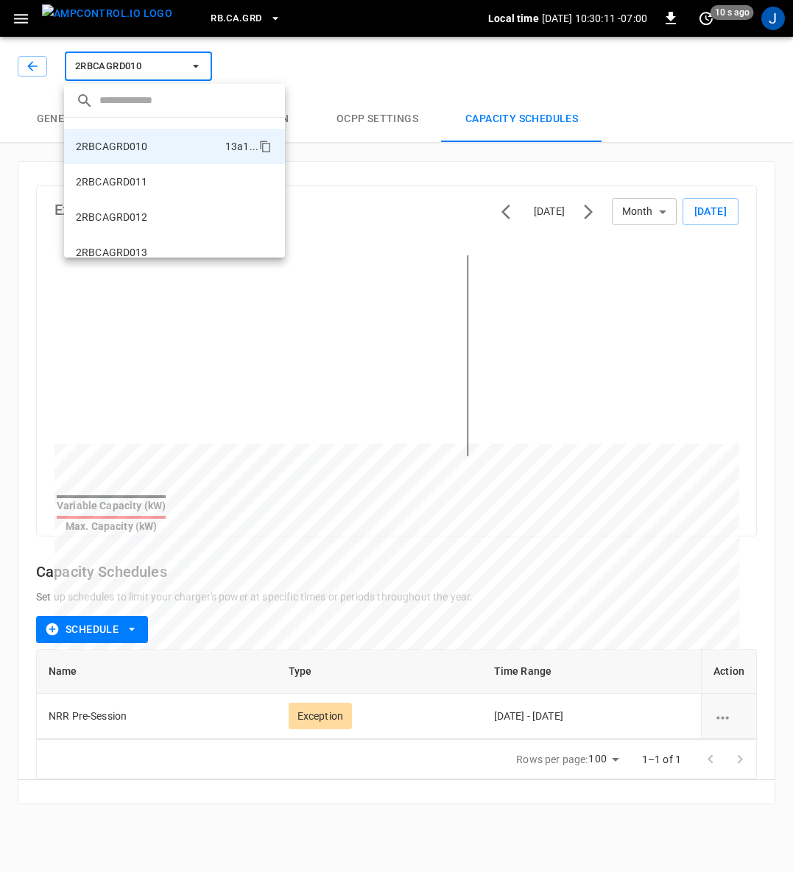
click at [440, 75] on div at bounding box center [396, 436] width 793 height 872
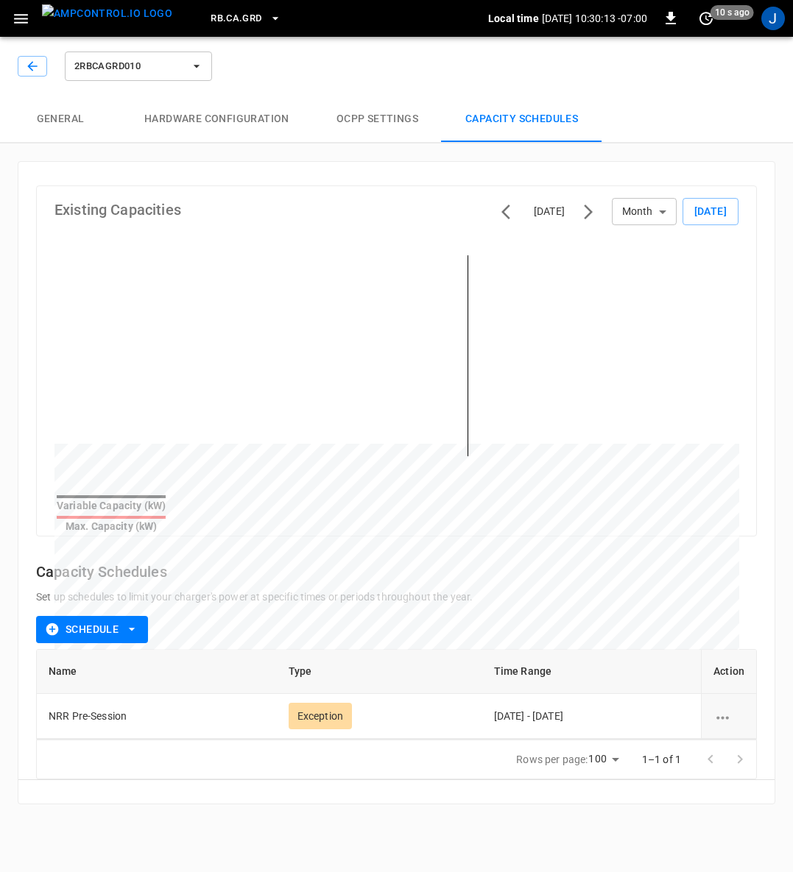
click at [723, 709] on icon "schedule options" at bounding box center [722, 718] width 18 height 18
click at [733, 743] on li "Delete" at bounding box center [740, 741] width 52 height 24
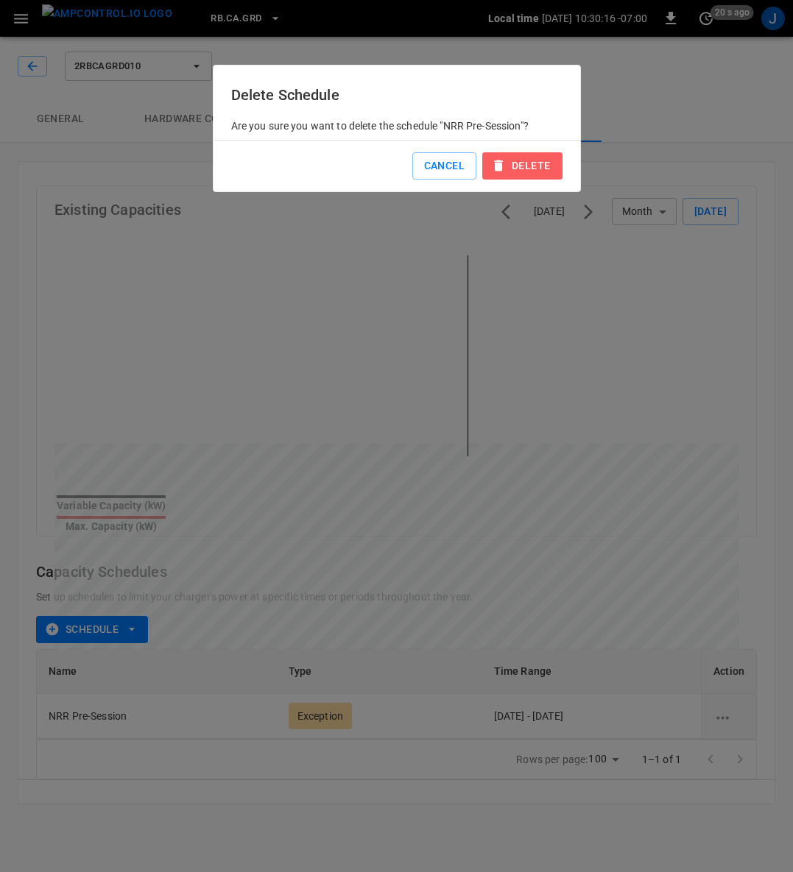
click at [531, 167] on button "Delete" at bounding box center [521, 165] width 79 height 27
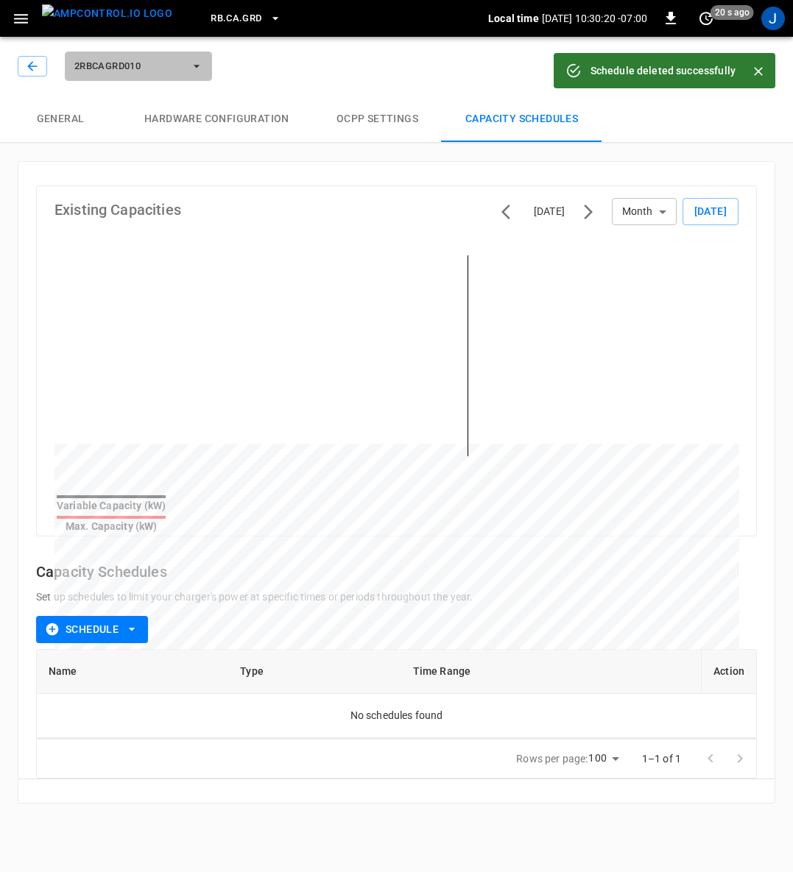
click at [201, 77] on button "2RBCAGRD010" at bounding box center [138, 66] width 147 height 29
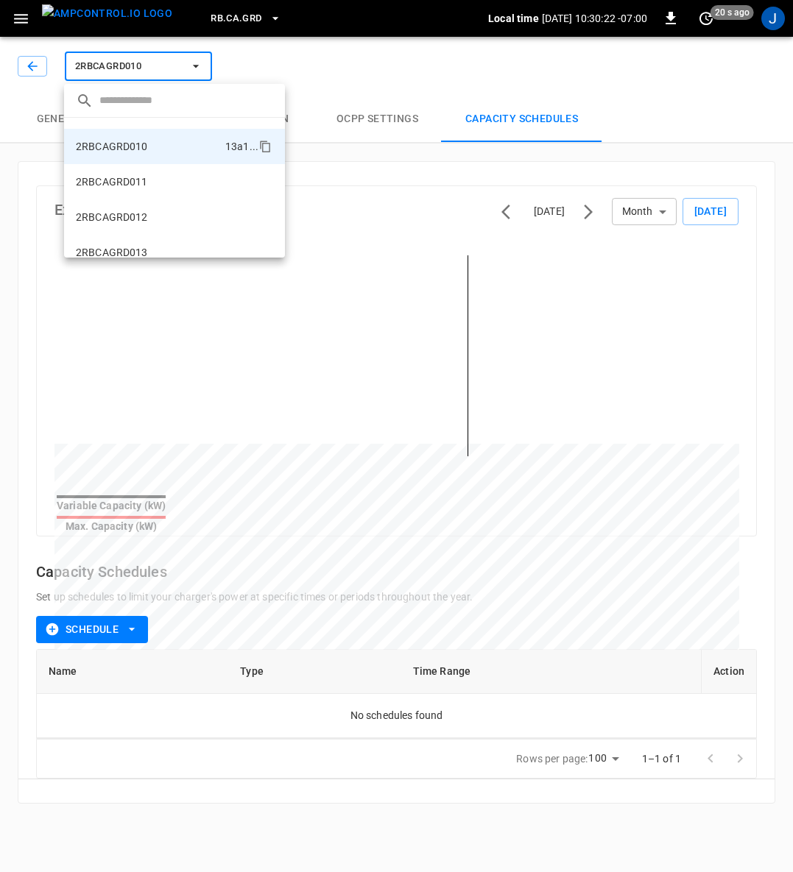
click at [128, 178] on p "2RBCAGRD011" at bounding box center [112, 181] width 72 height 15
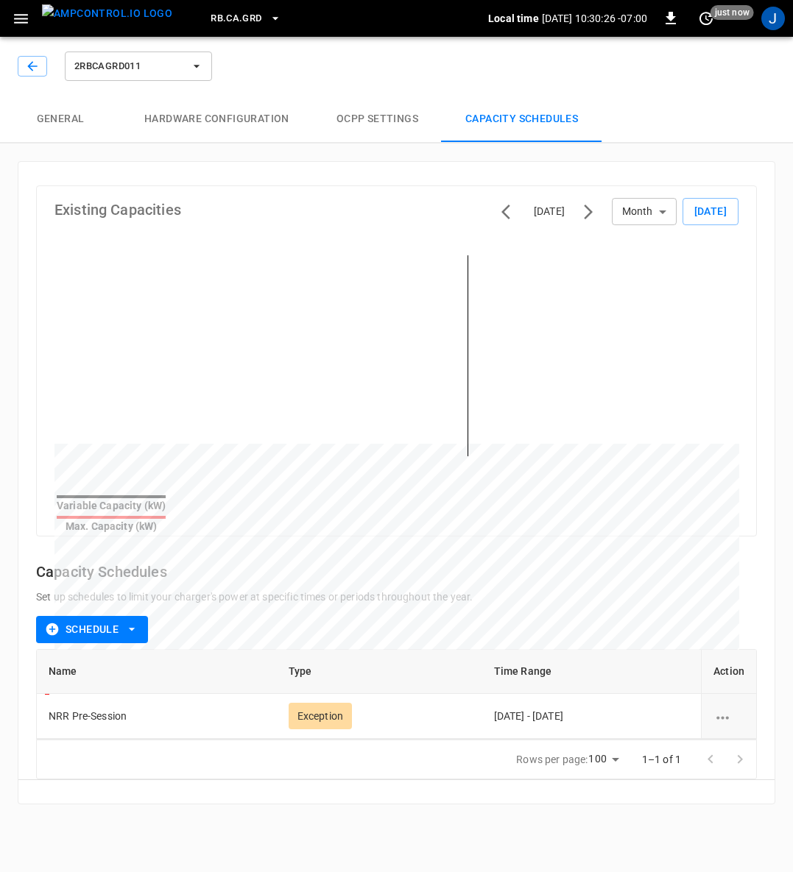
click at [724, 709] on icon "schedule options" at bounding box center [722, 718] width 18 height 18
click at [737, 742] on li "Delete" at bounding box center [740, 741] width 52 height 24
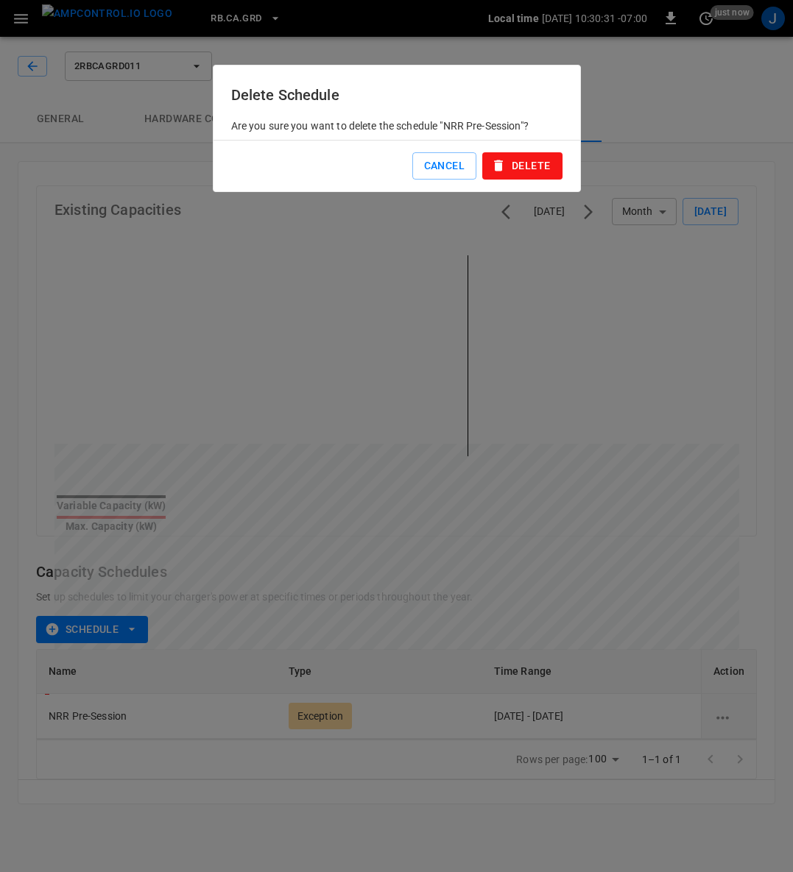
click at [534, 168] on button "Delete" at bounding box center [521, 165] width 79 height 27
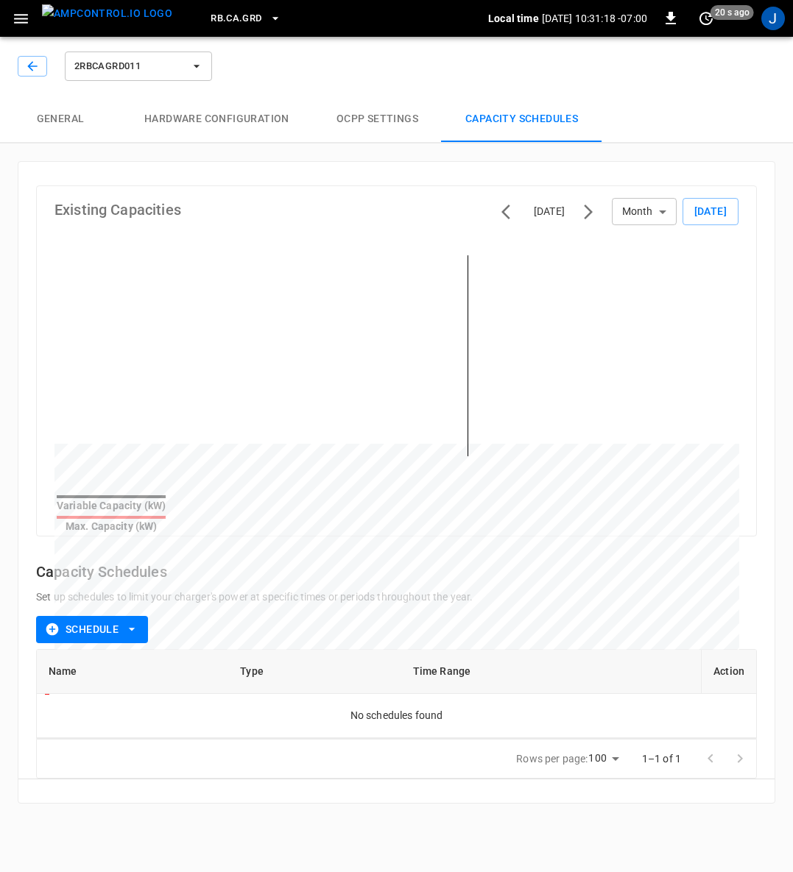
click at [199, 71] on icon "button" at bounding box center [196, 66] width 15 height 15
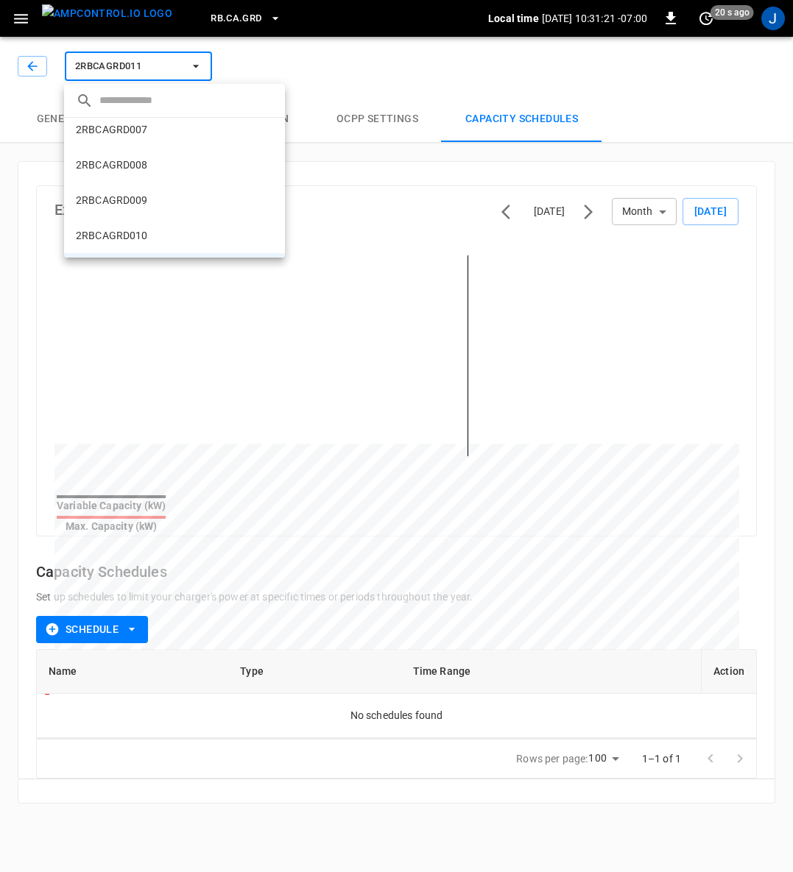
scroll to position [214, 0]
click at [129, 136] on p "2RBCAGRD007" at bounding box center [112, 133] width 72 height 15
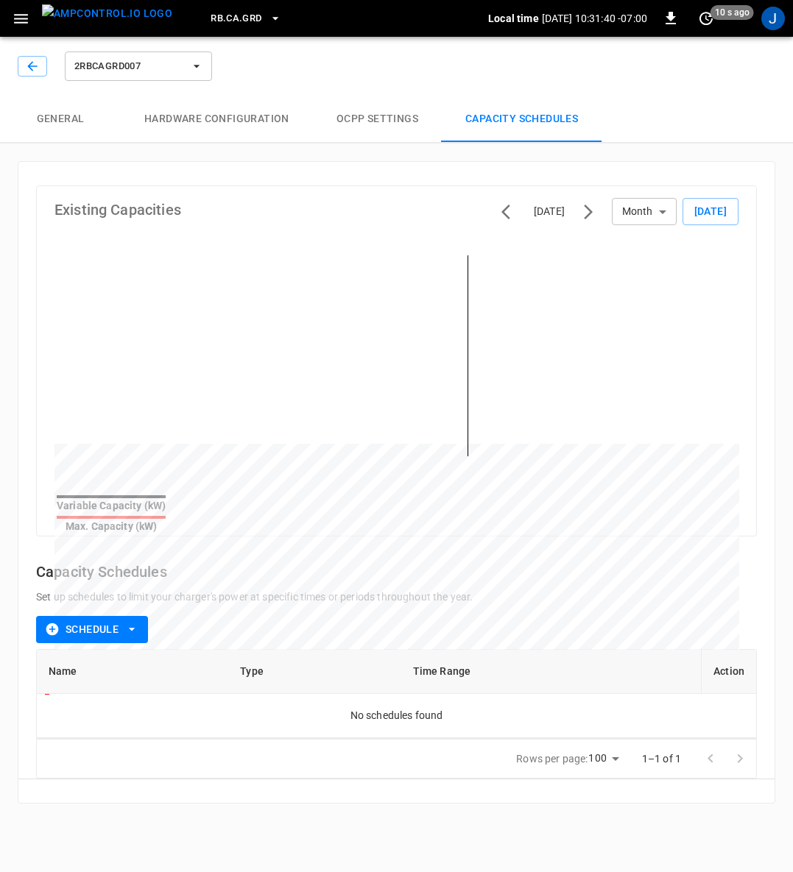
click at [135, 622] on icon "button" at bounding box center [131, 629] width 15 height 15
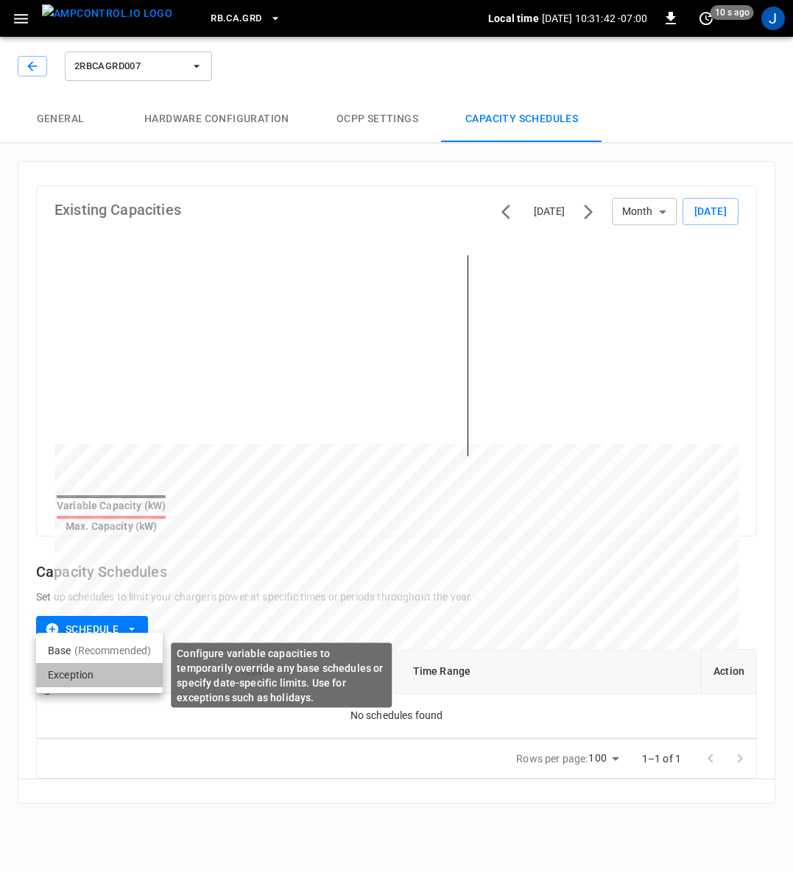
click at [68, 669] on li "Exception" at bounding box center [99, 675] width 127 height 24
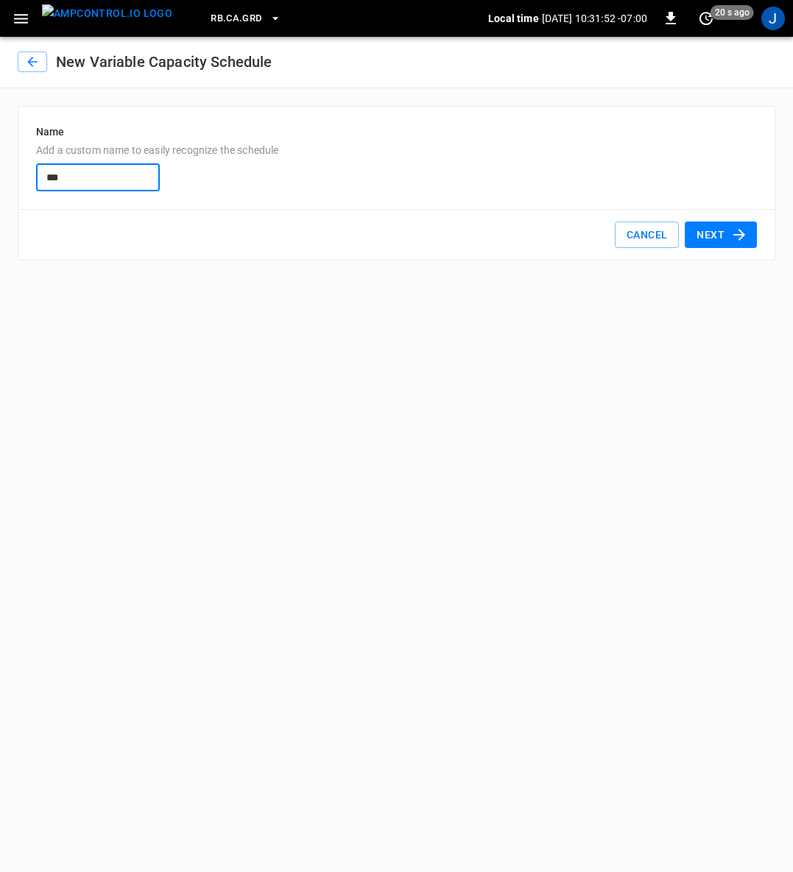
type input "**********"
click at [722, 234] on button "Next" at bounding box center [720, 235] width 72 height 27
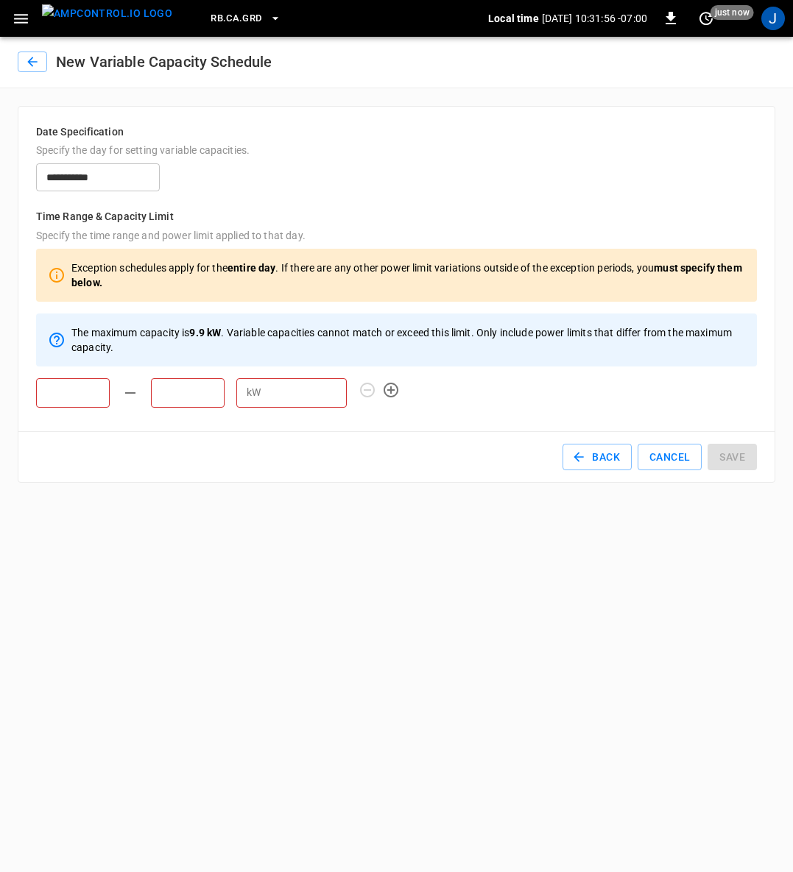
click at [79, 393] on input "text" at bounding box center [73, 392] width 74 height 29
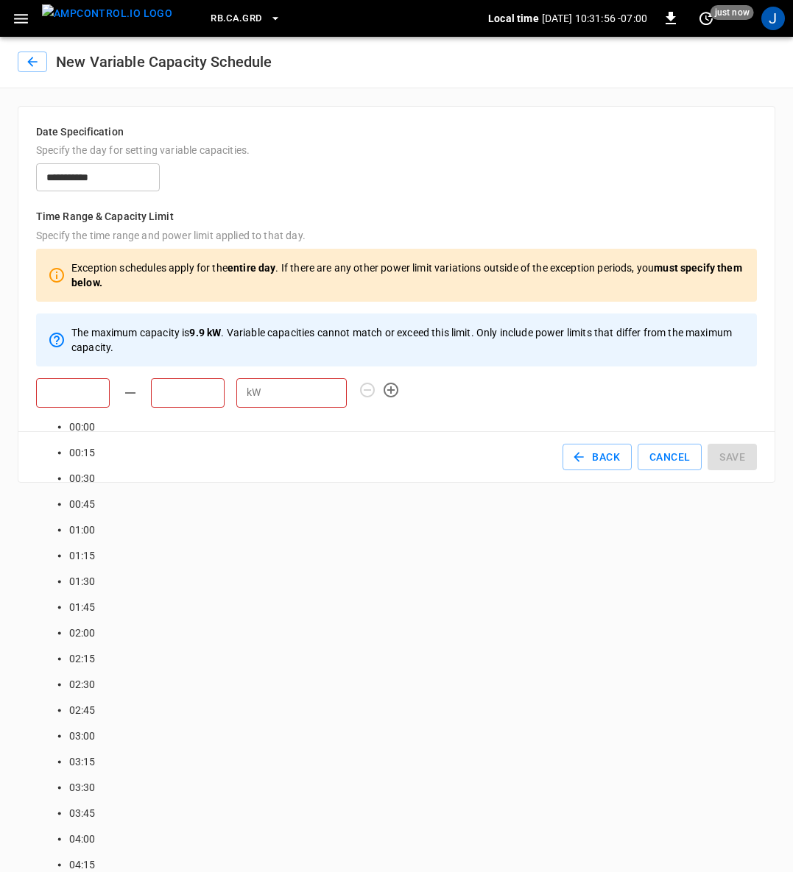
scroll to position [1223, 0]
type input "*****"
click at [185, 393] on input "text" at bounding box center [188, 392] width 74 height 29
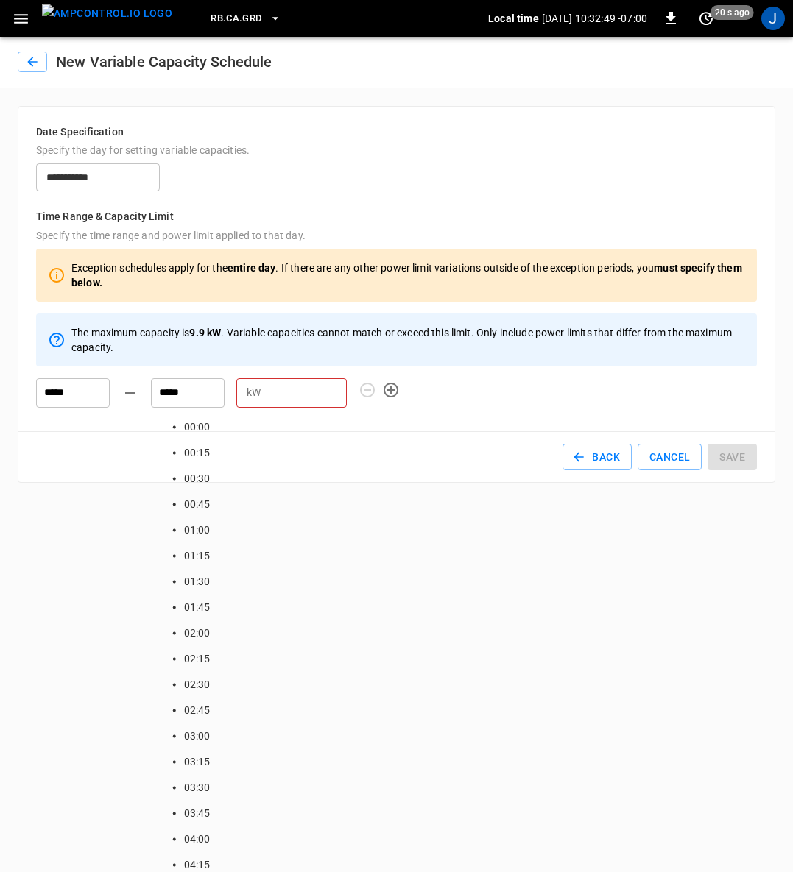
type input "*****"
click at [263, 393] on div "kW ​" at bounding box center [291, 392] width 110 height 29
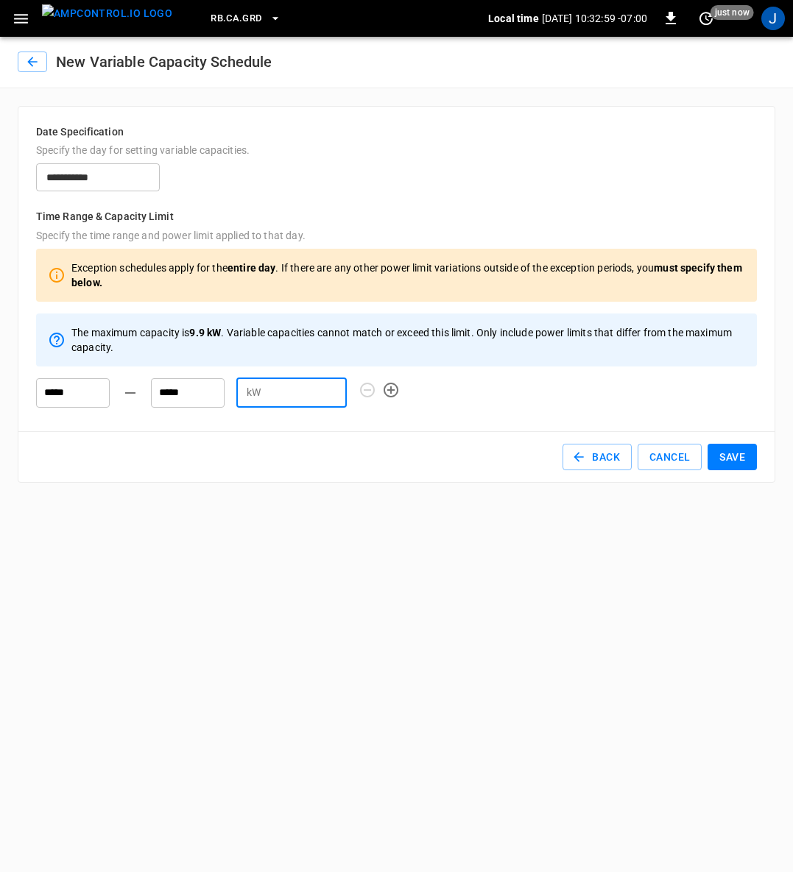
type input "*"
click at [733, 456] on button "Save" at bounding box center [731, 457] width 49 height 27
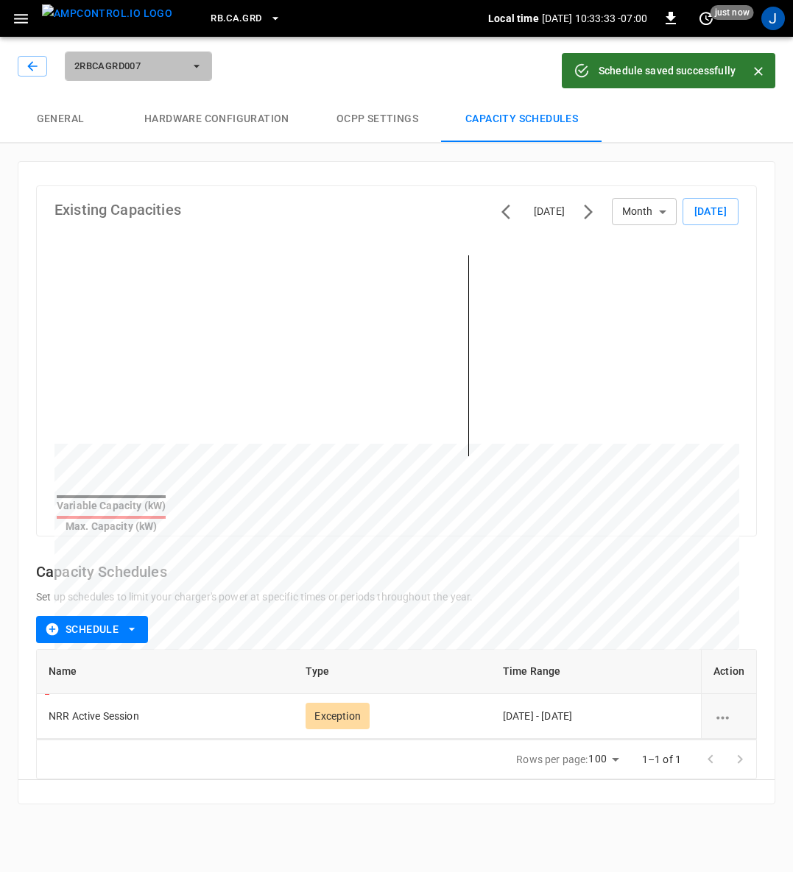
click at [197, 72] on icon "button" at bounding box center [196, 66] width 15 height 15
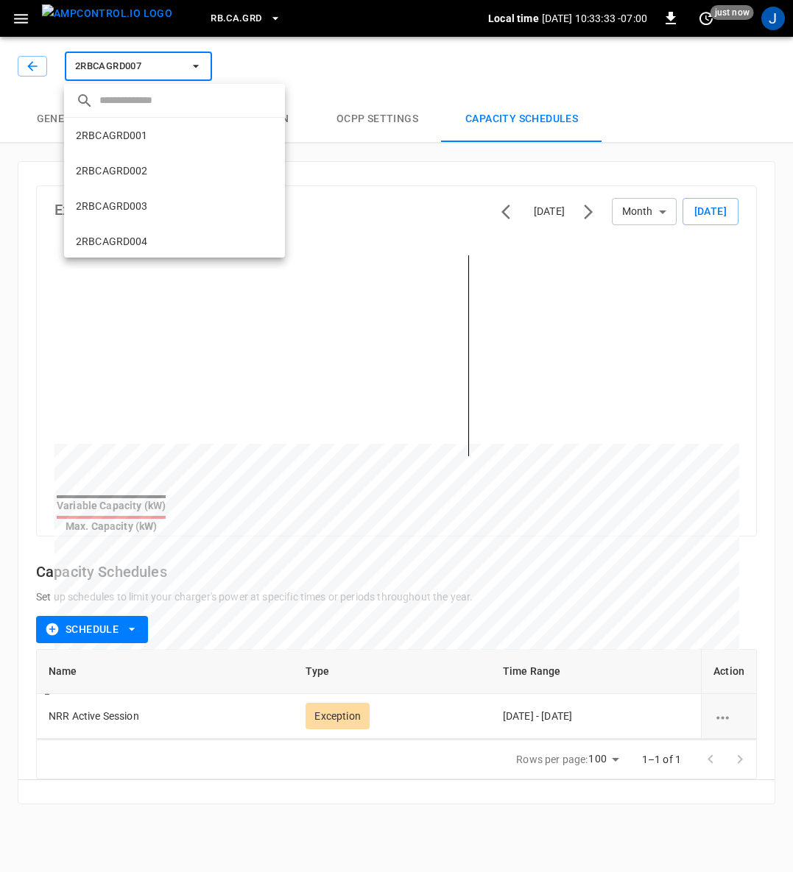
scroll to position [201, 0]
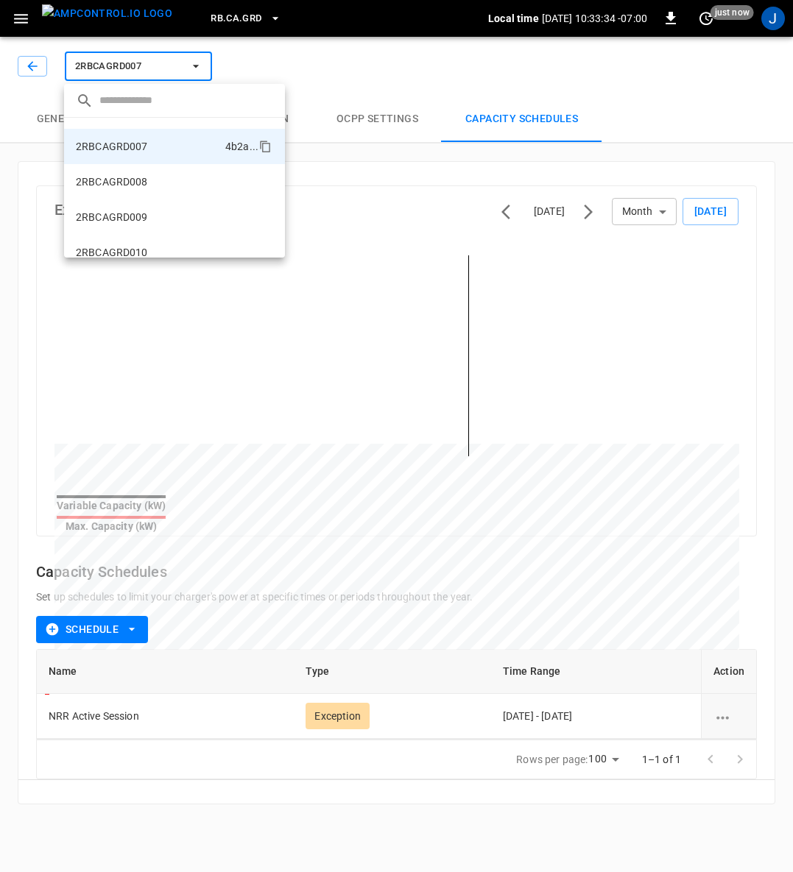
click at [135, 177] on p "2RBCAGRD008" at bounding box center [112, 181] width 72 height 15
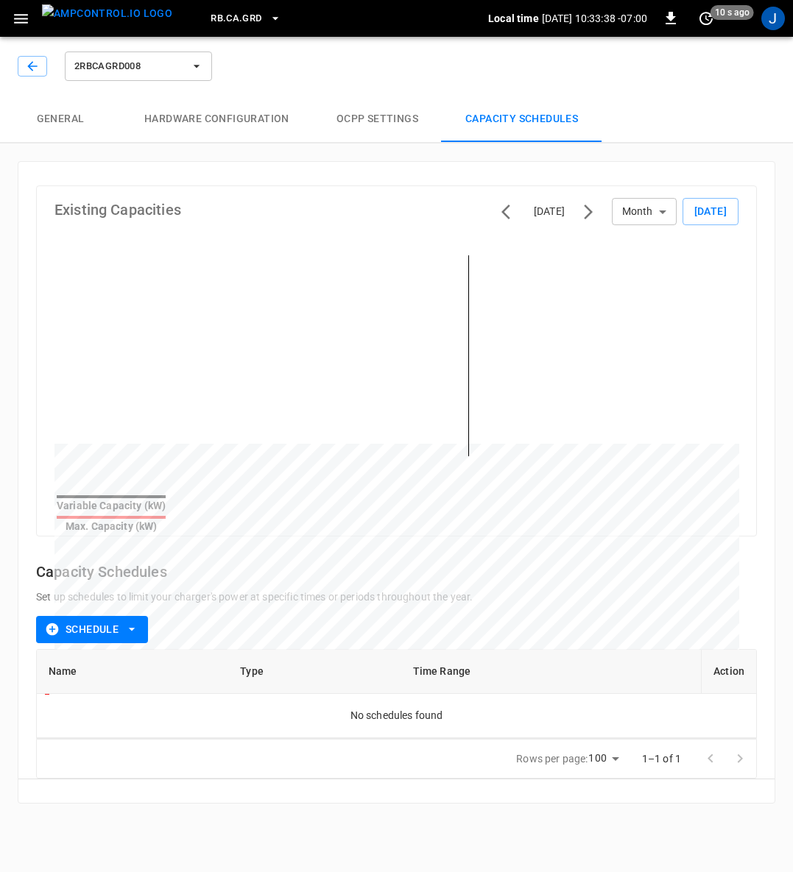
click at [139, 625] on icon "button" at bounding box center [131, 629] width 15 height 15
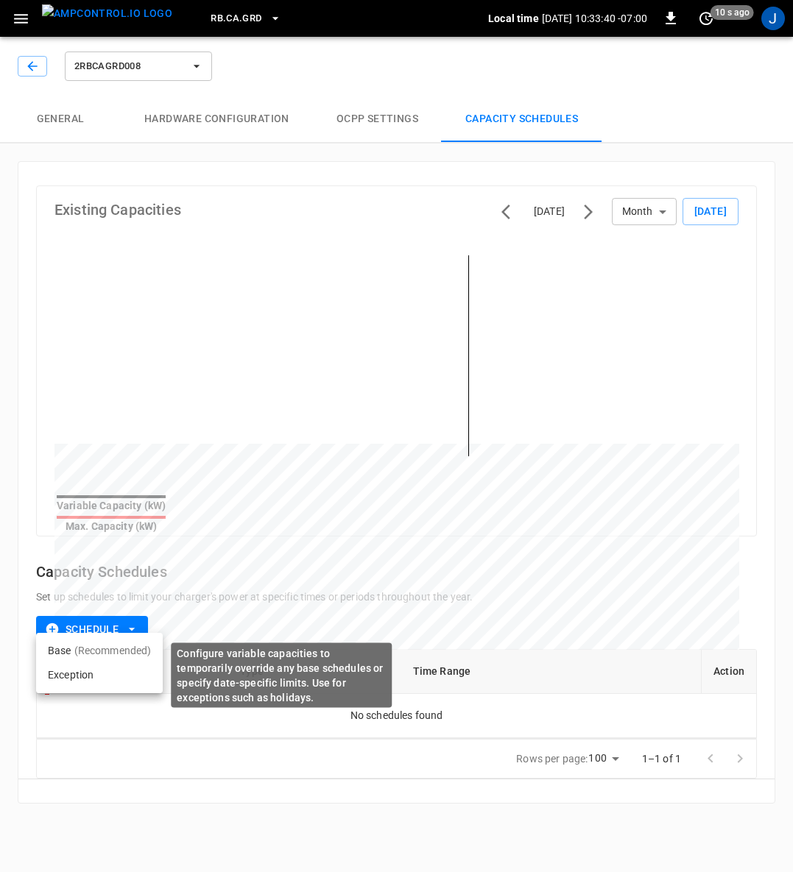
click at [76, 678] on li "Exception" at bounding box center [99, 675] width 127 height 24
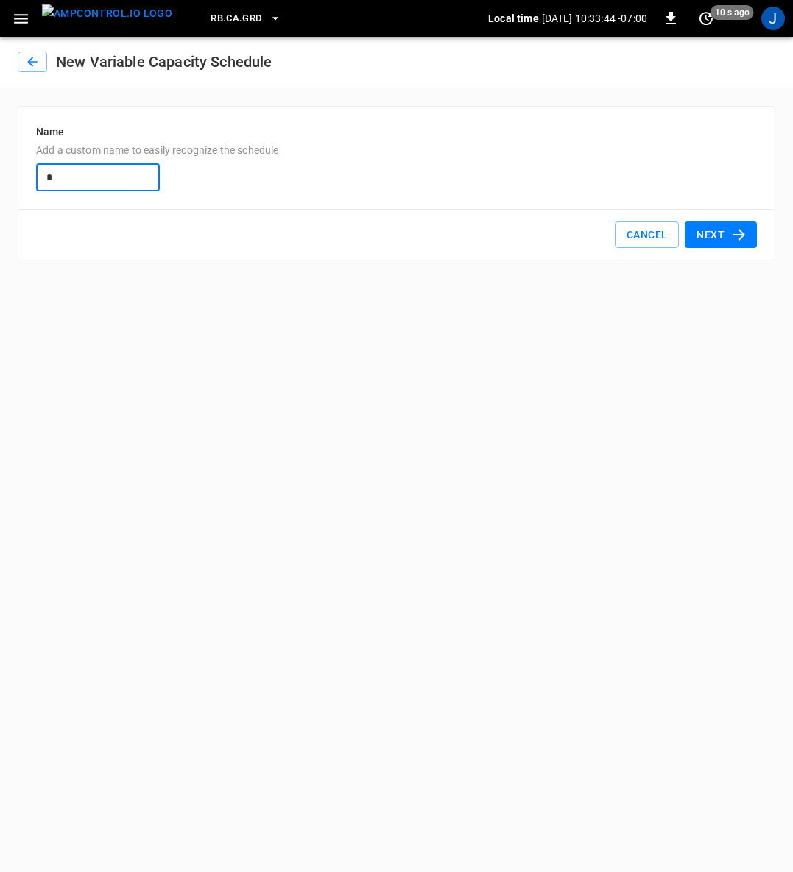
type input "**********"
click at [716, 234] on button "Next" at bounding box center [720, 235] width 72 height 27
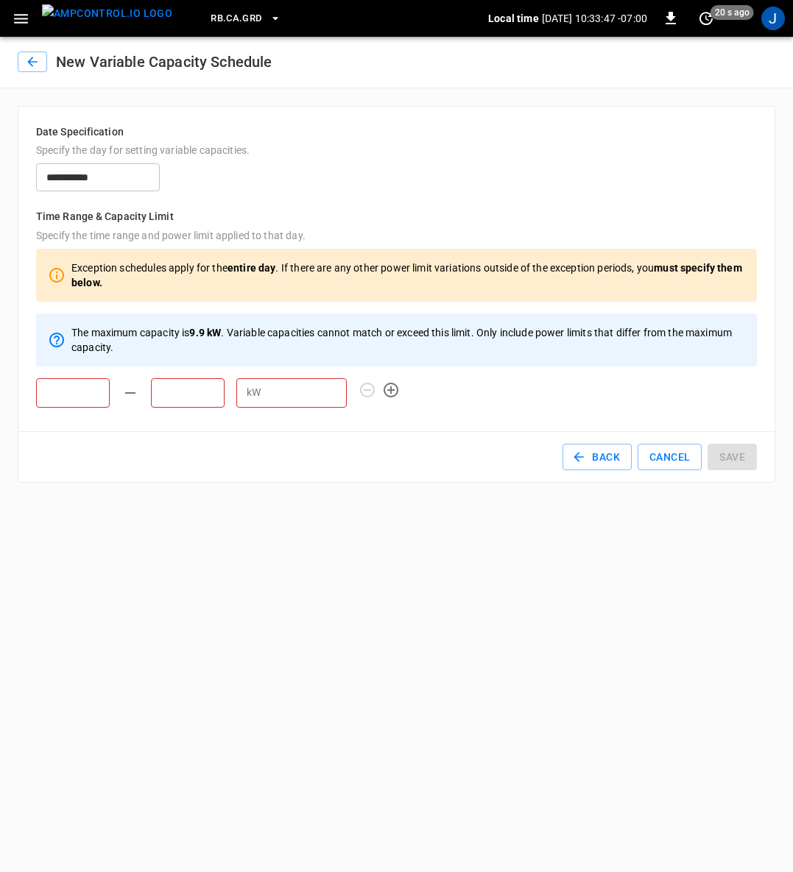
click at [76, 395] on input "text" at bounding box center [73, 392] width 74 height 29
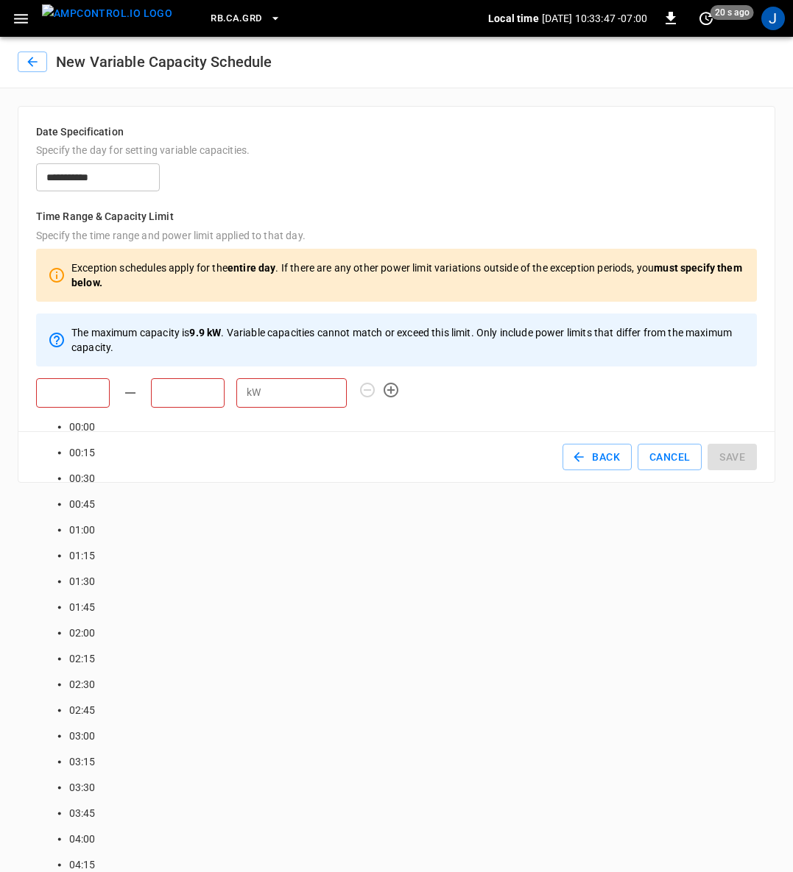
scroll to position [1223, 0]
type input "*****"
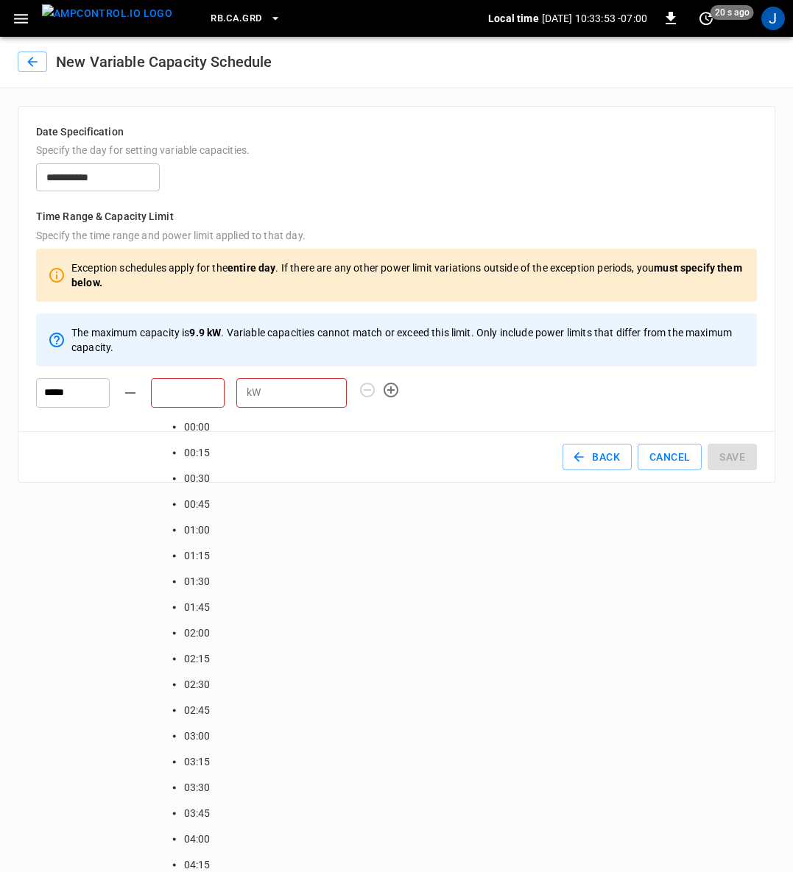
click at [205, 397] on input "text" at bounding box center [188, 392] width 74 height 29
type input "*****"
click at [271, 391] on input "number" at bounding box center [306, 392] width 80 height 27
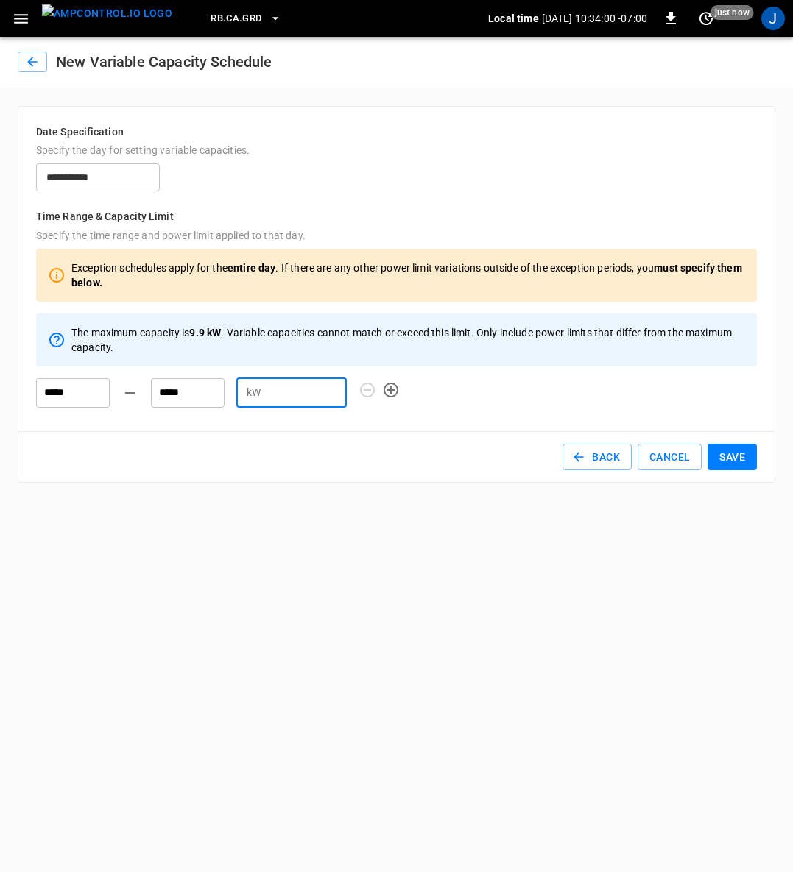
type input "*"
click at [735, 453] on button "Save" at bounding box center [731, 457] width 49 height 27
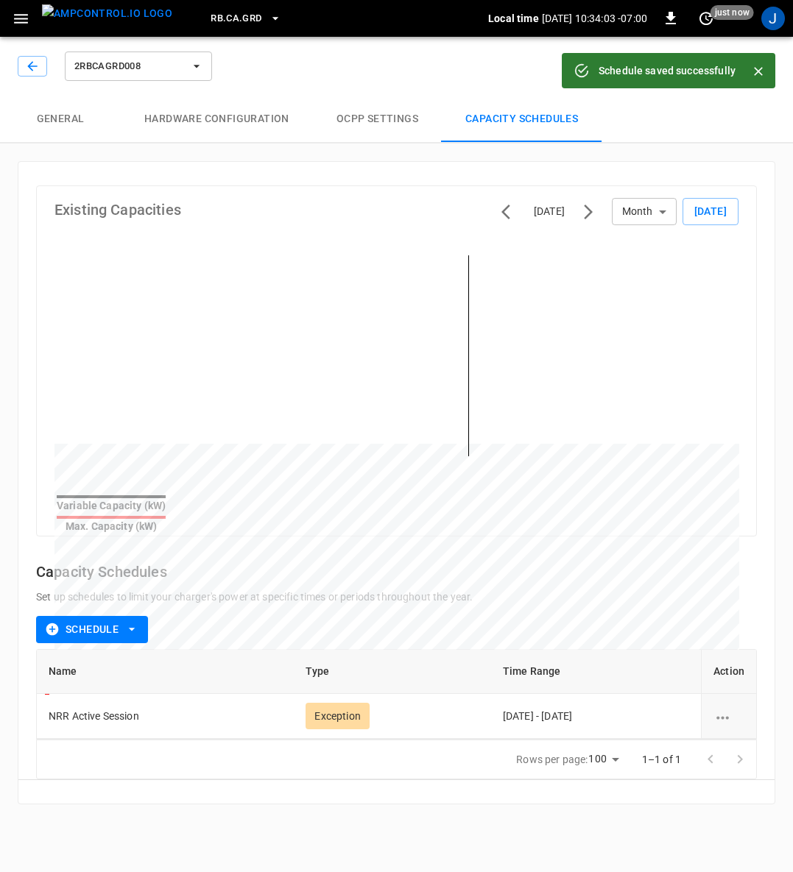
click at [198, 66] on icon "button" at bounding box center [196, 66] width 15 height 15
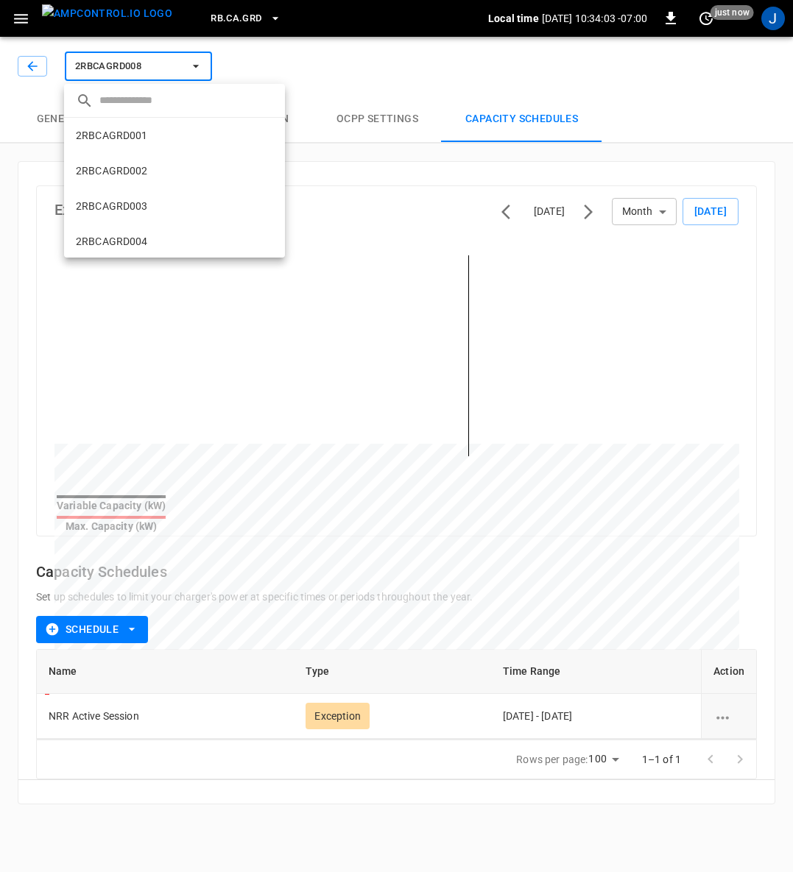
scroll to position [236, 0]
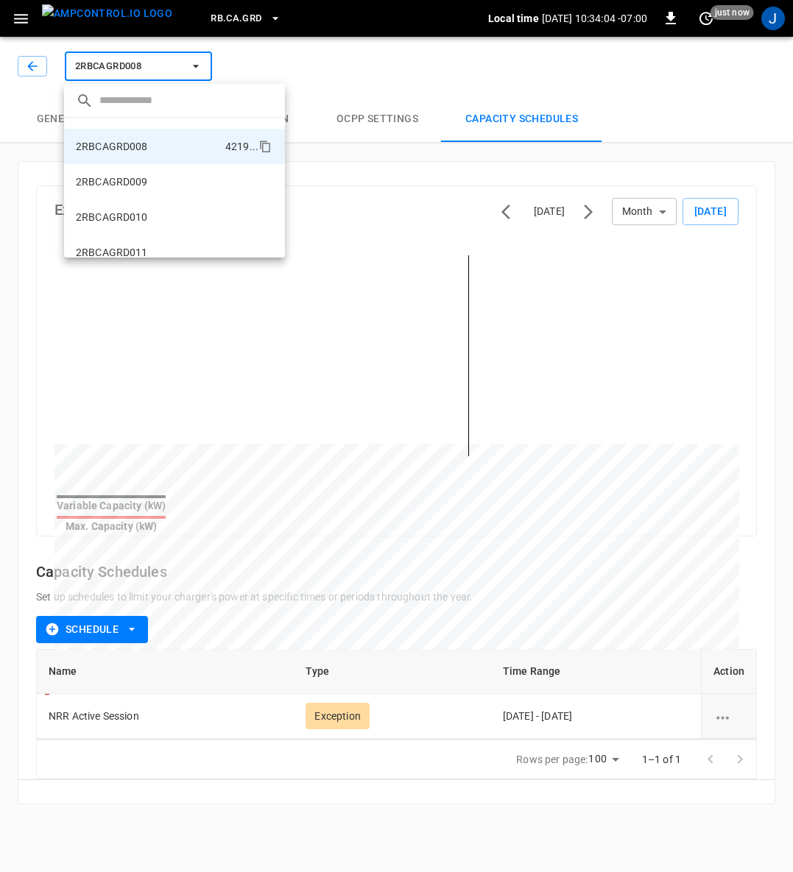
click at [124, 182] on p "2RBCAGRD009" at bounding box center [112, 181] width 72 height 15
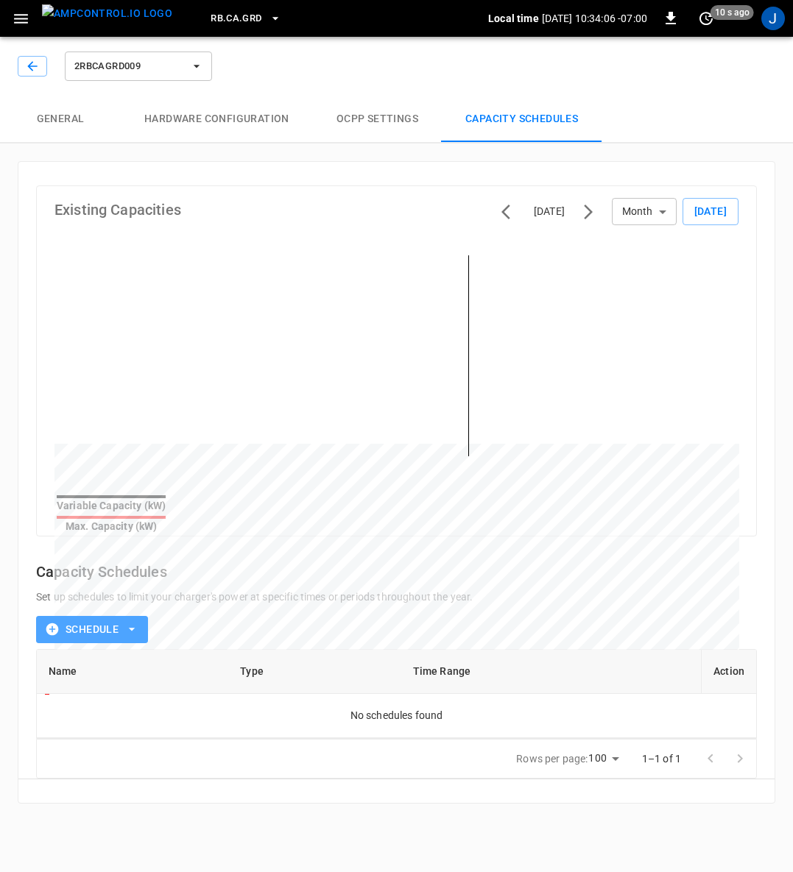
click at [138, 622] on icon "button" at bounding box center [131, 629] width 15 height 15
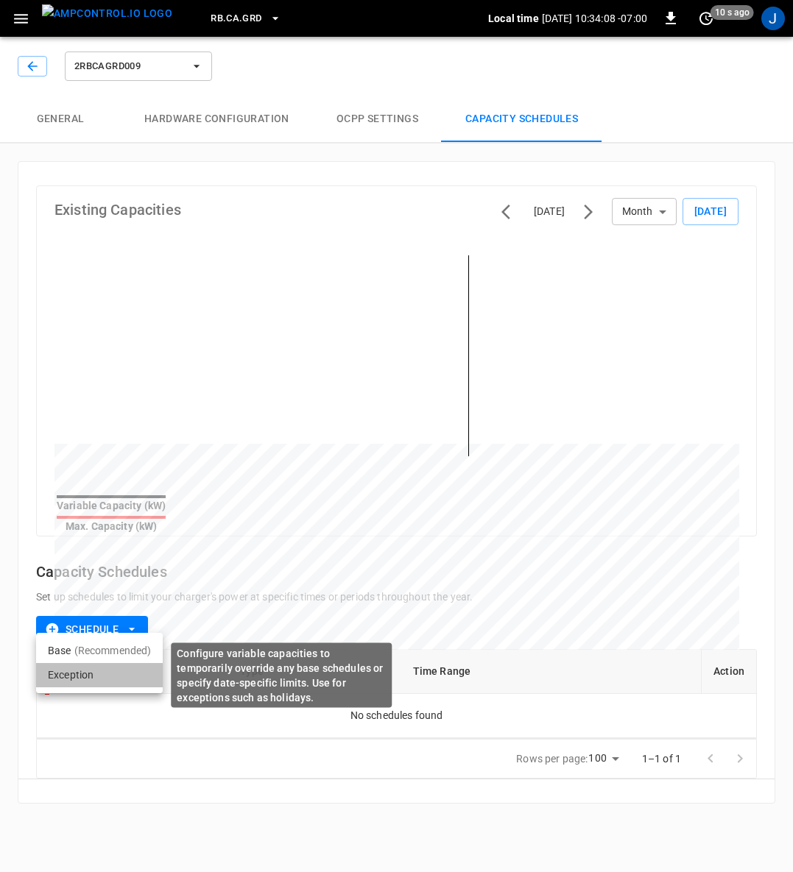
click at [79, 671] on li "Exception" at bounding box center [99, 675] width 127 height 24
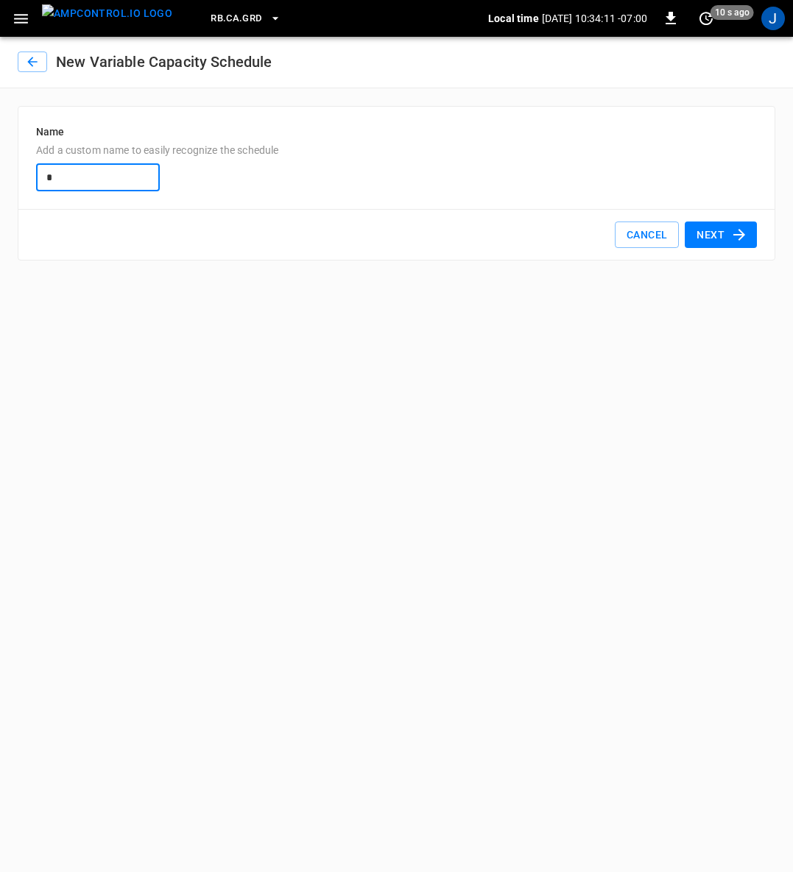
type input "**********"
click at [726, 233] on button "Next" at bounding box center [720, 235] width 72 height 27
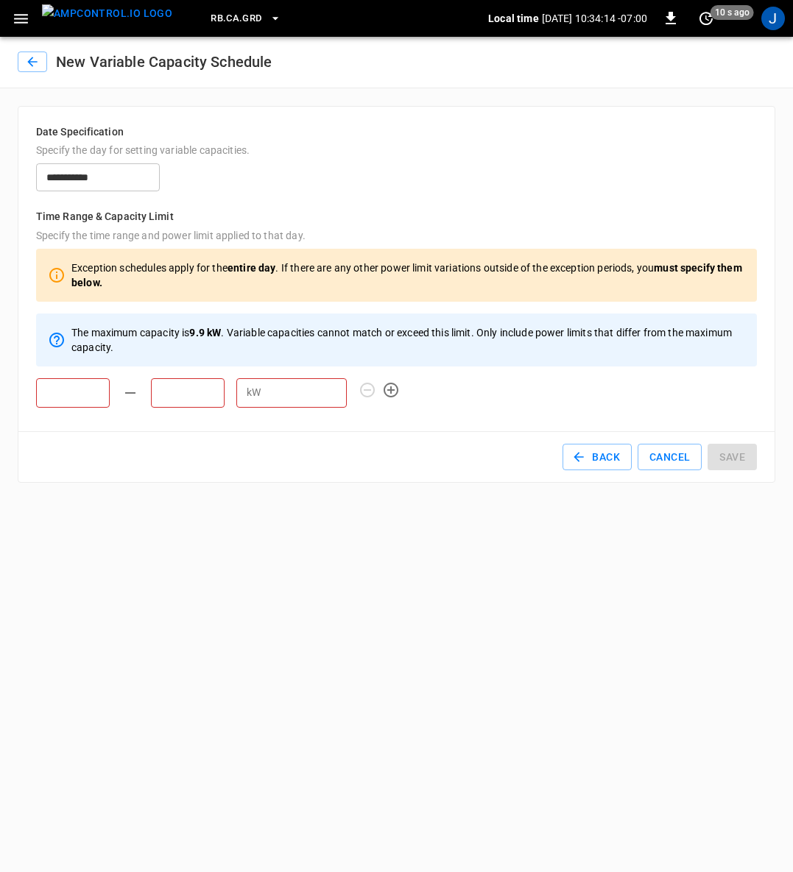
click at [85, 385] on input "text" at bounding box center [73, 392] width 74 height 29
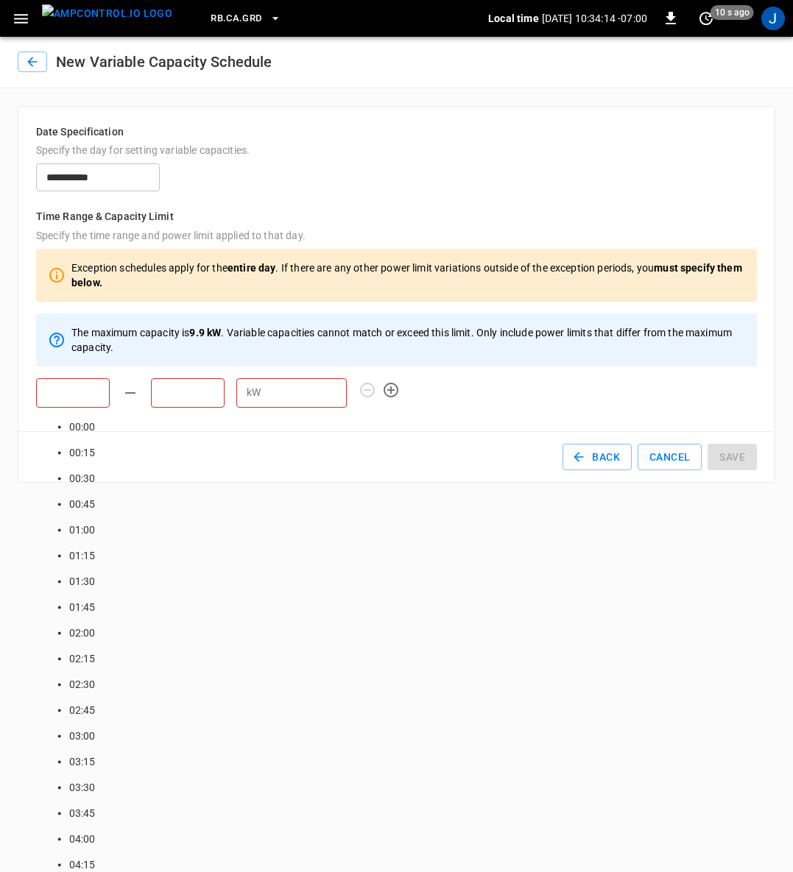
scroll to position [1223, 0]
type input "*****"
click at [166, 394] on input "text" at bounding box center [188, 392] width 74 height 29
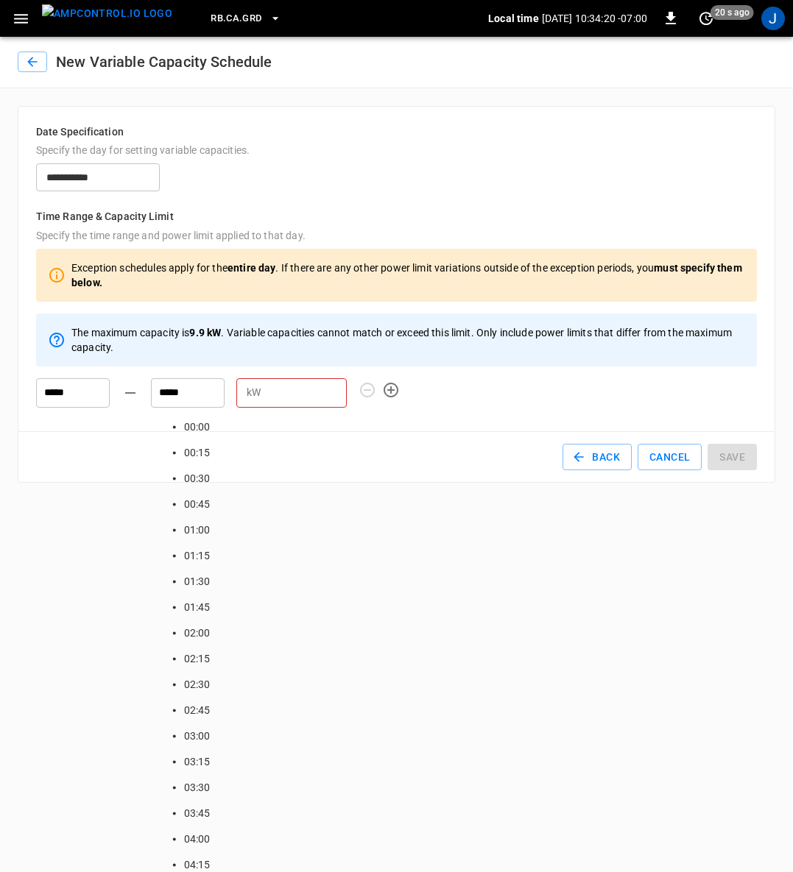
type input "*****"
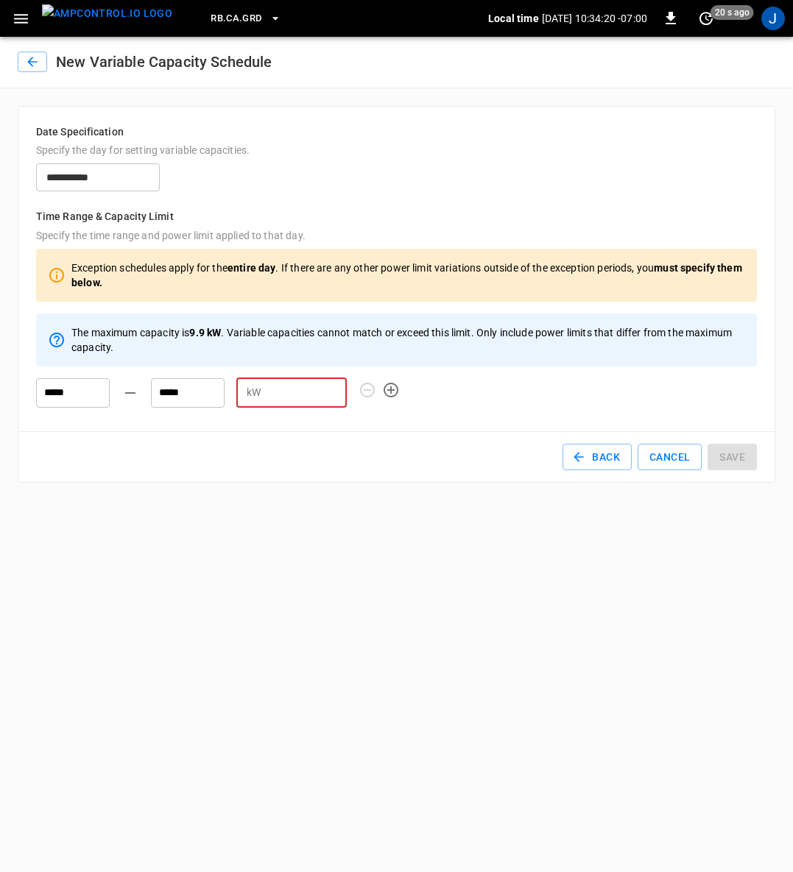
click at [269, 405] on input "number" at bounding box center [306, 392] width 80 height 27
type input "*"
click at [722, 456] on button "Save" at bounding box center [731, 457] width 49 height 27
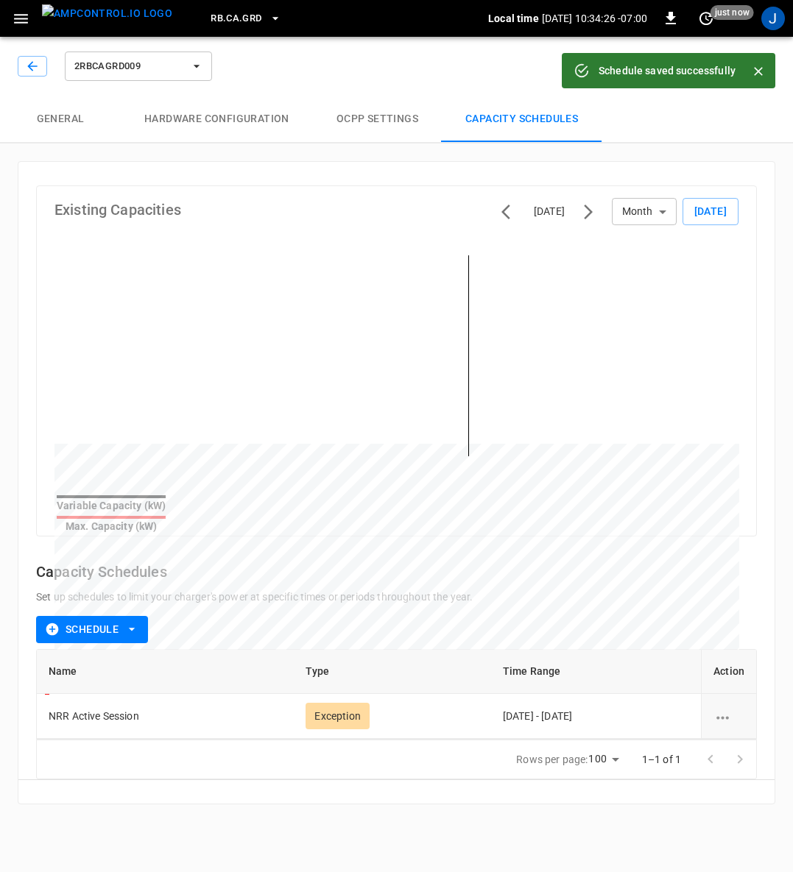
click at [203, 59] on icon "button" at bounding box center [196, 66] width 15 height 15
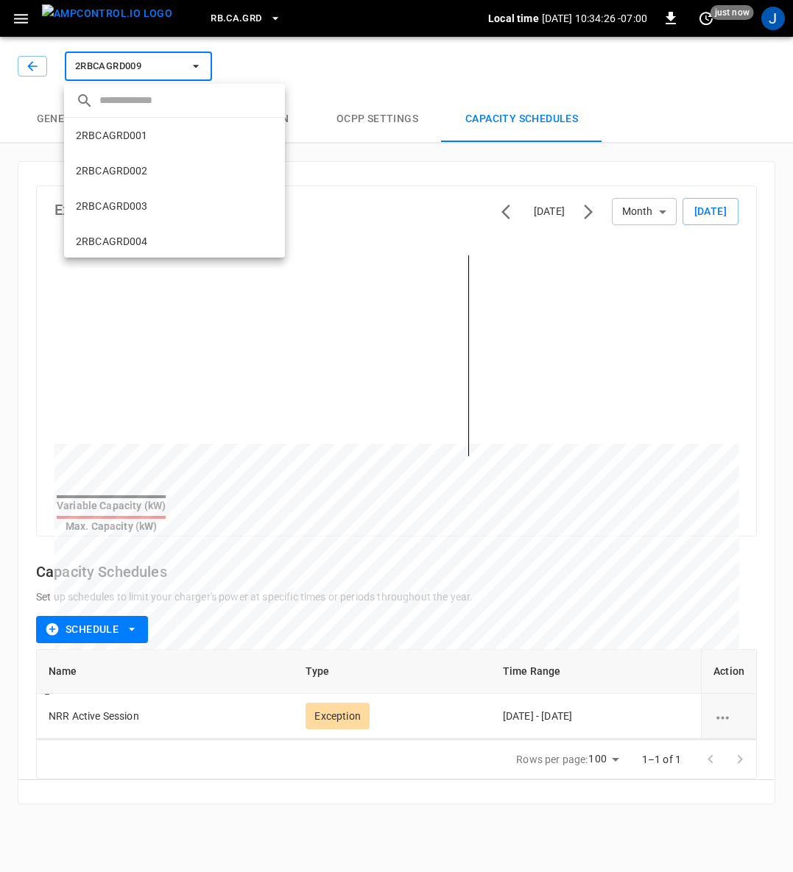
scroll to position [272, 0]
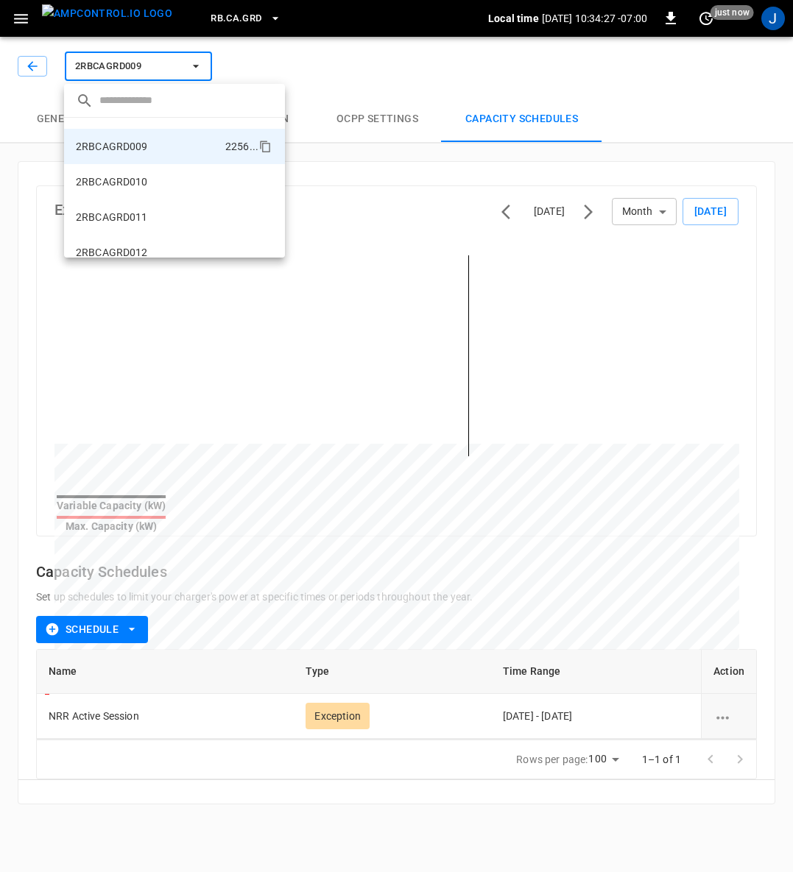
click at [131, 184] on p "2RBCAGRD010" at bounding box center [112, 181] width 72 height 15
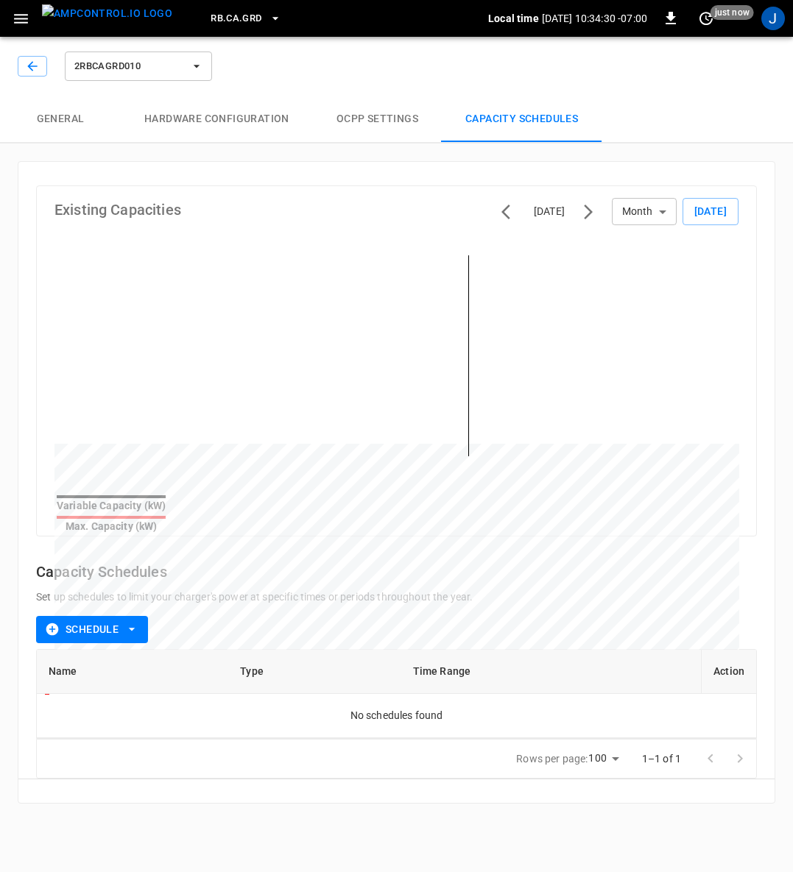
click at [139, 622] on button "Schedule" at bounding box center [92, 629] width 112 height 27
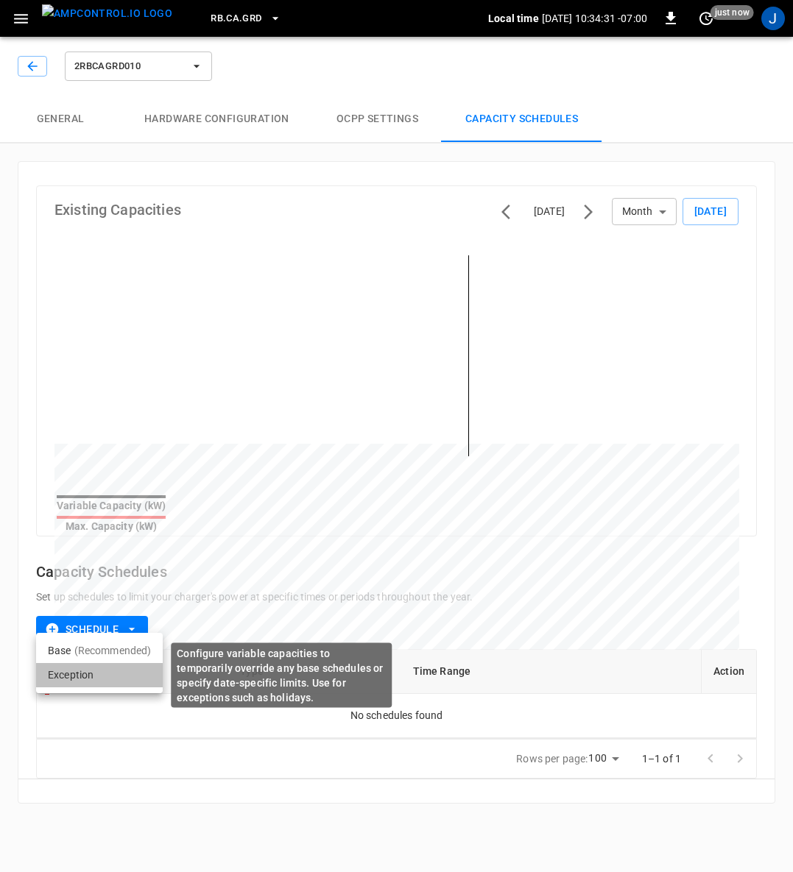
click at [86, 672] on li "Exception" at bounding box center [99, 675] width 127 height 24
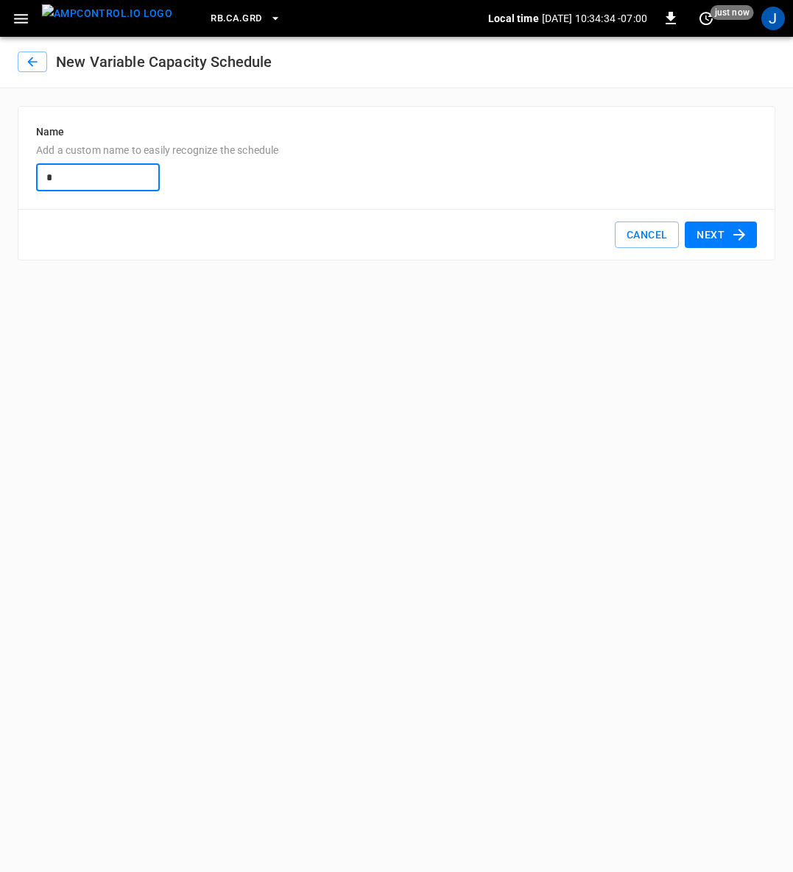
type input "**********"
click at [722, 222] on button "Next" at bounding box center [720, 235] width 72 height 27
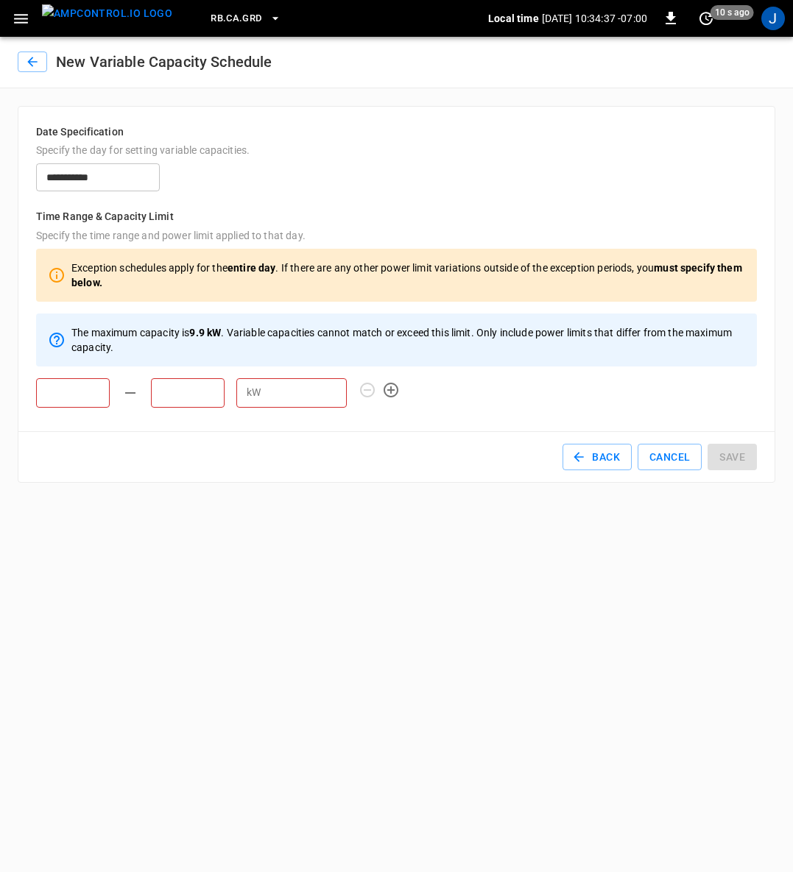
click at [68, 383] on input "text" at bounding box center [73, 392] width 74 height 29
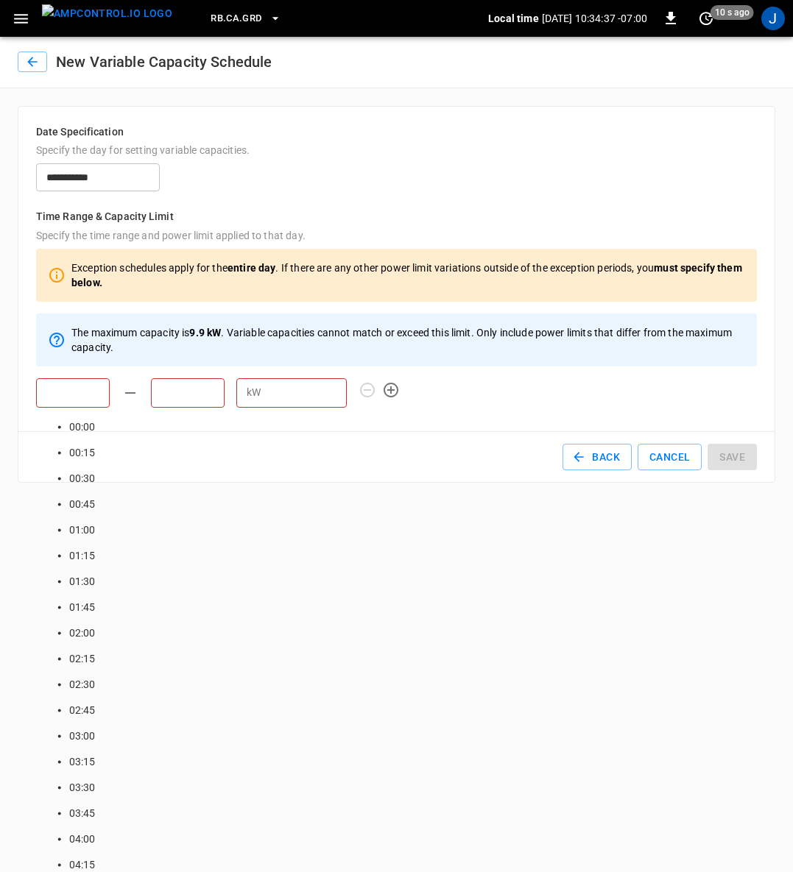
scroll to position [1223, 0]
type input "*****"
click at [199, 397] on input "text" at bounding box center [188, 392] width 74 height 29
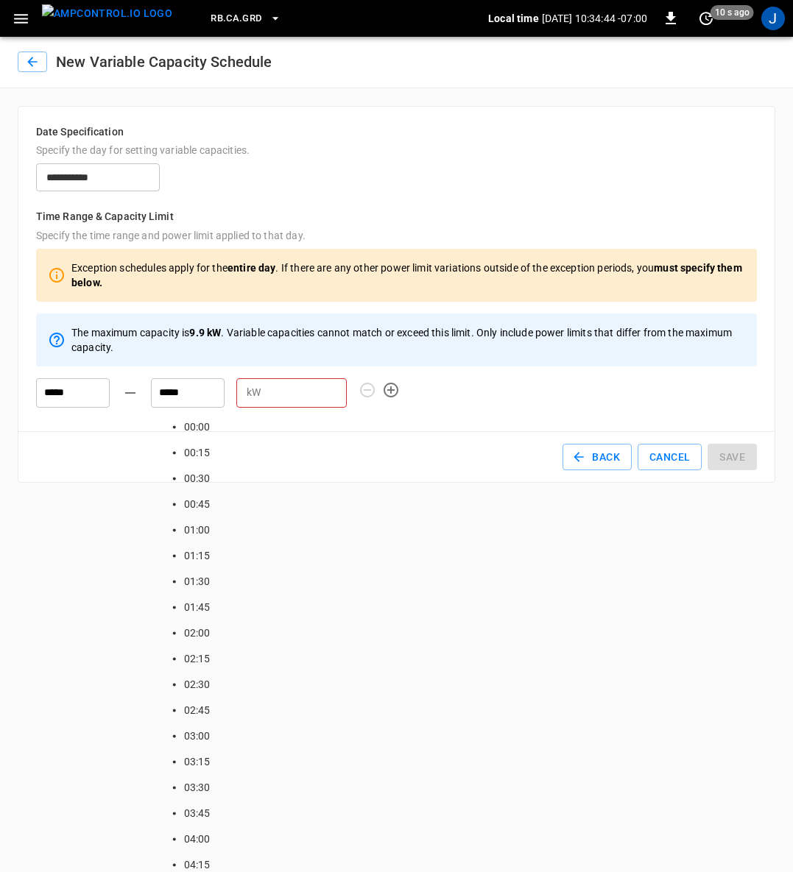
type input "*****"
click at [280, 389] on input "number" at bounding box center [306, 392] width 80 height 27
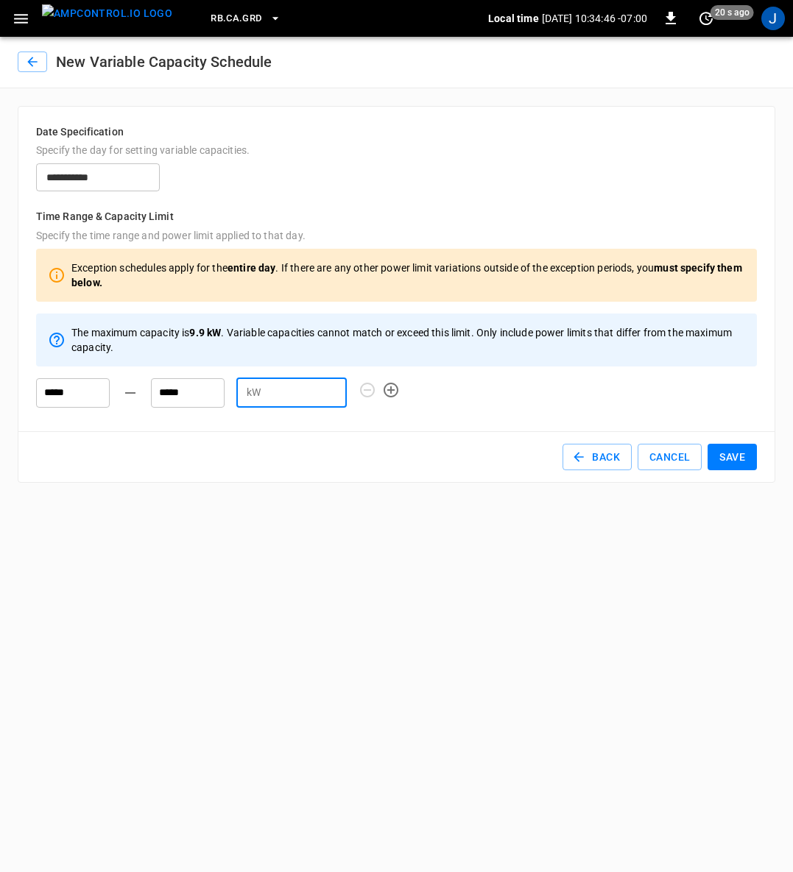
type input "*"
click at [734, 459] on button "Save" at bounding box center [731, 457] width 49 height 27
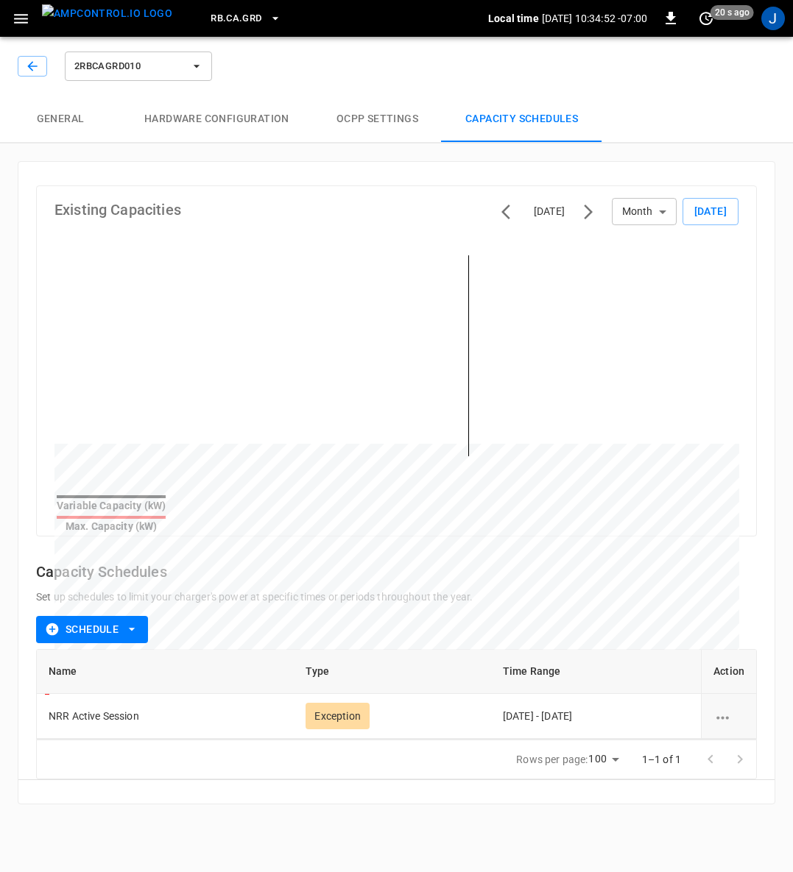
click at [196, 66] on icon "button" at bounding box center [197, 66] width 6 height 3
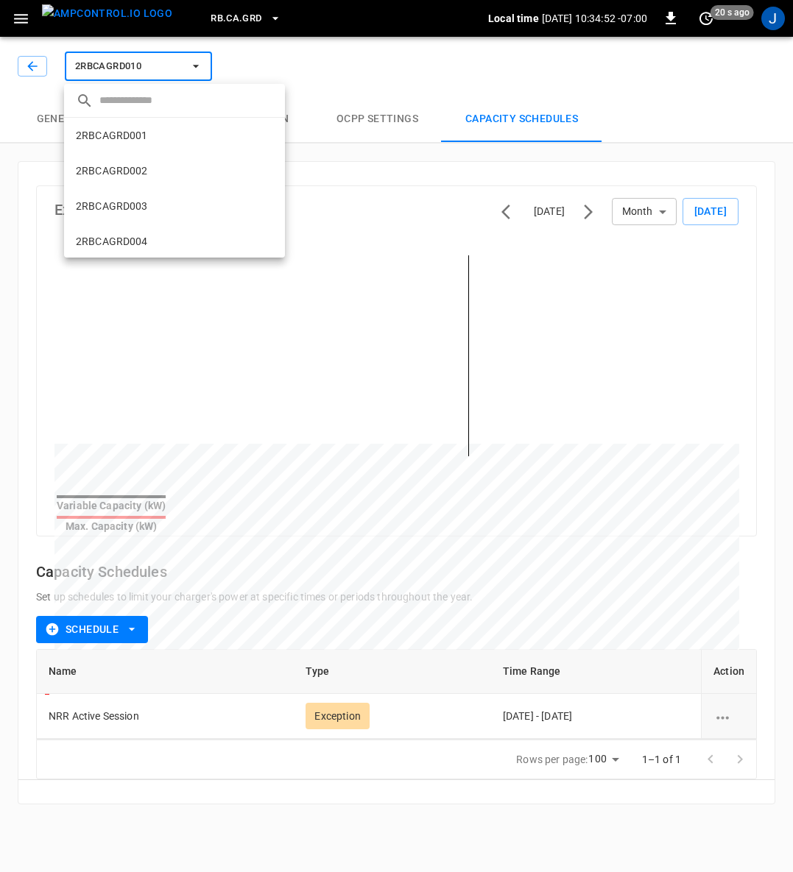
scroll to position [307, 0]
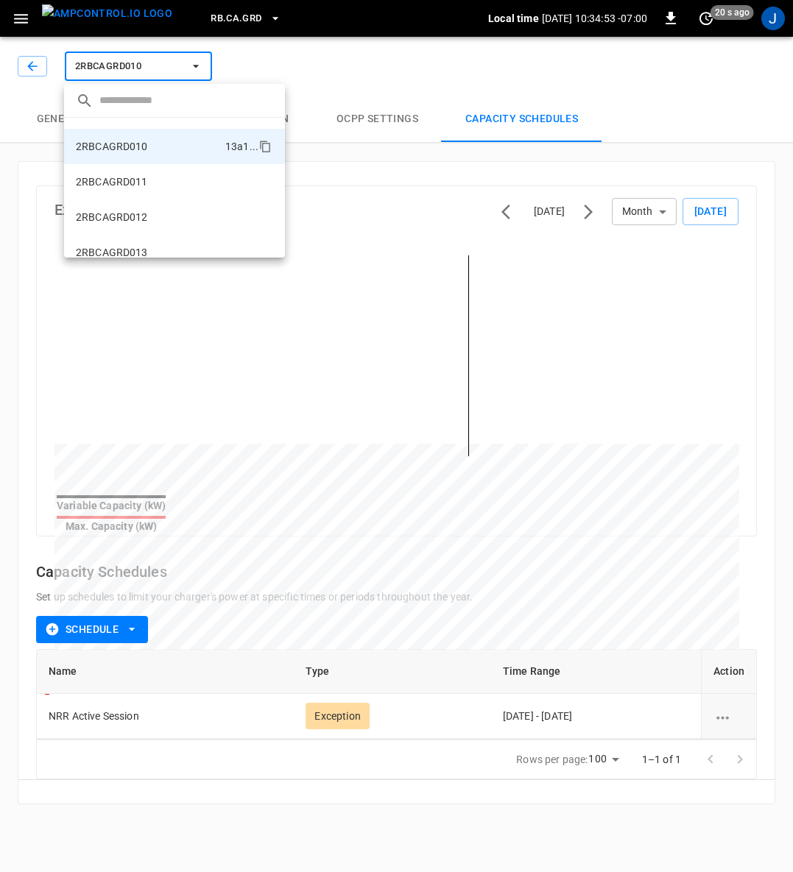
click at [111, 181] on p "2RBCAGRD011" at bounding box center [112, 181] width 72 height 15
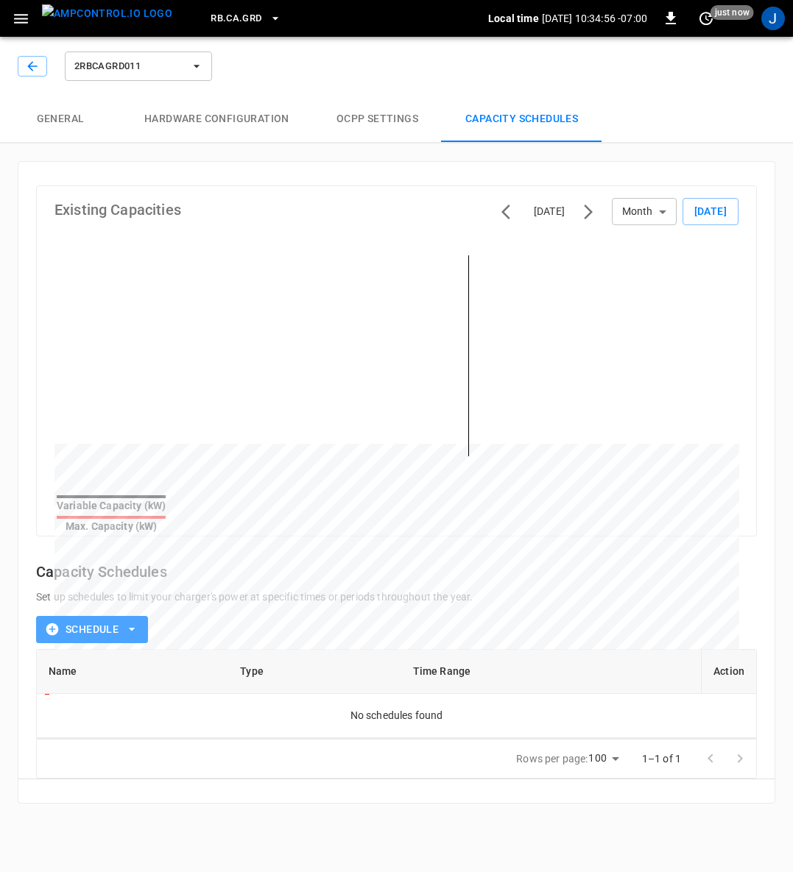
click at [131, 622] on icon "button" at bounding box center [131, 629] width 15 height 15
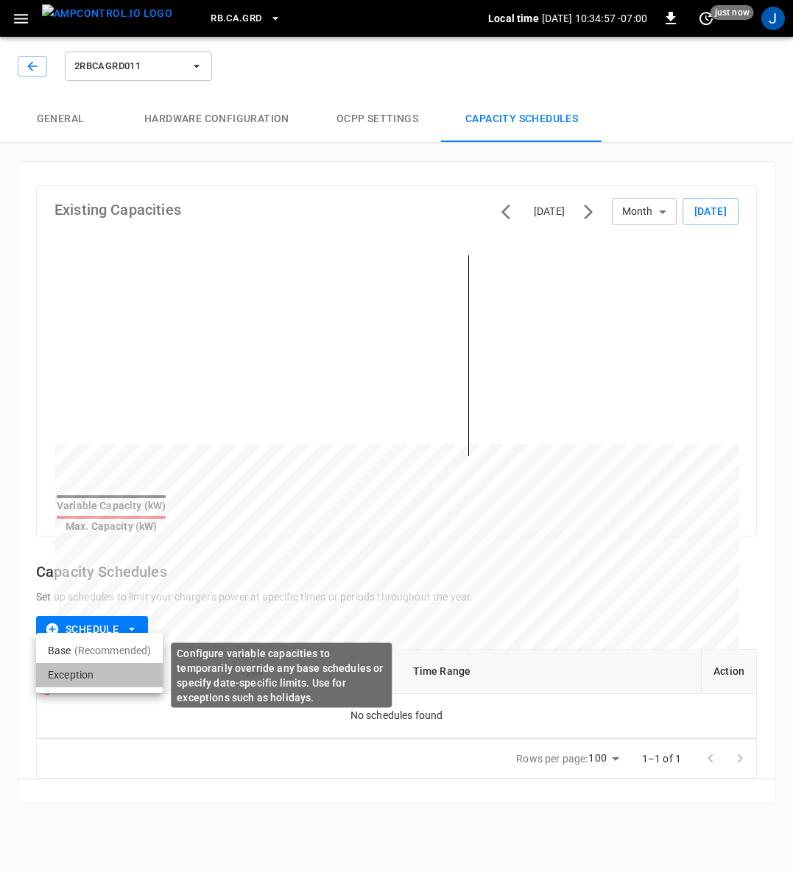
click at [71, 676] on li "Exception" at bounding box center [99, 675] width 127 height 24
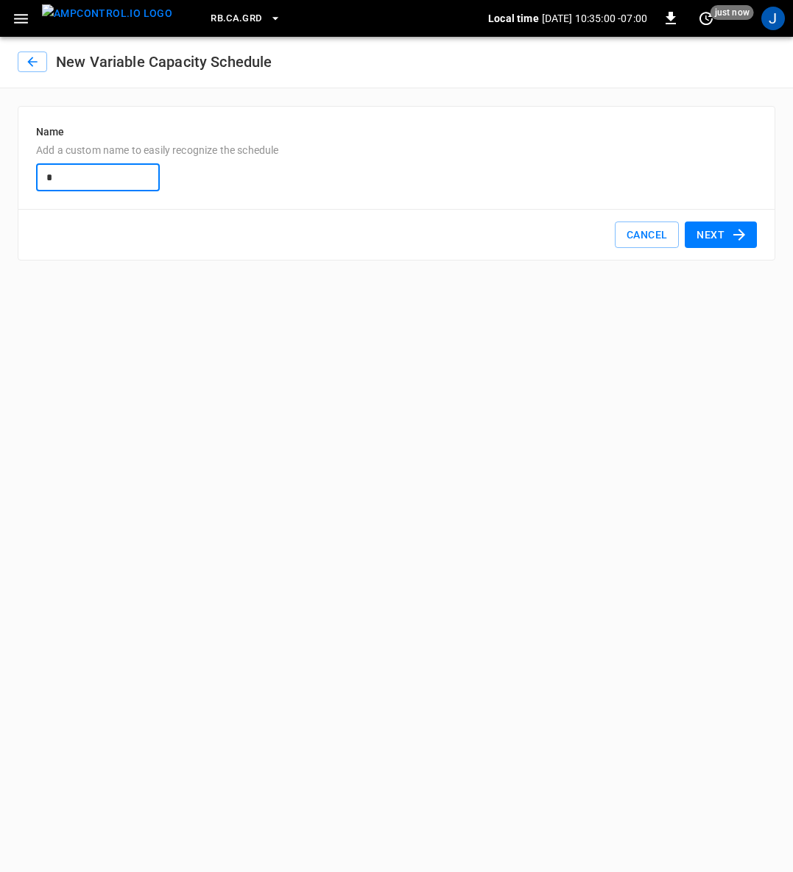
type input "**********"
click at [720, 227] on button "Next" at bounding box center [720, 235] width 72 height 27
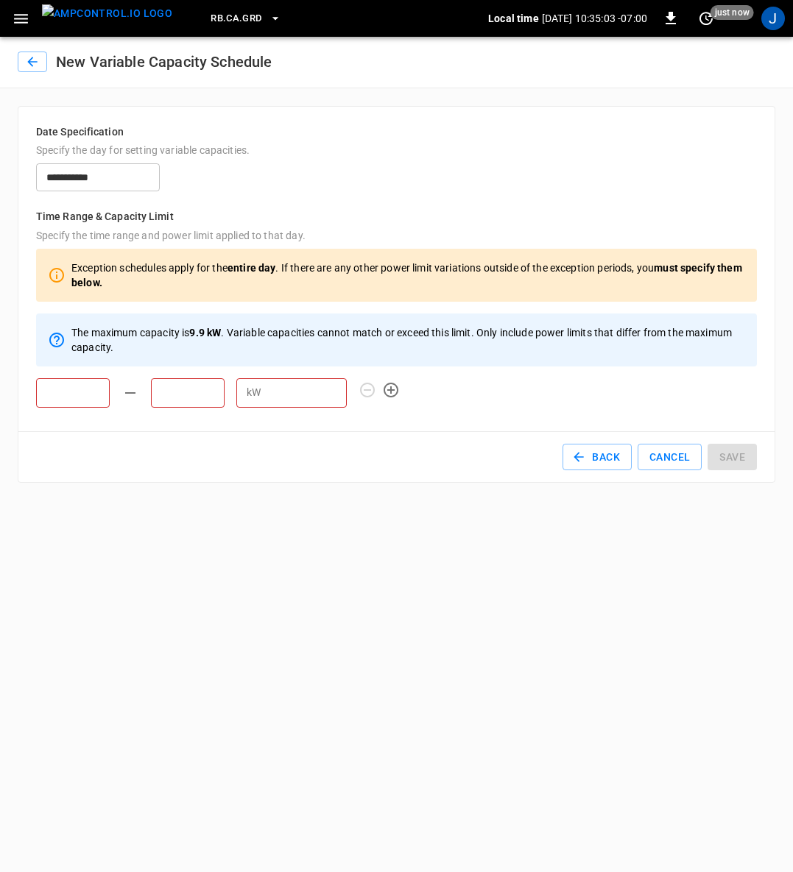
click at [80, 394] on input "text" at bounding box center [73, 392] width 74 height 29
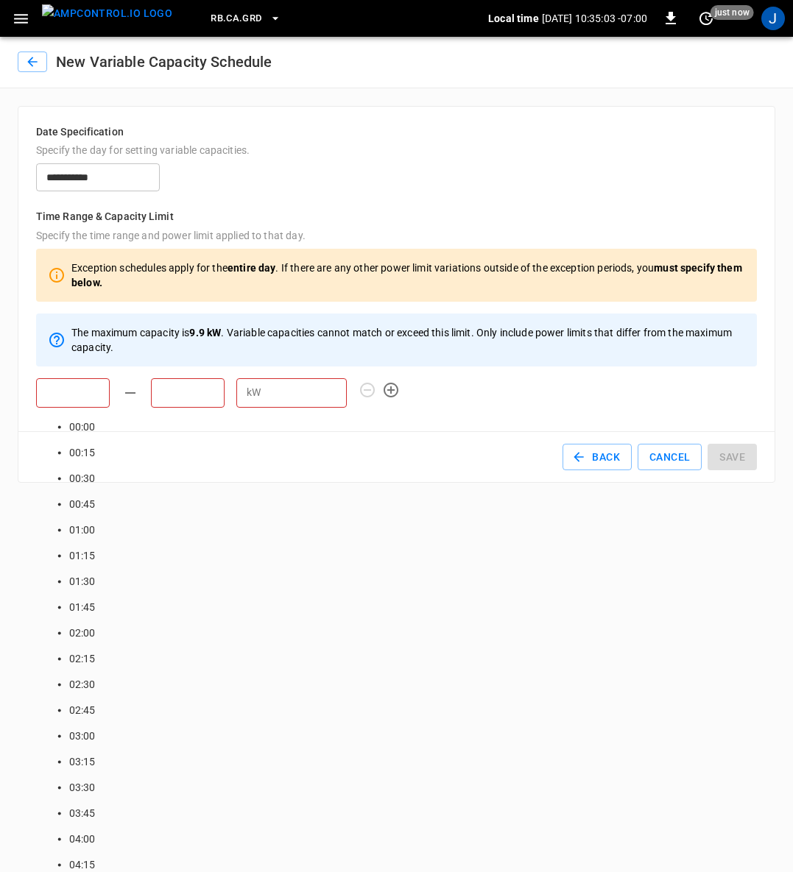
scroll to position [1223, 0]
type input "*****"
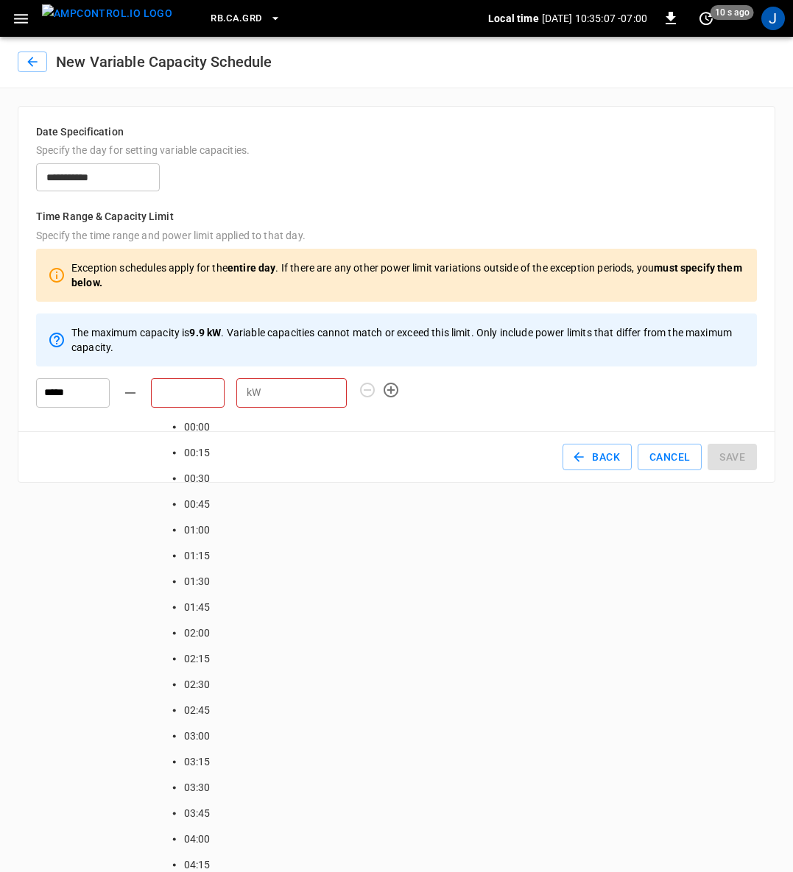
click at [186, 401] on input "text" at bounding box center [188, 392] width 74 height 29
type input "*****"
click at [311, 395] on input "number" at bounding box center [306, 392] width 80 height 27
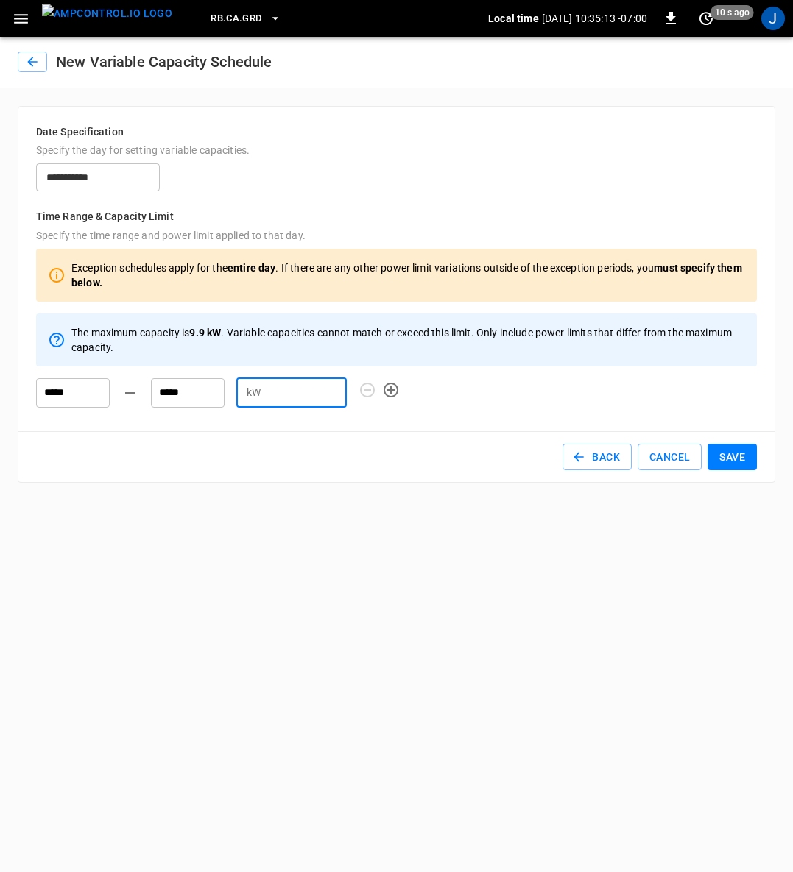
type input "*"
click at [733, 457] on button "Save" at bounding box center [731, 457] width 49 height 27
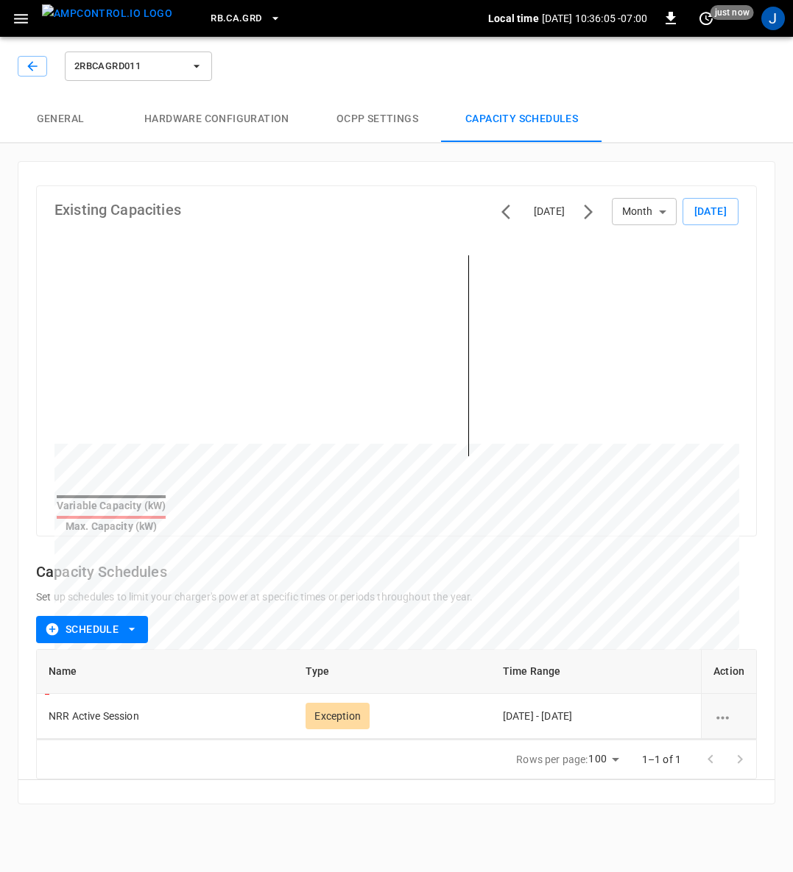
click at [104, 17] on img "menu" at bounding box center [107, 13] width 130 height 18
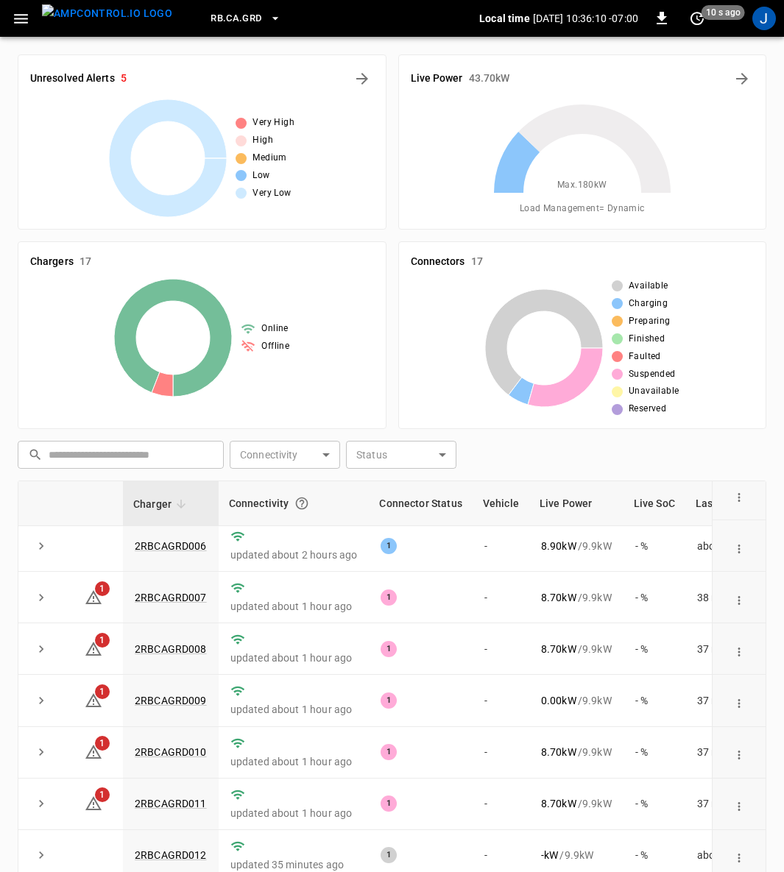
scroll to position [265, 0]
click at [96, 586] on span "1" at bounding box center [102, 587] width 15 height 15
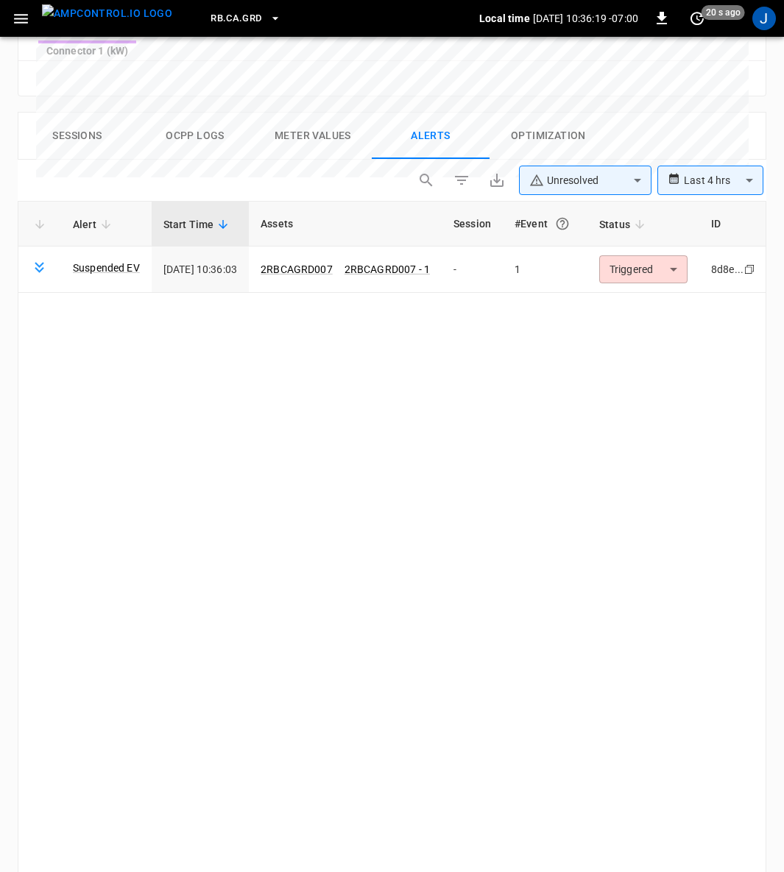
scroll to position [785, 0]
click at [106, 260] on link "Suspended EV" at bounding box center [106, 267] width 67 height 15
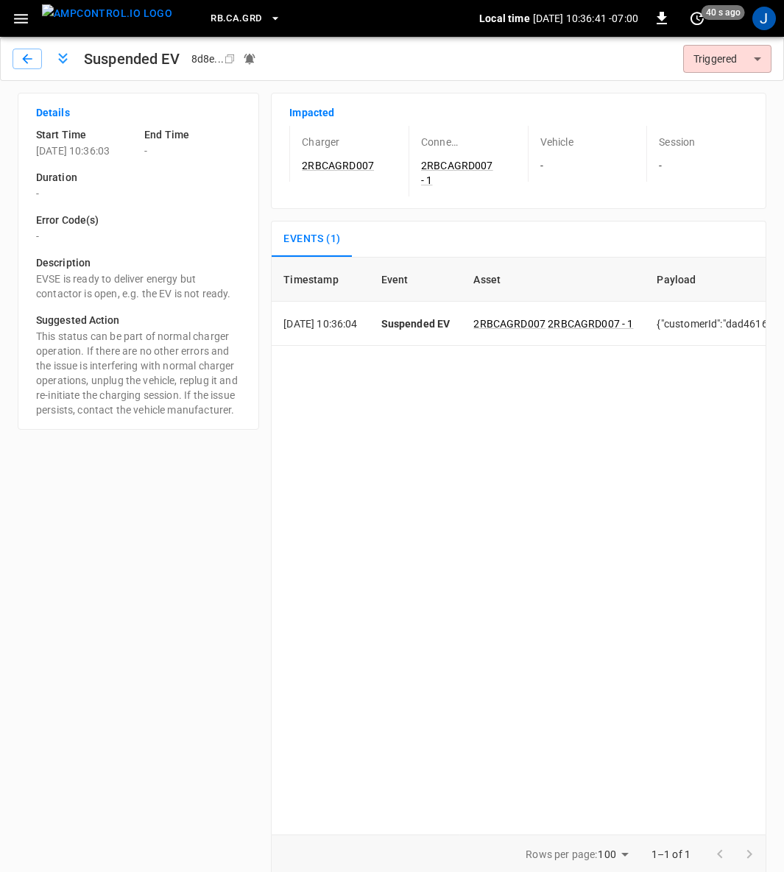
drag, startPoint x: 467, startPoint y: 824, endPoint x: 492, endPoint y: 817, distance: 25.4
click at [492, 817] on div "Timestamp Event Asset Payload [DATE] 10:36:04 Suspended EV 2RBCAGRD007 2RBCAGRD…" at bounding box center [518, 546] width 495 height 578
click at [115, 14] on img "menu" at bounding box center [107, 13] width 130 height 18
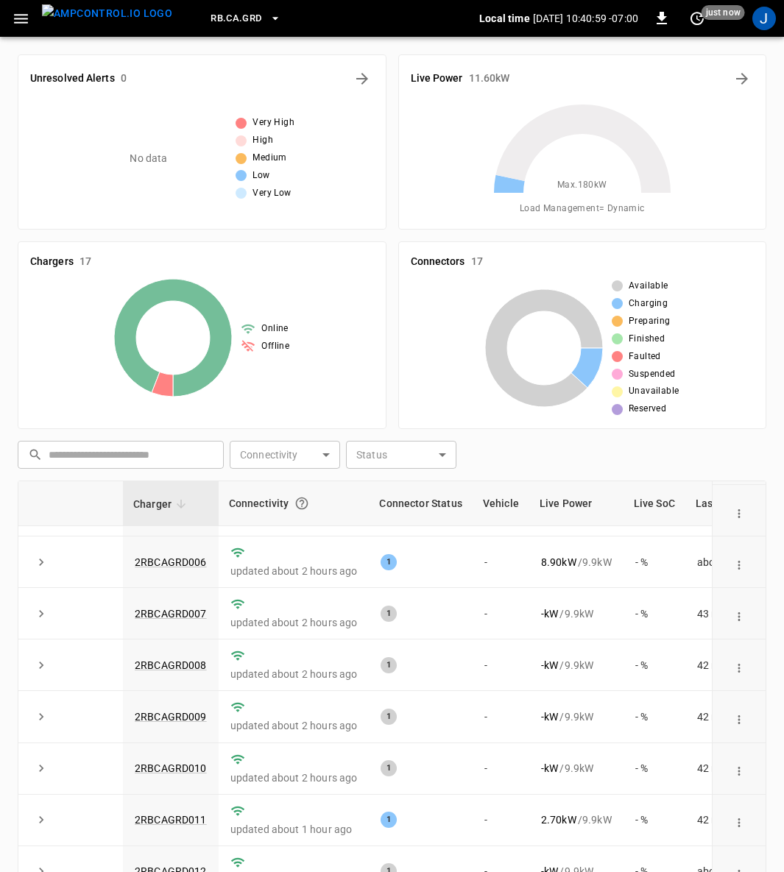
scroll to position [326, 0]
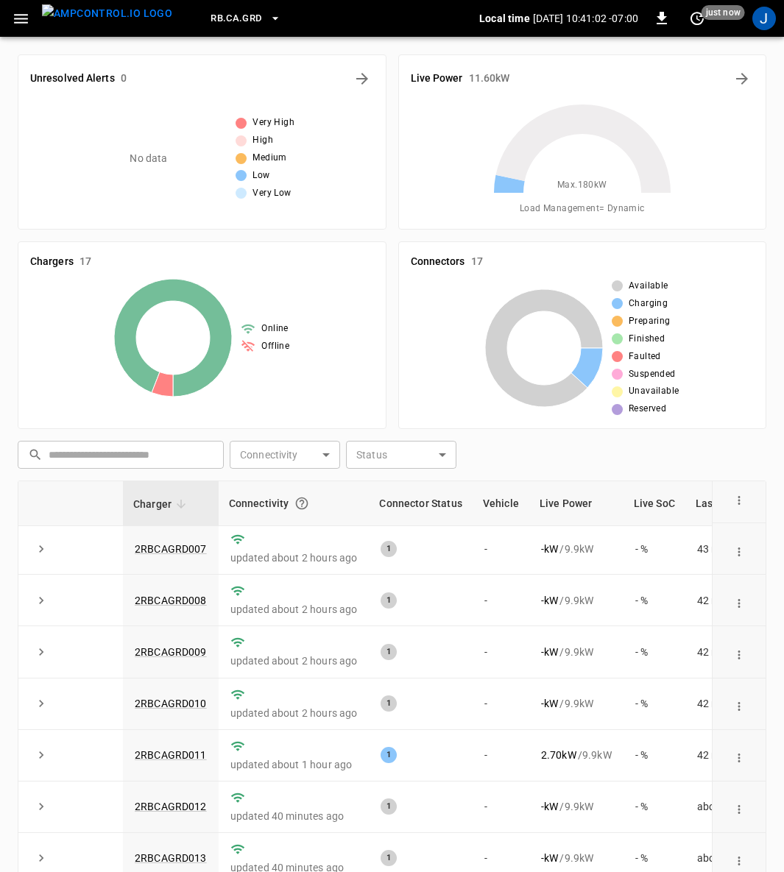
click at [175, 749] on link "2RBCAGRD011" at bounding box center [171, 755] width 72 height 12
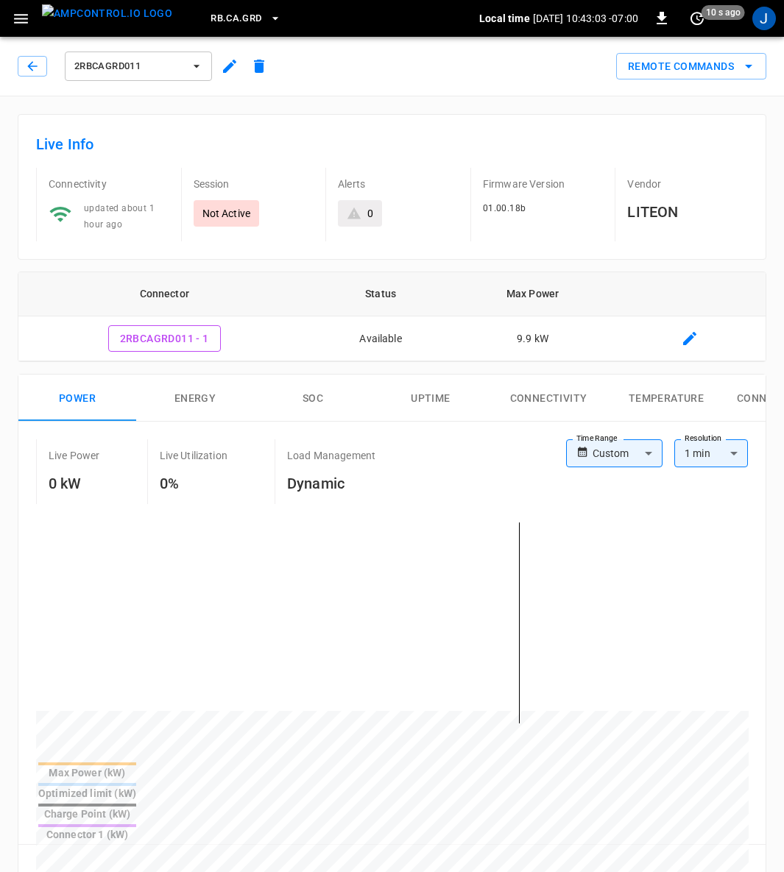
click at [102, 19] on img "menu" at bounding box center [107, 13] width 130 height 18
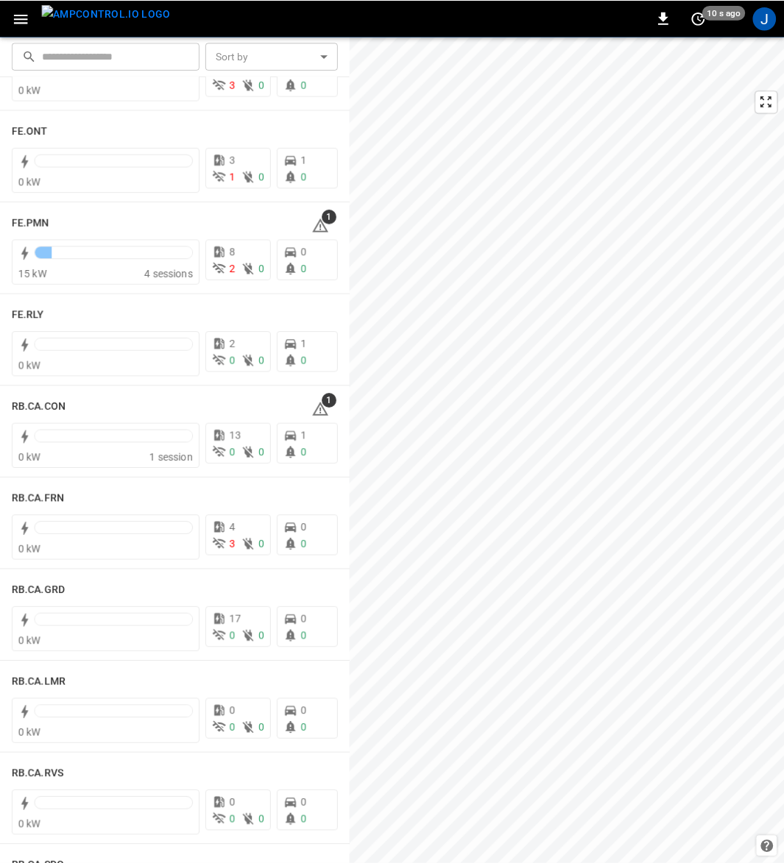
scroll to position [1658, 0]
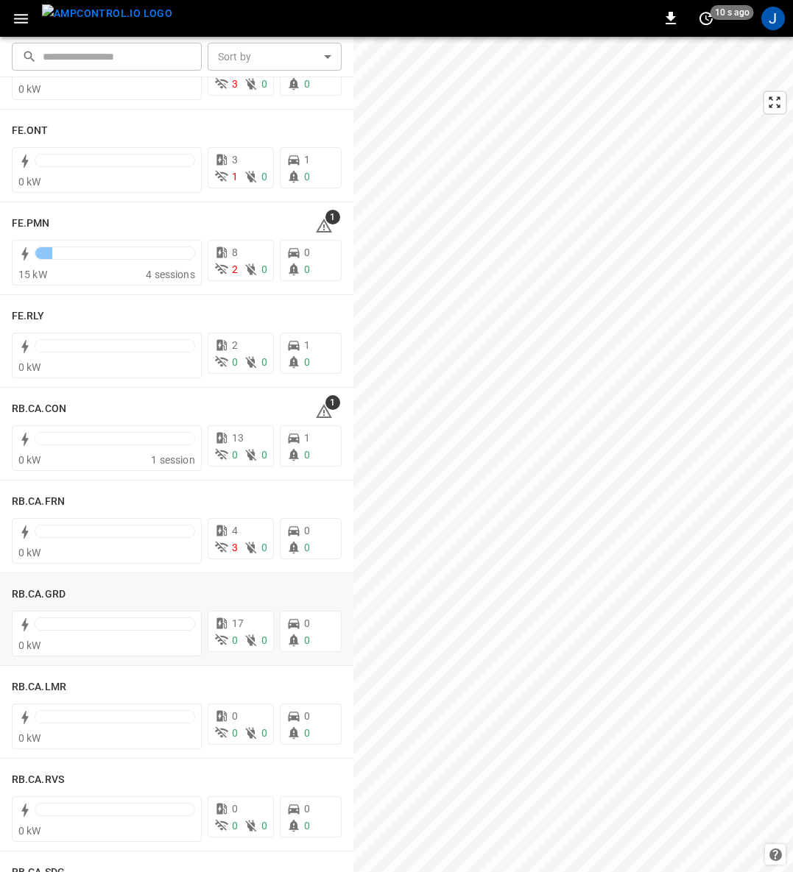
click at [40, 591] on h6 "RB.CA.GRD" at bounding box center [39, 595] width 54 height 16
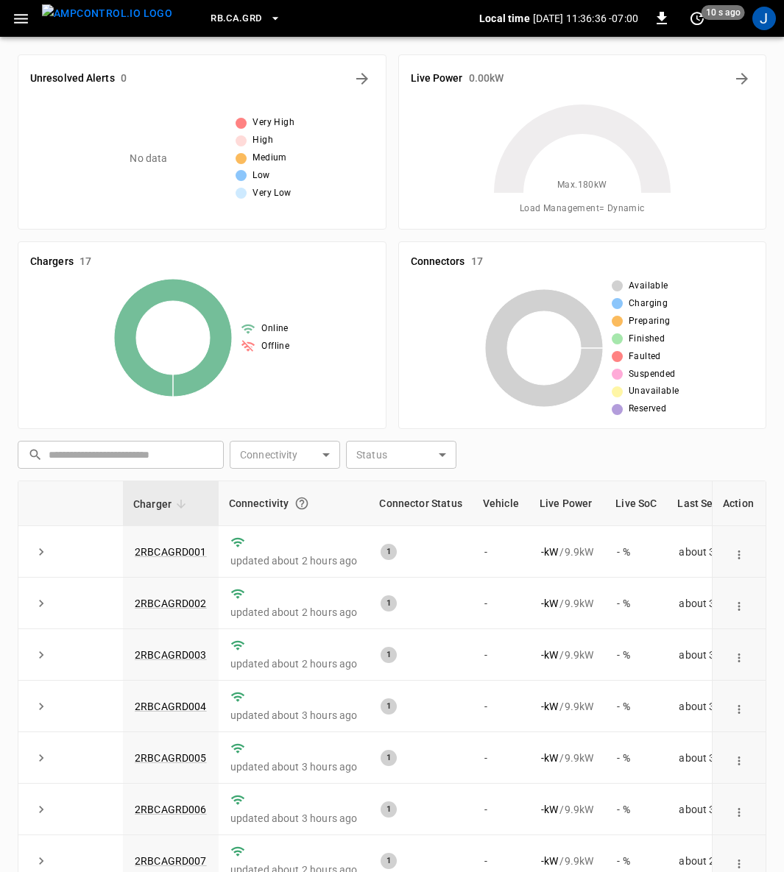
click at [20, 22] on icon "button" at bounding box center [21, 19] width 14 height 10
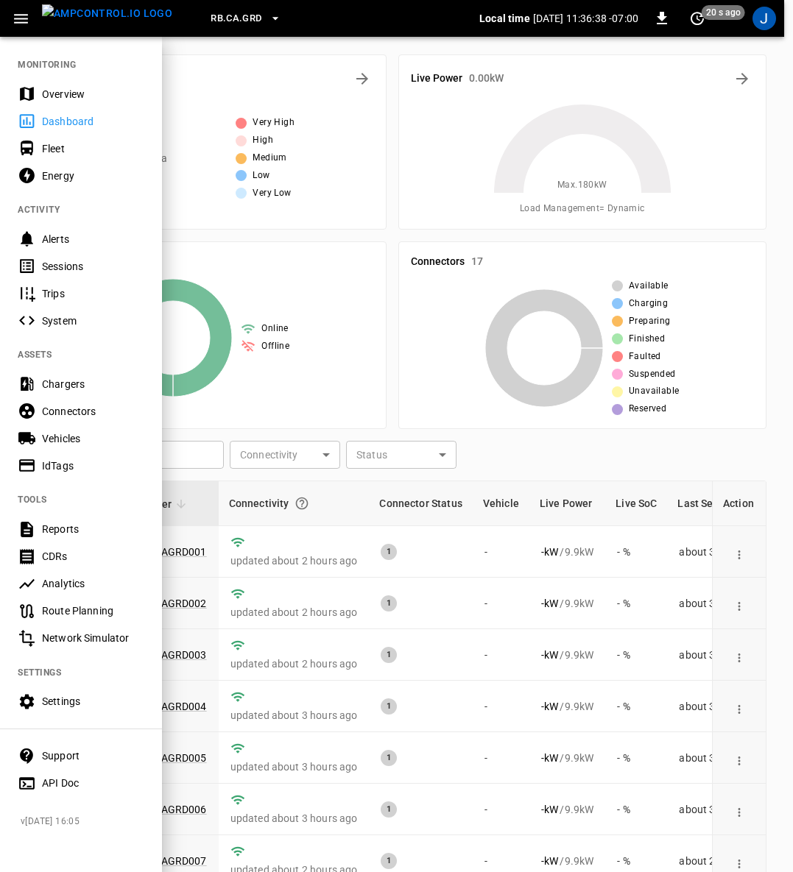
click at [61, 696] on div "Settings" at bounding box center [93, 701] width 102 height 15
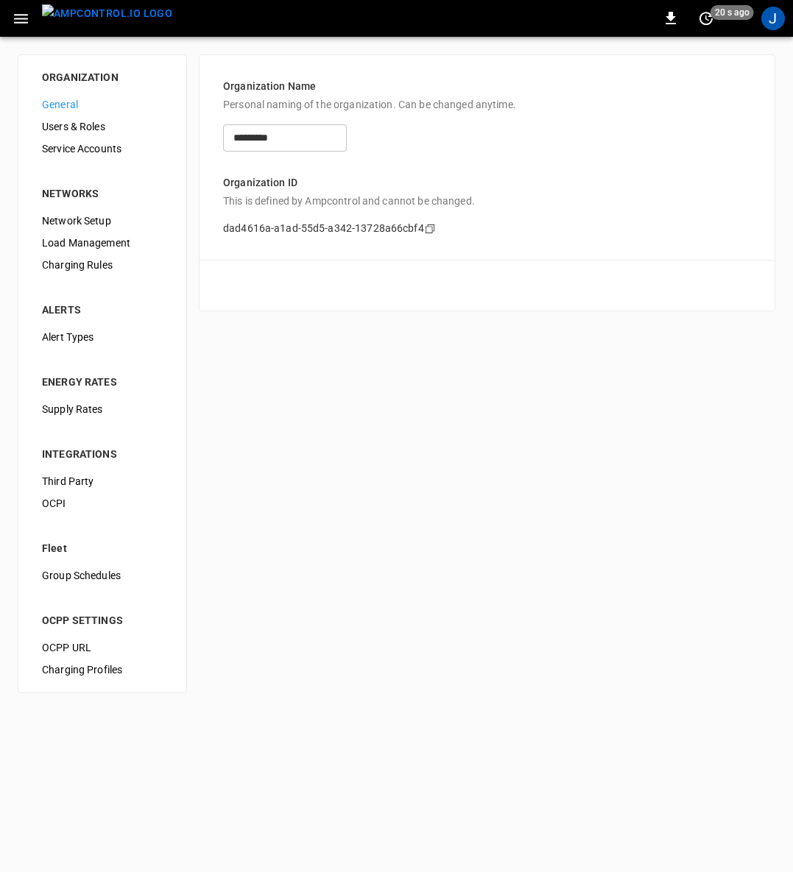
click at [93, 238] on span "Load Management" at bounding box center [102, 243] width 121 height 15
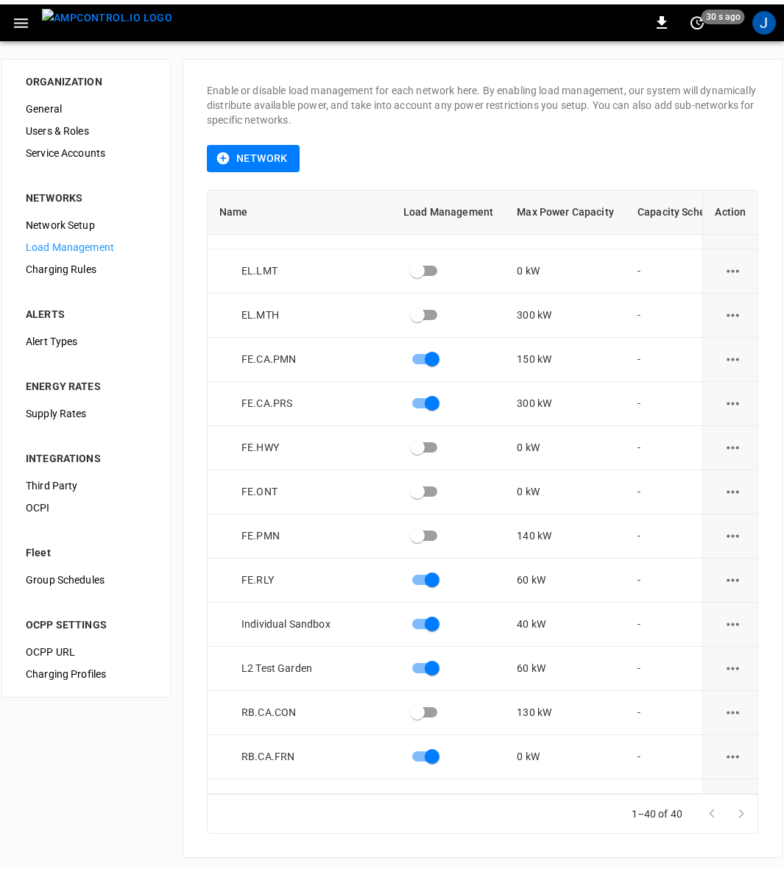
scroll to position [1210, 0]
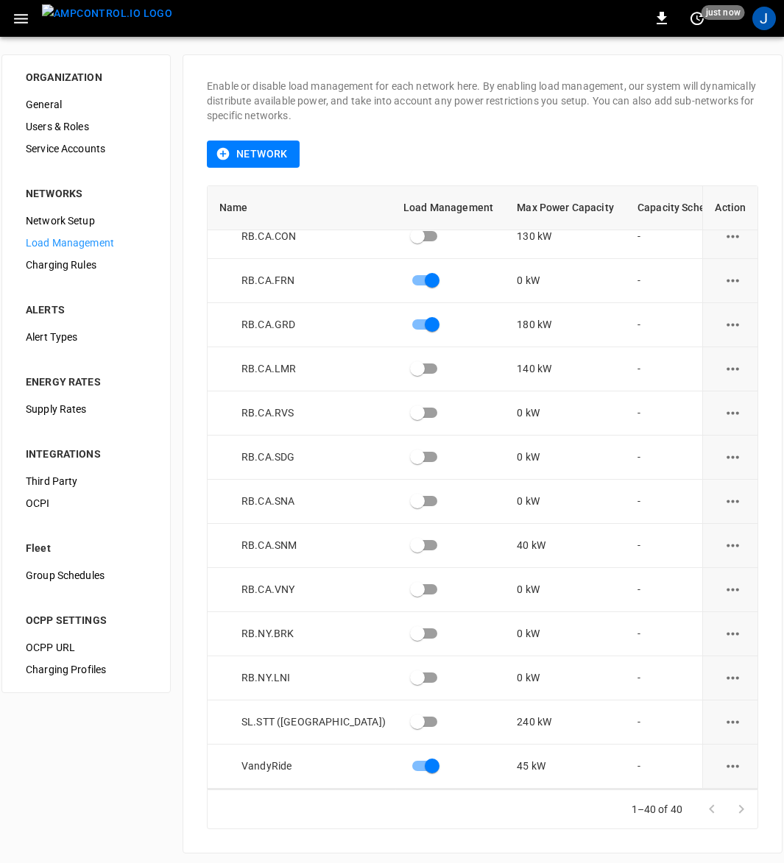
click at [730, 319] on icon "load management options" at bounding box center [732, 325] width 18 height 18
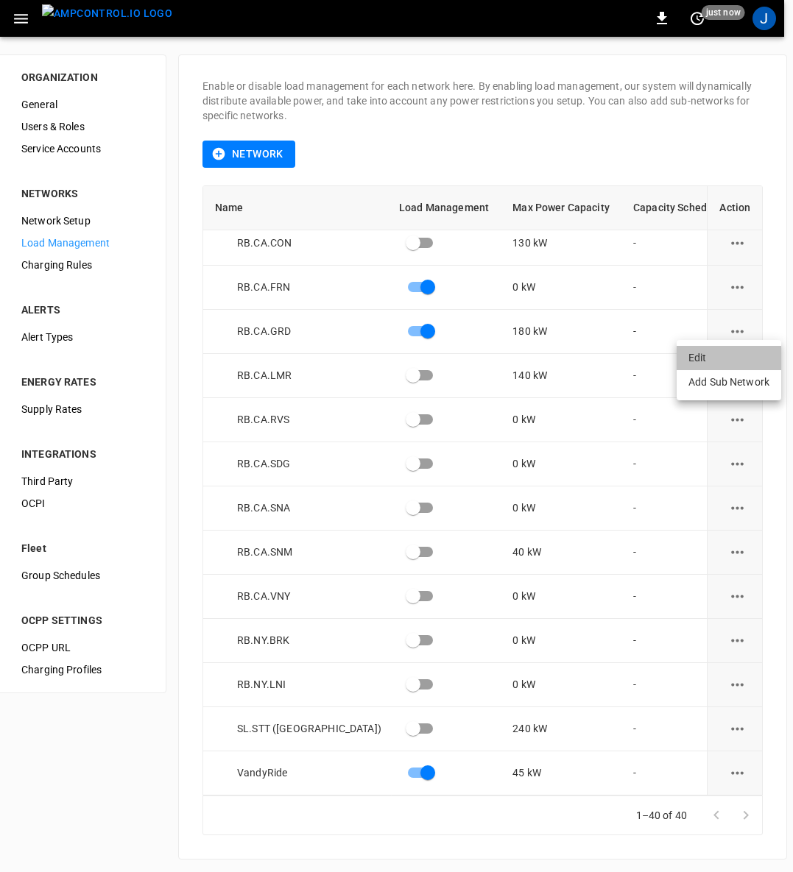
click at [706, 356] on li "Edit" at bounding box center [728, 358] width 105 height 24
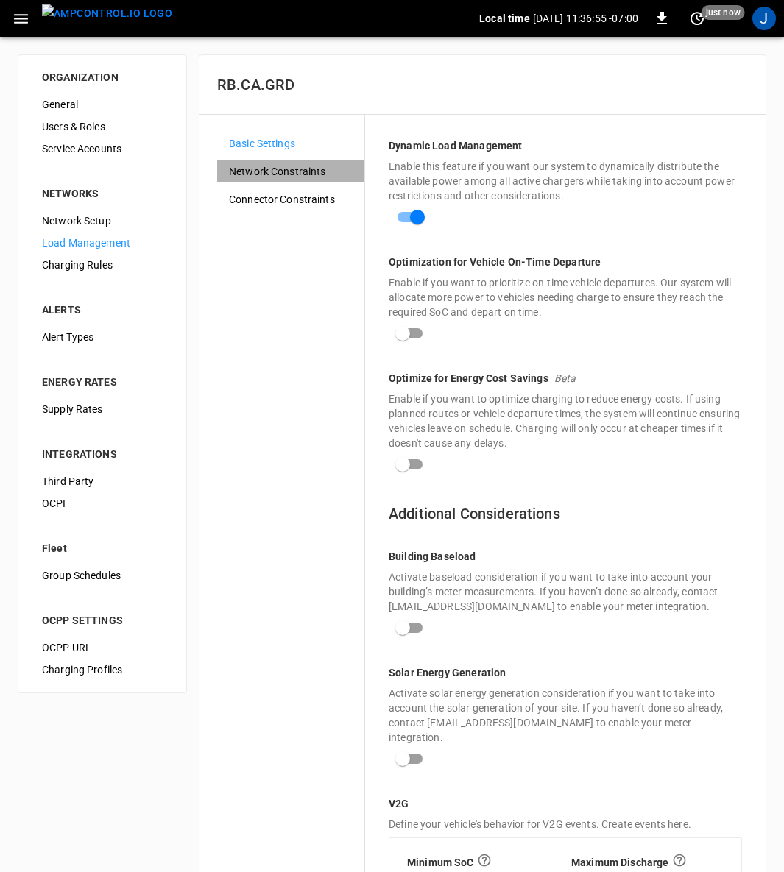
click at [292, 169] on span "Network Constraints" at bounding box center [291, 171] width 124 height 15
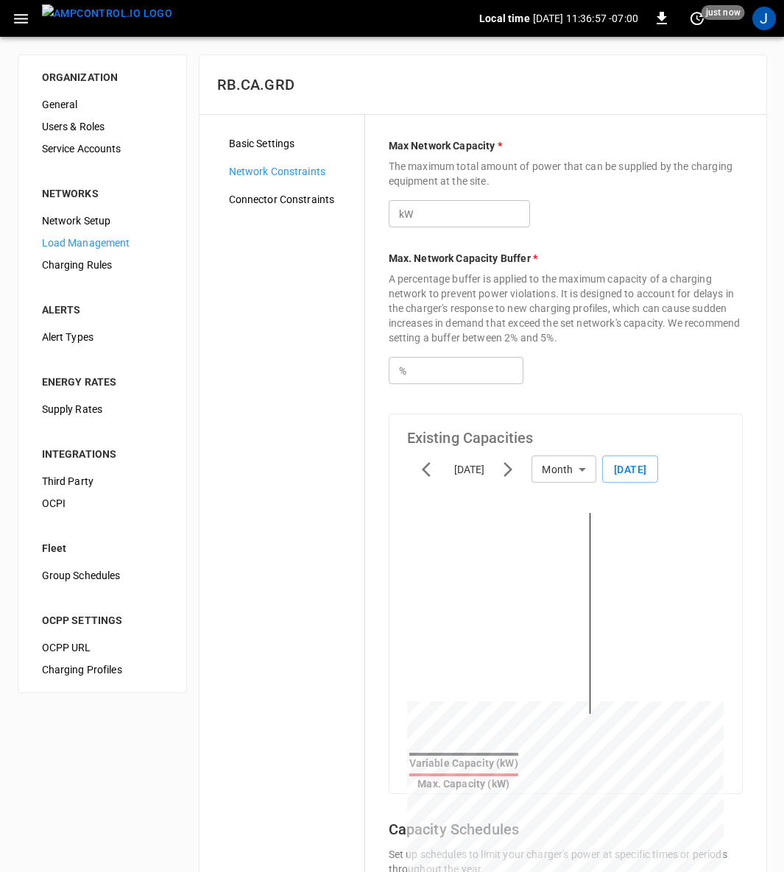
click at [446, 215] on input "***" at bounding box center [473, 213] width 113 height 27
type input "*"
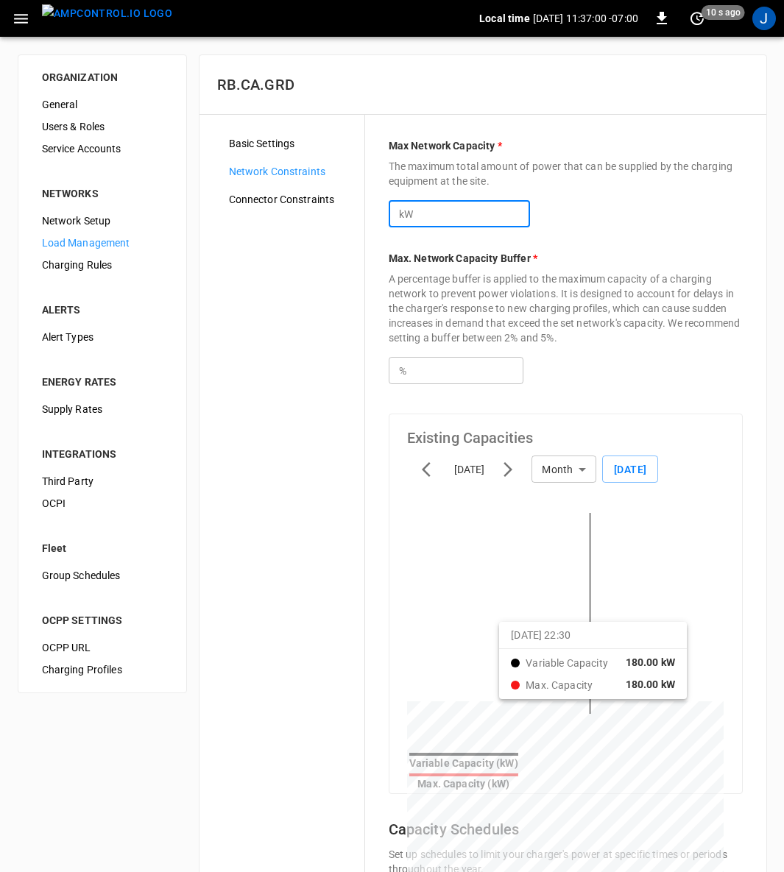
scroll to position [272, 0]
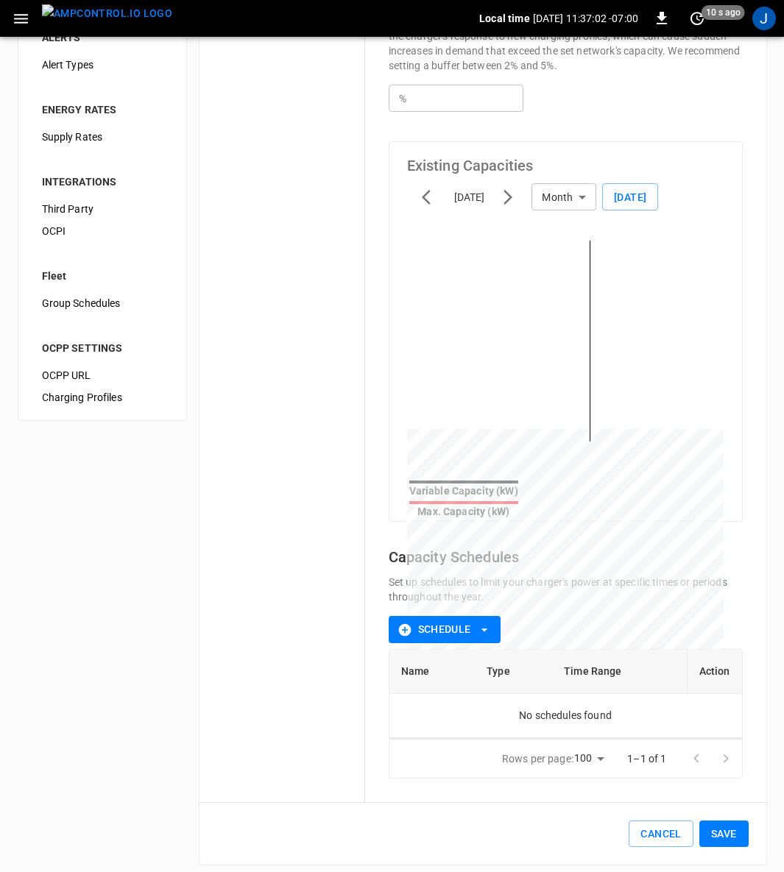
type input "*"
click at [729, 821] on button "Save" at bounding box center [723, 834] width 49 height 27
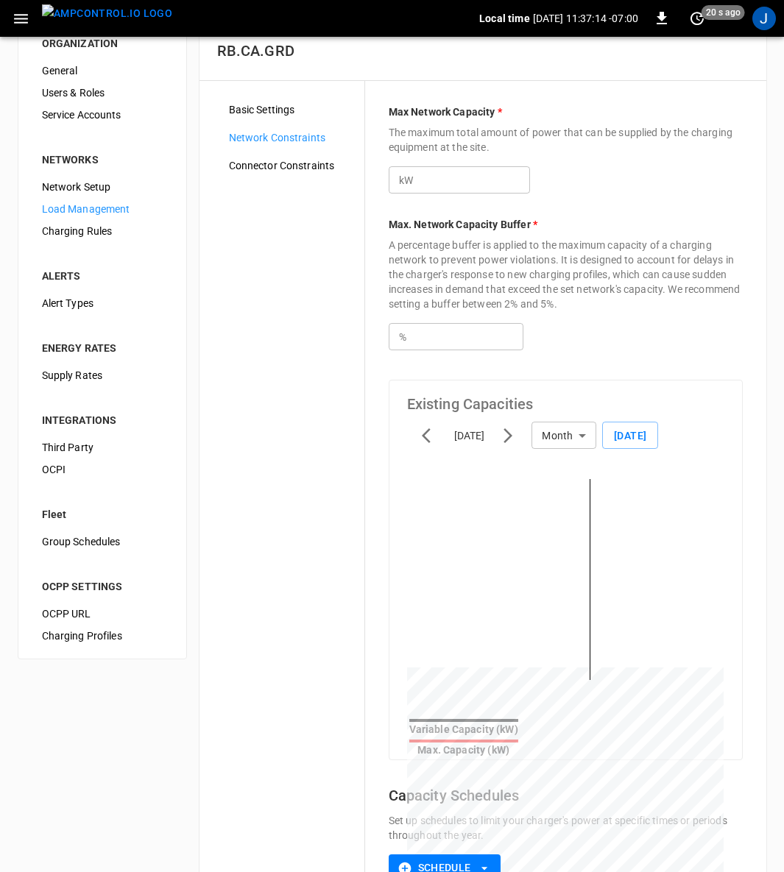
scroll to position [0, 0]
